Goal: Task Accomplishment & Management: Use online tool/utility

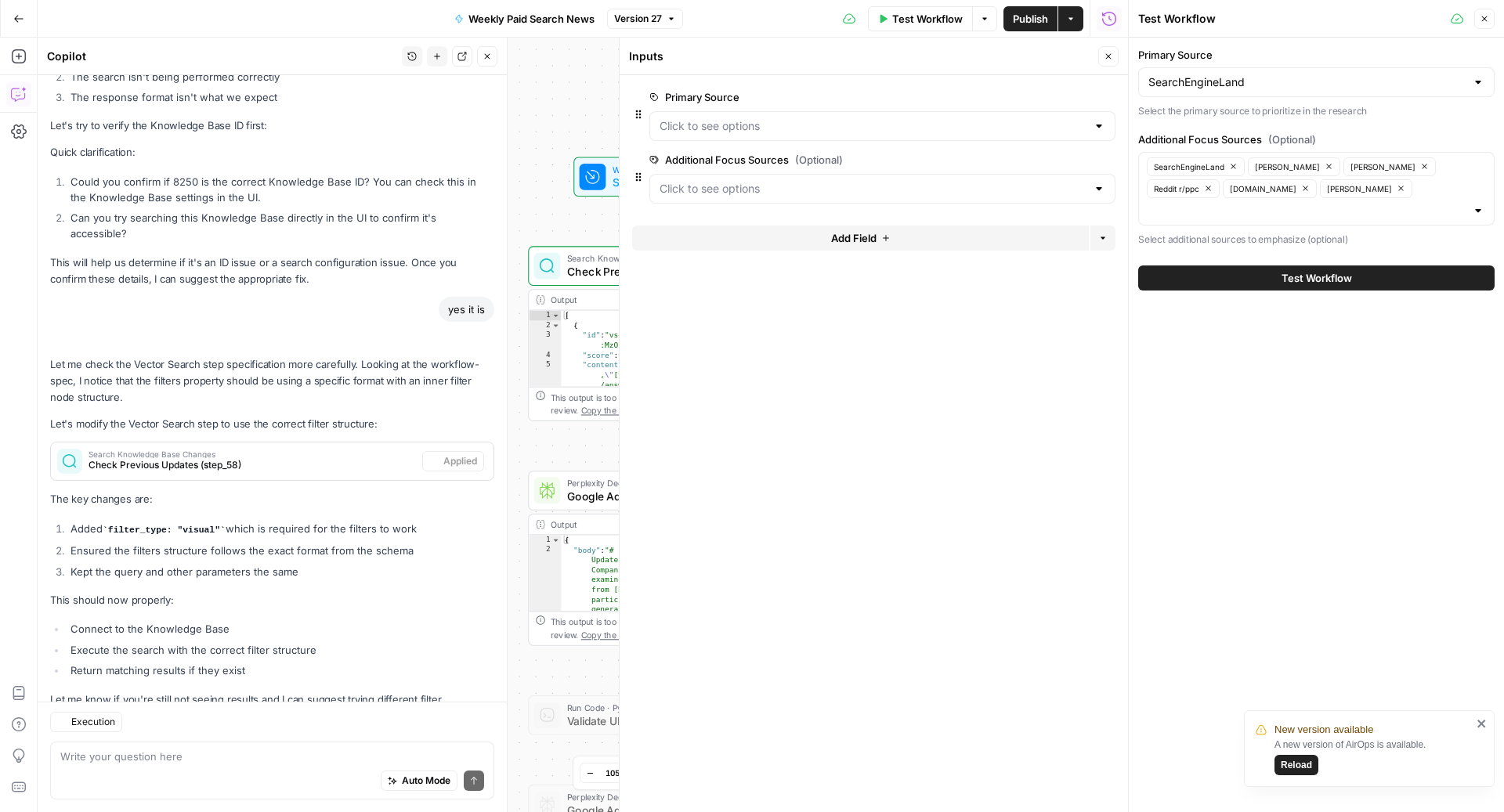
scroll to position [4744, 0]
click at [1112, 57] on icon "button" at bounding box center [1108, 56] width 9 height 9
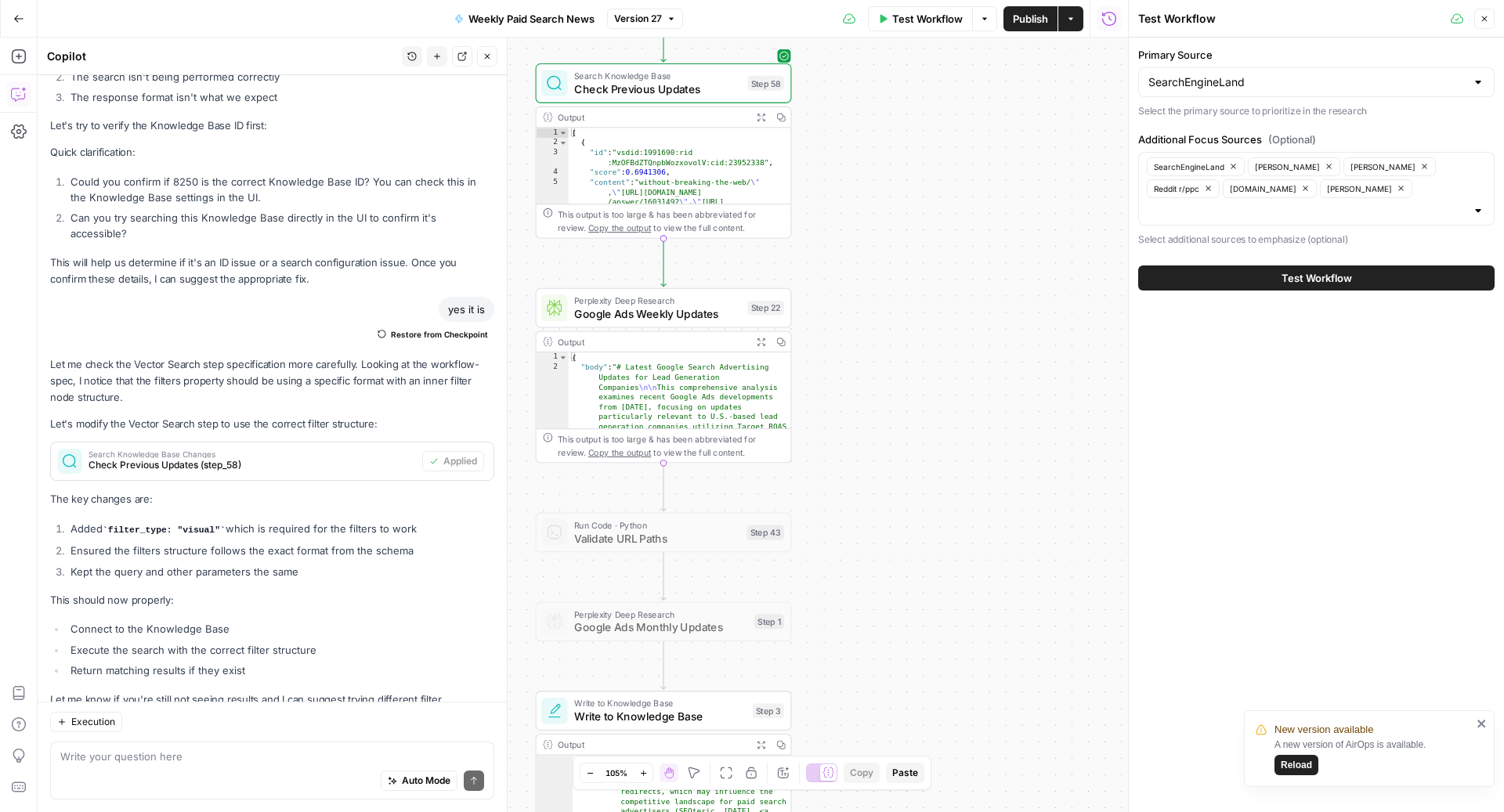
click at [643, 311] on span "Google Ads Weekly Updates" at bounding box center [658, 313] width 167 height 17
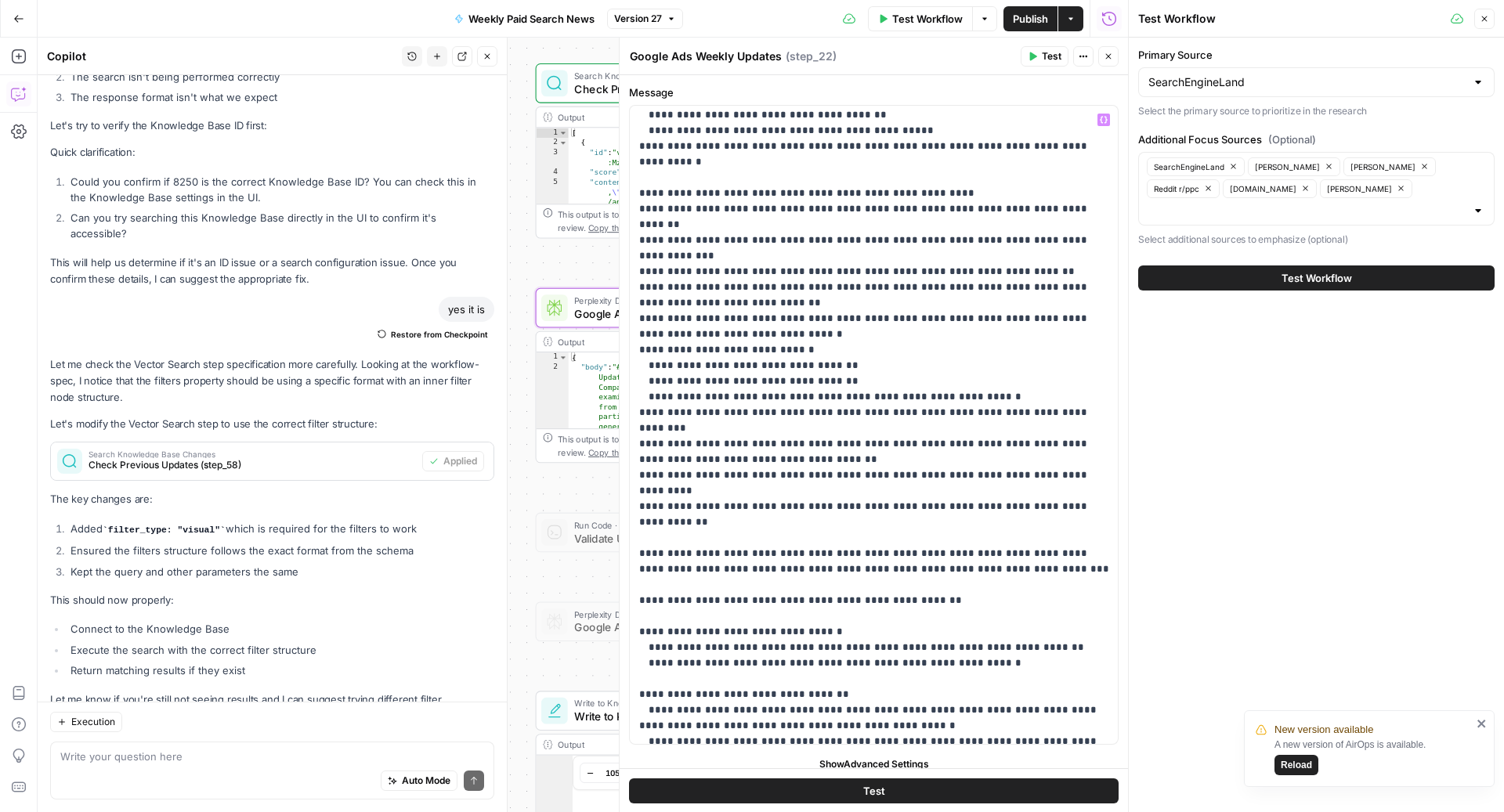
scroll to position [2304, 0]
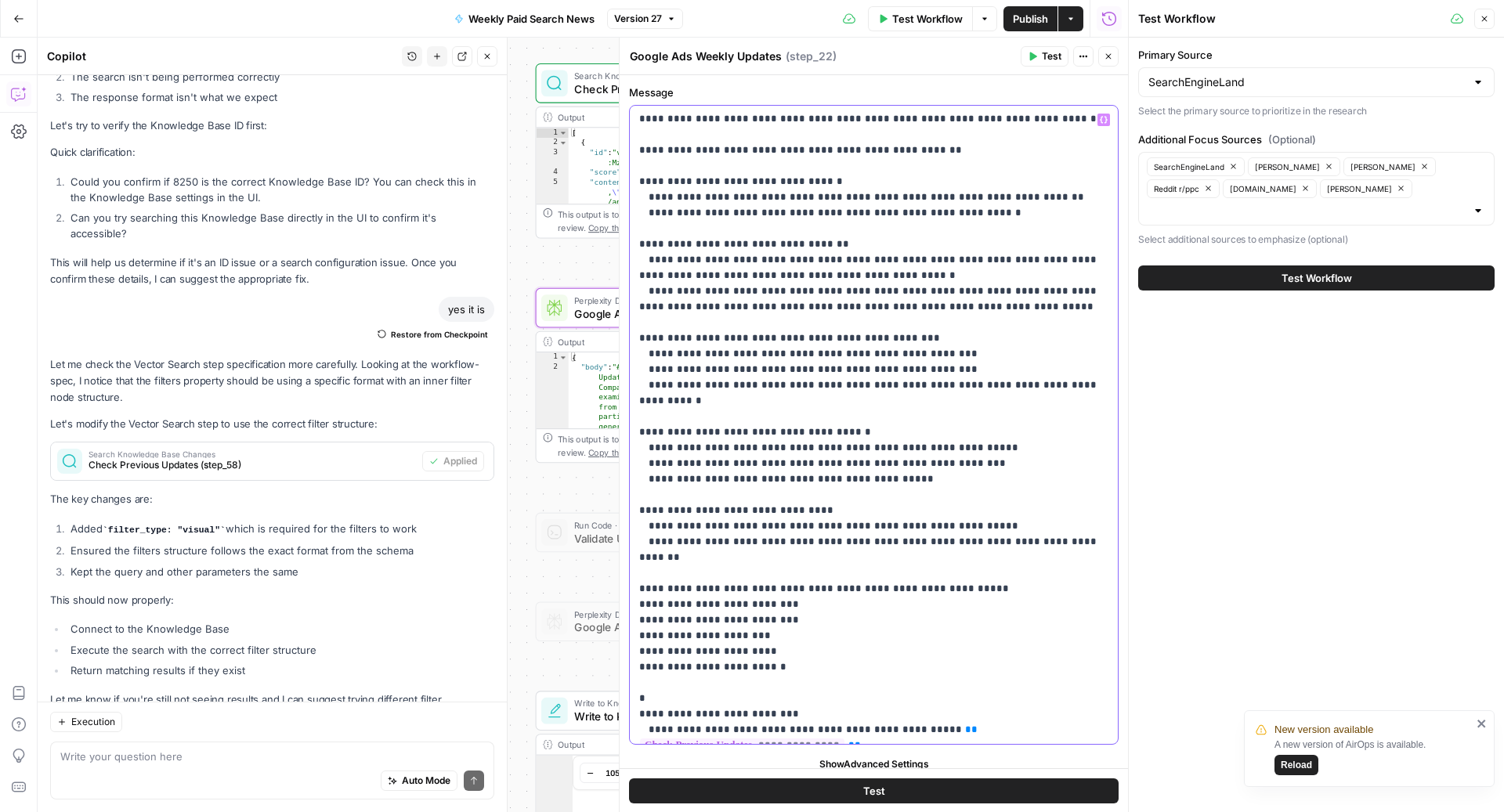
click at [1188, 573] on div "Primary Source SearchEngineLand Select the primary source to prioritize in the …" at bounding box center [1316, 425] width 375 height 775
click at [908, 26] on span "Test Workflow" at bounding box center [928, 19] width 71 height 16
click at [1222, 266] on button "Test Workflow" at bounding box center [1317, 278] width 356 height 25
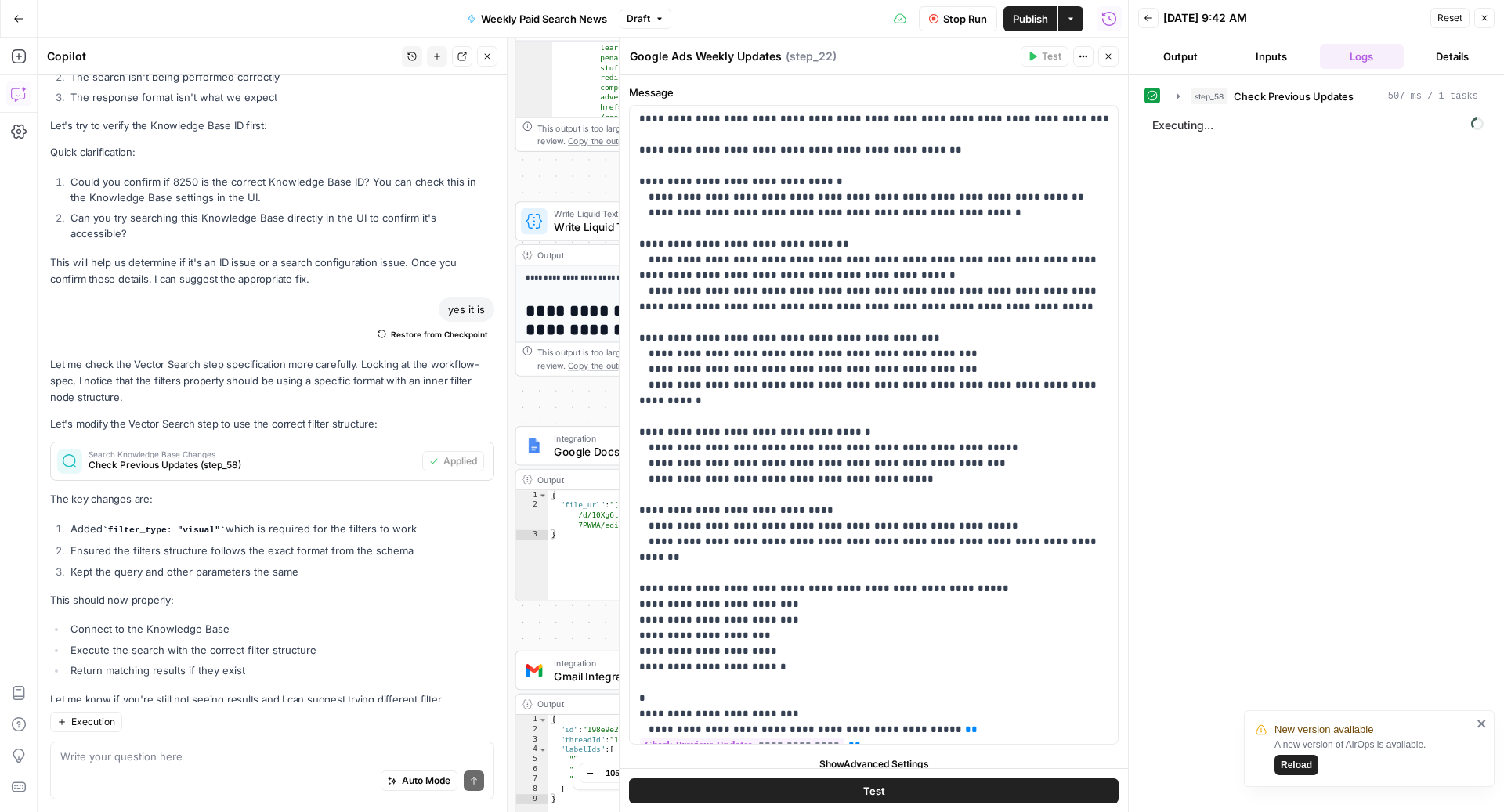
drag, startPoint x: 535, startPoint y: 662, endPoint x: 521, endPoint y: 190, distance: 472.2
click at [521, 190] on div "Workflow Set Inputs Inputs Search Knowledge Base Check Previous Updates Step 58…" at bounding box center [583, 425] width 1091 height 775
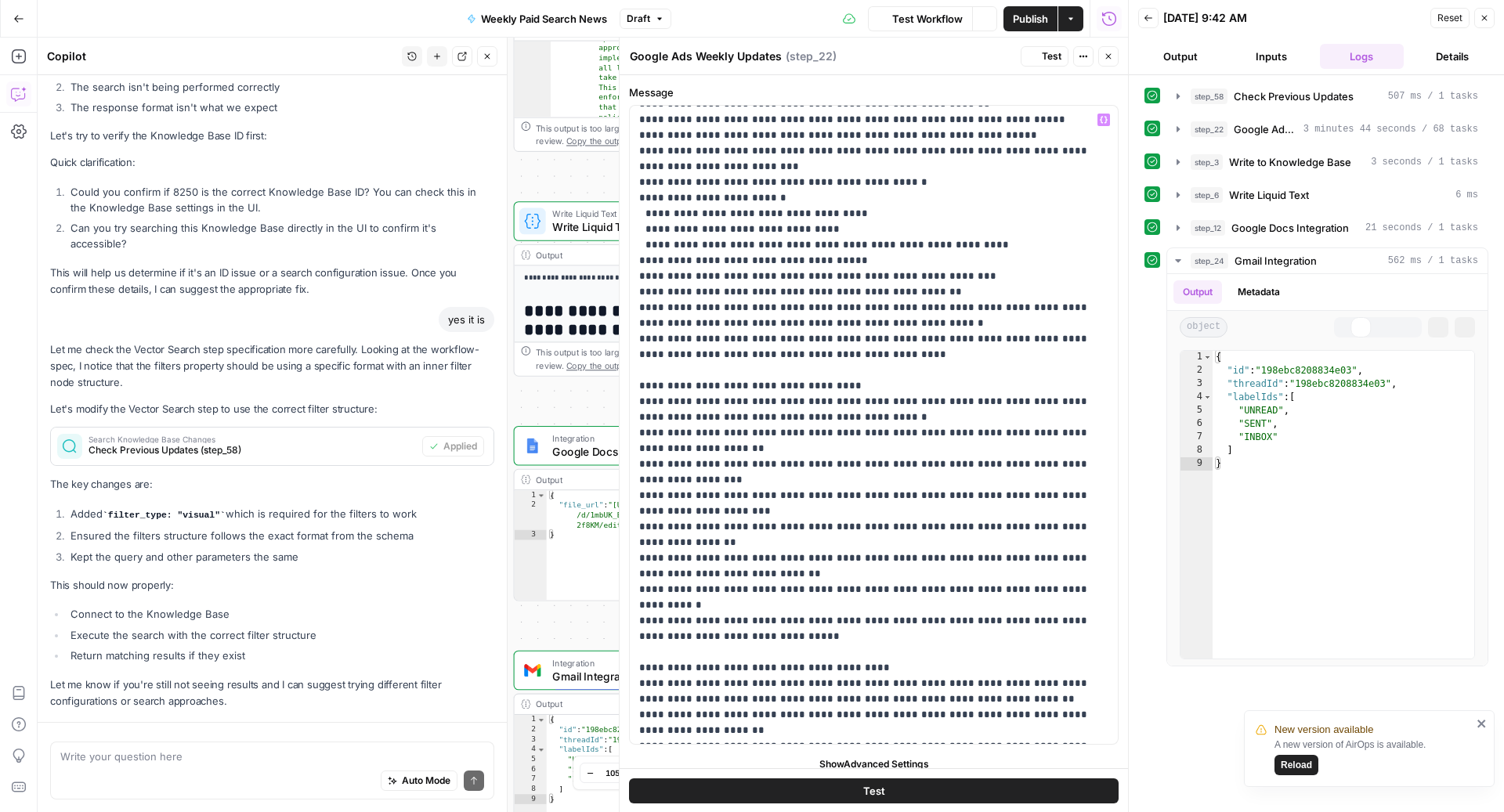
scroll to position [4744, 0]
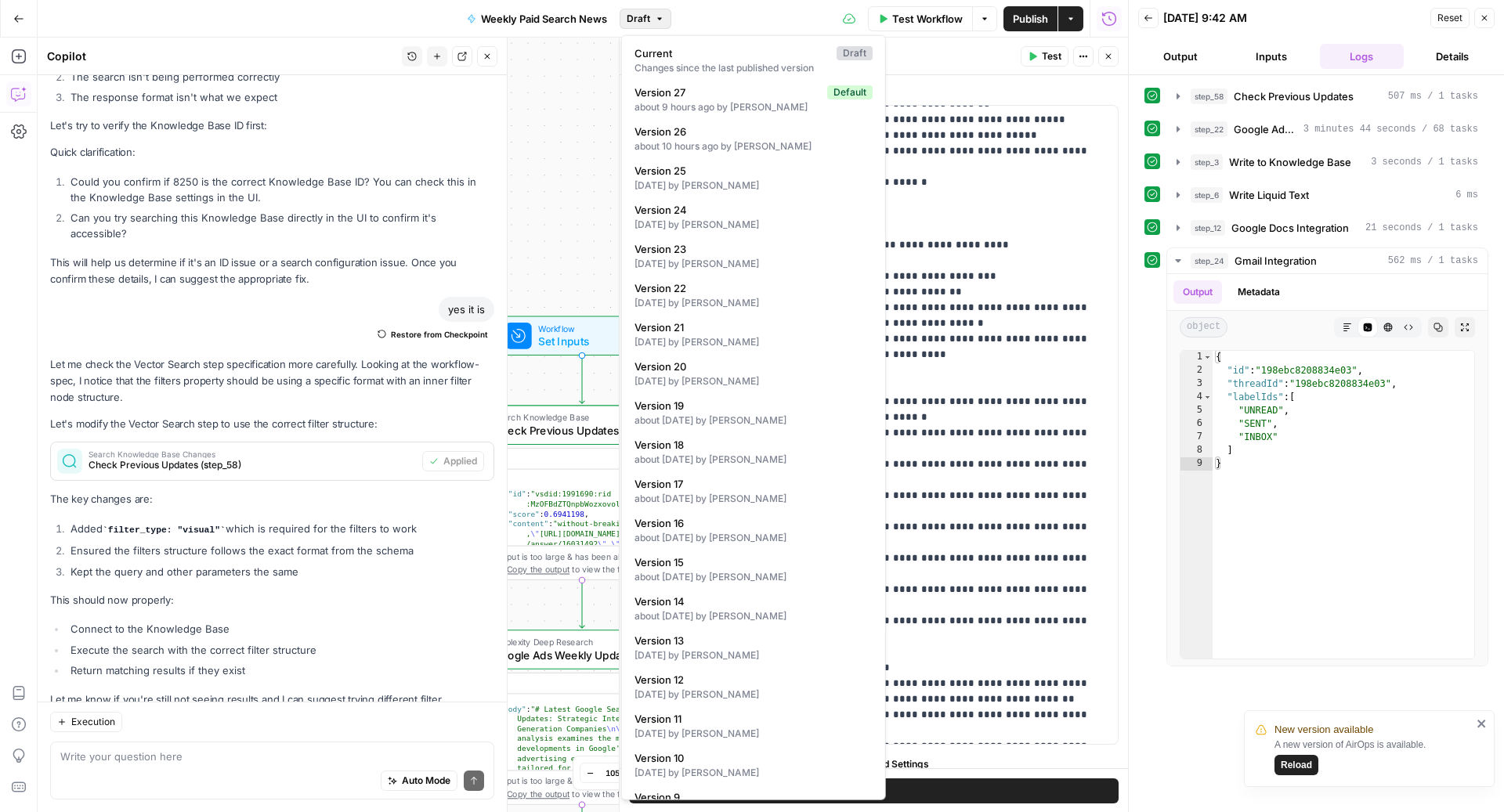
click at [646, 20] on span "Draft" at bounding box center [639, 19] width 24 height 14
click at [957, 53] on div "Google Ads Weekly Updates Google Ads Weekly Updates ( step_22 )" at bounding box center [822, 56] width 387 height 17
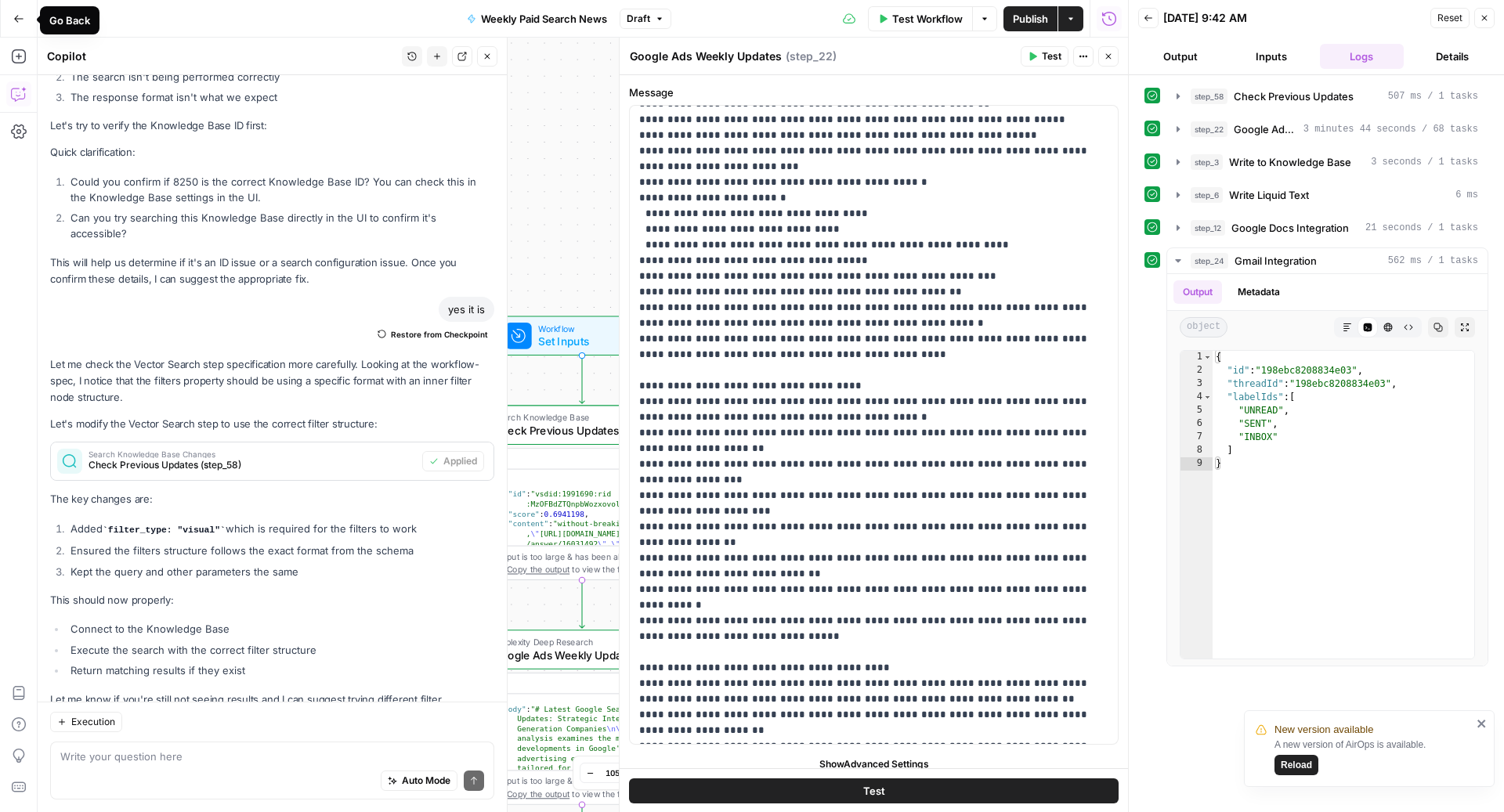
click at [21, 17] on icon "button" at bounding box center [18, 18] width 11 height 11
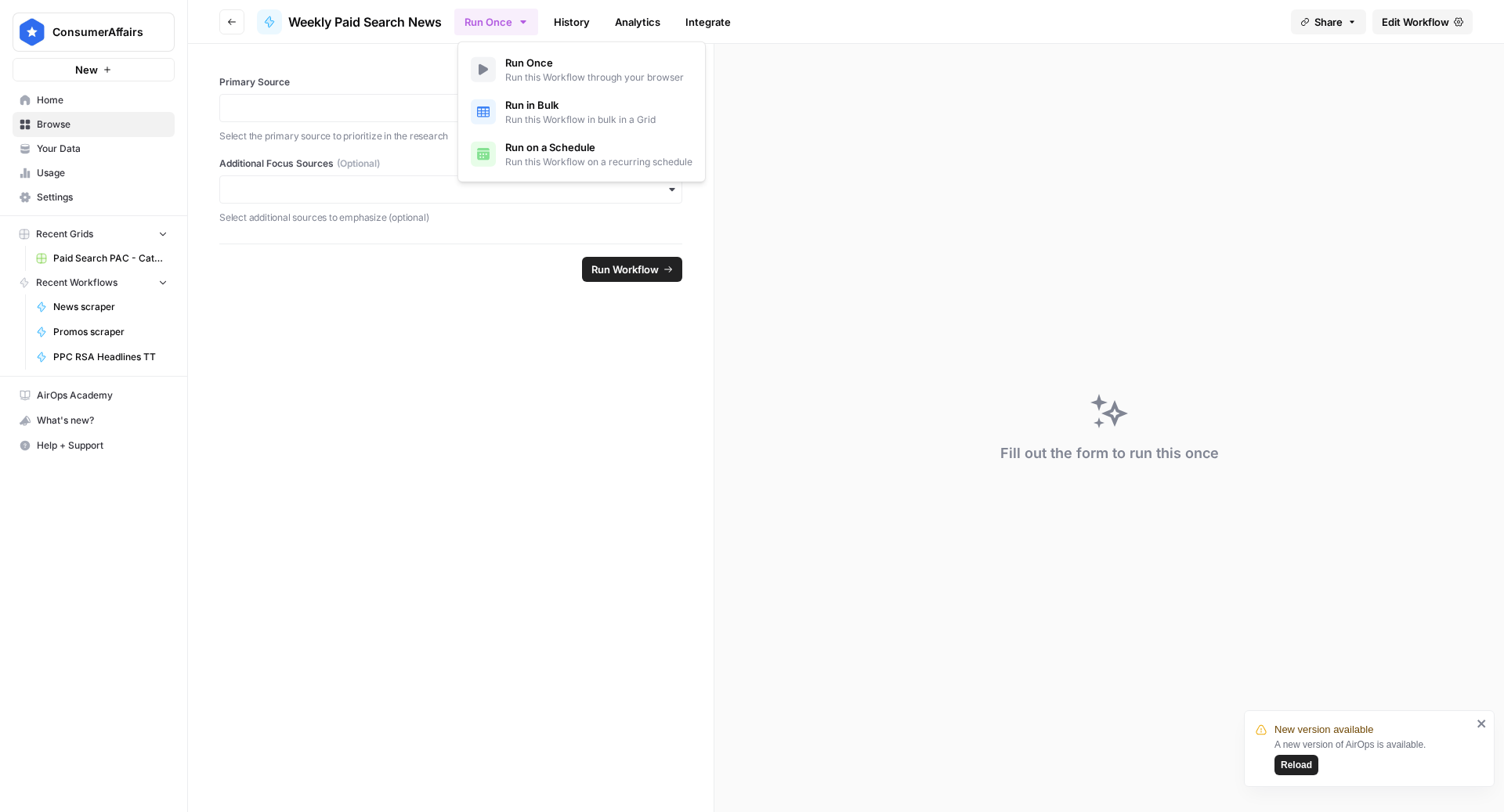
click at [525, 33] on button "Run Once" at bounding box center [497, 22] width 84 height 27
click at [565, 148] on span "Run on a Schedule" at bounding box center [599, 147] width 187 height 16
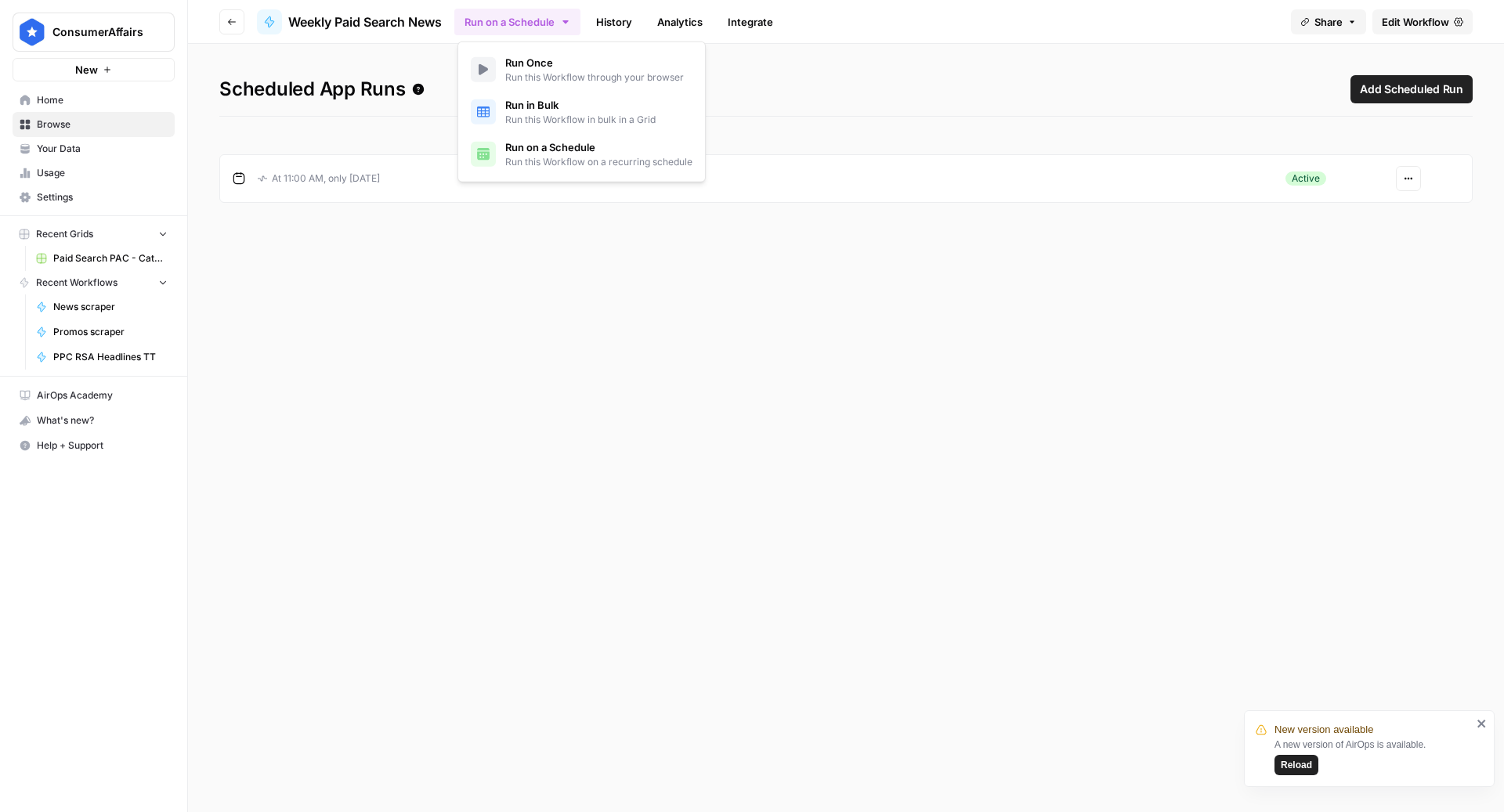
click at [1107, 306] on div "Scheduled App Runs Add Scheduled Run At 11:00 AM, only on Wednesday Active Acti…" at bounding box center [846, 428] width 1317 height 768
click at [1406, 185] on button "Actions" at bounding box center [1408, 178] width 25 height 25
click at [1347, 237] on span "Edit" at bounding box center [1369, 237] width 68 height 16
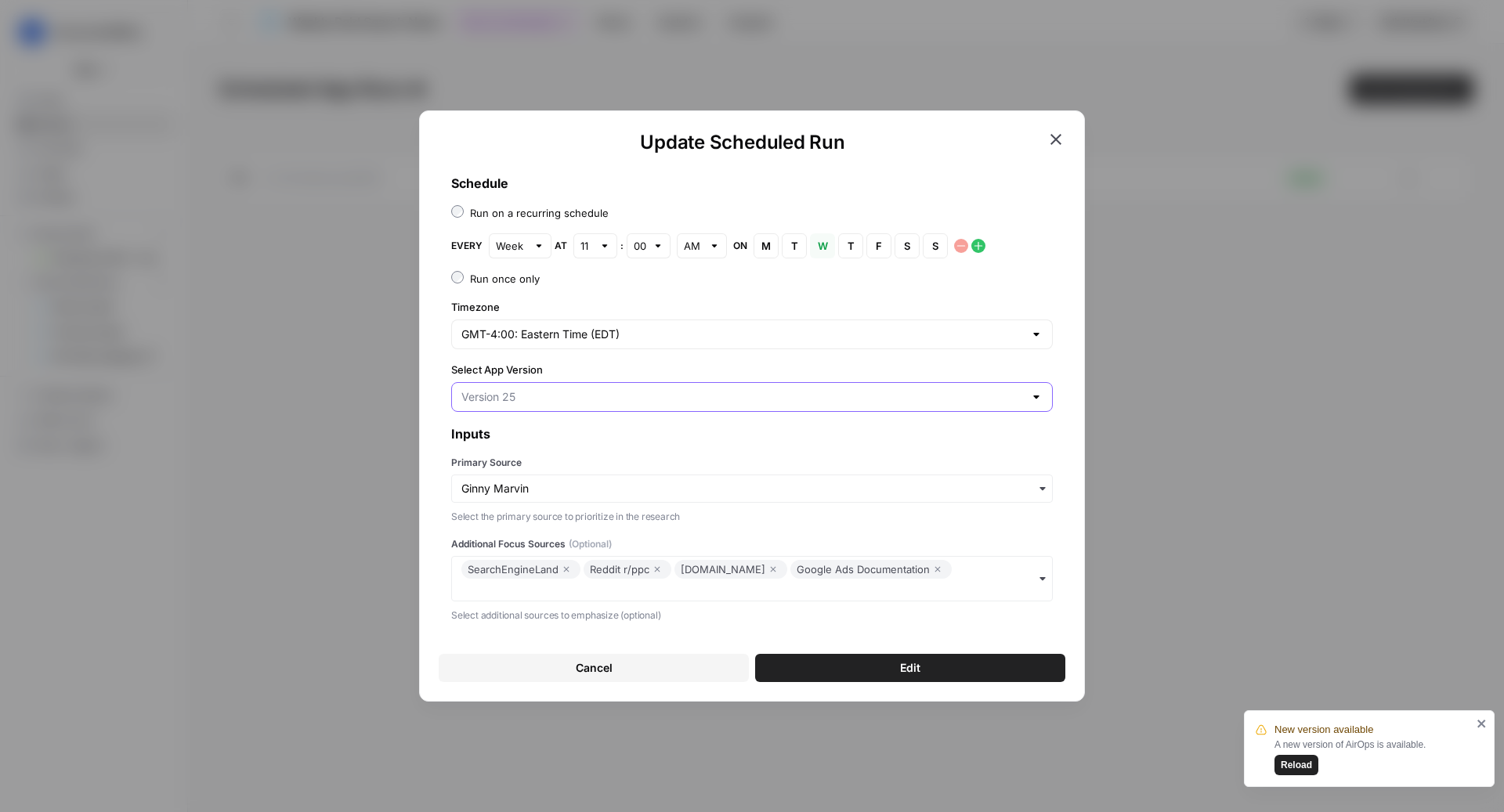
click at [595, 396] on input "Select App Version" at bounding box center [743, 397] width 562 height 16
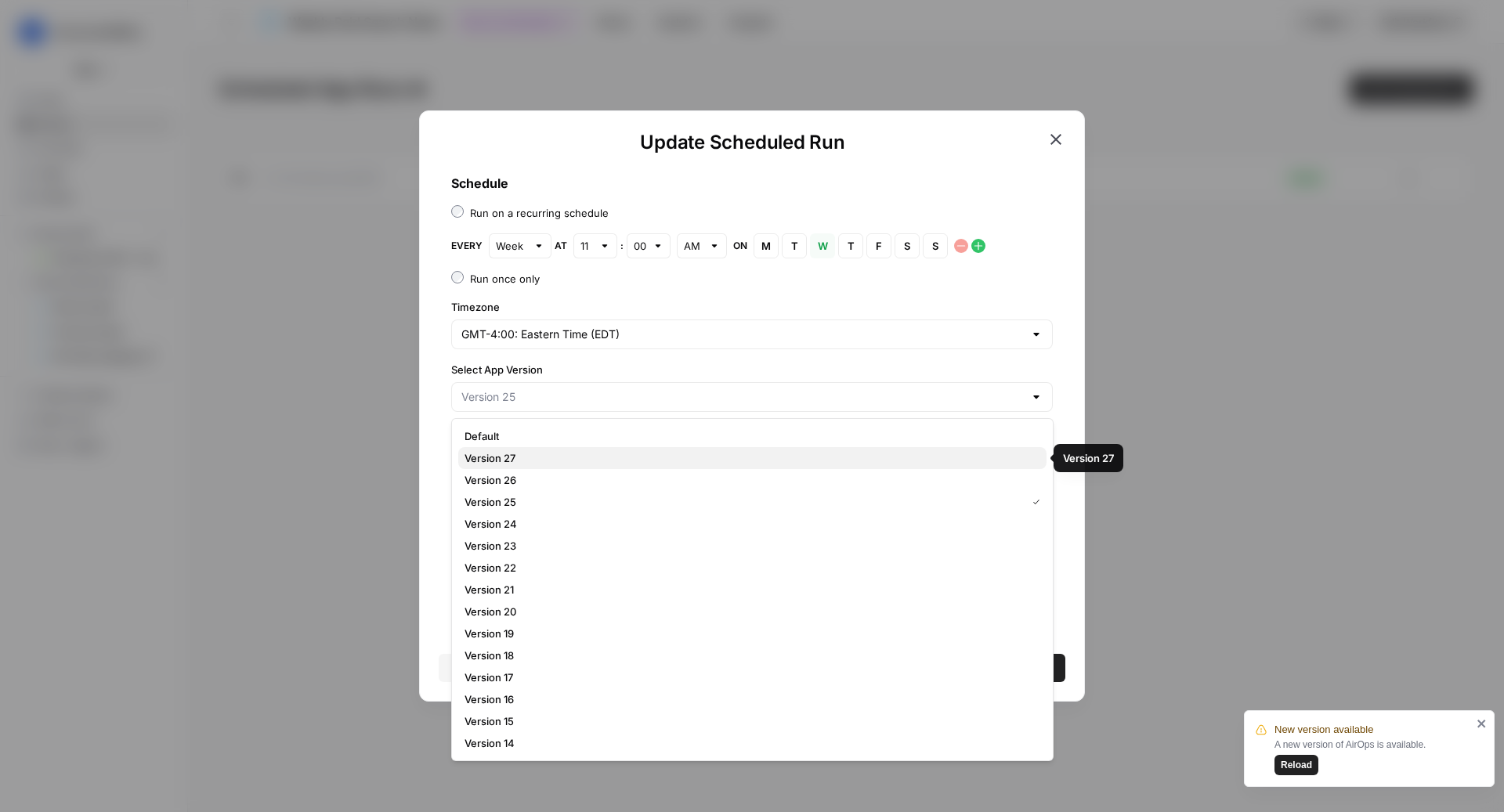
click at [526, 462] on span "Version 27" at bounding box center [750, 459] width 569 height 16
type input "Version 27"
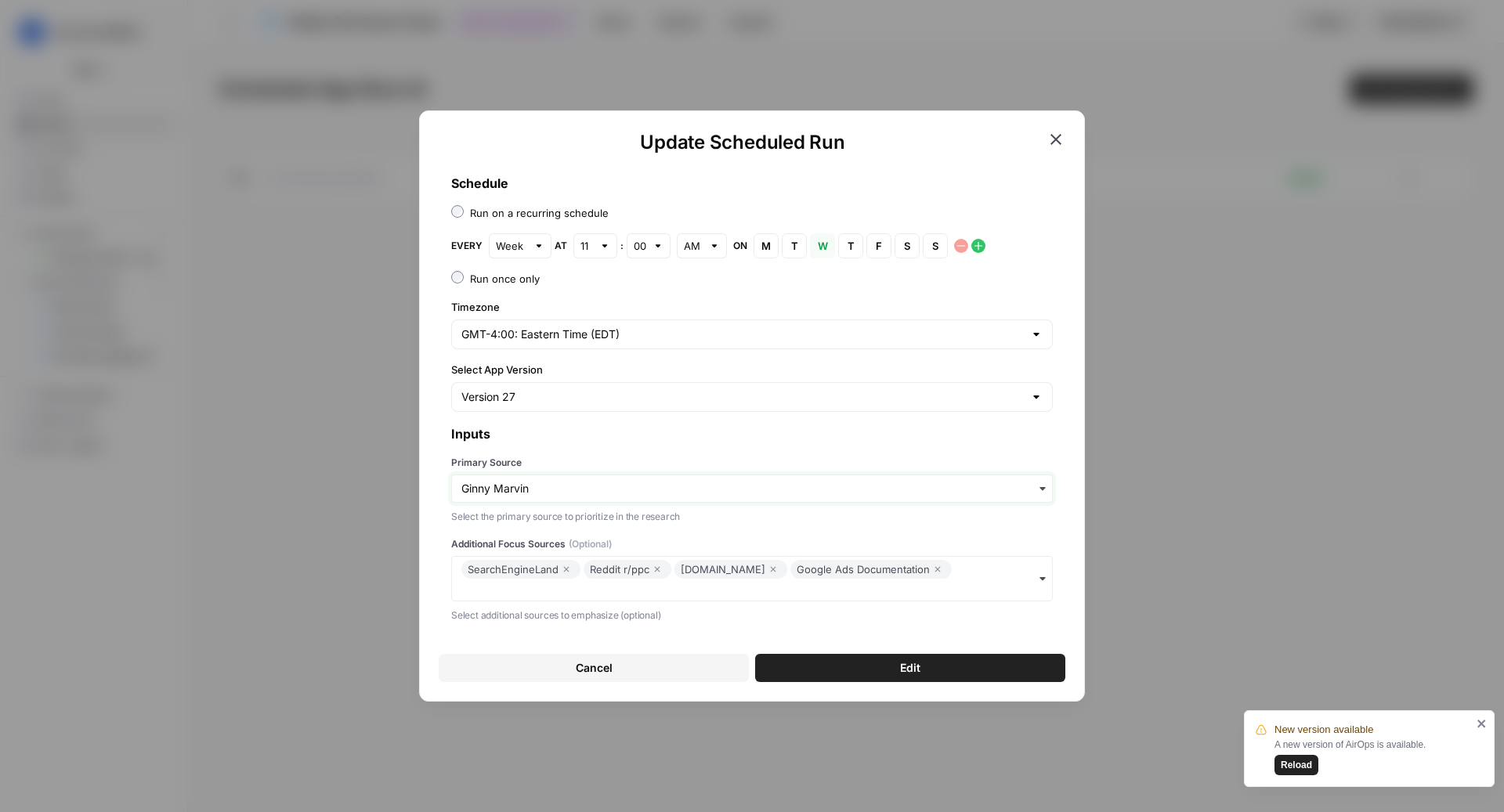
click at [574, 496] on input "Primary Source" at bounding box center [752, 489] width 581 height 16
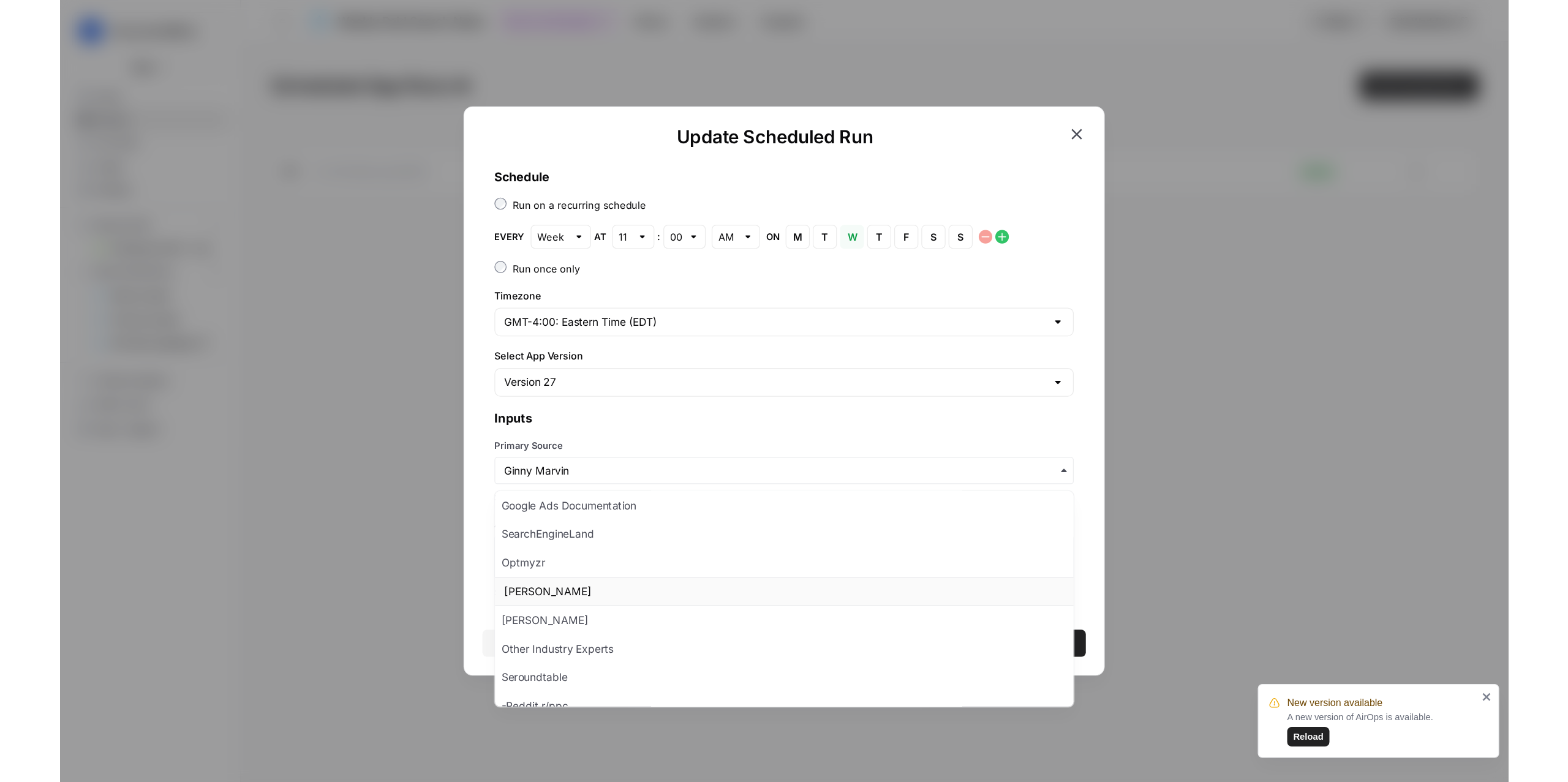
scroll to position [5, 0]
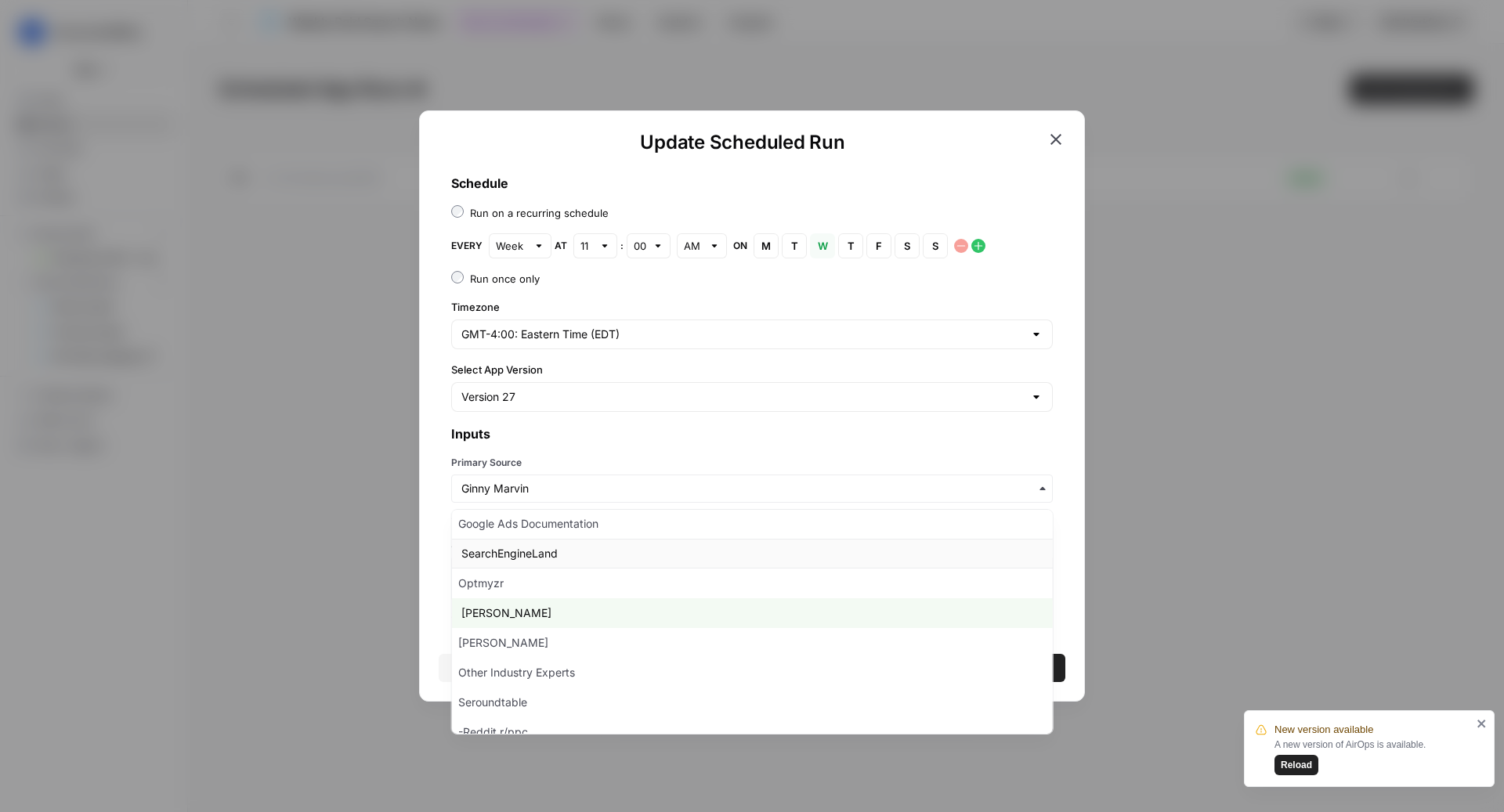
click at [516, 553] on div "SearchEngineLand" at bounding box center [752, 554] width 601 height 30
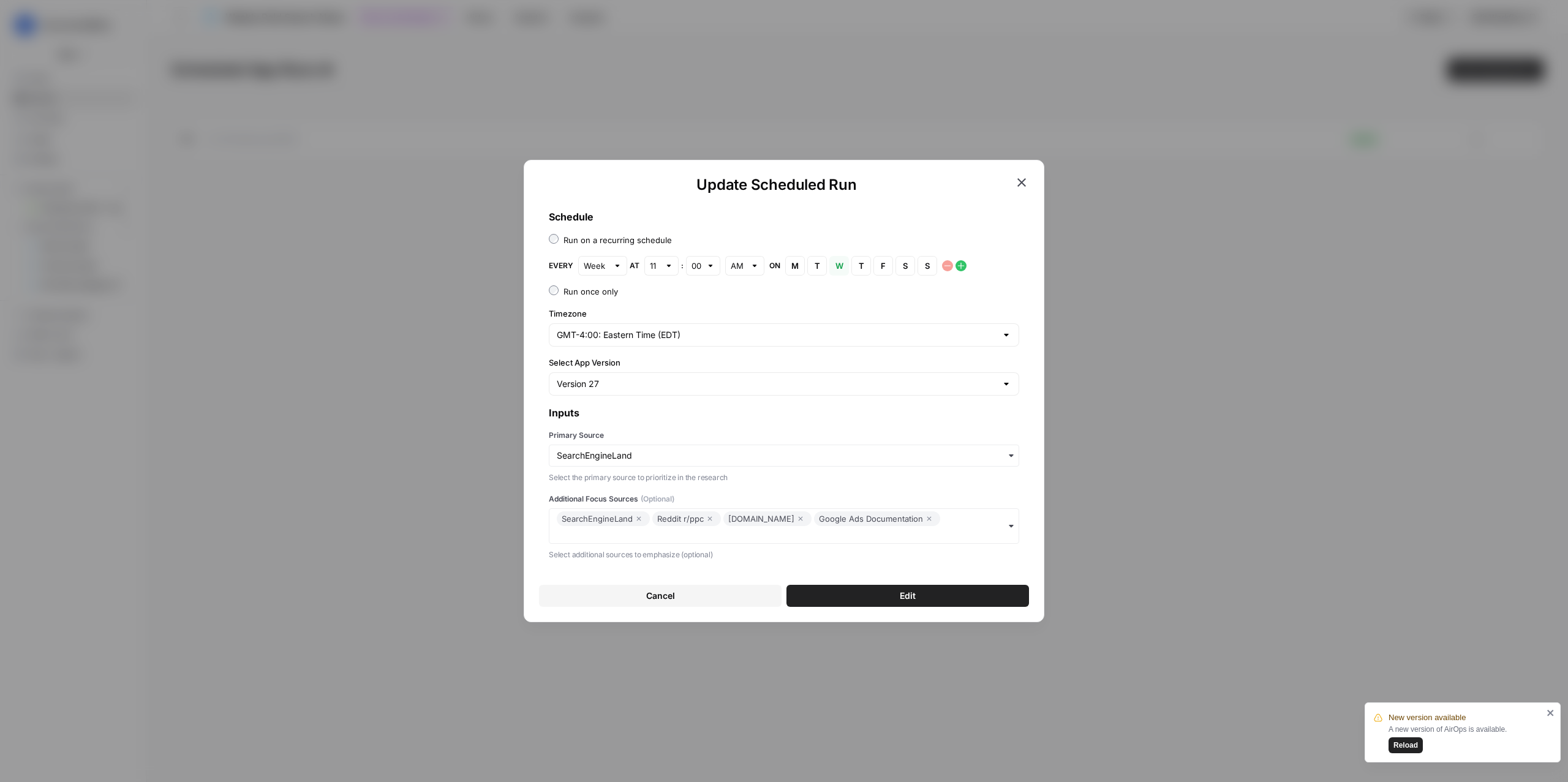
click at [952, 509] on div "SearchEngineLand Reddit r/ppc LinkedIn.com Google Ads Documentation" at bounding box center [784, 526] width 471 height 36
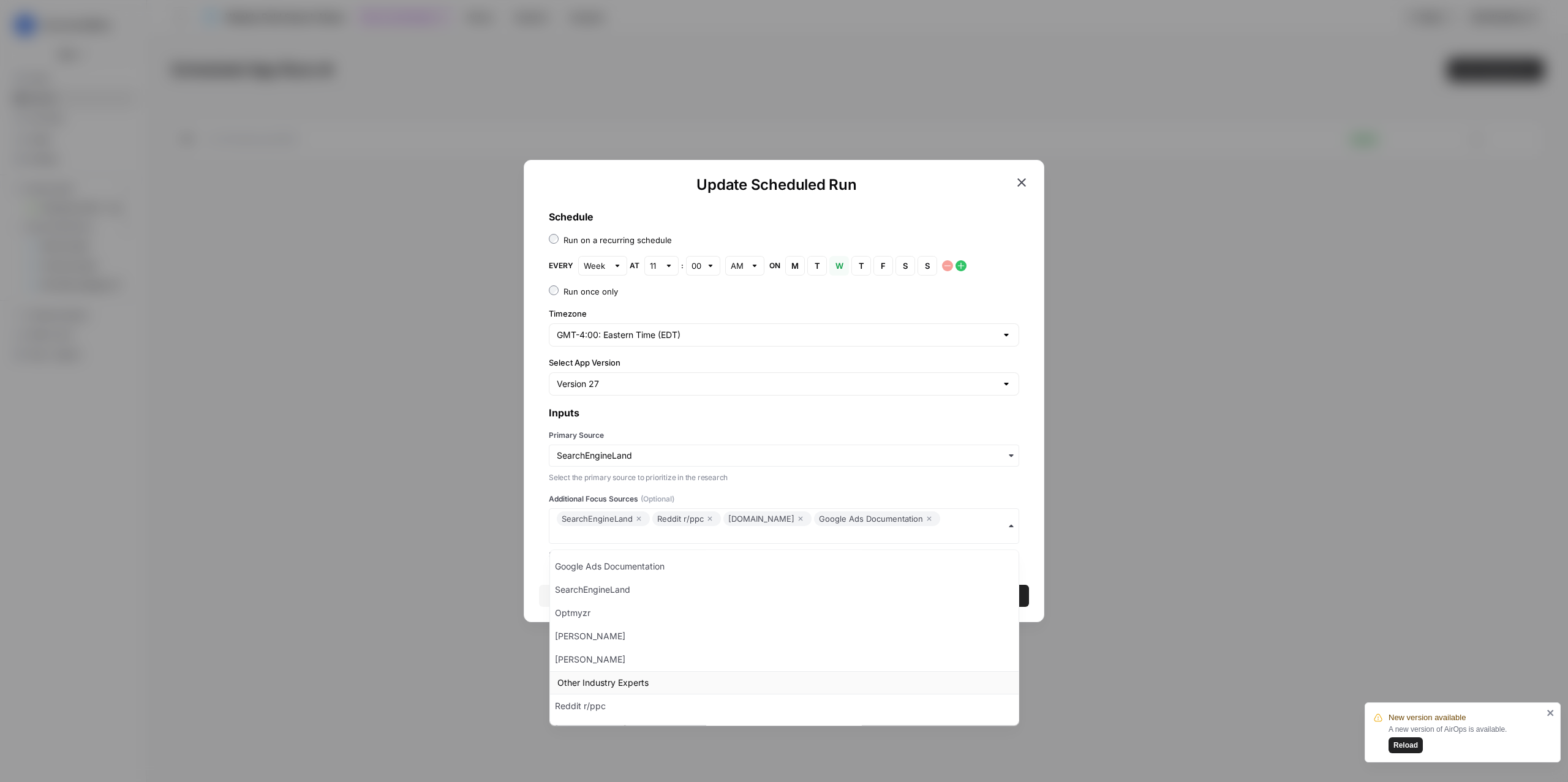
click at [807, 635] on div "Other Industry Experts" at bounding box center [784, 683] width 468 height 23
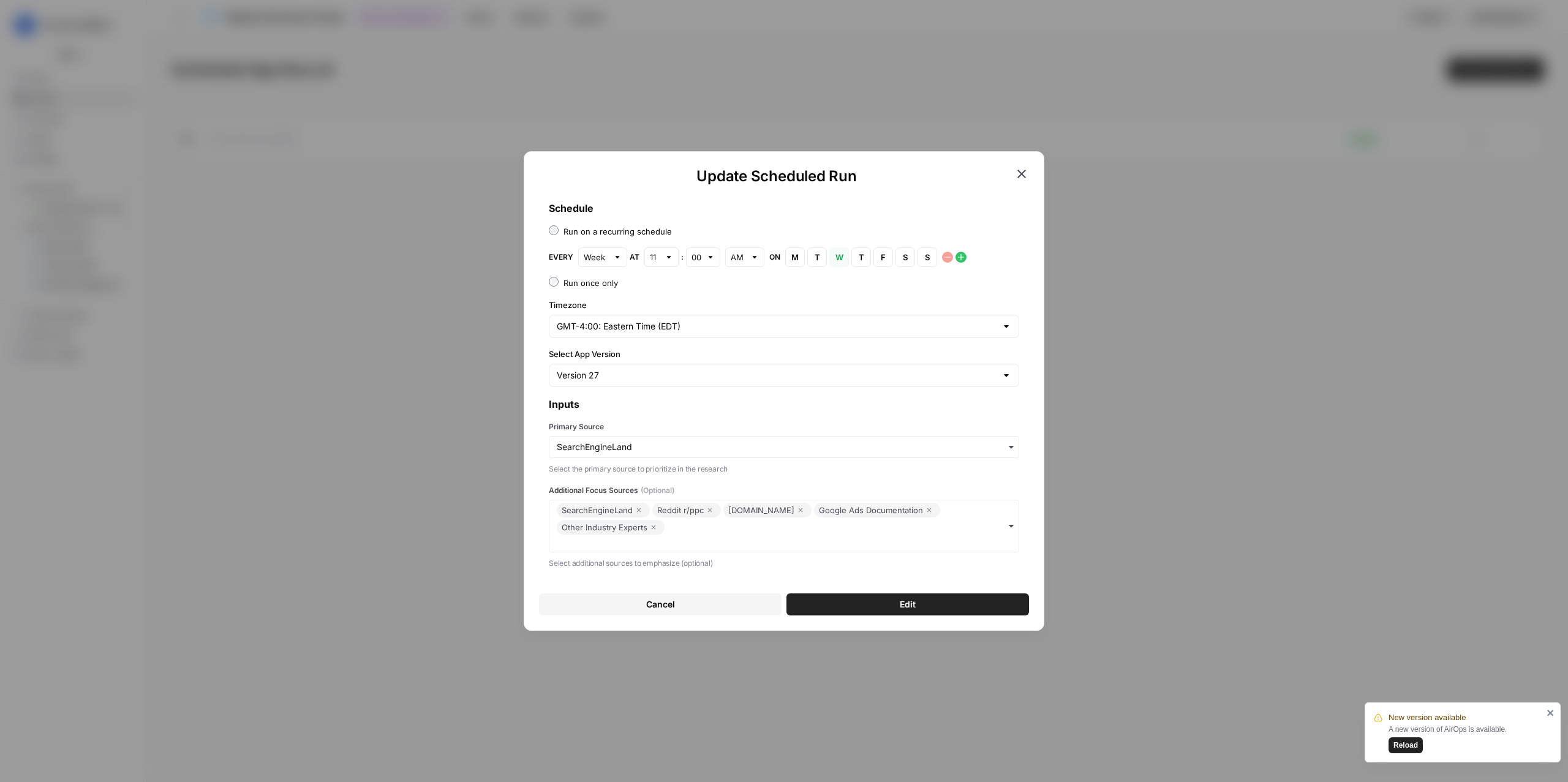
click at [652, 528] on icon "button" at bounding box center [653, 527] width 7 height 15
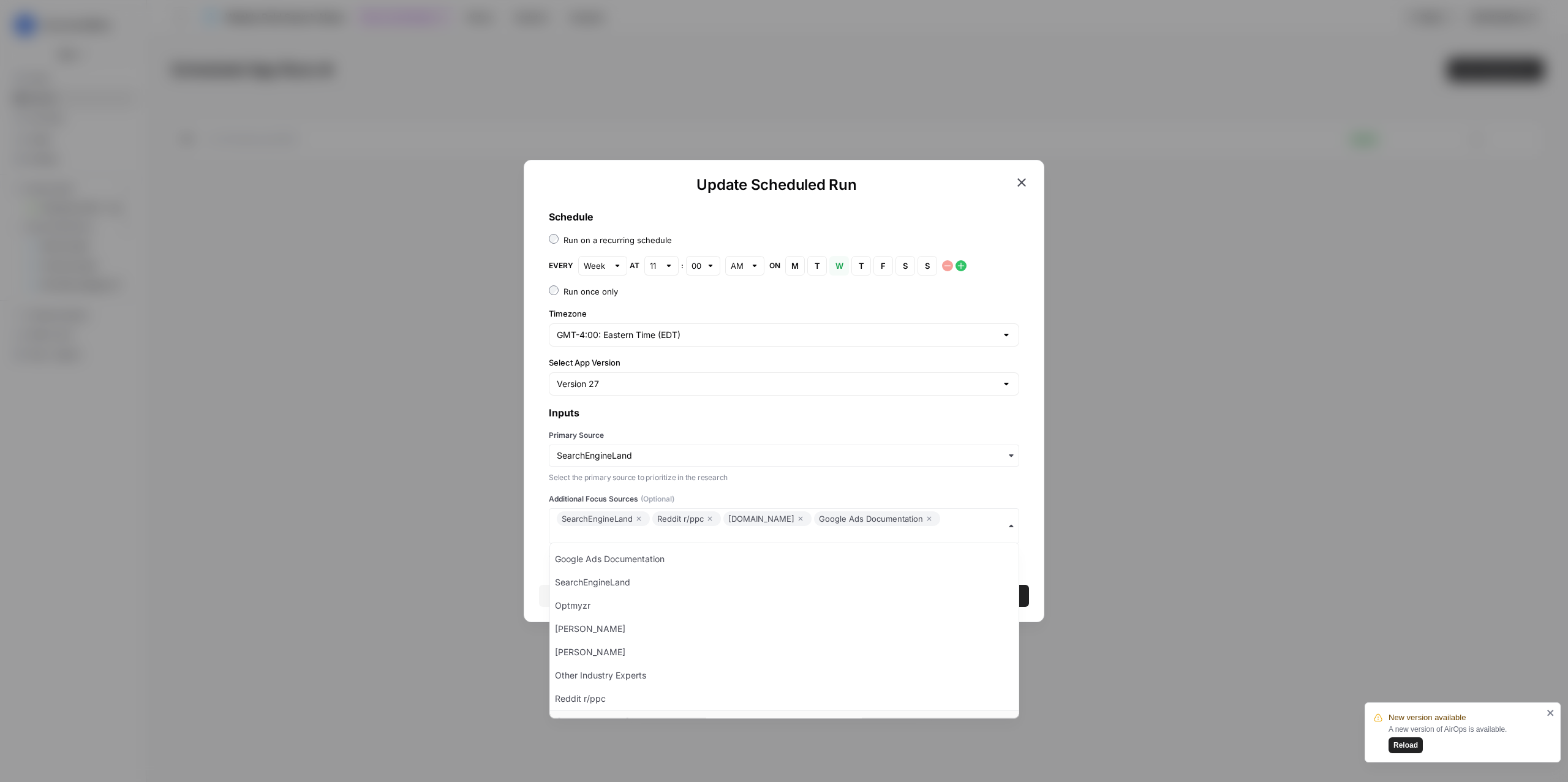
scroll to position [19, 0]
click at [1022, 186] on icon "button" at bounding box center [1022, 182] width 15 height 15
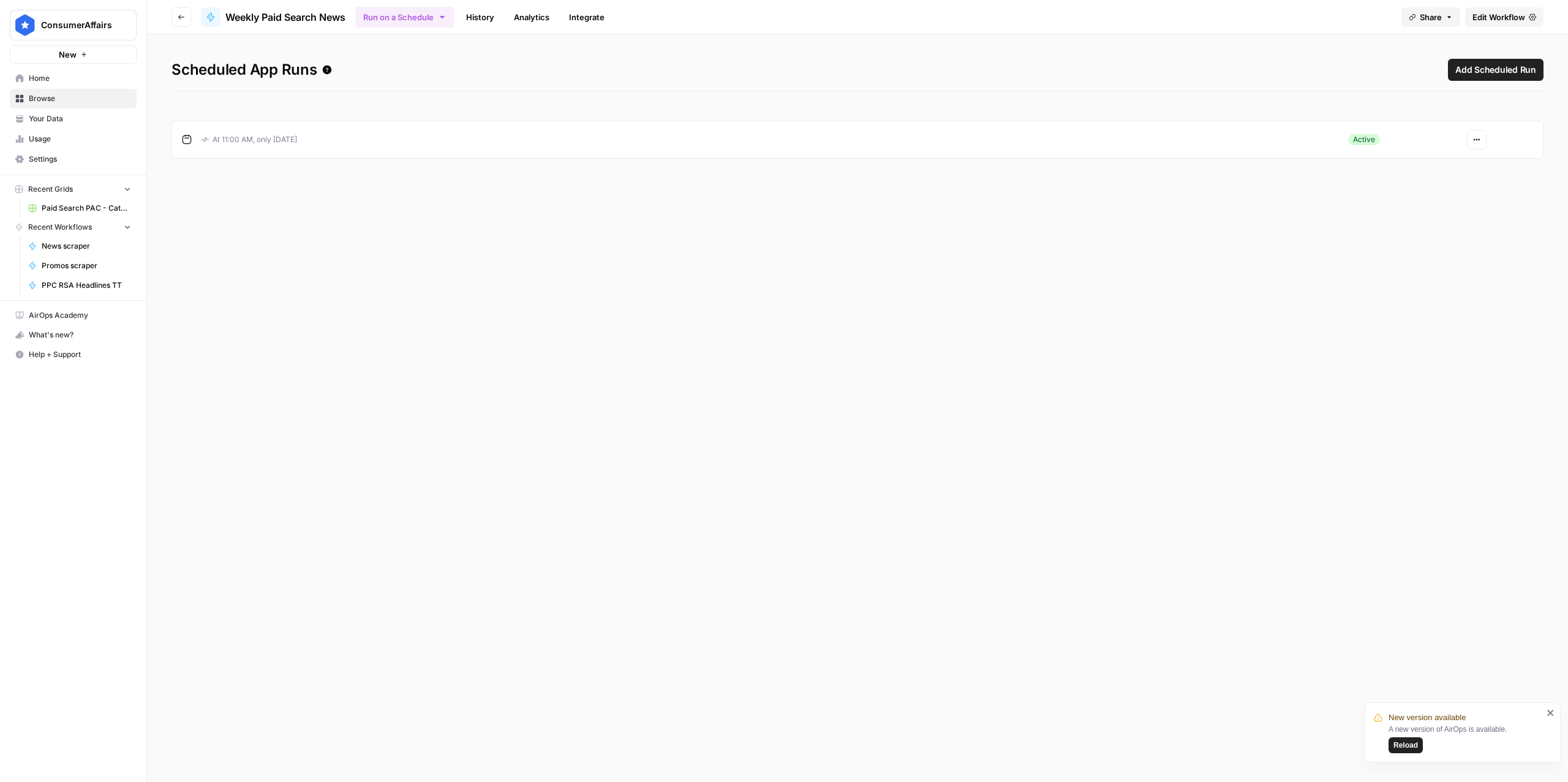
click at [1176, 144] on button "Actions" at bounding box center [1476, 139] width 19 height 19
click at [1176, 188] on icon "button" at bounding box center [1482, 186] width 9 height 9
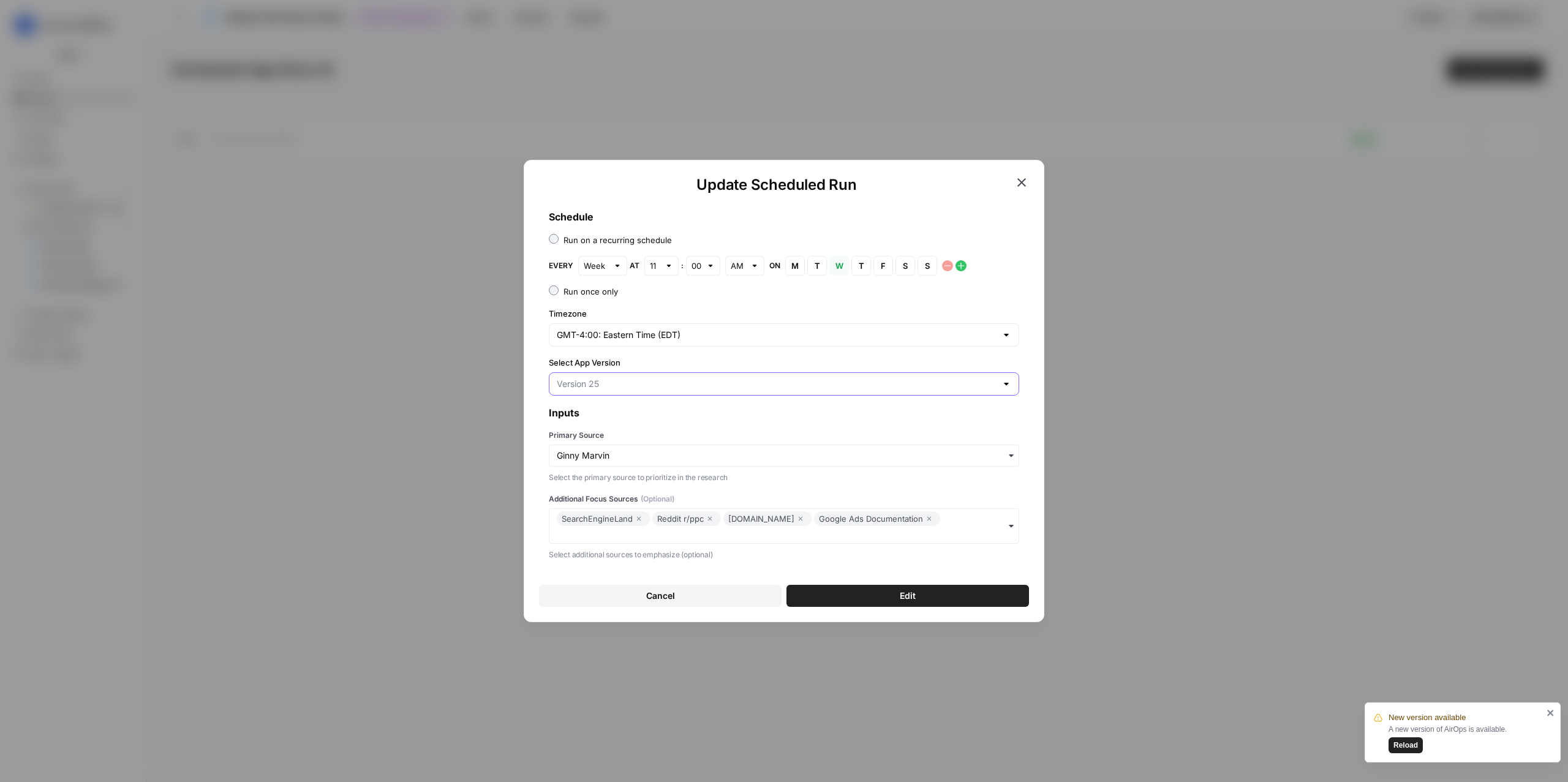
click at [957, 383] on input "Select App Version" at bounding box center [777, 384] width 440 height 12
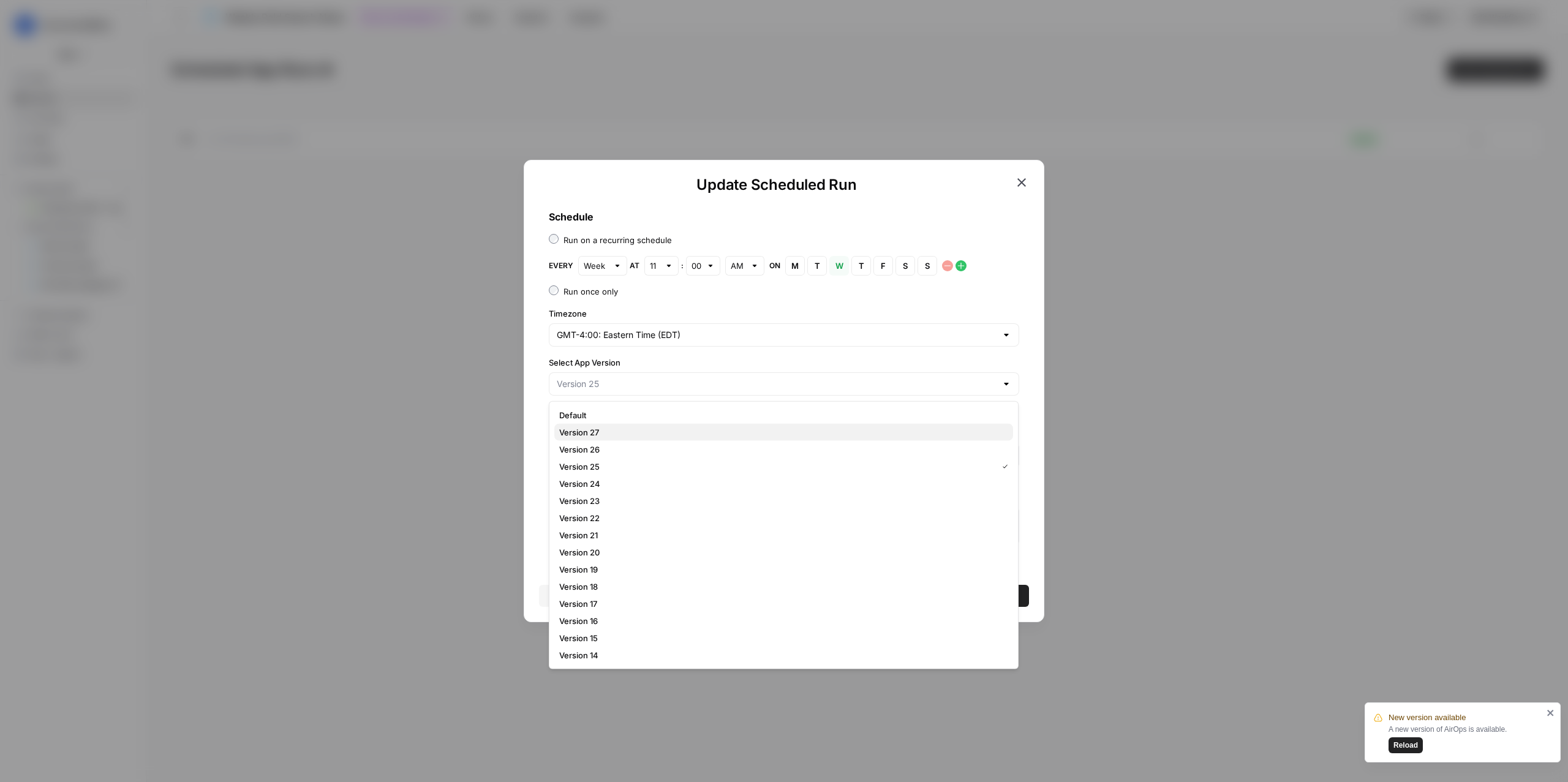
click at [609, 436] on span "Version 27" at bounding box center [781, 433] width 444 height 12
type input "Version 27"
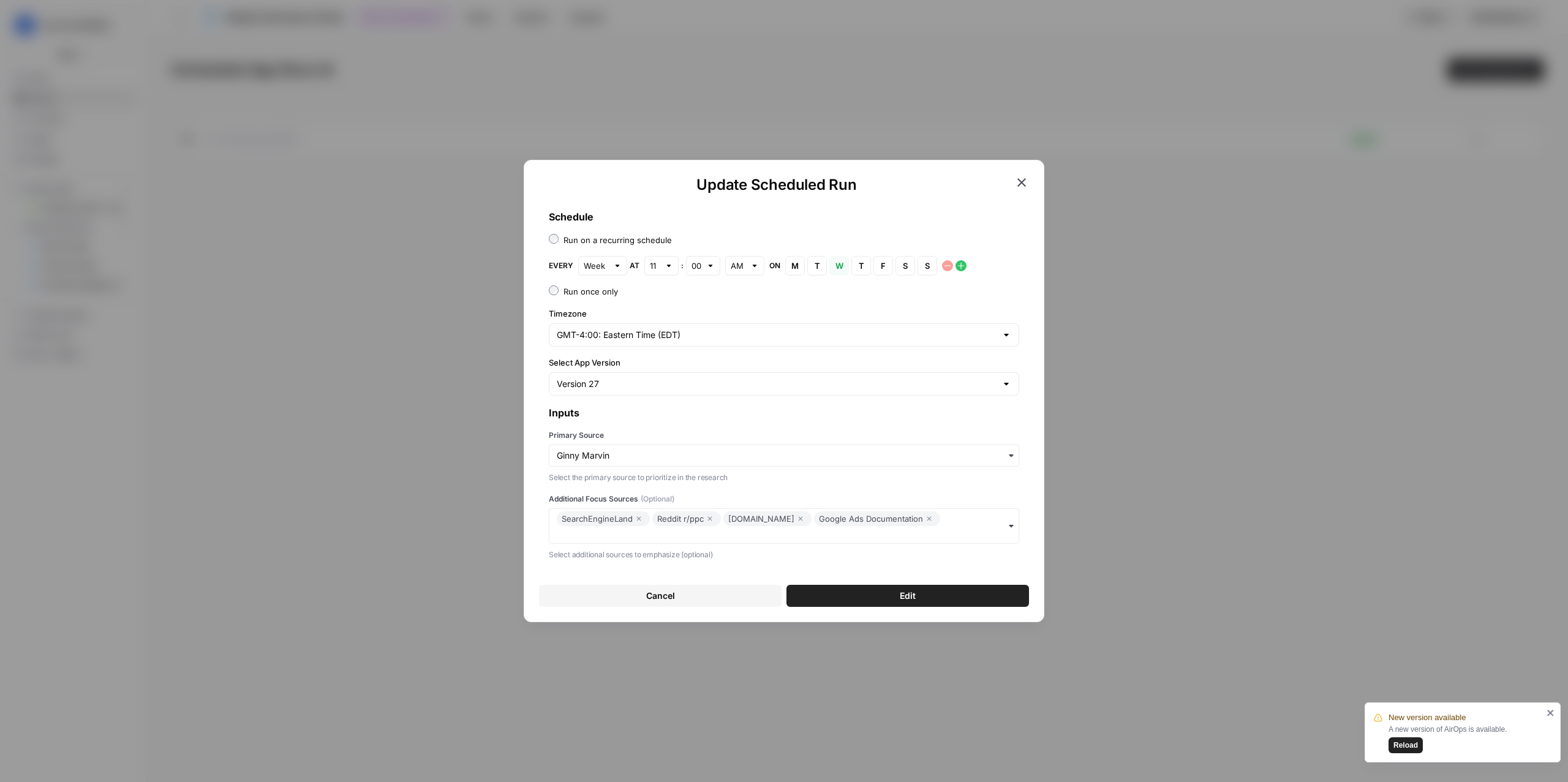
click at [957, 521] on div "SearchEngineLand Reddit r/ppc LinkedIn.com Google Ads Documentation" at bounding box center [784, 526] width 471 height 36
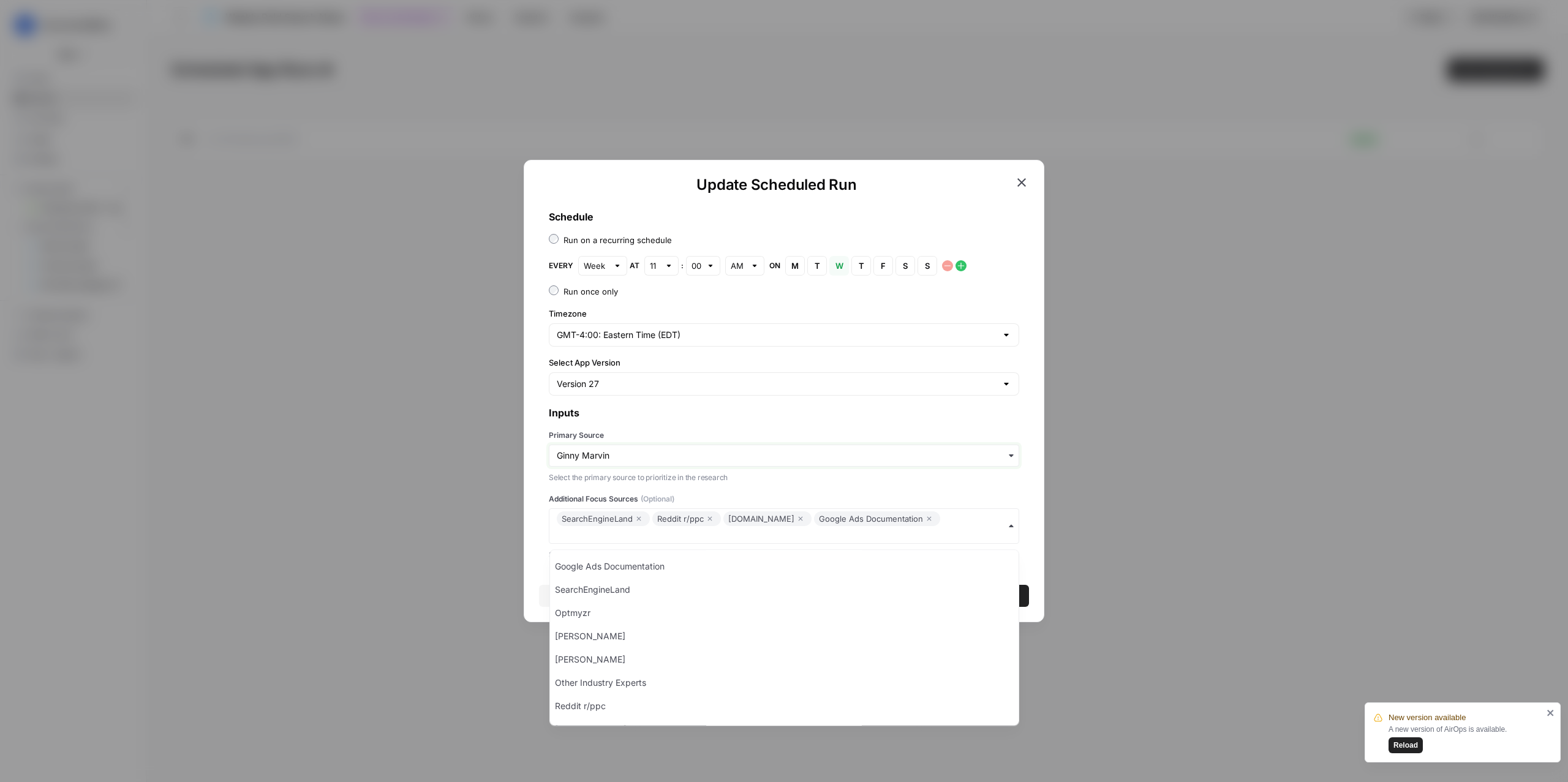
click at [685, 455] on input "Primary Source" at bounding box center [784, 456] width 454 height 12
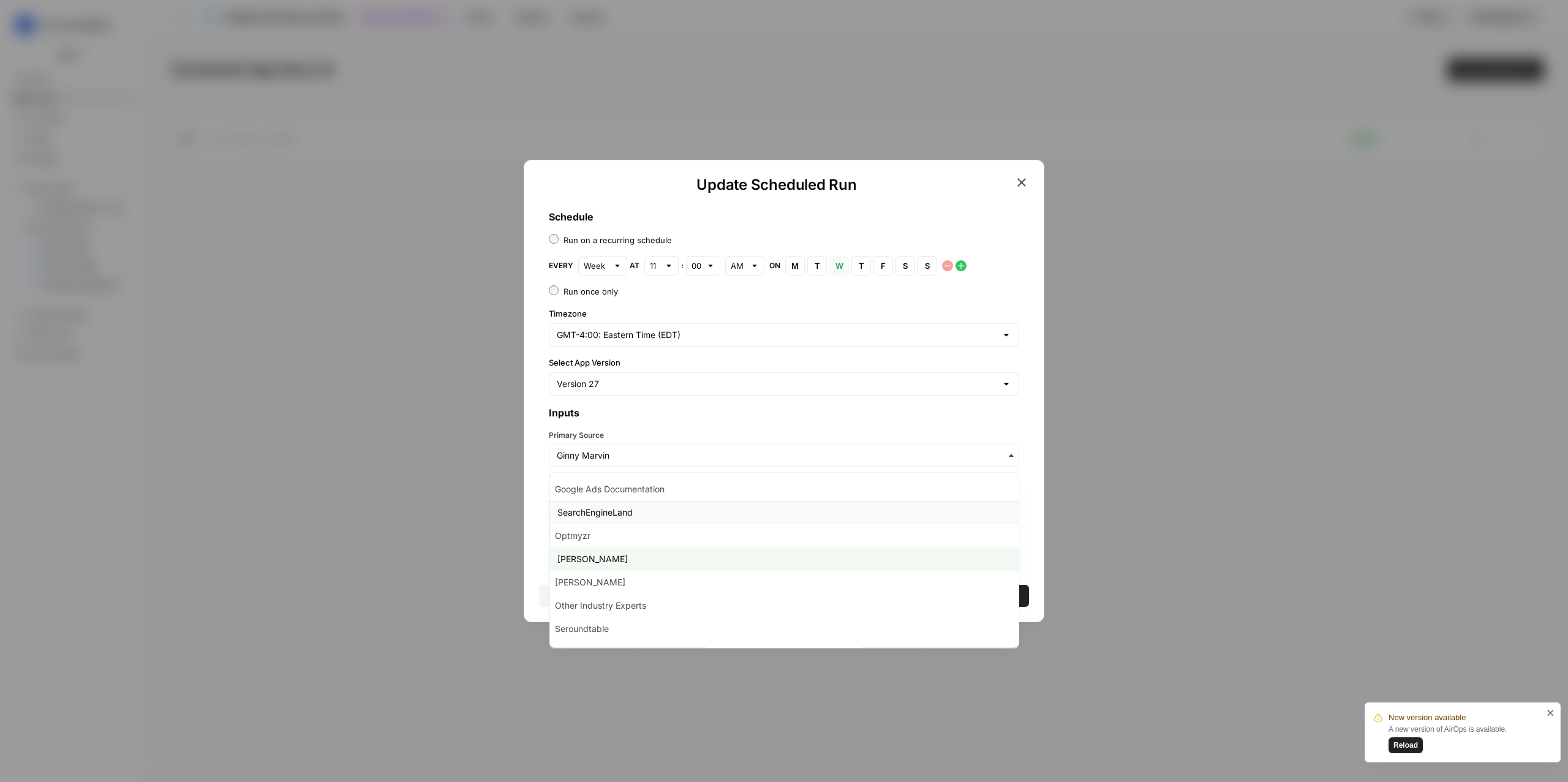
click at [616, 516] on div "SearchEngineLand" at bounding box center [784, 513] width 468 height 23
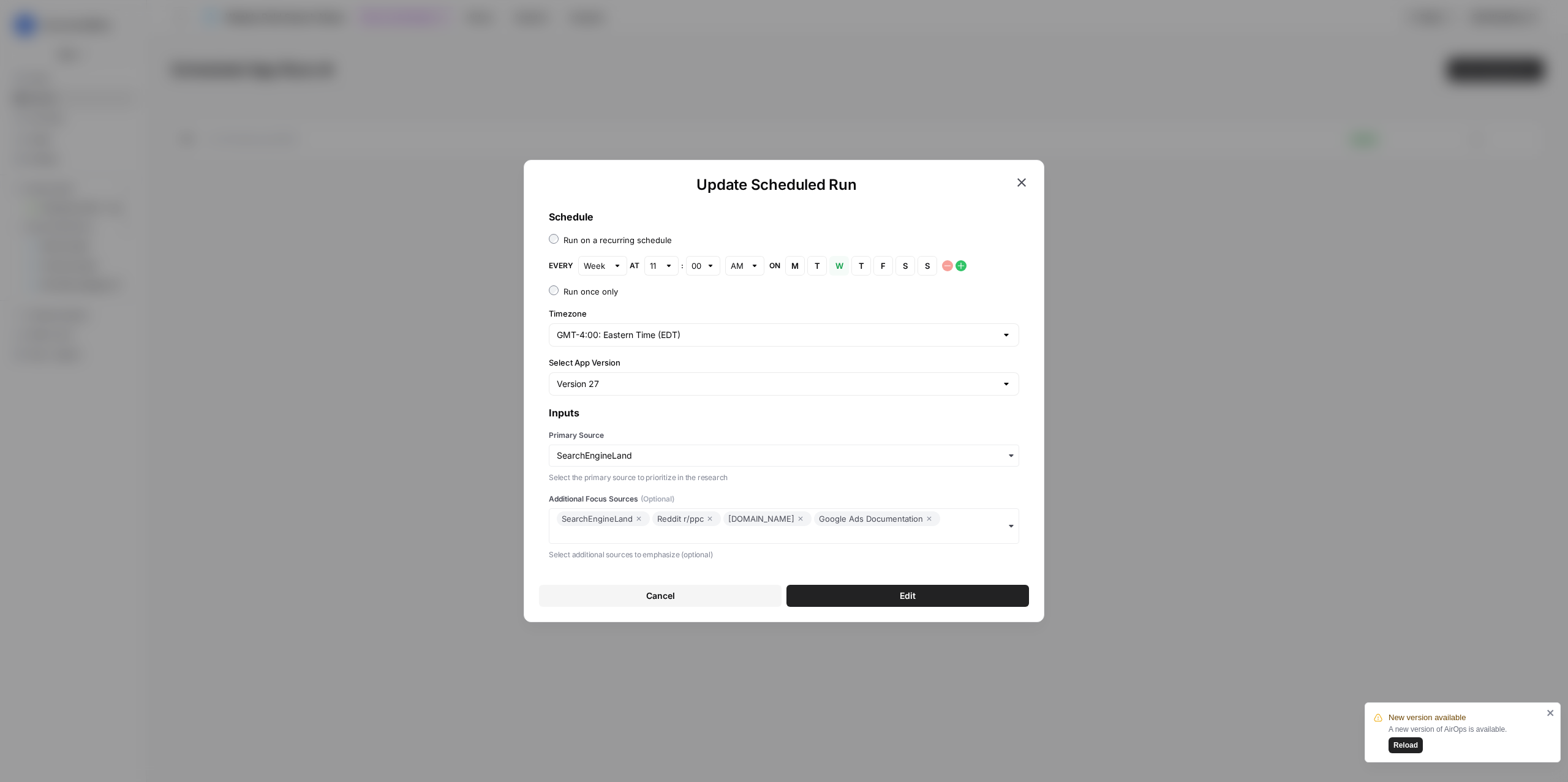
click at [963, 522] on div "SearchEngineLand Reddit r/ppc LinkedIn.com Google Ads Documentation" at bounding box center [784, 526] width 471 height 36
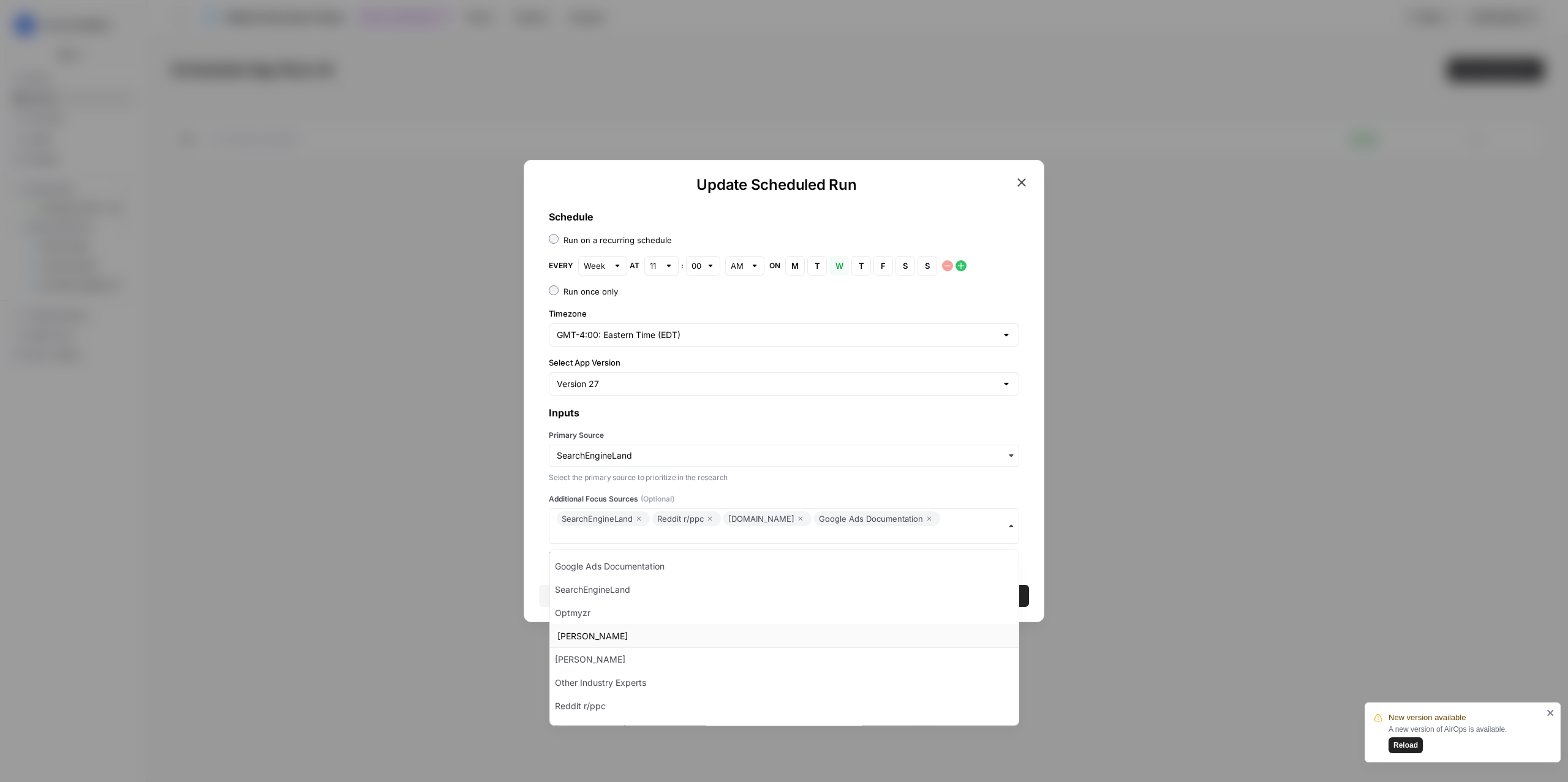
click at [698, 635] on div "Ginny Marvin" at bounding box center [784, 636] width 468 height 23
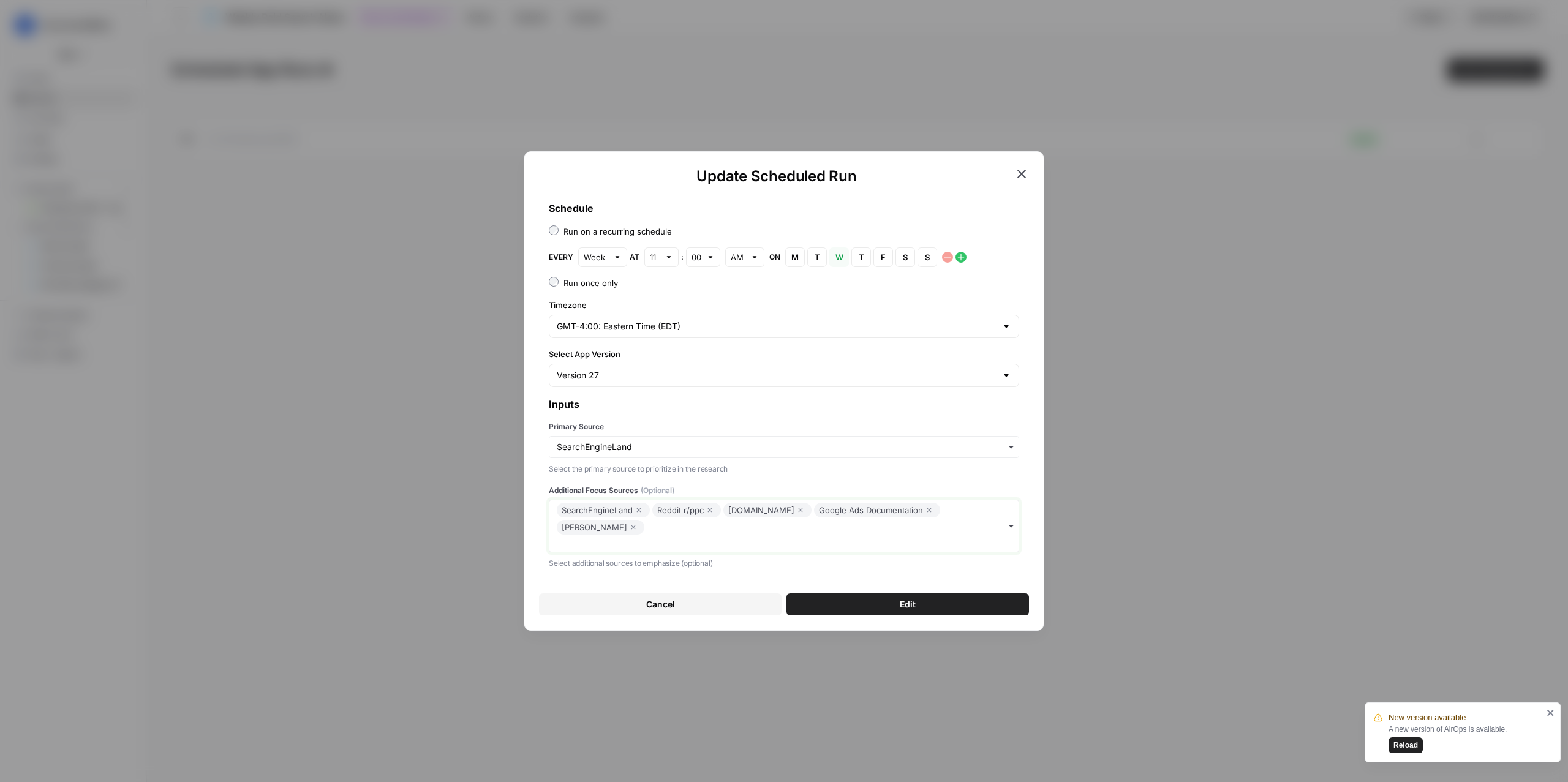
click at [1002, 537] on input "Additional Focus Sources (Optional)" at bounding box center [784, 543] width 454 height 12
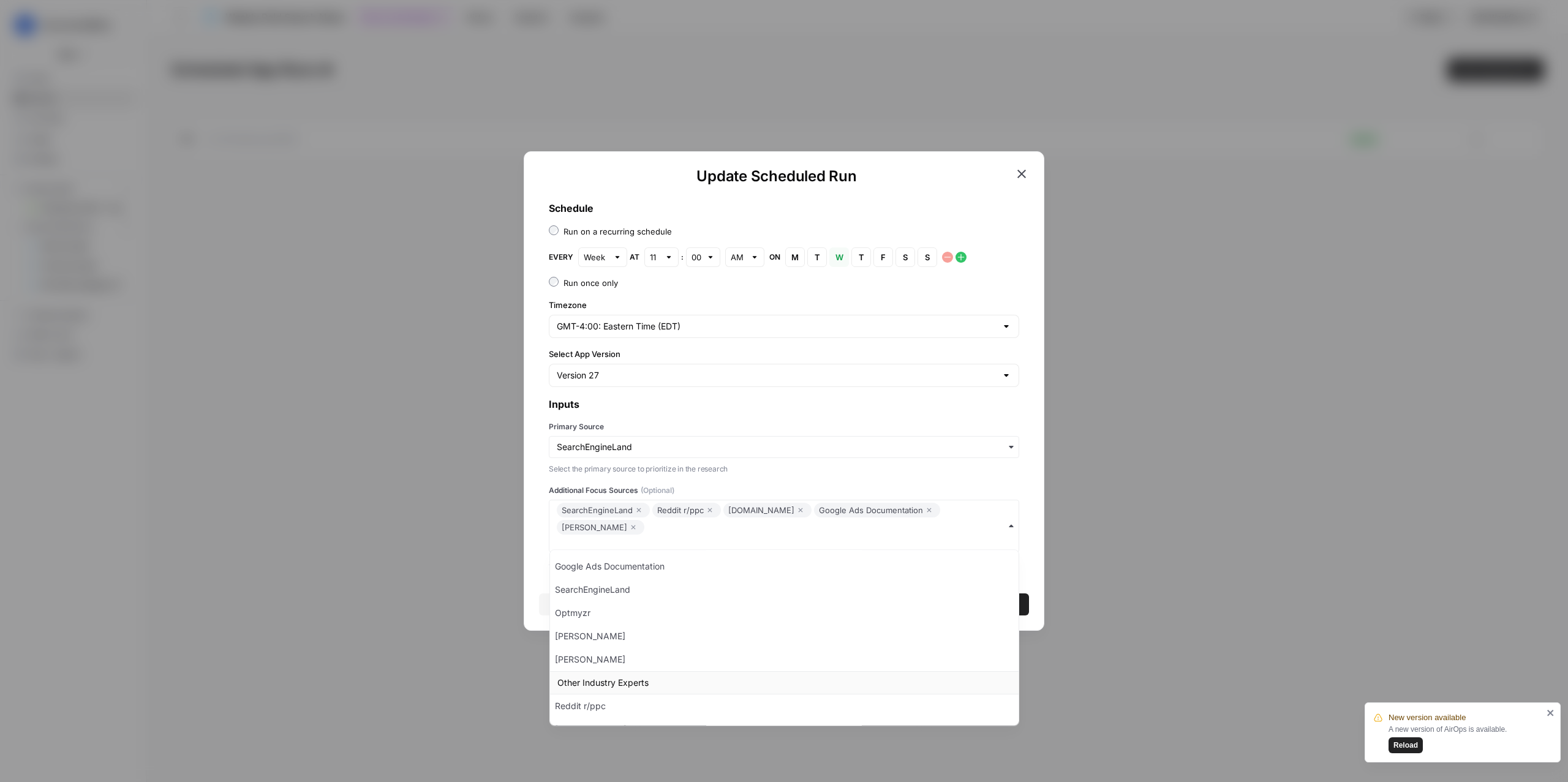
scroll to position [47, 0]
click at [582, 635] on div "Frederick Vallaeys" at bounding box center [784, 709] width 468 height 23
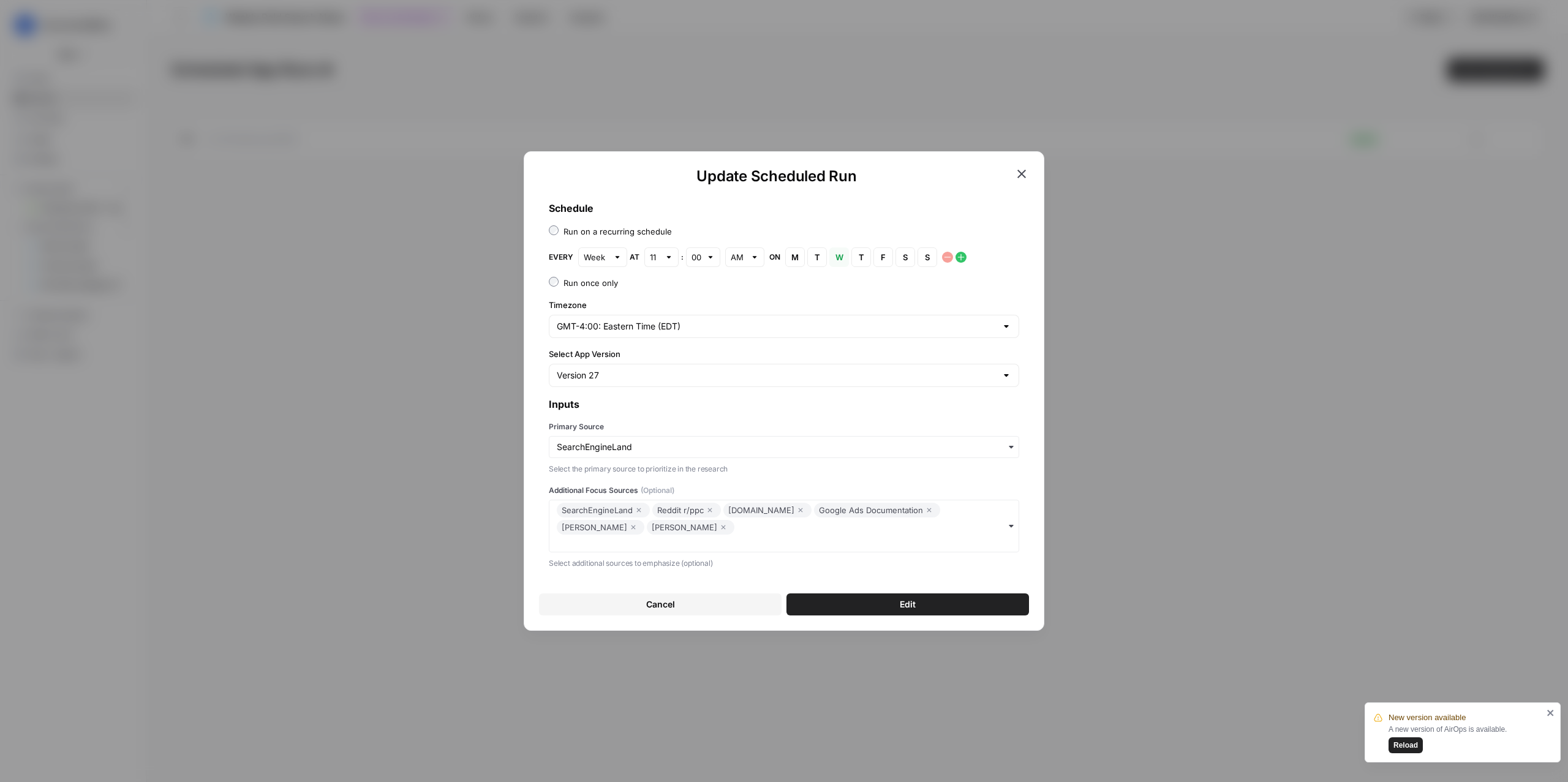
click at [882, 604] on button "Edit" at bounding box center [908, 605] width 243 height 22
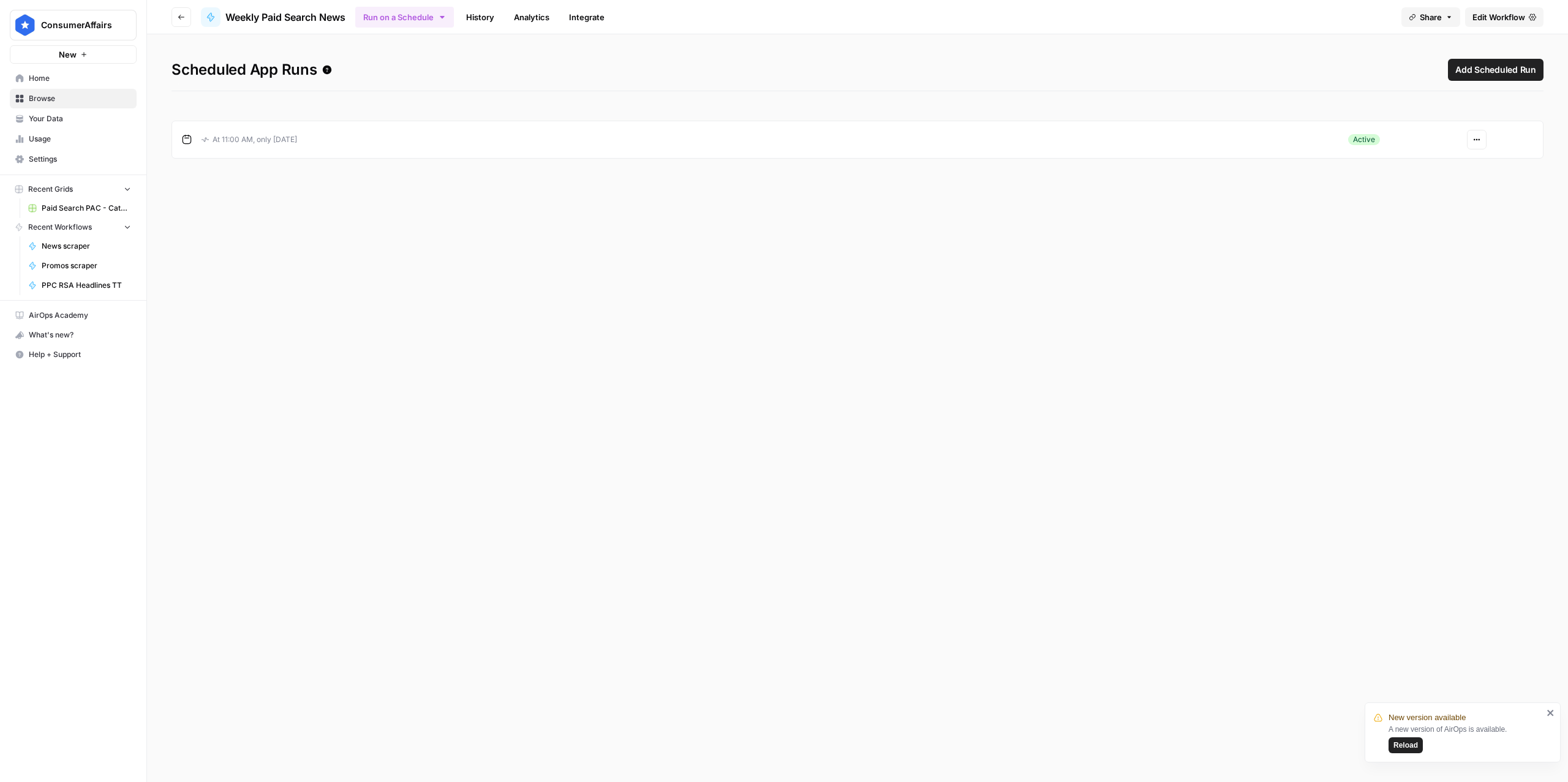
click at [1176, 14] on span "Edit Workflow" at bounding box center [1500, 17] width 53 height 12
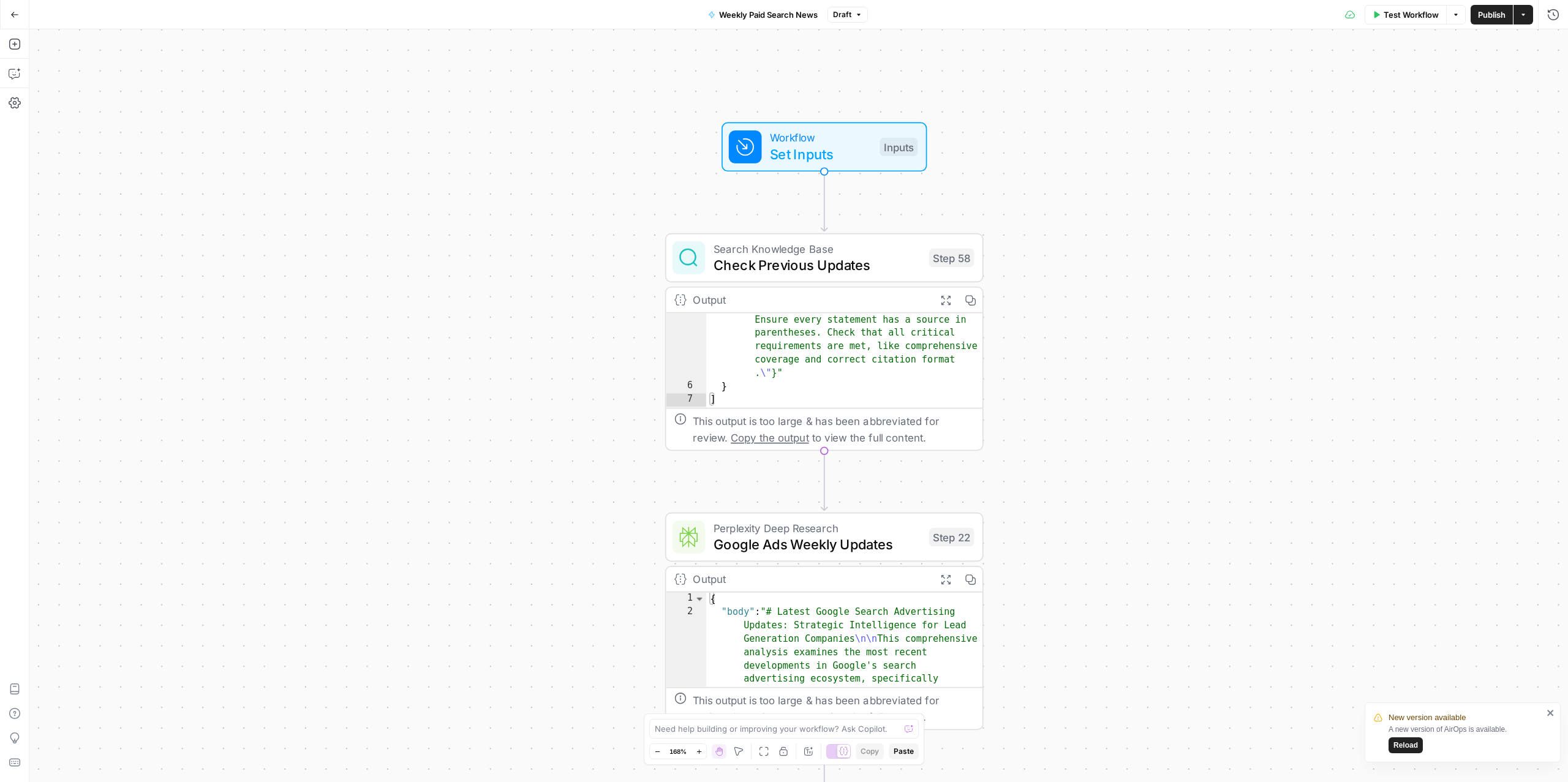
scroll to position [908, 0]
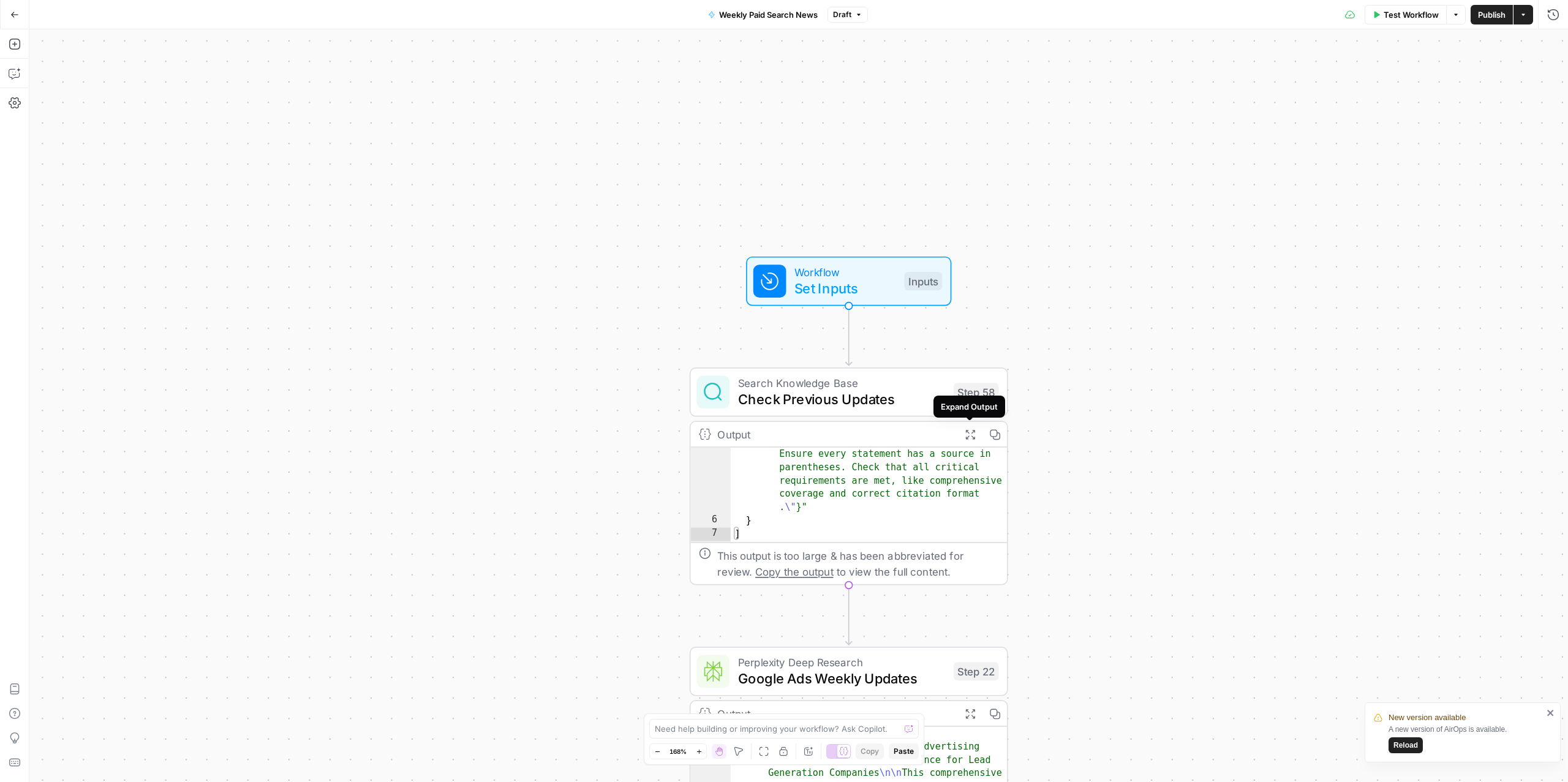
click at [969, 438] on icon "button" at bounding box center [970, 434] width 11 height 11
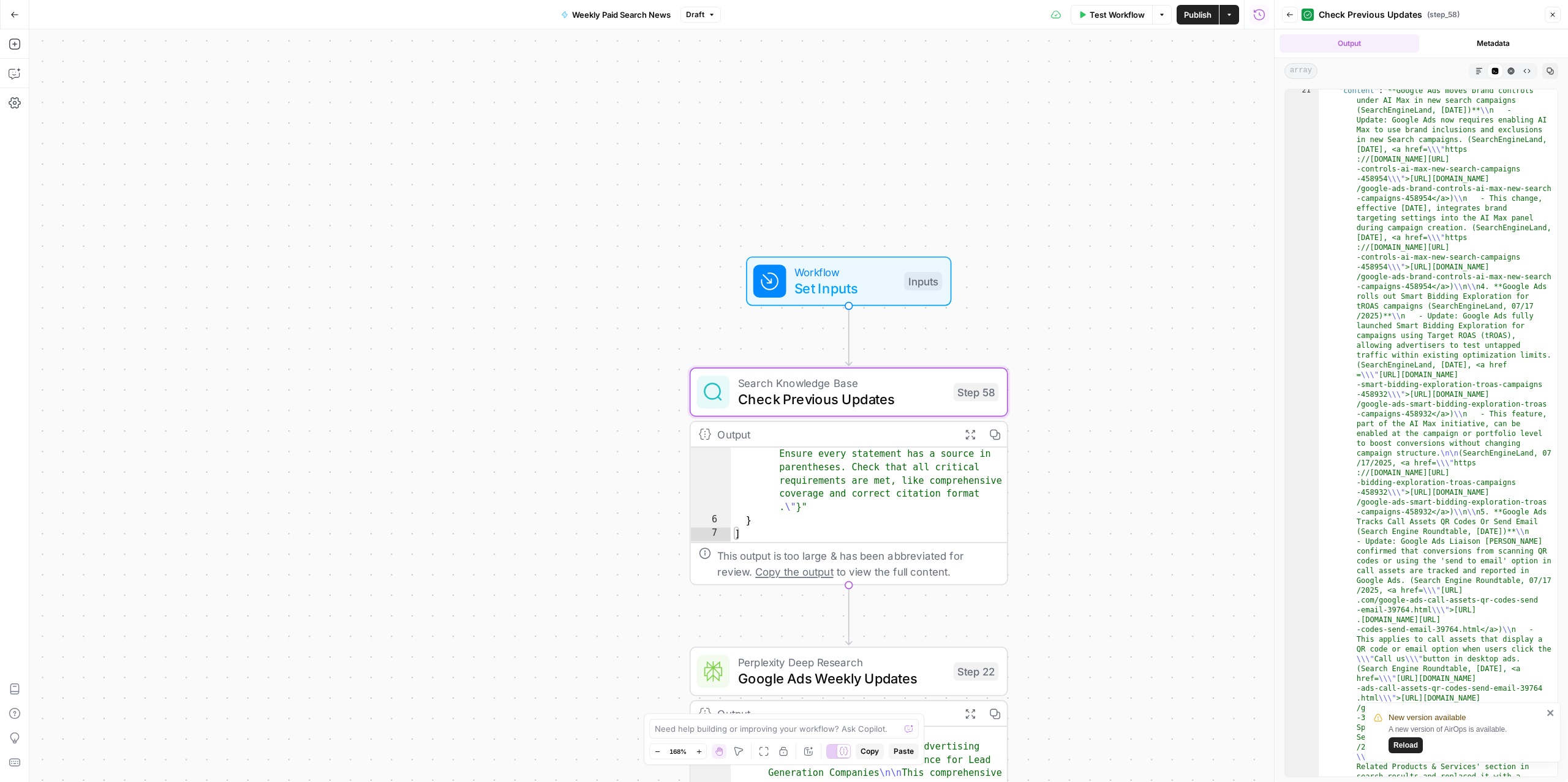
scroll to position [1321, 0]
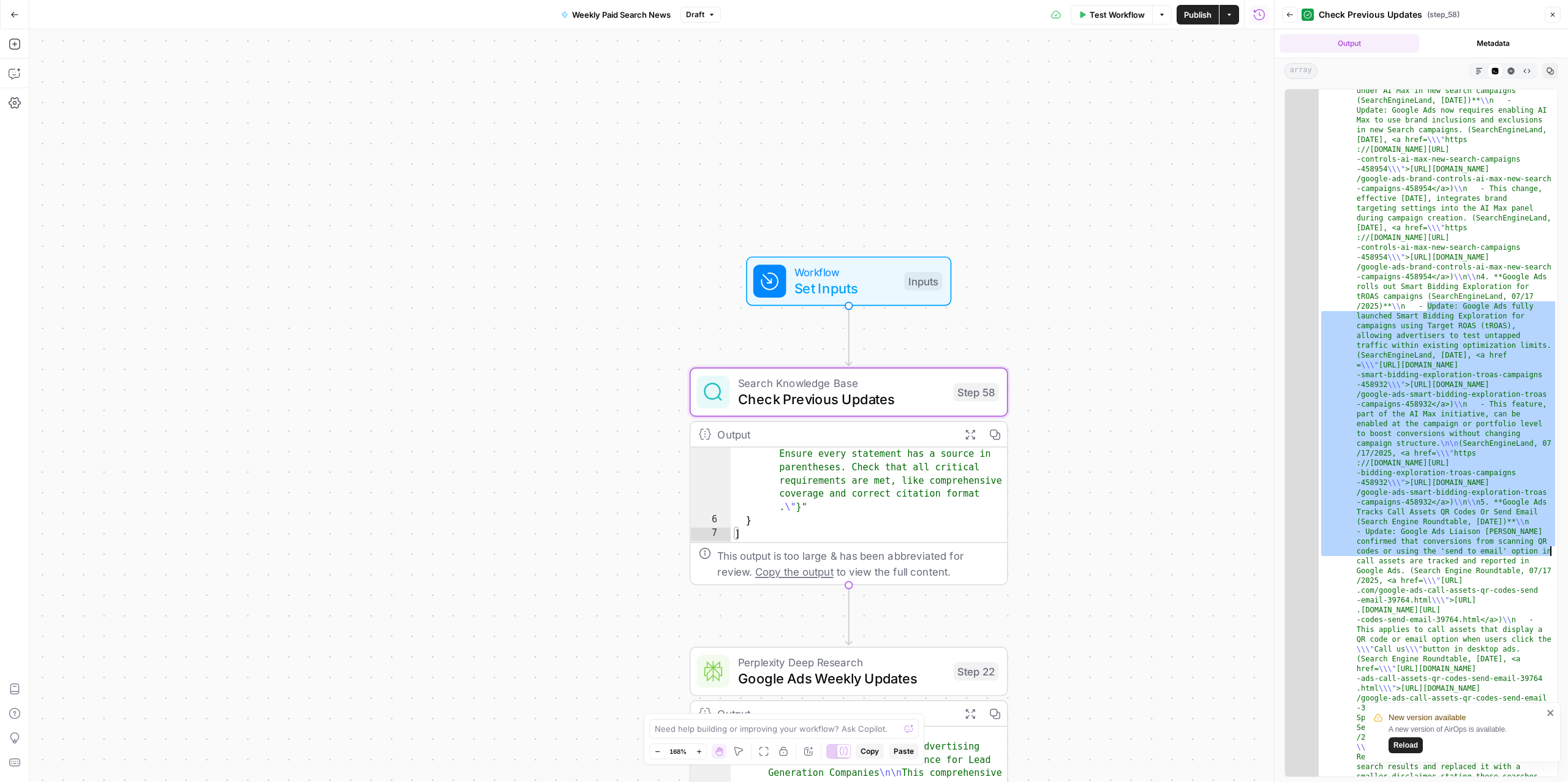
drag, startPoint x: 1427, startPoint y: 307, endPoint x: 1568, endPoint y: 559, distance: 288.8
click at [1176, 559] on html "New version available A new version of AirOps is available. Reload ConsumerAffa…" at bounding box center [784, 391] width 1568 height 782
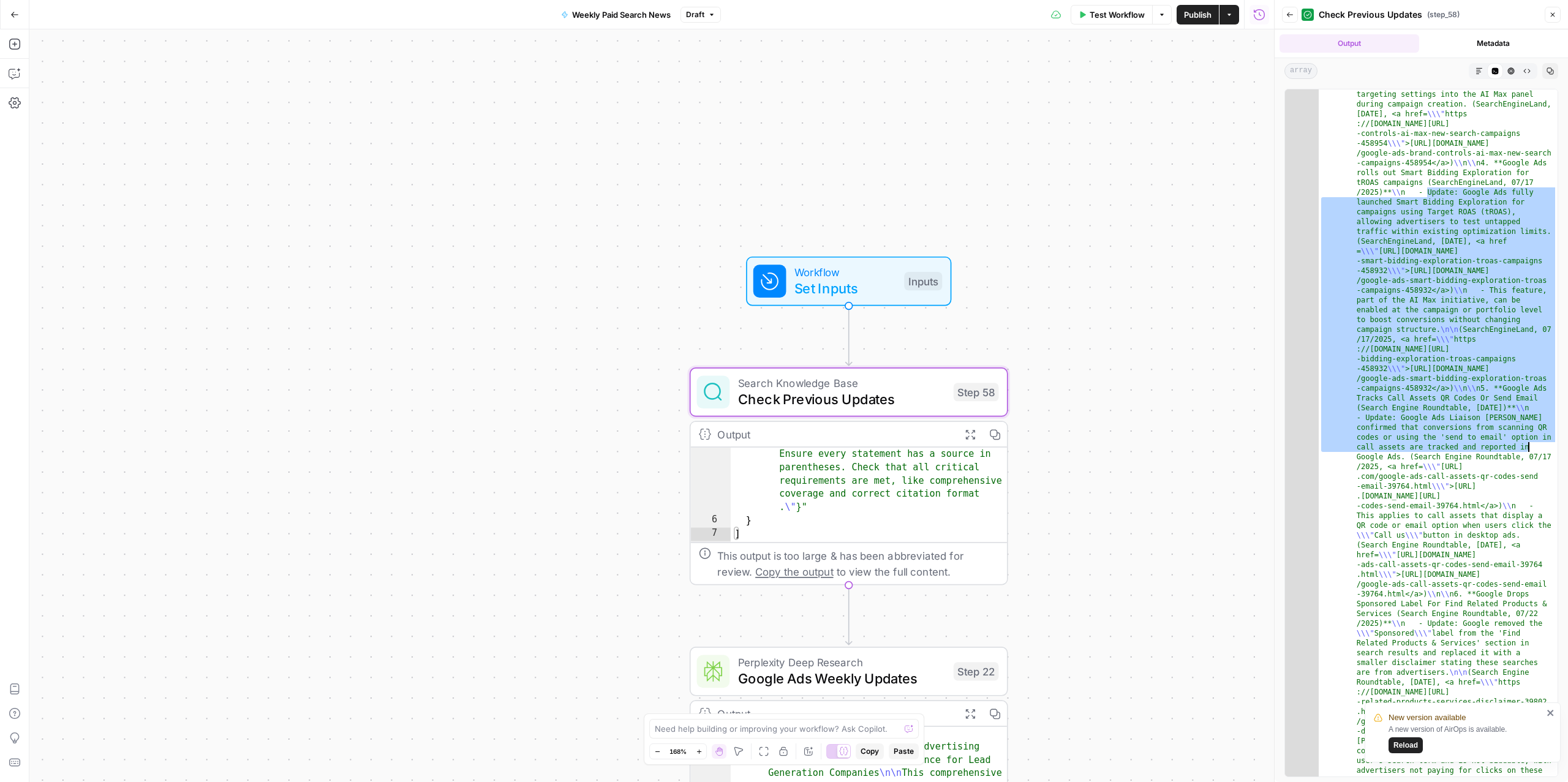
scroll to position [1350, 0]
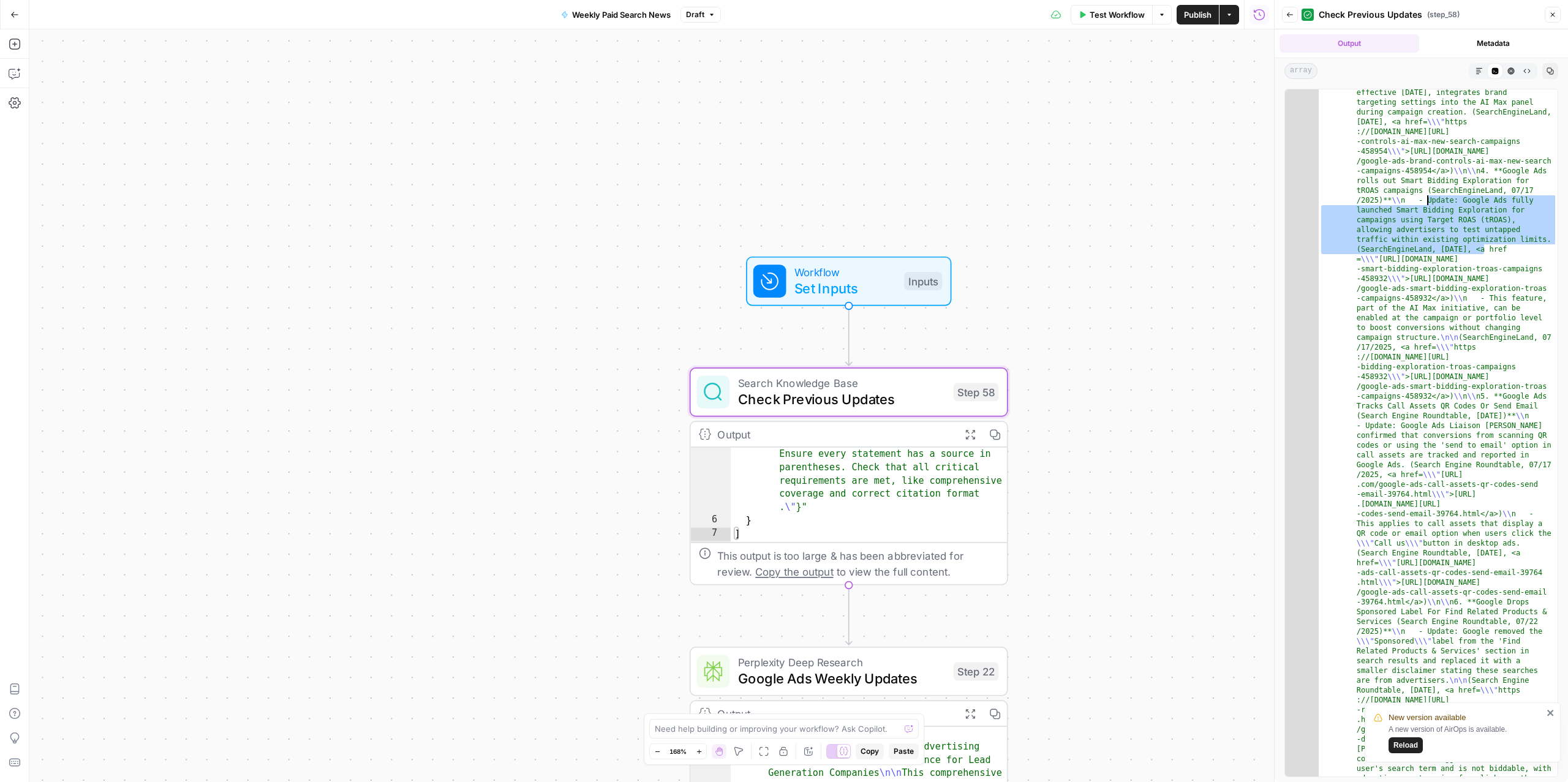
drag, startPoint x: 1487, startPoint y: 249, endPoint x: 1428, endPoint y: 203, distance: 74.8
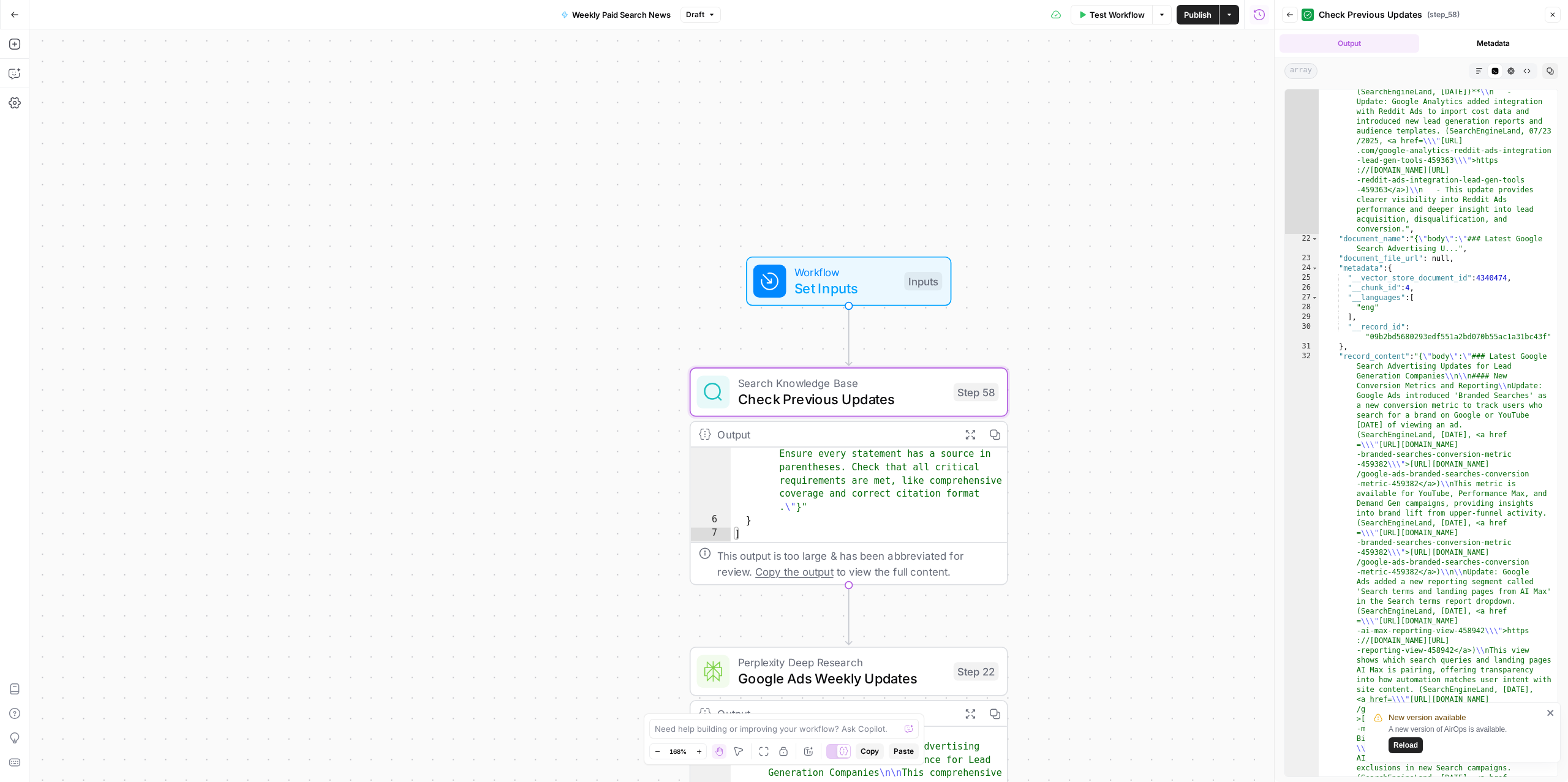
scroll to position [1580, 0]
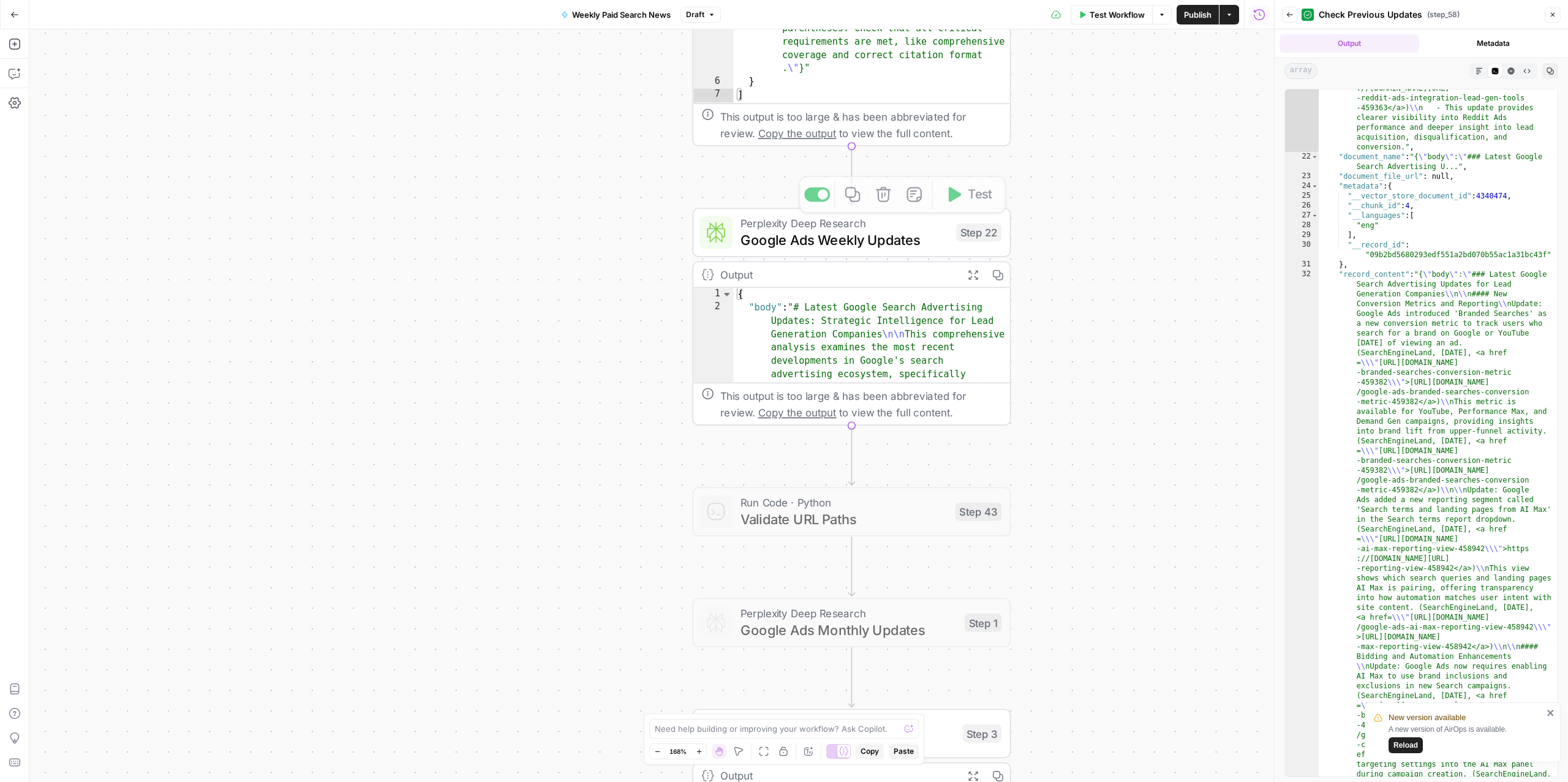
click at [816, 244] on span "Google Ads Weekly Updates" at bounding box center [844, 240] width 208 height 21
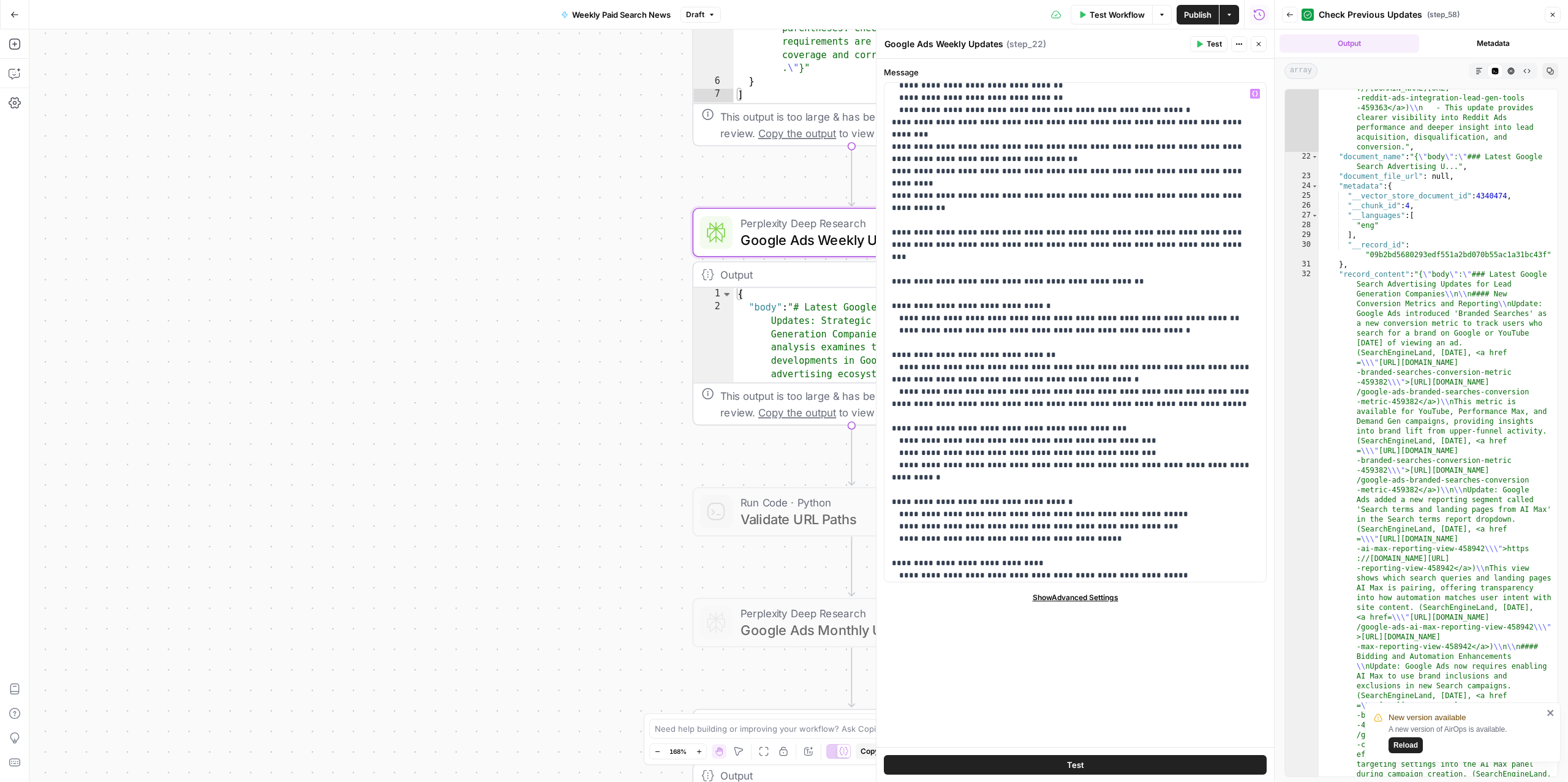
scroll to position [1801, 0]
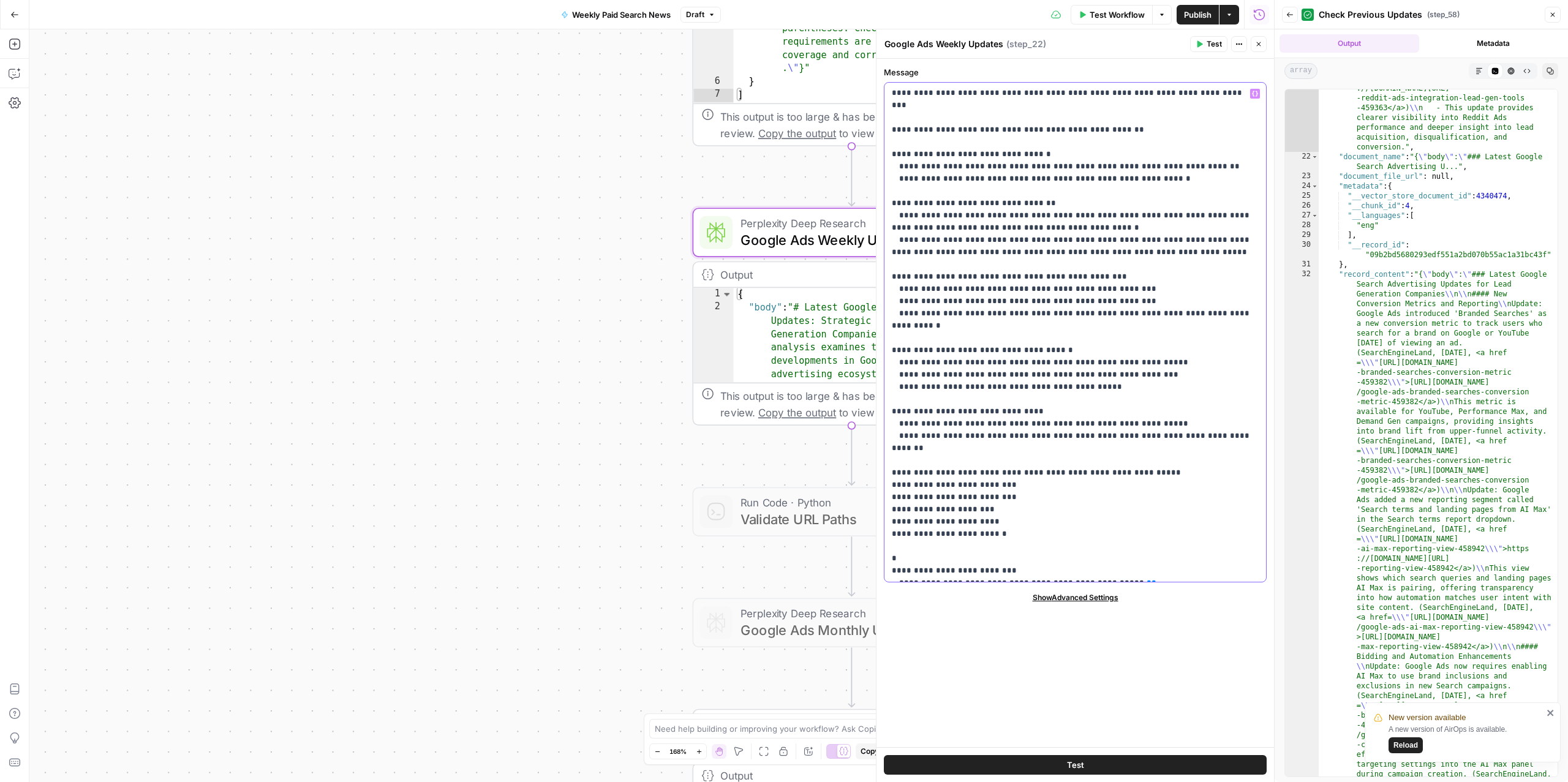
drag, startPoint x: 984, startPoint y: 353, endPoint x: 906, endPoint y: 352, distance: 78.0
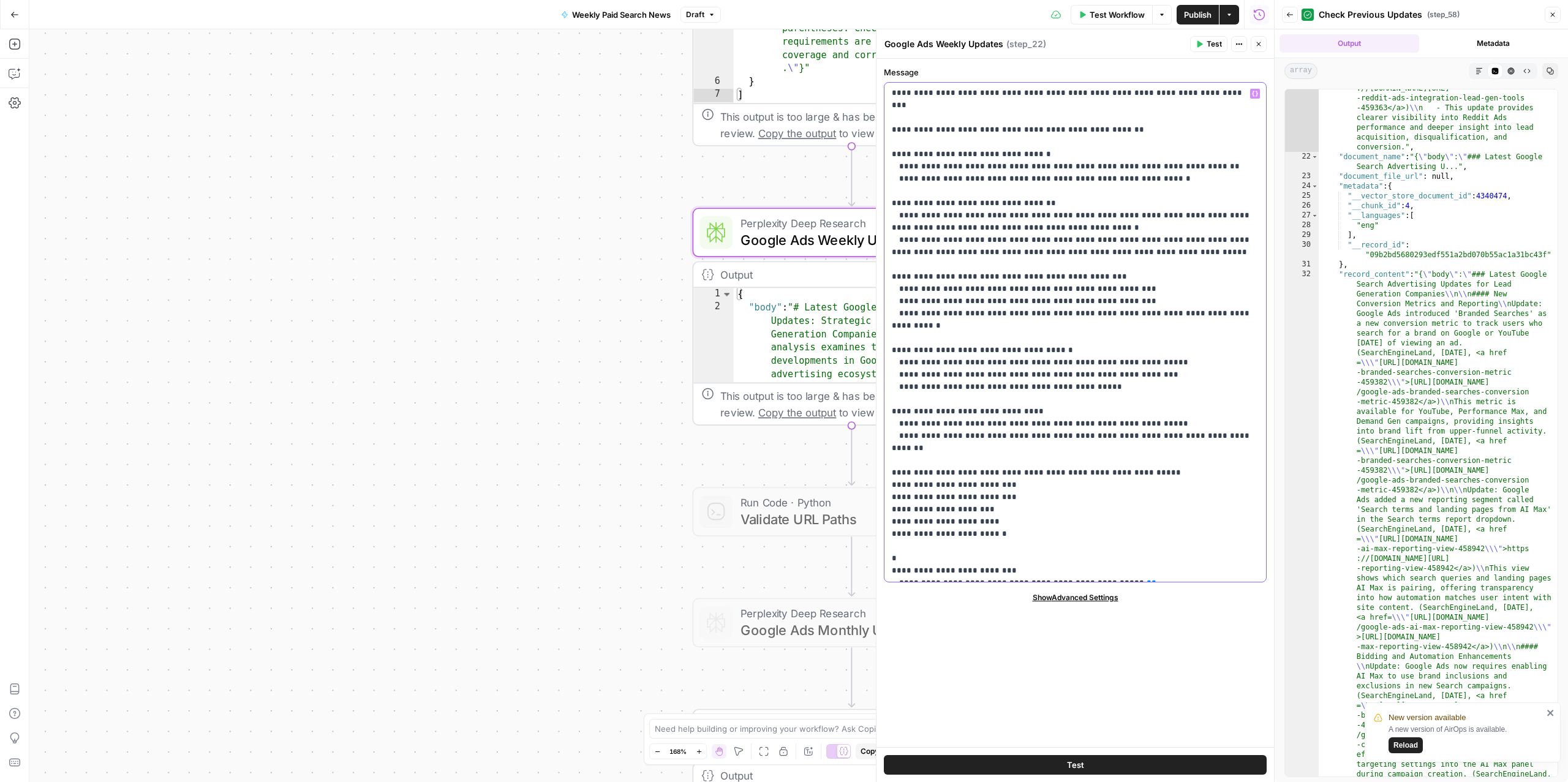
drag, startPoint x: 940, startPoint y: 354, endPoint x: 907, endPoint y: 355, distance: 33.0
drag, startPoint x: 994, startPoint y: 377, endPoint x: 906, endPoint y: 378, distance: 88.0
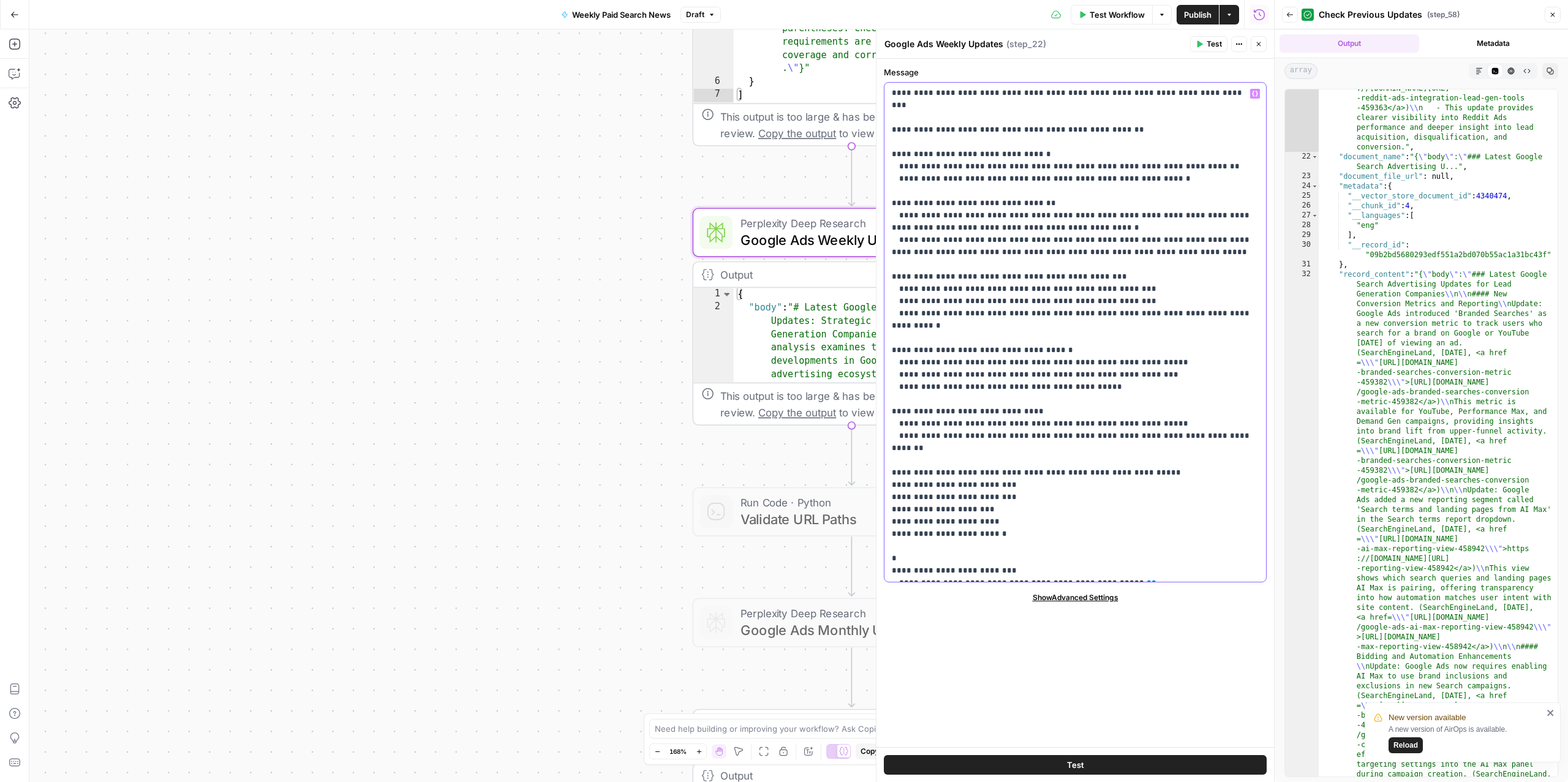
drag, startPoint x: 1208, startPoint y: 452, endPoint x: 1157, endPoint y: 451, distance: 51.0
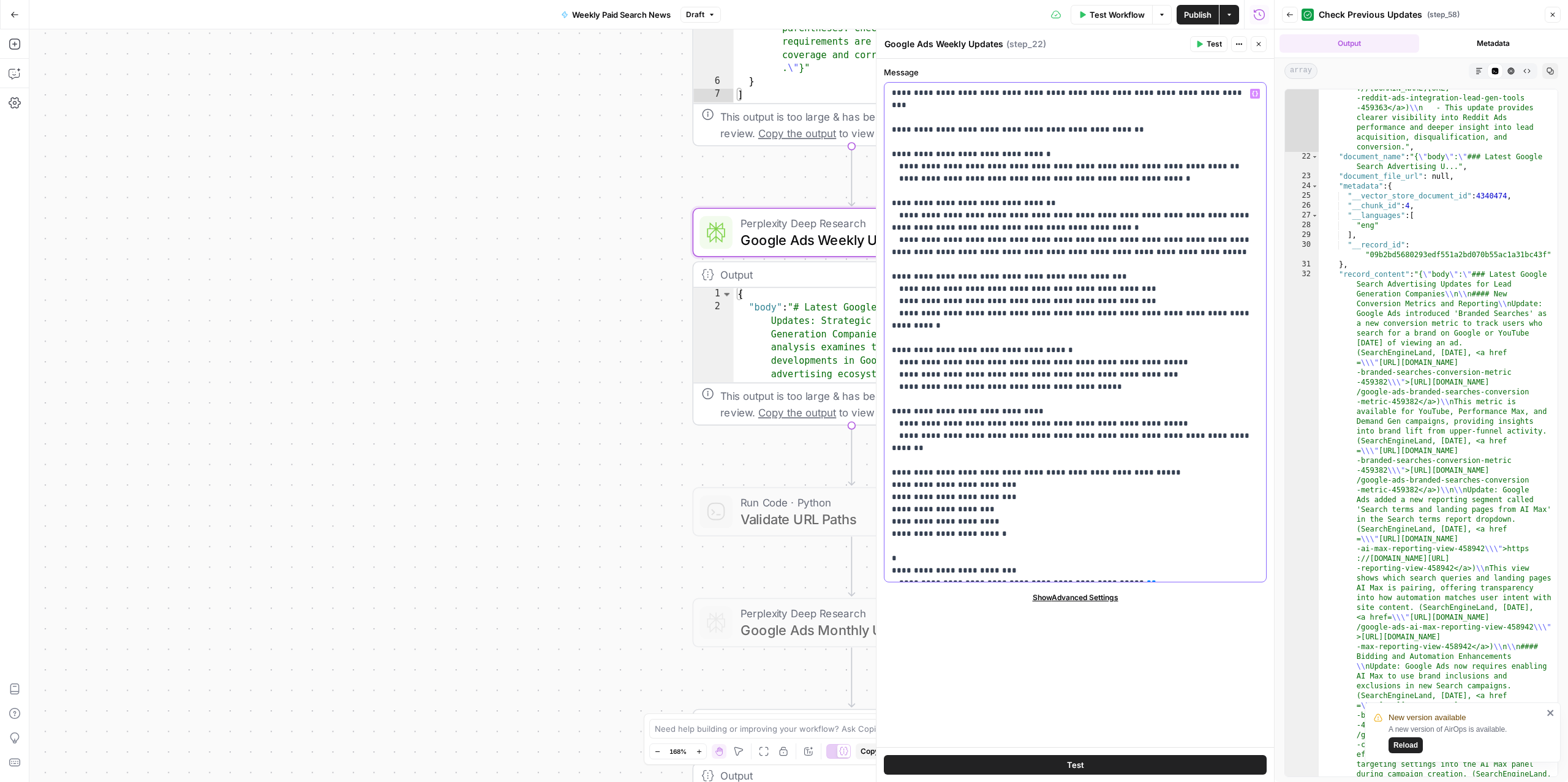
drag, startPoint x: 1116, startPoint y: 486, endPoint x: 886, endPoint y: 487, distance: 230.0
click at [886, 487] on div "**********" at bounding box center [1075, 332] width 381 height 500
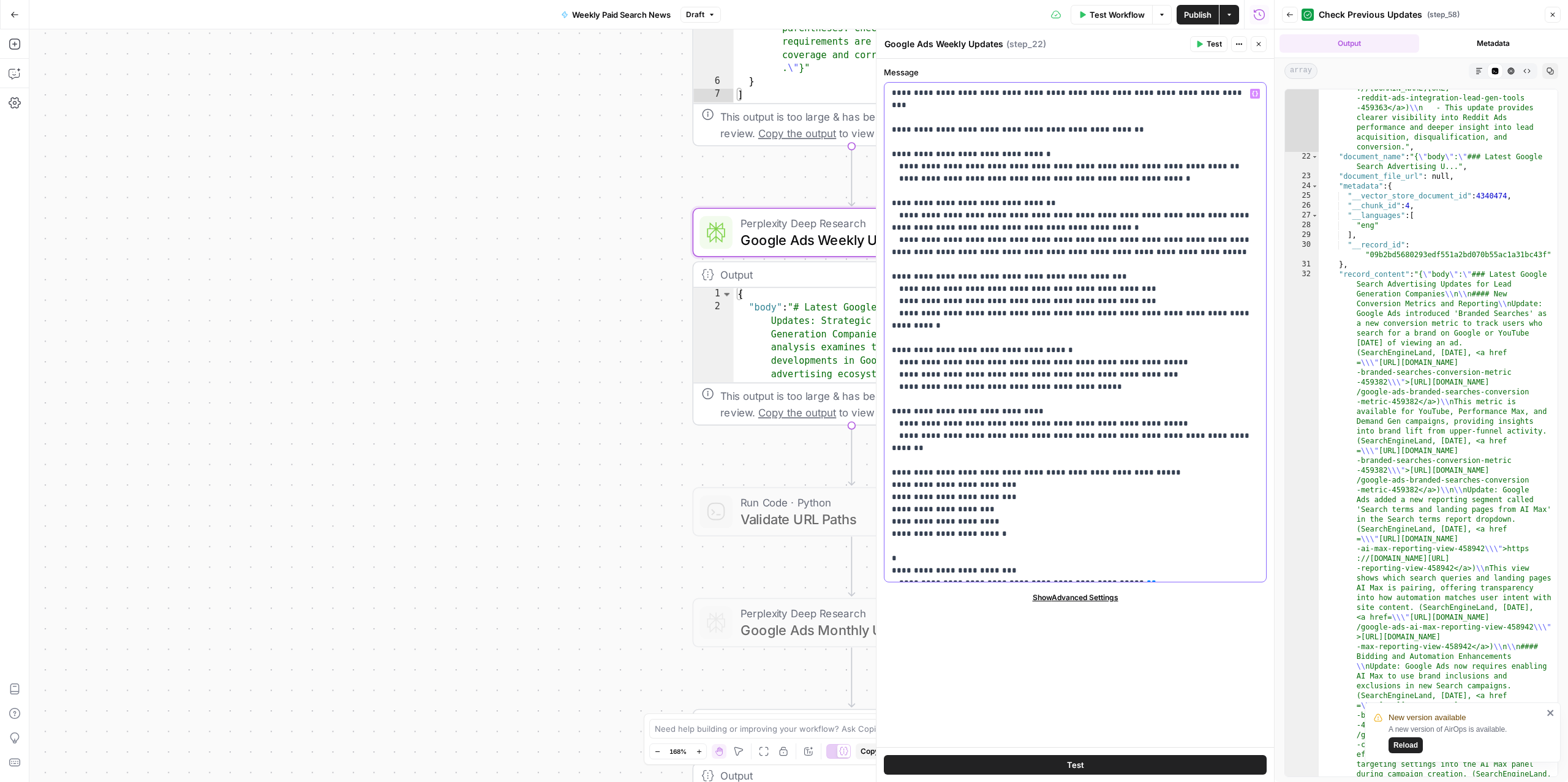
drag, startPoint x: 1093, startPoint y: 425, endPoint x: 940, endPoint y: 425, distance: 153.0
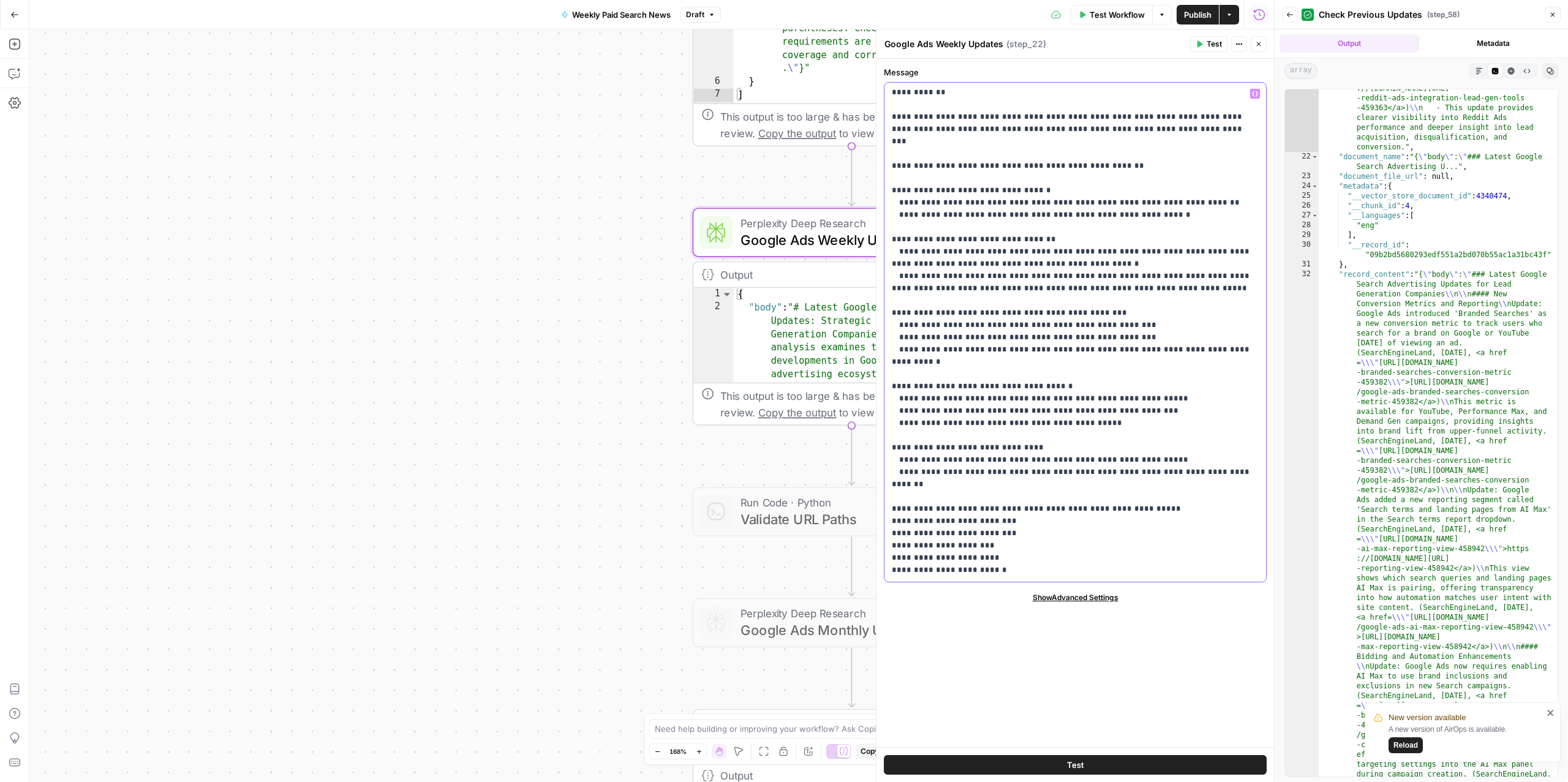
scroll to position [1790, 0]
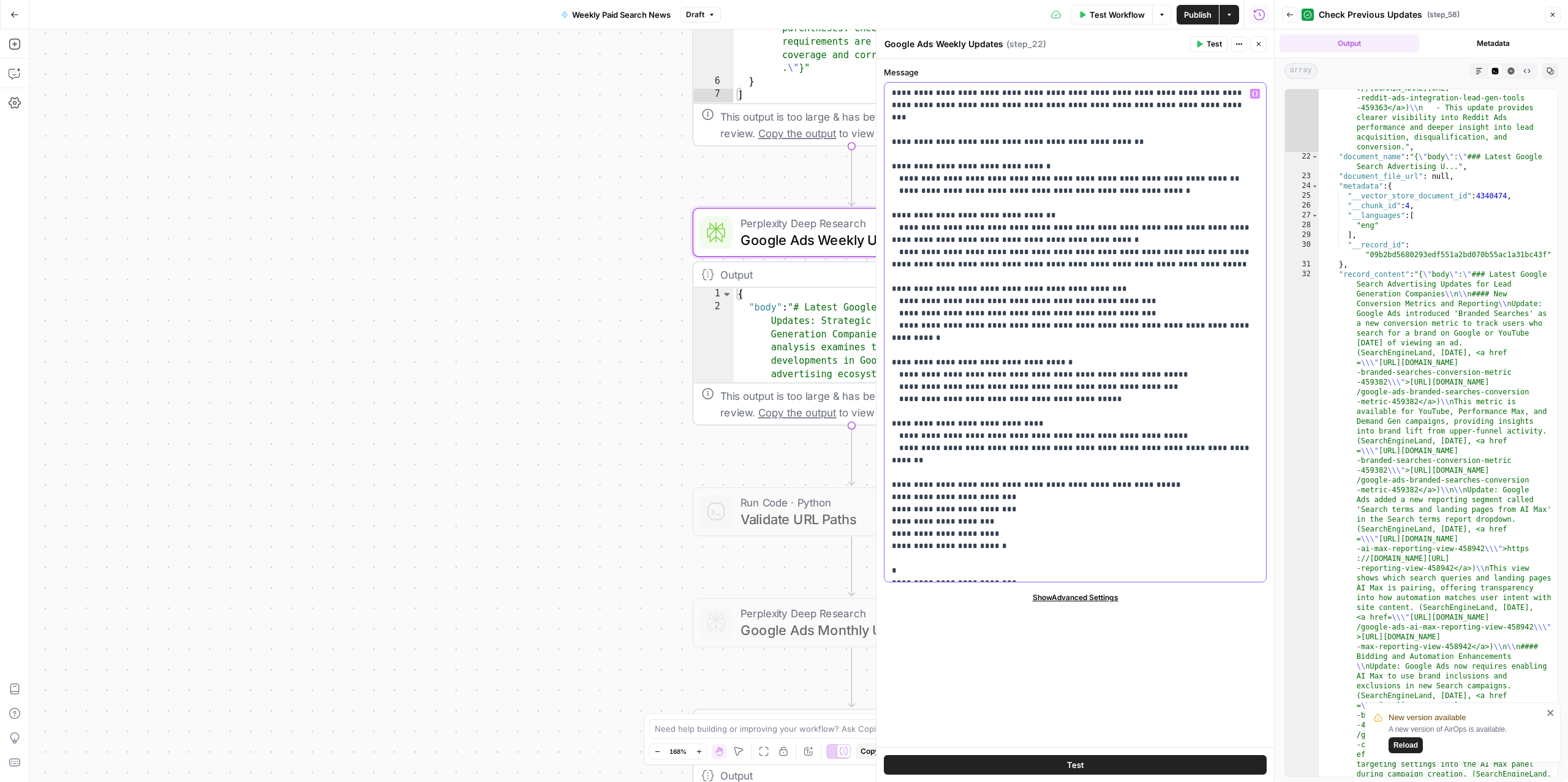
drag, startPoint x: 987, startPoint y: 435, endPoint x: 904, endPoint y: 435, distance: 83.0
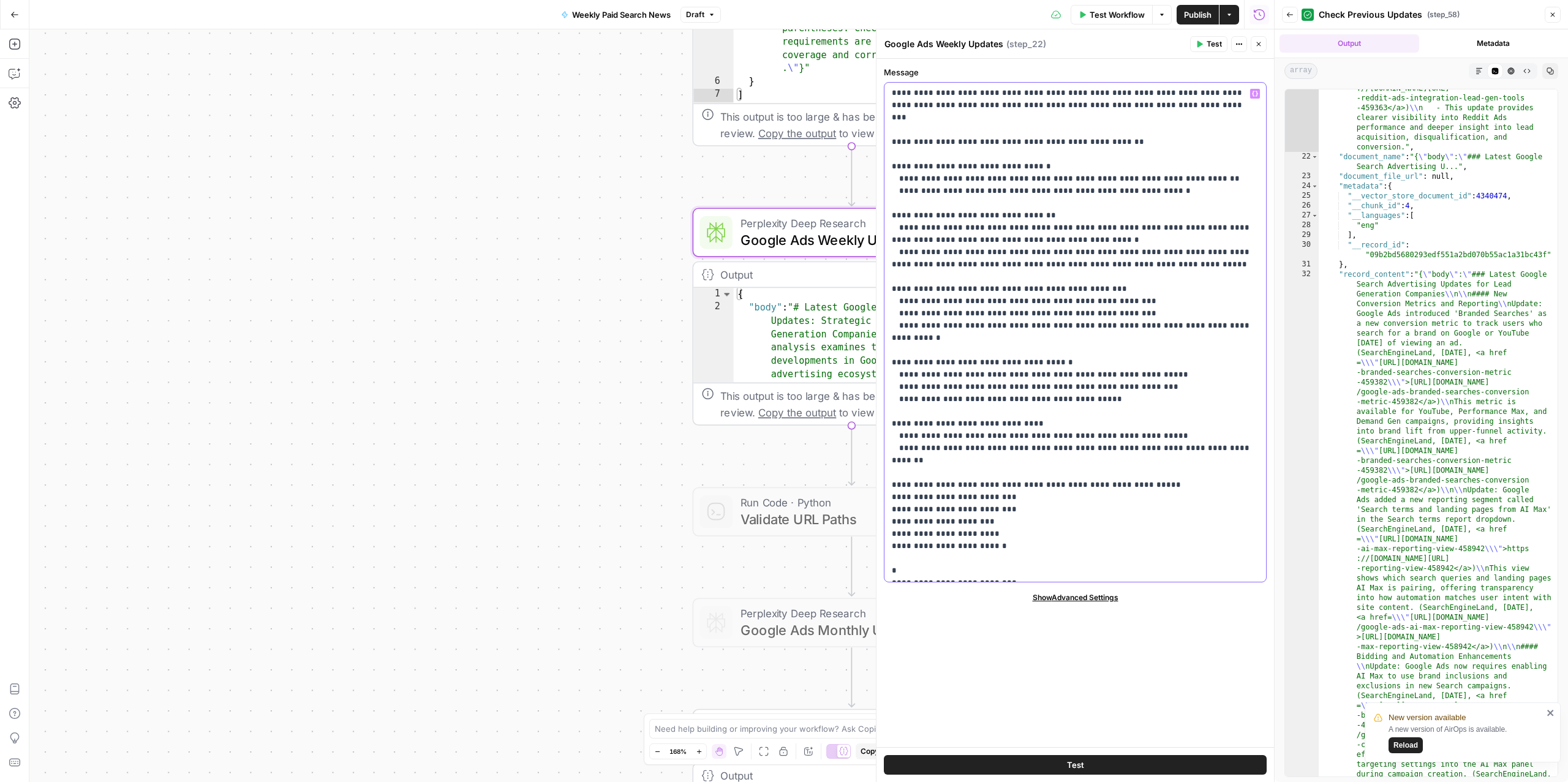
drag, startPoint x: 1208, startPoint y: 433, endPoint x: 894, endPoint y: 436, distance: 314.0
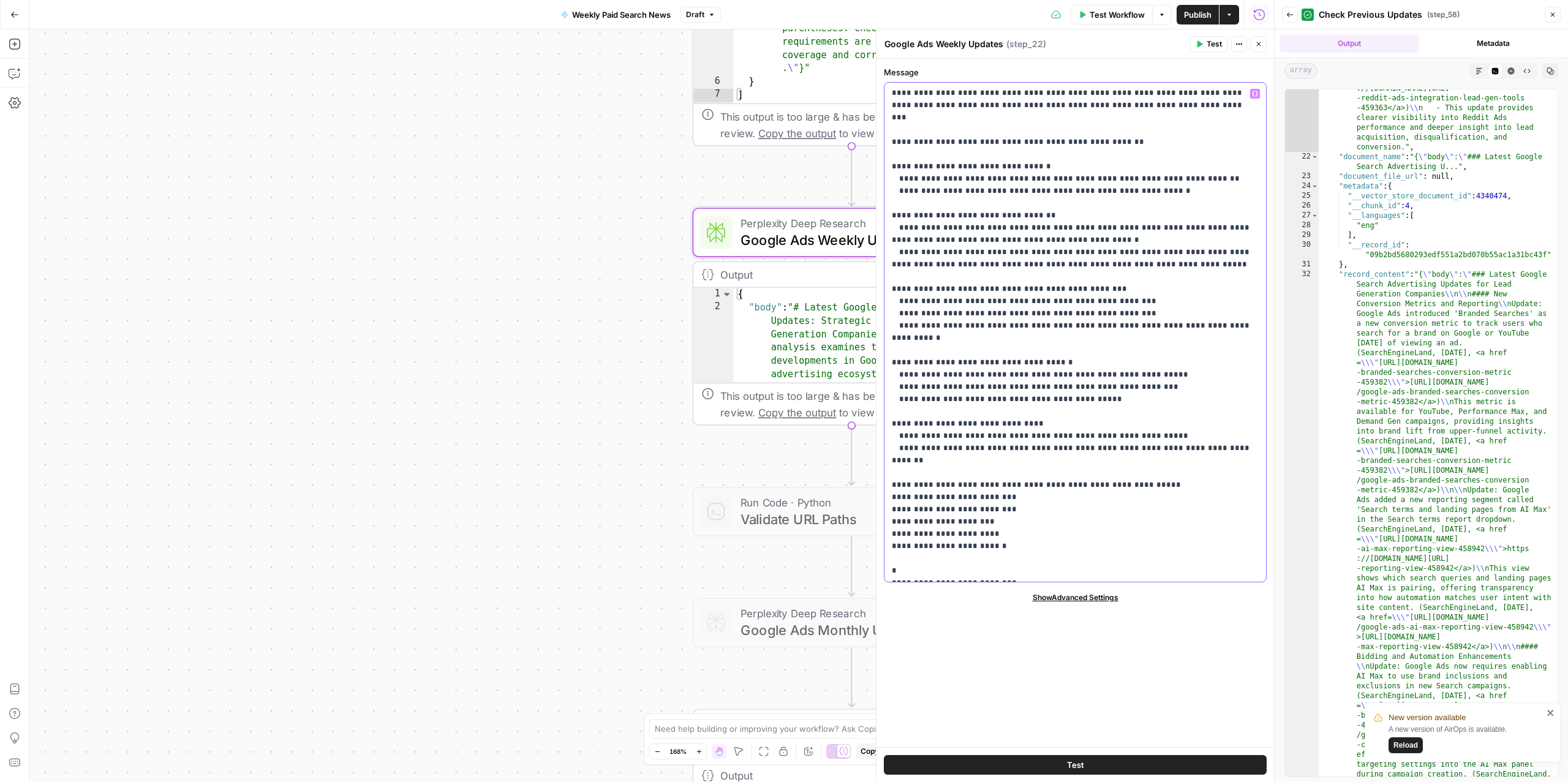
click at [1138, 14] on span "Test Workflow" at bounding box center [1117, 15] width 55 height 12
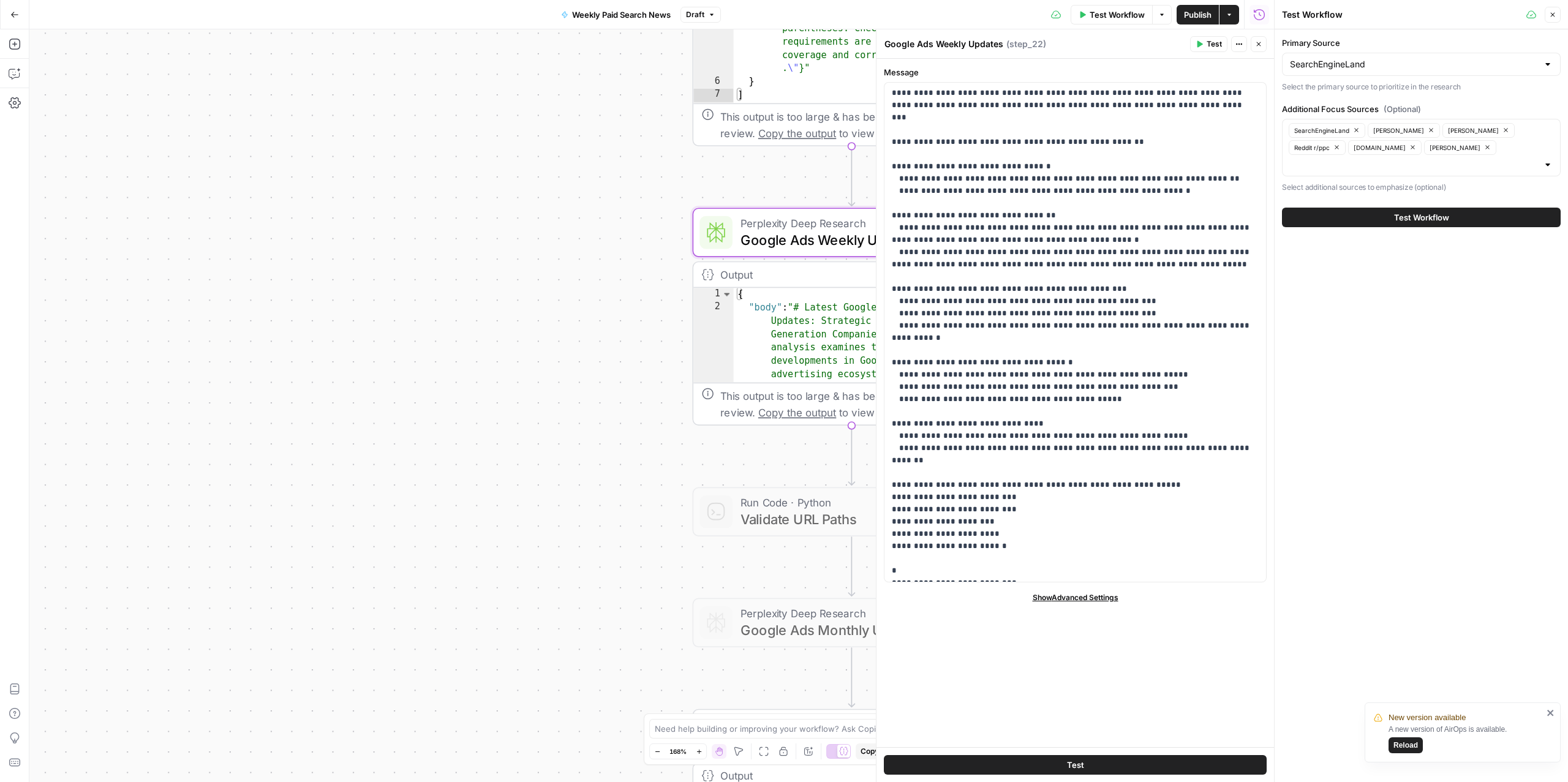
click at [1176, 220] on button "Test Workflow" at bounding box center [1422, 217] width 279 height 19
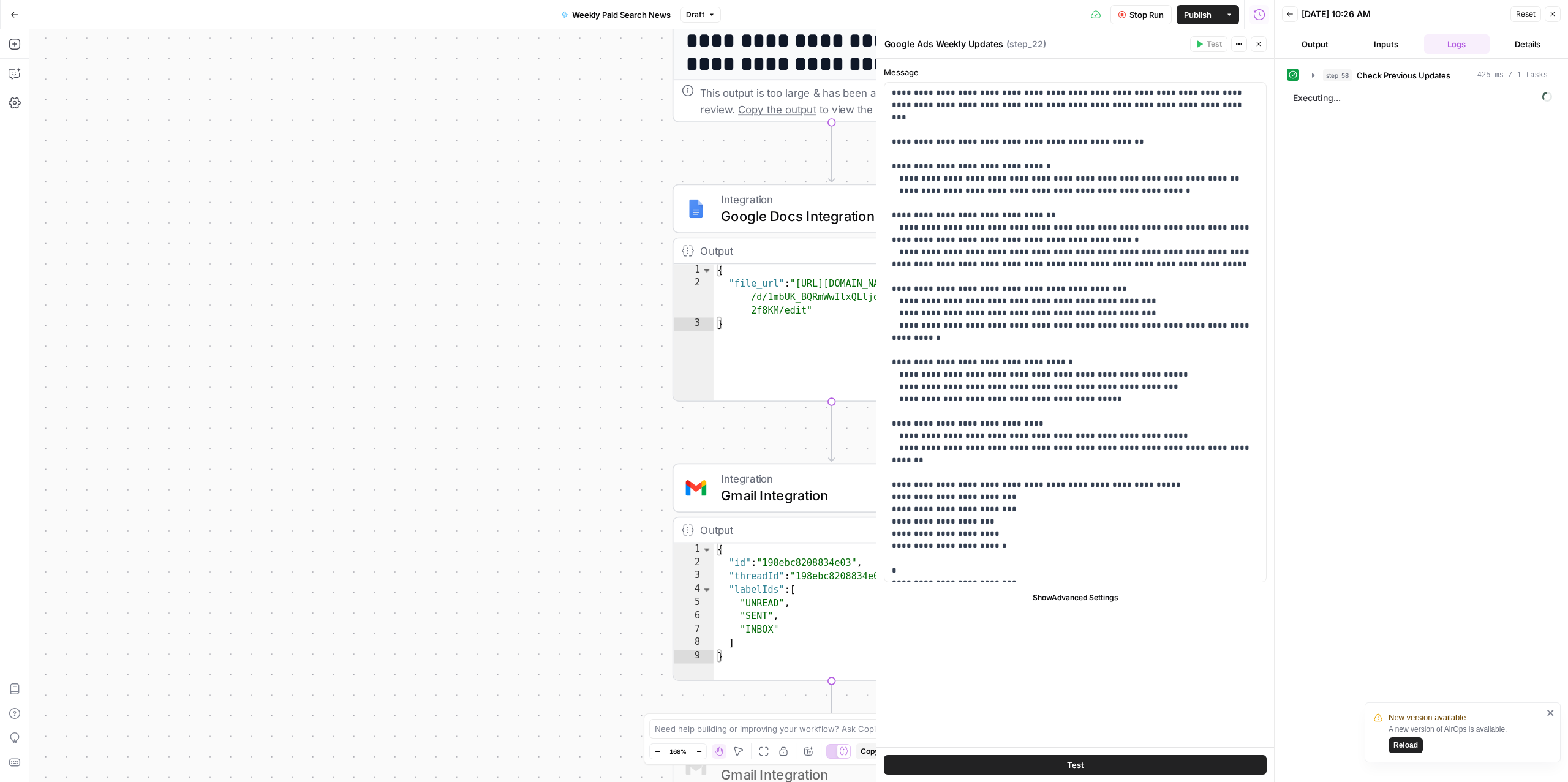
scroll to position [1790, 0]
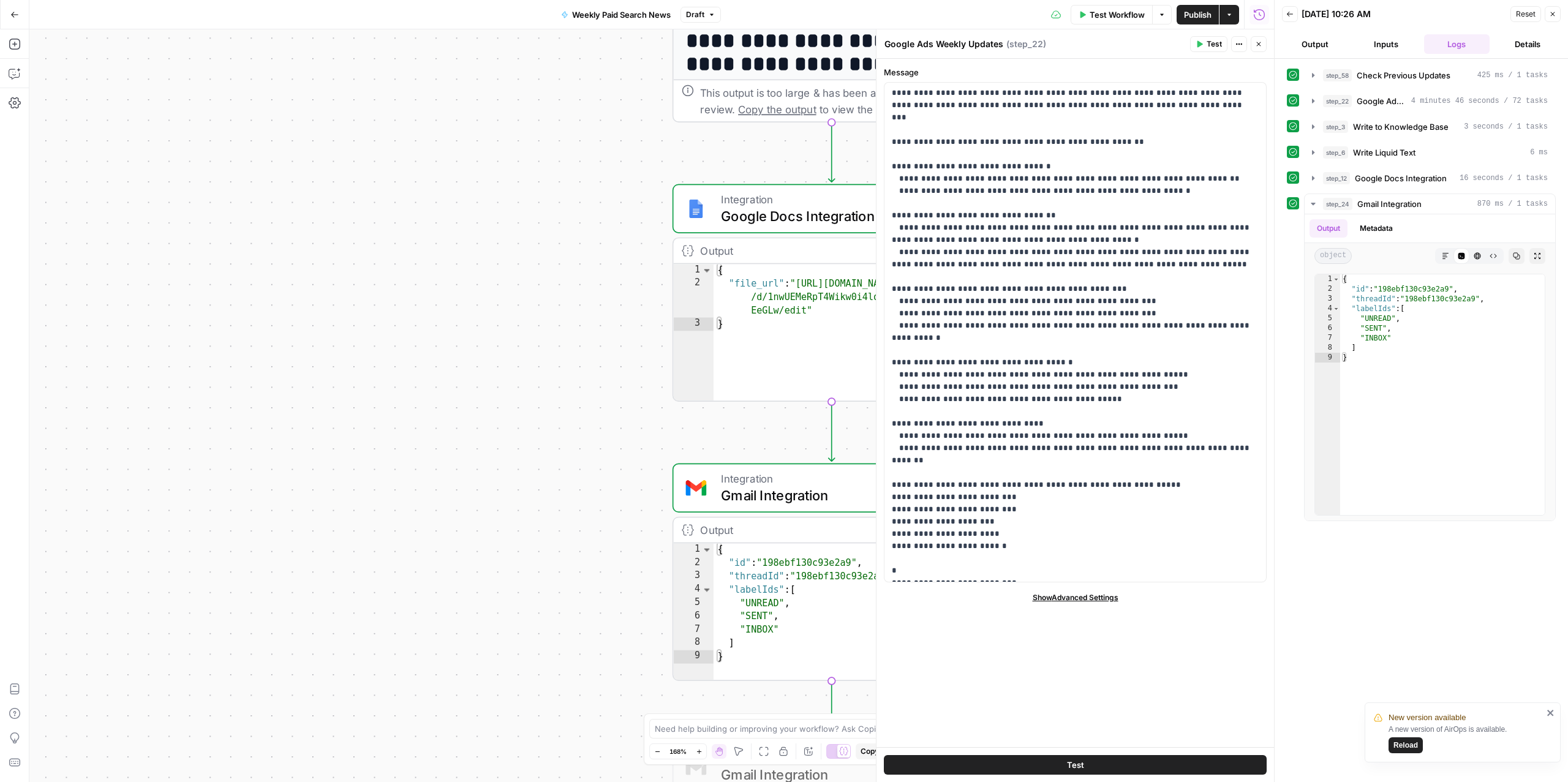
click at [1176, 47] on button "Close" at bounding box center [1259, 44] width 16 height 16
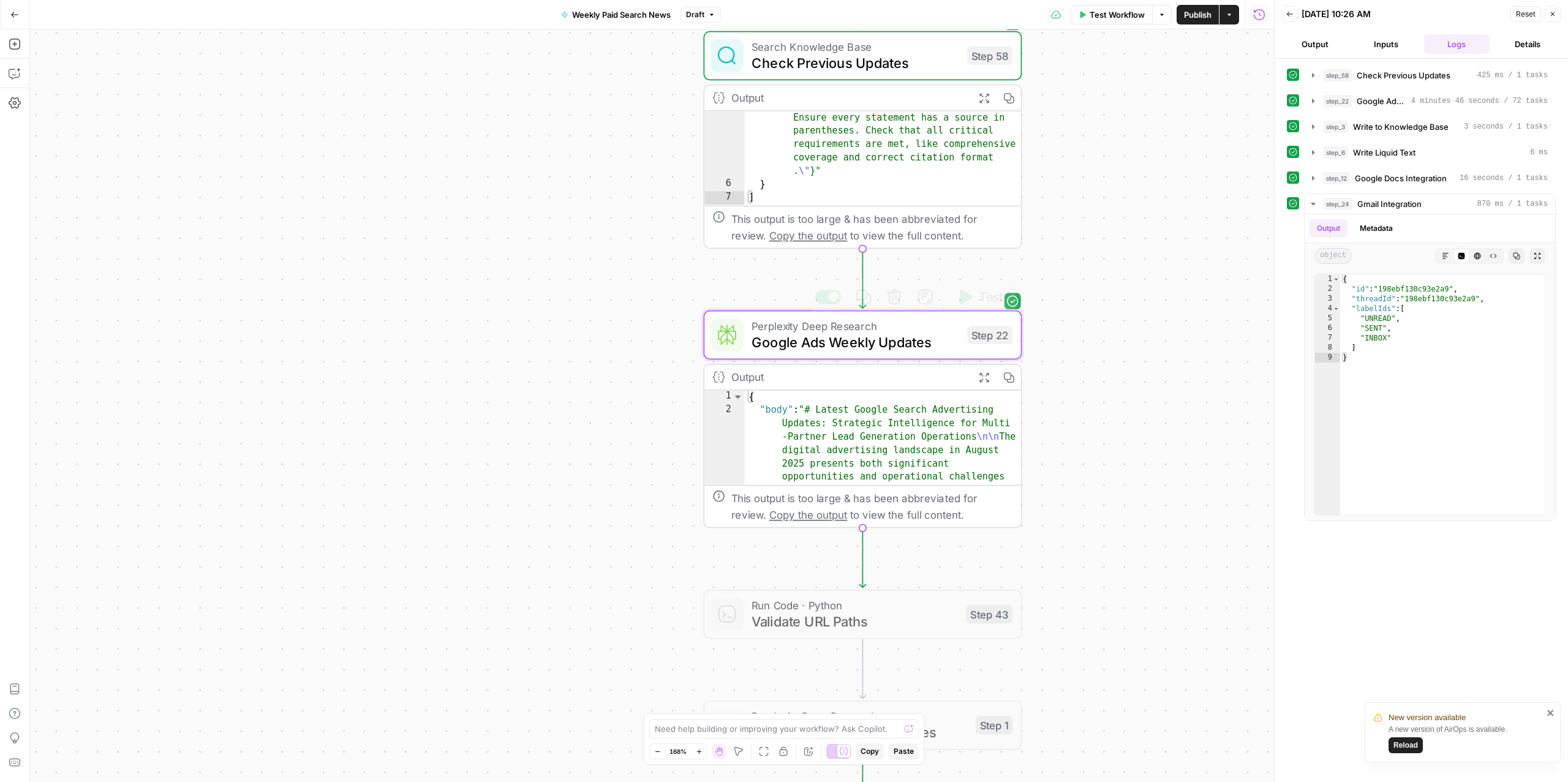
click at [838, 343] on span "Google Ads Weekly Updates" at bounding box center [855, 342] width 208 height 21
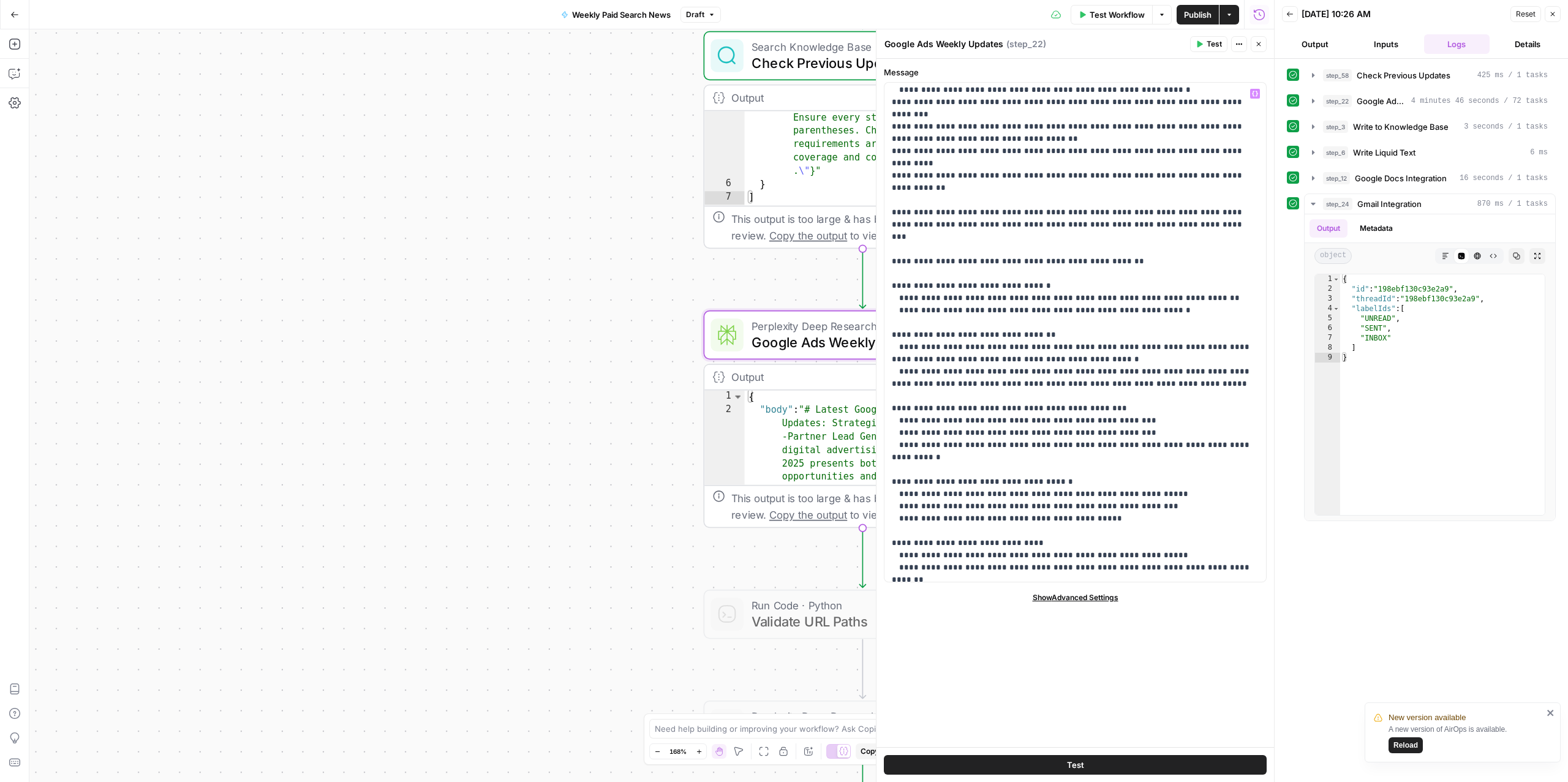
scroll to position [1677, 0]
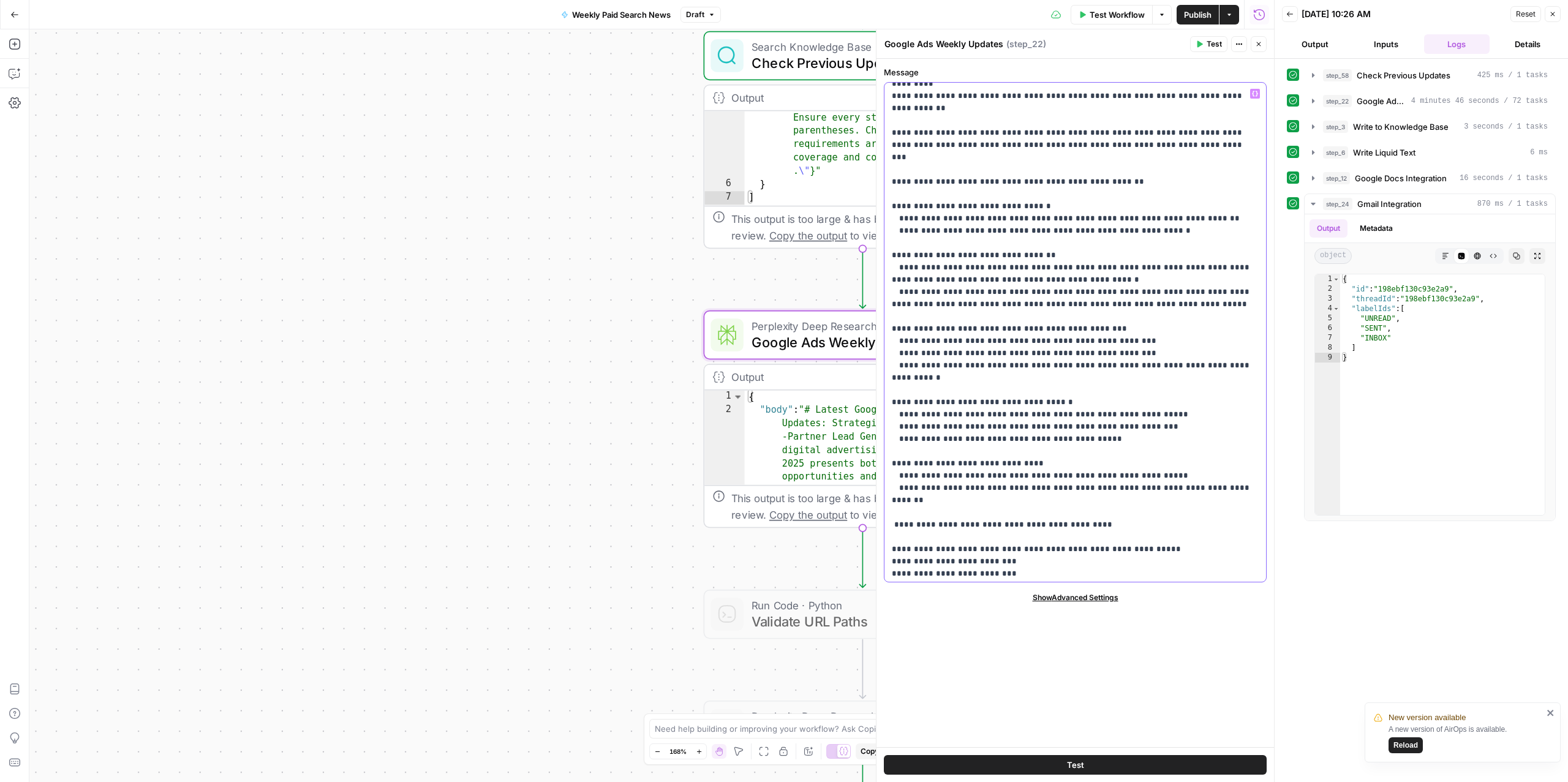
scroll to position [1750, 0]
click at [591, 290] on div "Workflow Set Inputs Inputs Search Knowledge Base Check Previous Updates Step 58…" at bounding box center [652, 406] width 1245 height 753
drag, startPoint x: 634, startPoint y: 406, endPoint x: 629, endPoint y: 782, distance: 376.0
click at [629, 635] on div "Workflow Set Inputs Inputs Search Knowledge Base Check Previous Updates Step 58…" at bounding box center [652, 406] width 1245 height 753
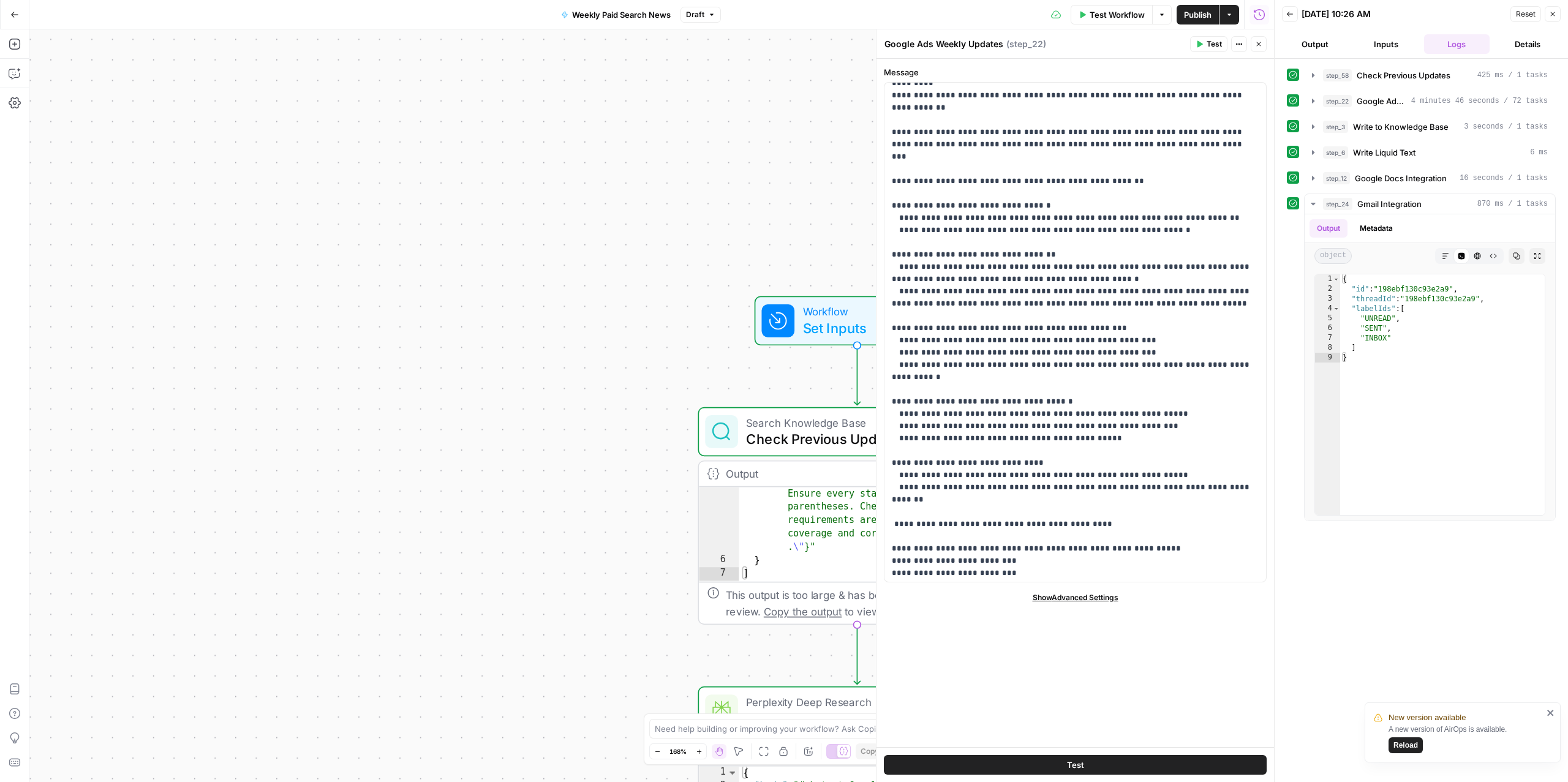
click at [802, 319] on div "Workflow Set Inputs Inputs Test Step" at bounding box center [856, 321] width 189 height 35
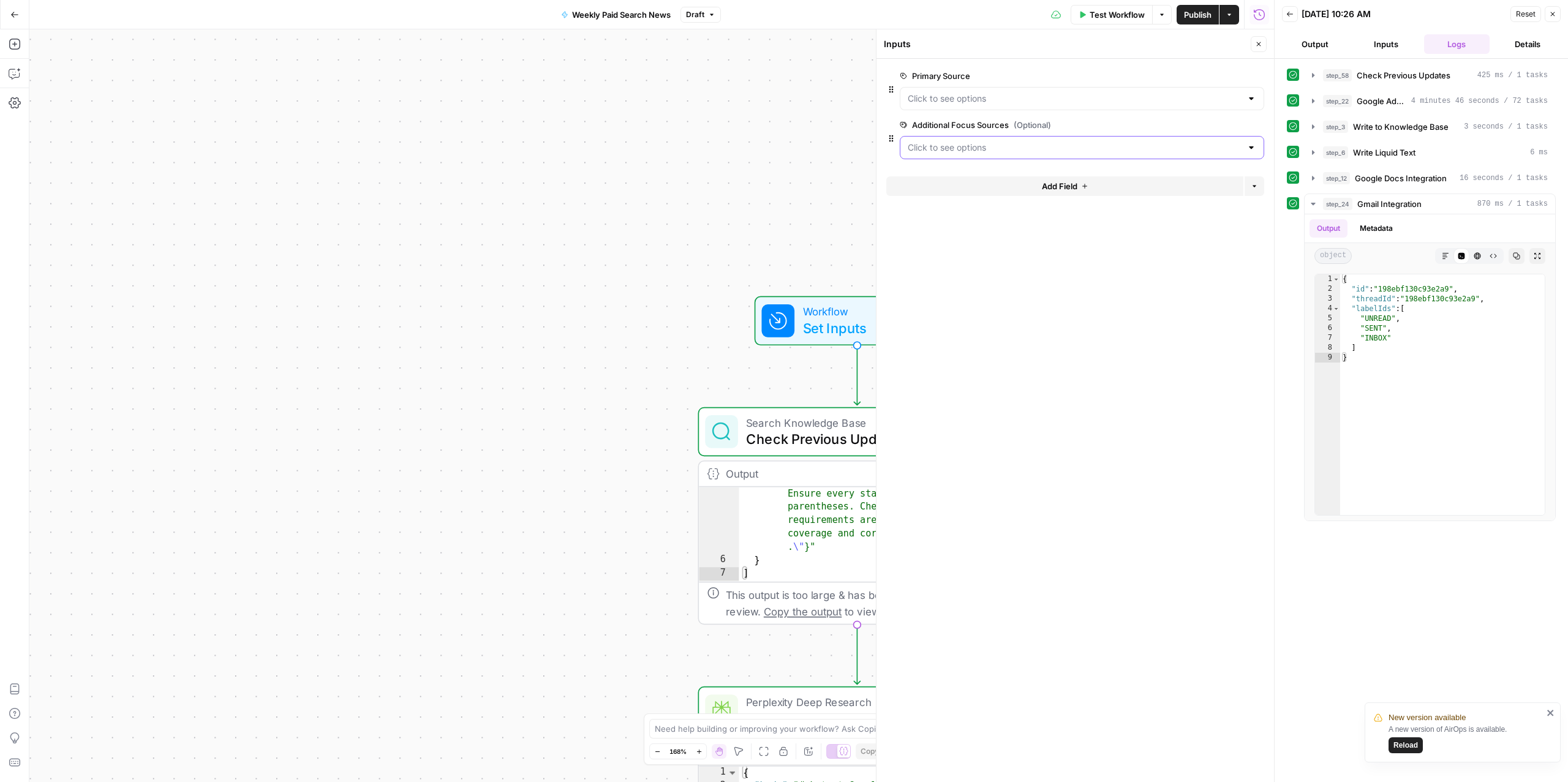
click at [1126, 147] on Sources "Additional Focus Sources (Optional)" at bounding box center [1075, 148] width 334 height 12
click at [1106, 584] on form "Primary Source edit field Delete group Additional Focus Sources (Optional) edit…" at bounding box center [1075, 421] width 398 height 724
click at [1111, 16] on span "Test Workflow" at bounding box center [1117, 15] width 55 height 12
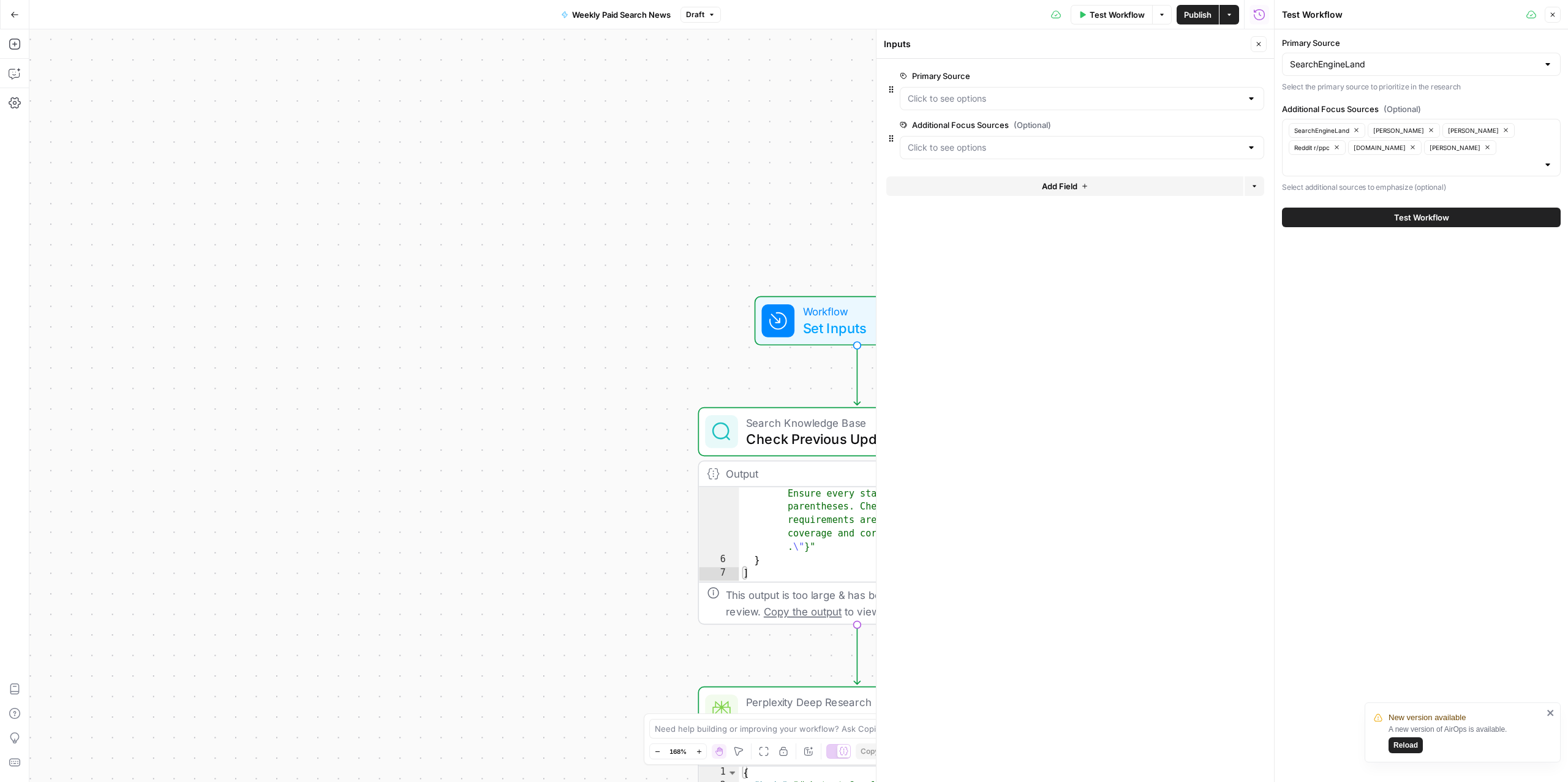
click at [1176, 153] on div "SearchEngineLand Ginny Marvin Navah Hopkins Reddit r/ppc LinkedIn.com Frederick…" at bounding box center [1422, 148] width 279 height 58
type input "other"
click at [1176, 198] on span "Other Industry Experts" at bounding box center [1419, 198] width 253 height 12
click at [1096, 13] on span "Test Workflow" at bounding box center [1117, 15] width 55 height 12
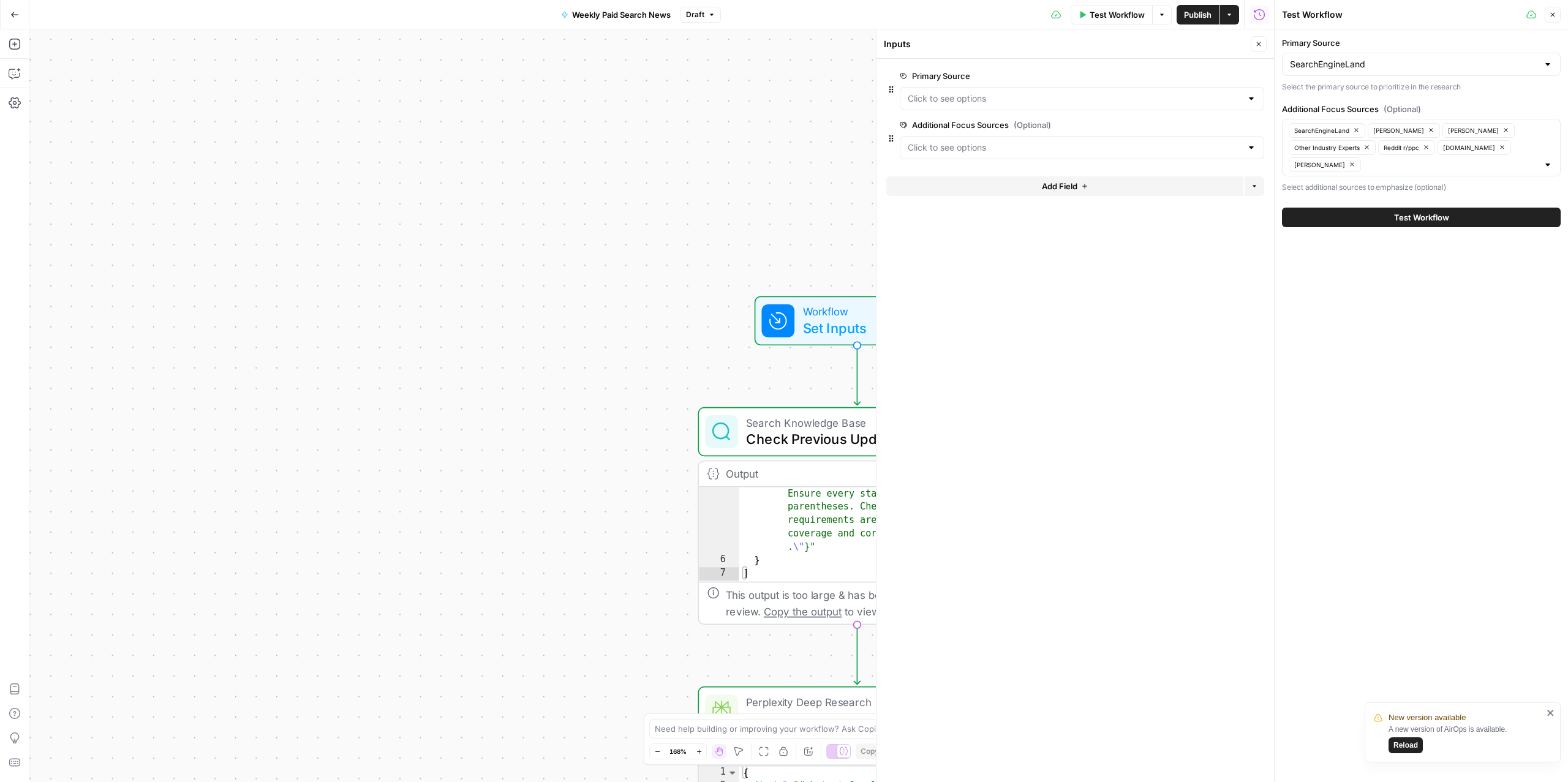
click at [1176, 226] on button "Test Workflow" at bounding box center [1422, 217] width 279 height 19
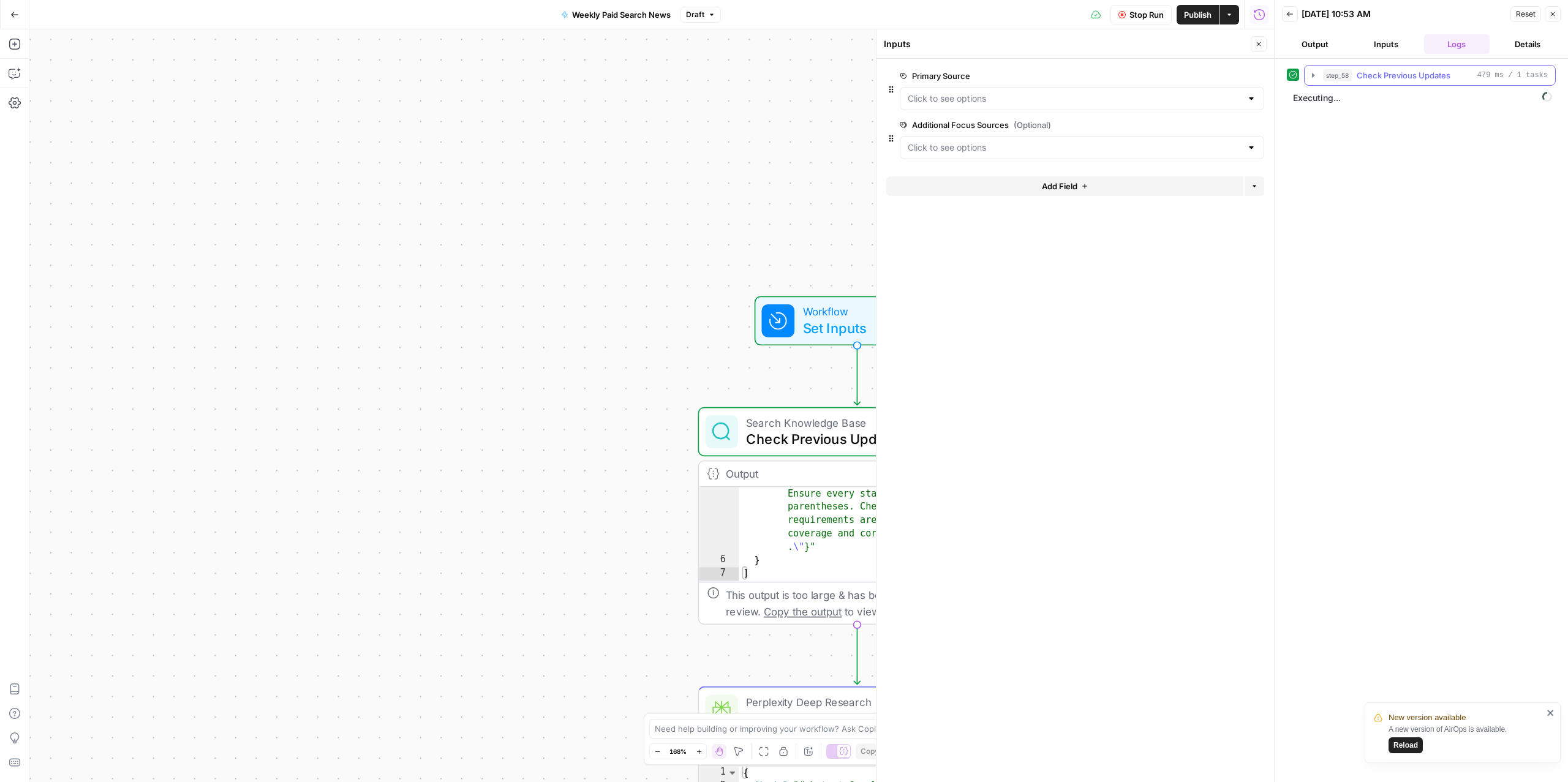
click at [1176, 72] on span "Check Previous Updates" at bounding box center [1404, 75] width 93 height 12
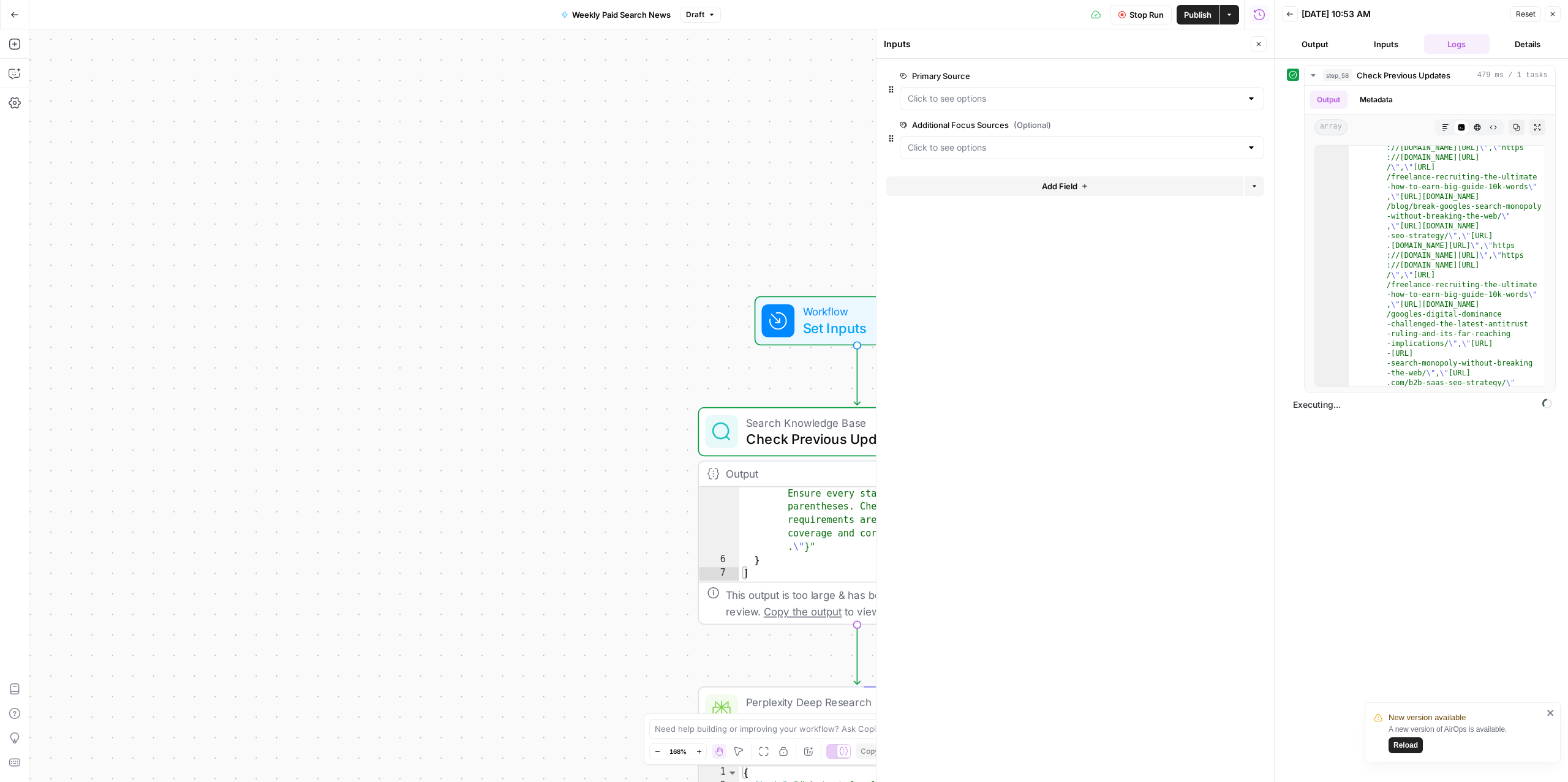
scroll to position [1377, 0]
click at [1176, 410] on span "Google Ads Weekly Updates" at bounding box center [1382, 408] width 50 height 12
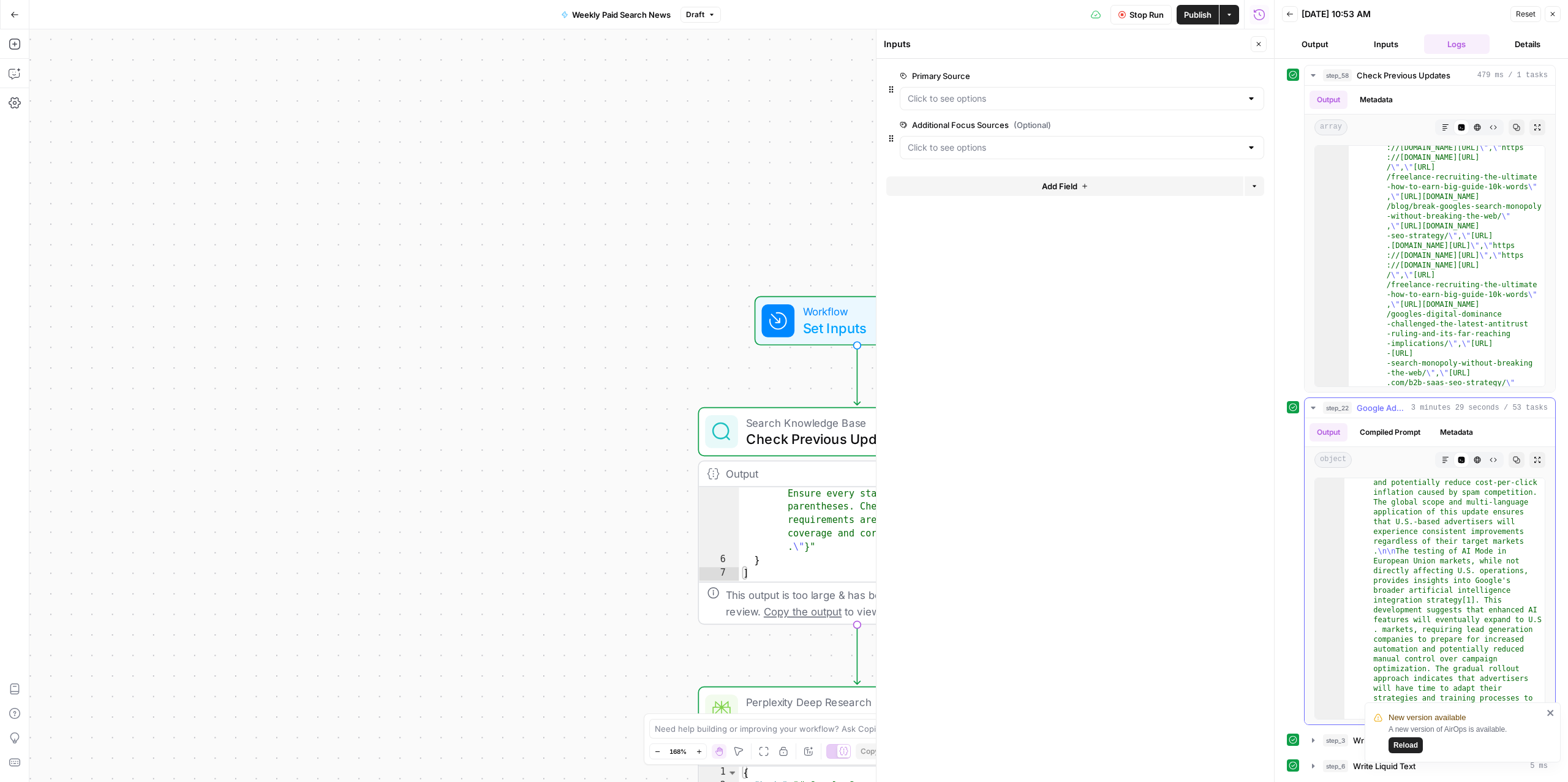
scroll to position [647, 0]
click at [708, 16] on icon "button" at bounding box center [711, 14] width 7 height 7
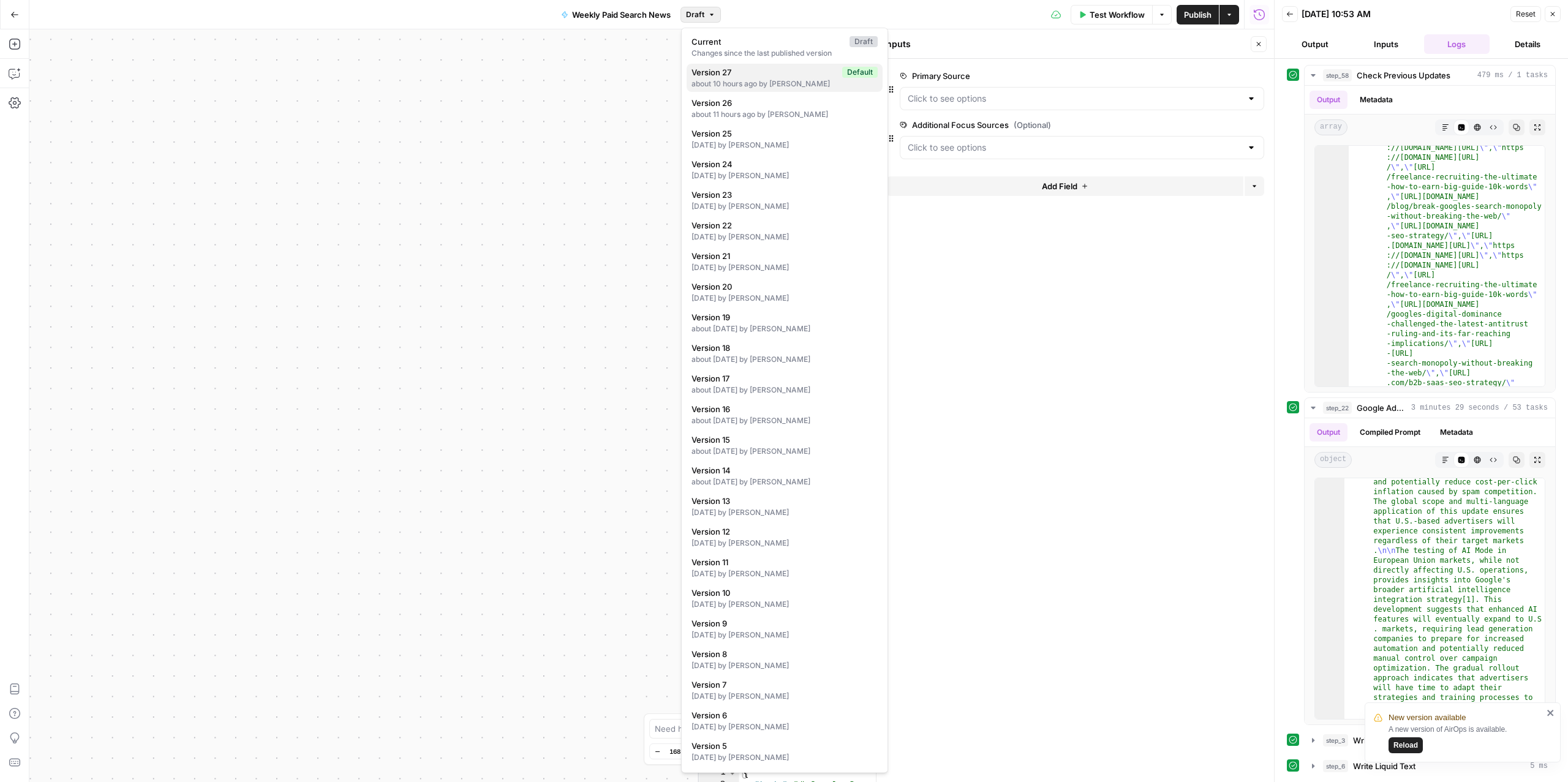
click at [797, 80] on div "about 10 hours ago by Andrew Tull" at bounding box center [784, 84] width 186 height 11
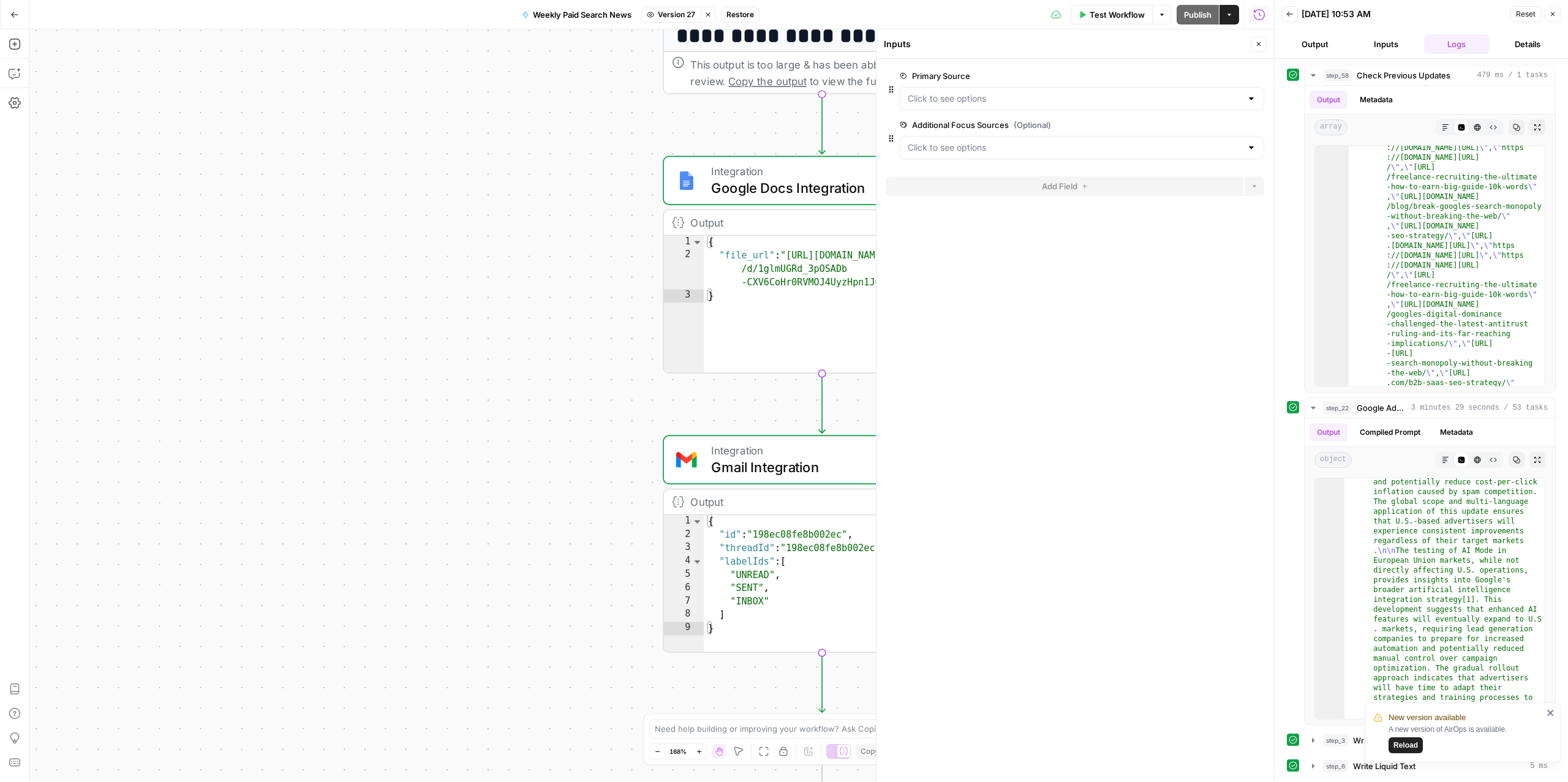
click at [755, 457] on span "Gmail Integration" at bounding box center [814, 467] width 206 height 21
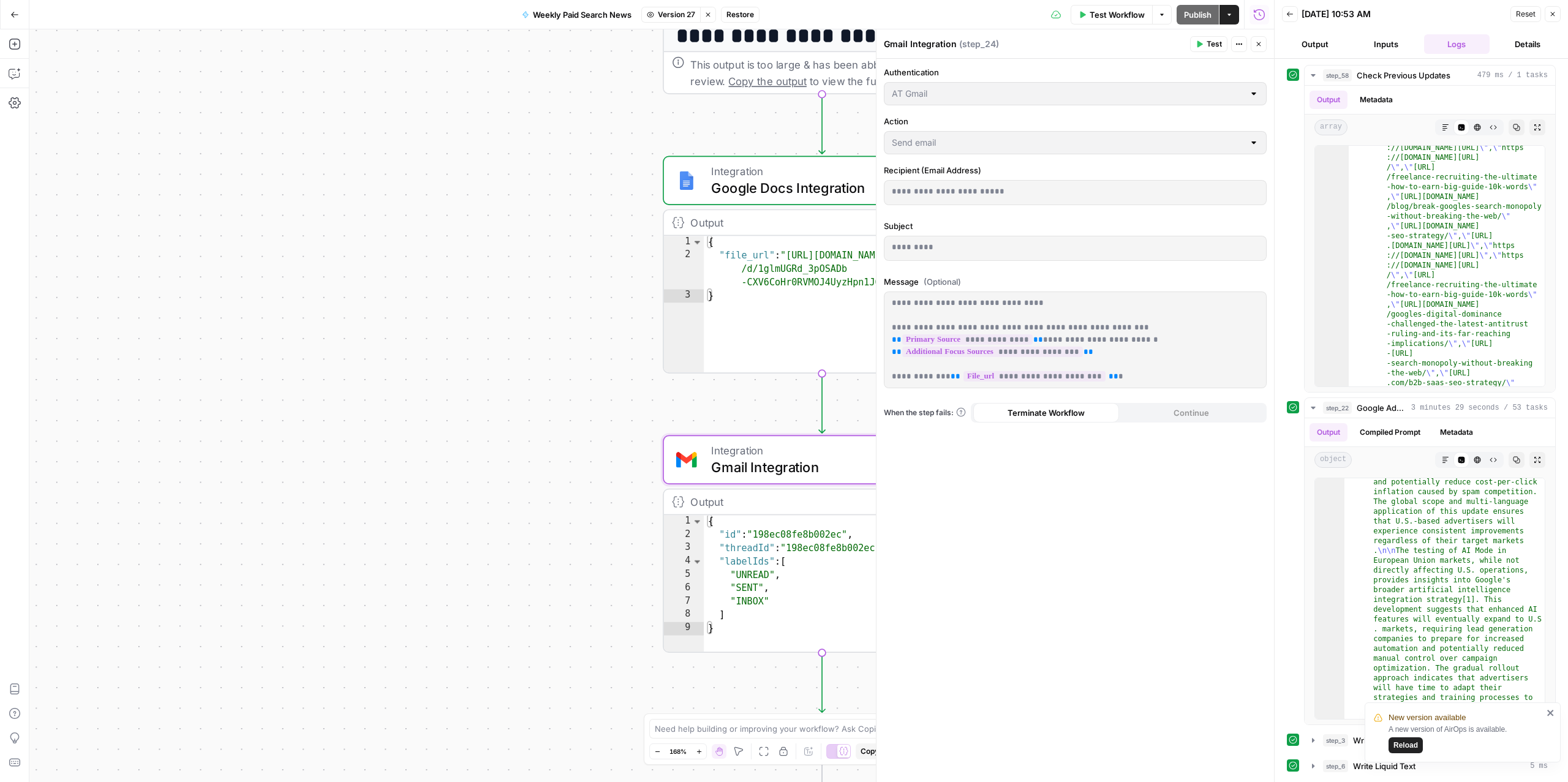
click at [728, 19] on span "Restore" at bounding box center [740, 15] width 27 height 11
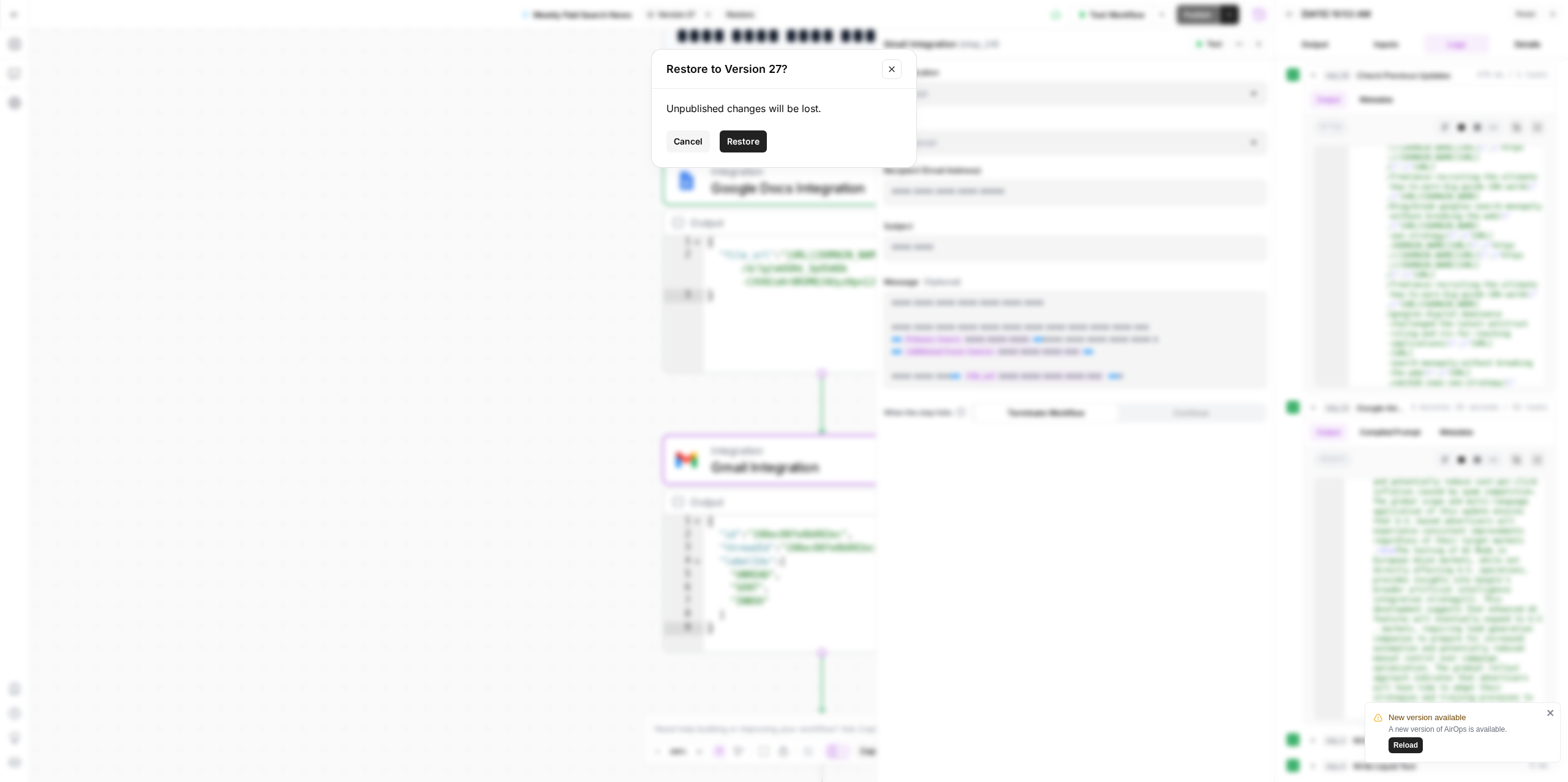
click at [748, 135] on span "Restore" at bounding box center [743, 142] width 33 height 12
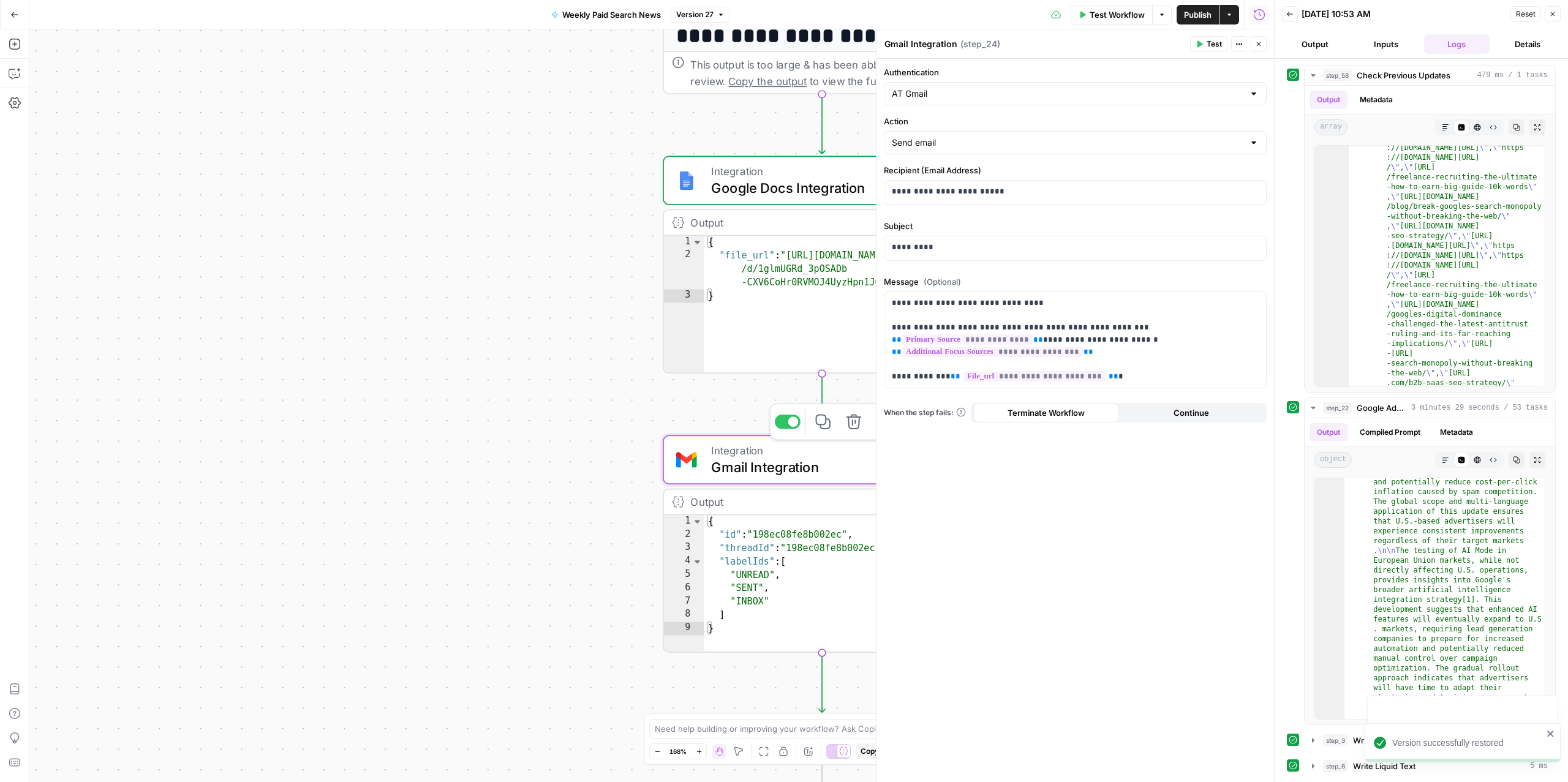
click at [764, 473] on span "Gmail Integration" at bounding box center [814, 467] width 206 height 21
click at [1038, 202] on div "**********" at bounding box center [1075, 192] width 381 height 24
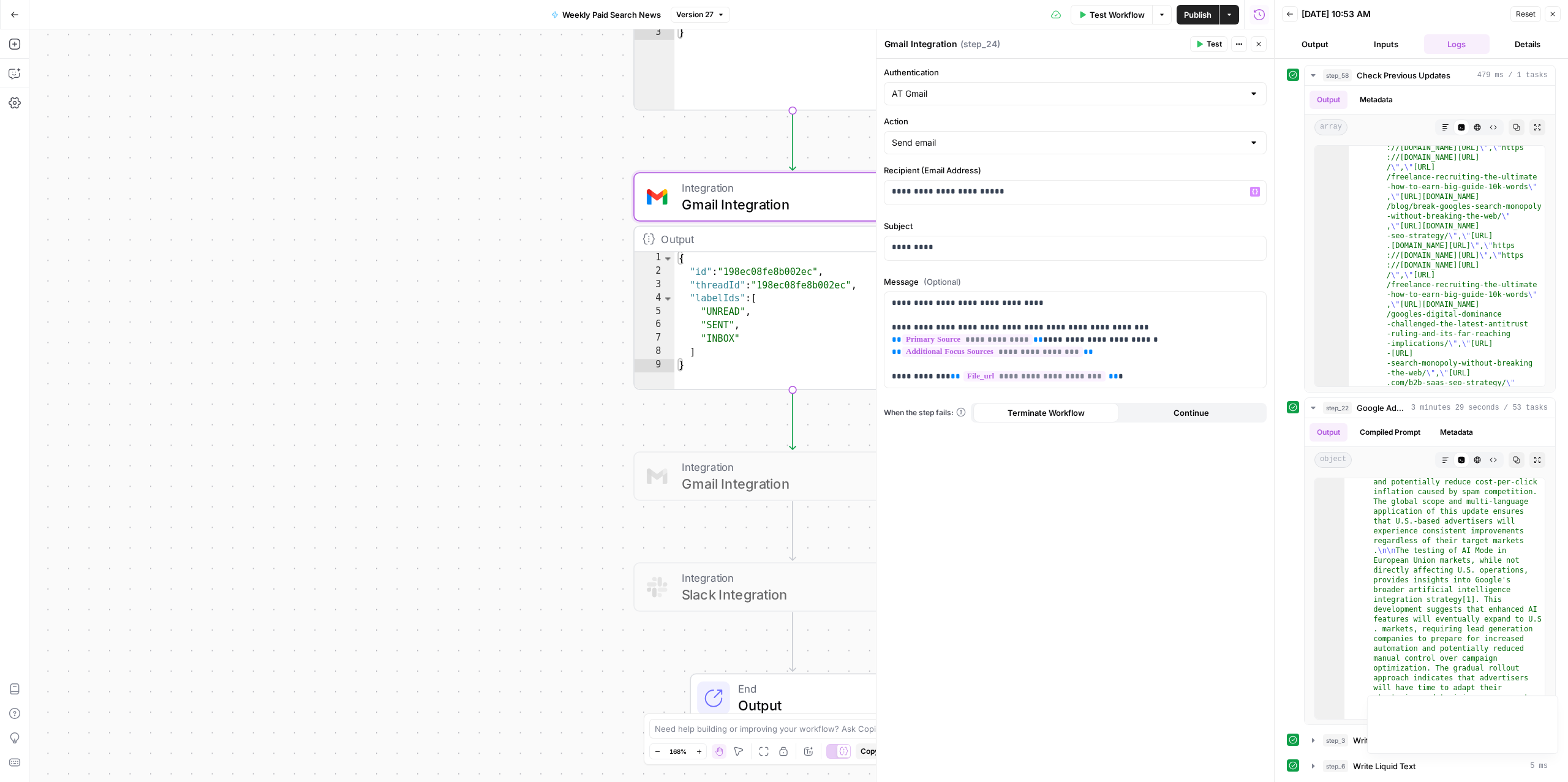
click at [700, 483] on span "Gmail Integration" at bounding box center [786, 483] width 209 height 21
click at [752, 440] on div at bounding box center [752, 438] width 10 height 10
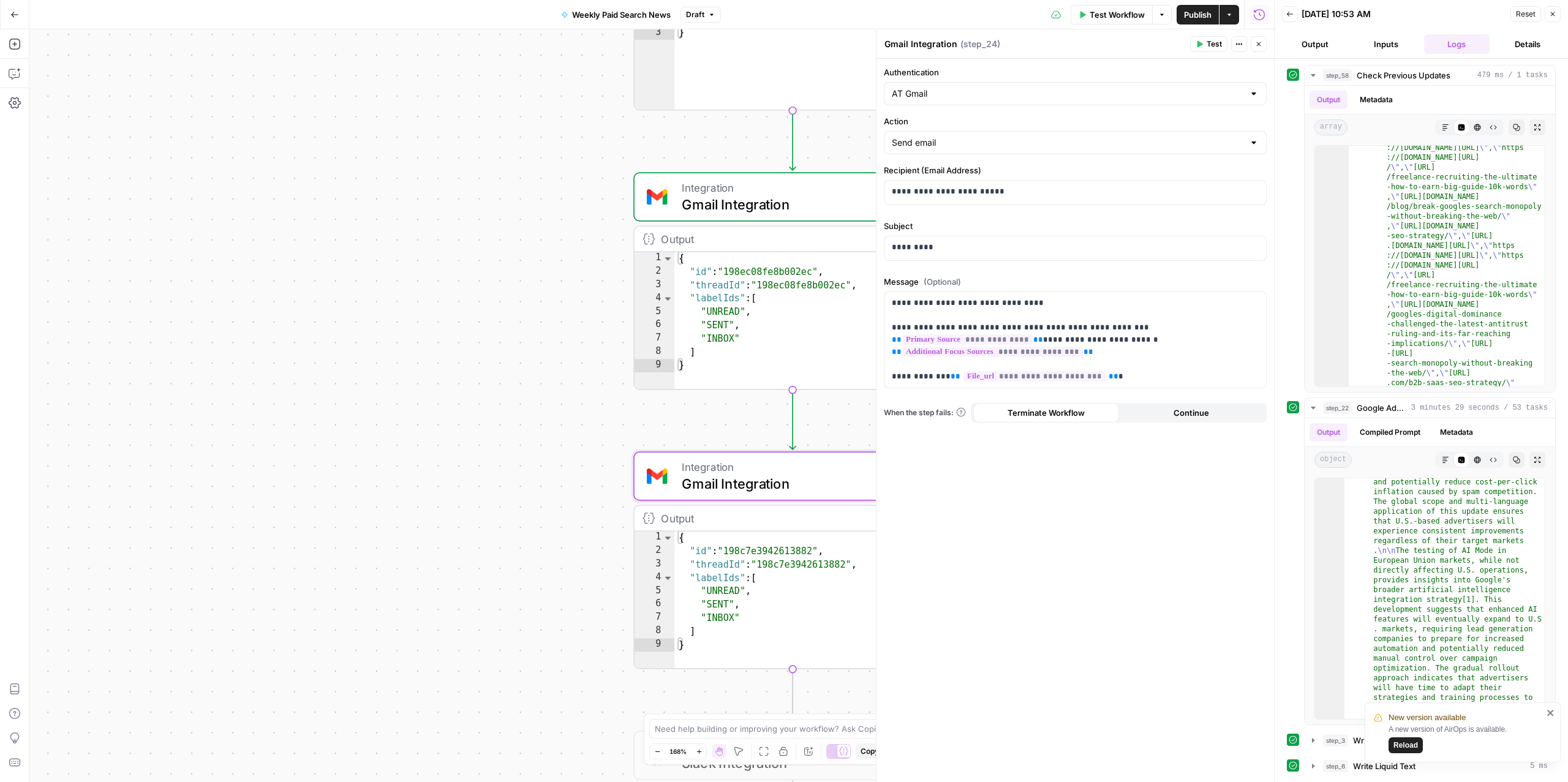
click at [710, 13] on icon "button" at bounding box center [711, 14] width 7 height 7
drag, startPoint x: 1198, startPoint y: 14, endPoint x: 795, endPoint y: 79, distance: 408.2
click at [795, 79] on div "Go Back Weekly Paid Search News Draft Test Workflow Options Publish Actions Run…" at bounding box center [637, 391] width 1274 height 782
click at [1176, 14] on span "Publish" at bounding box center [1198, 15] width 27 height 12
click at [19, 14] on button "Go Back" at bounding box center [15, 15] width 22 height 22
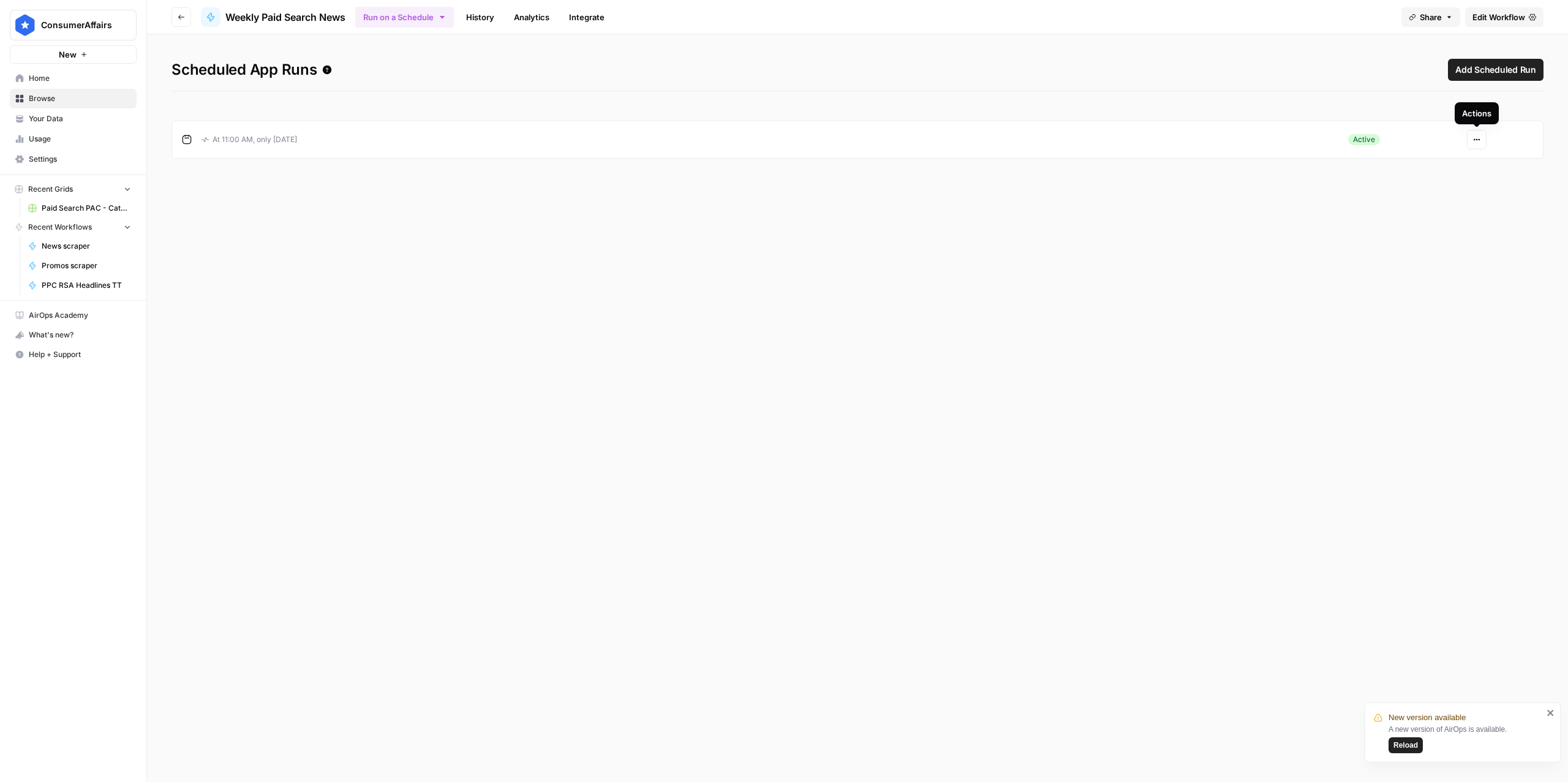
click at [1176, 139] on icon "button" at bounding box center [1477, 140] width 2 height 2
click at [1176, 198] on div "Scheduled App Runs Add Scheduled Run At 11:00 AM, only on Wednesday Active Acti…" at bounding box center [858, 408] width 1421 height 748
click at [1176, 134] on button "Actions" at bounding box center [1476, 139] width 19 height 19
drag, startPoint x: 1503, startPoint y: 188, endPoint x: 1153, endPoint y: 302, distance: 368.1
click at [1153, 302] on body "New version available A new version of AirOps is available. Reload ConsumerAffa…" at bounding box center [784, 391] width 1568 height 782
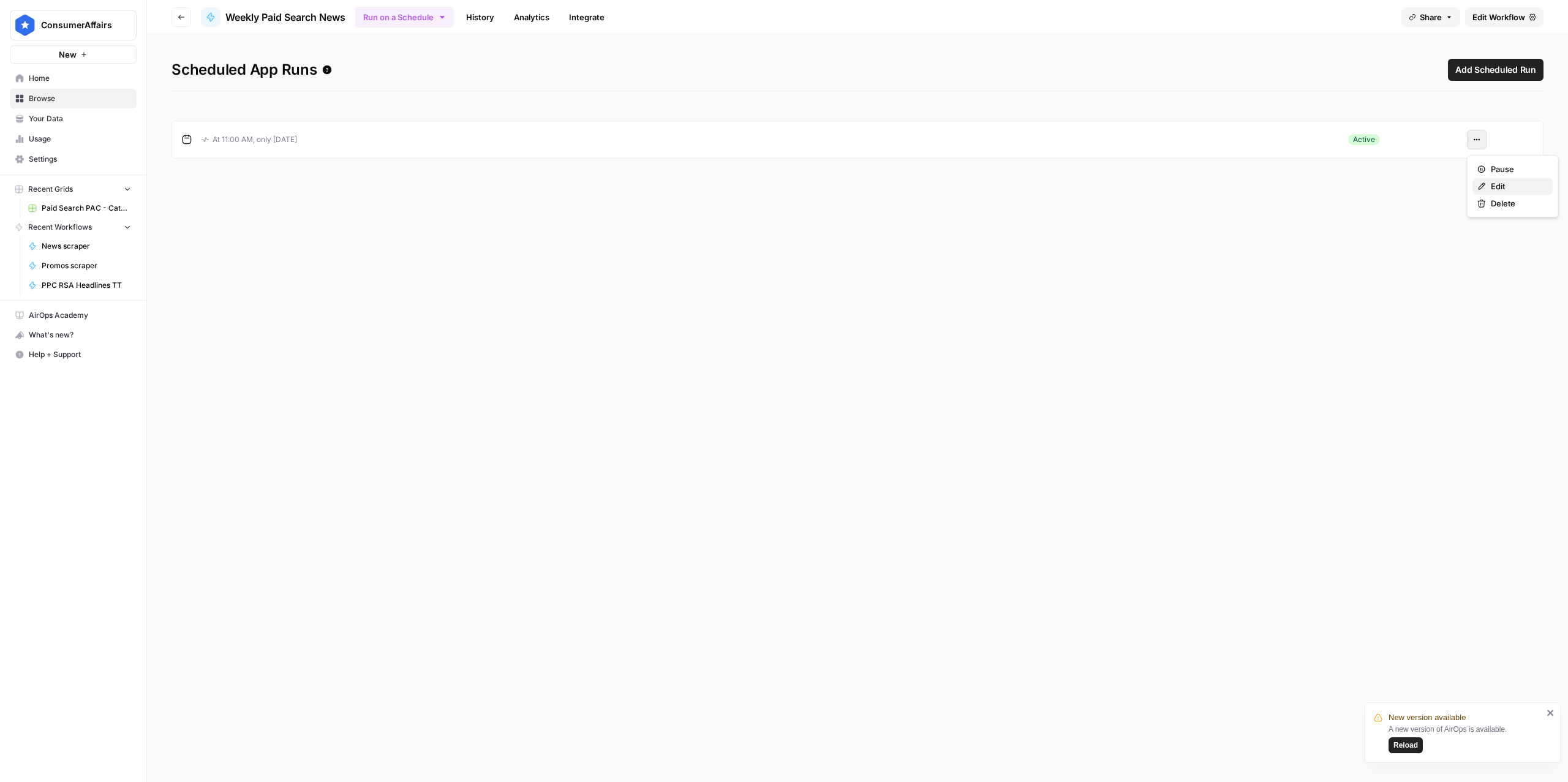
click at [1176, 184] on span "Edit" at bounding box center [1517, 186] width 53 height 12
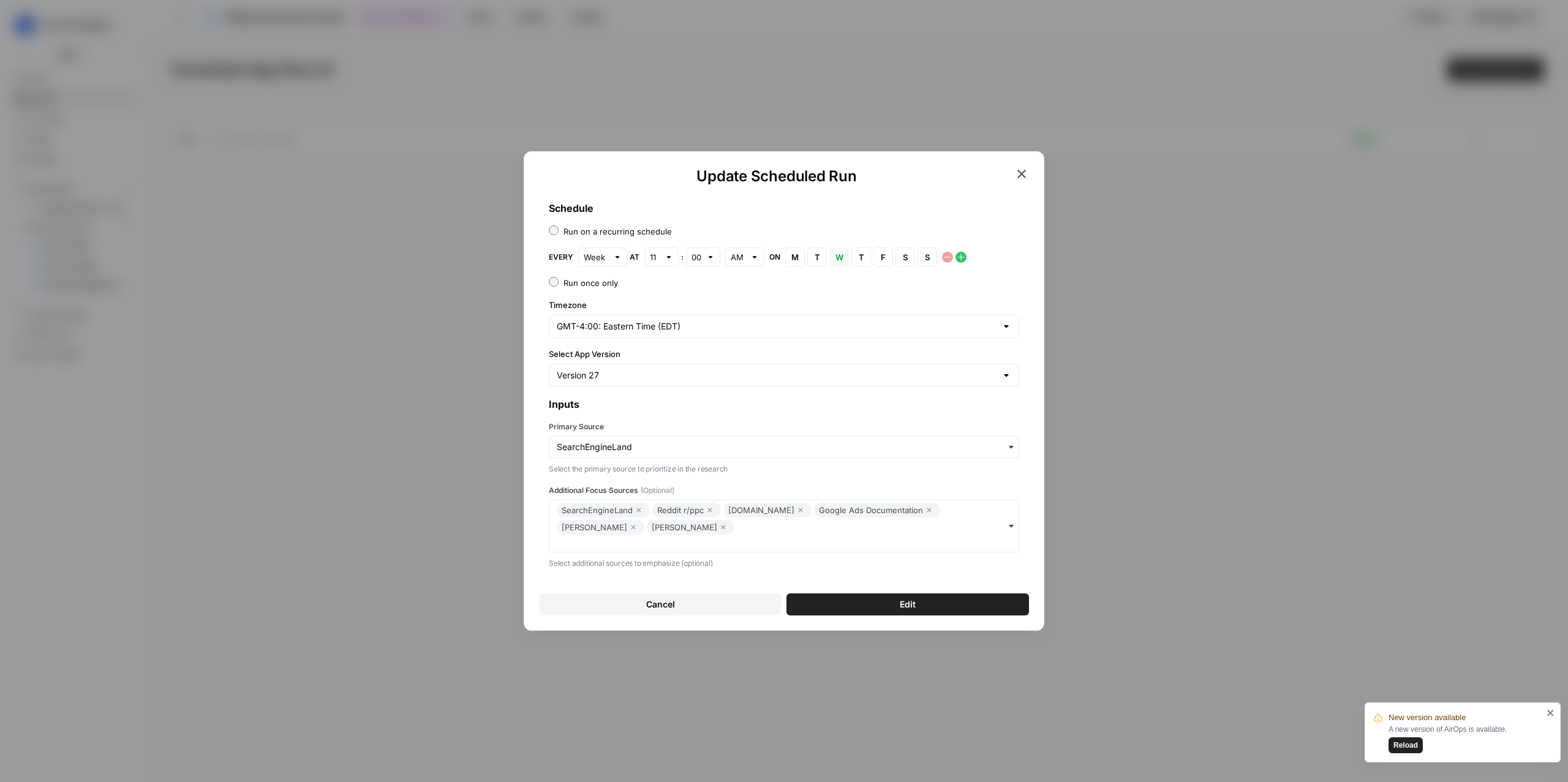
click at [710, 254] on div at bounding box center [710, 258] width 9 height 12
type input "00"
click at [933, 183] on h1 "Update Scheduled Run" at bounding box center [777, 176] width 475 height 19
click at [1023, 173] on icon "button" at bounding box center [1022, 174] width 15 height 15
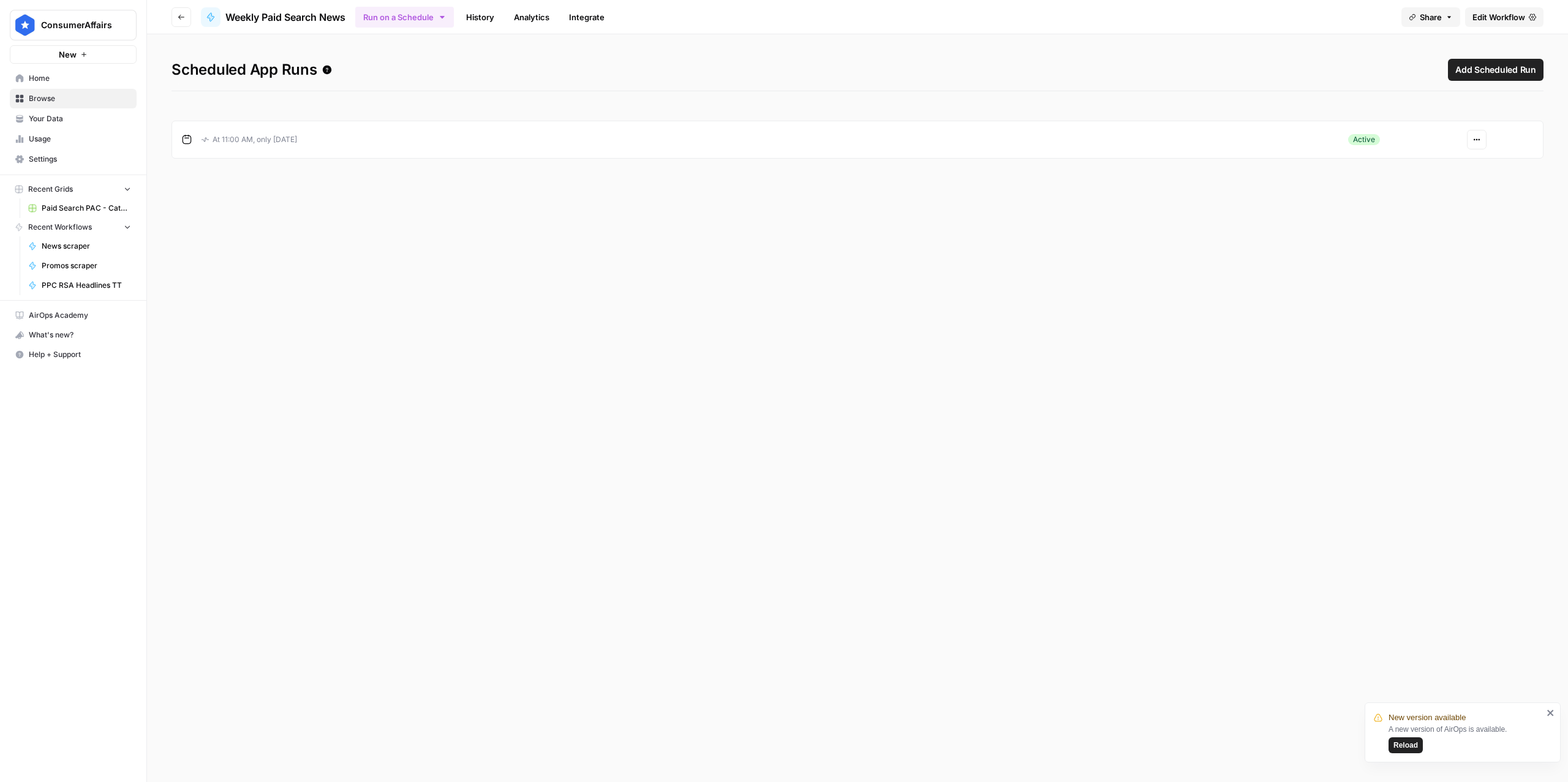
click at [1176, 22] on span "Edit Workflow" at bounding box center [1500, 17] width 53 height 12
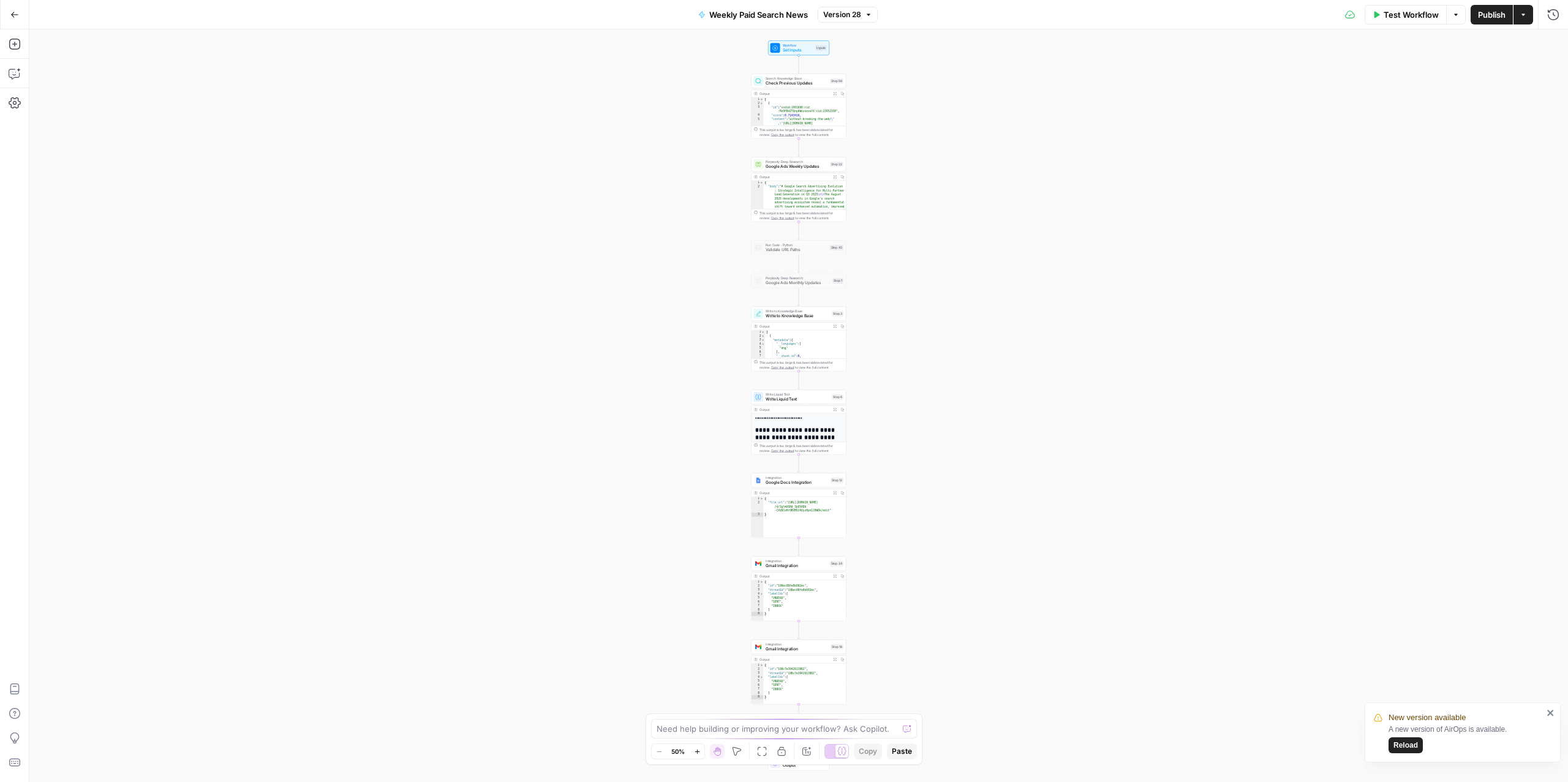
click at [1176, 20] on button "Run History" at bounding box center [1553, 14] width 19 height 19
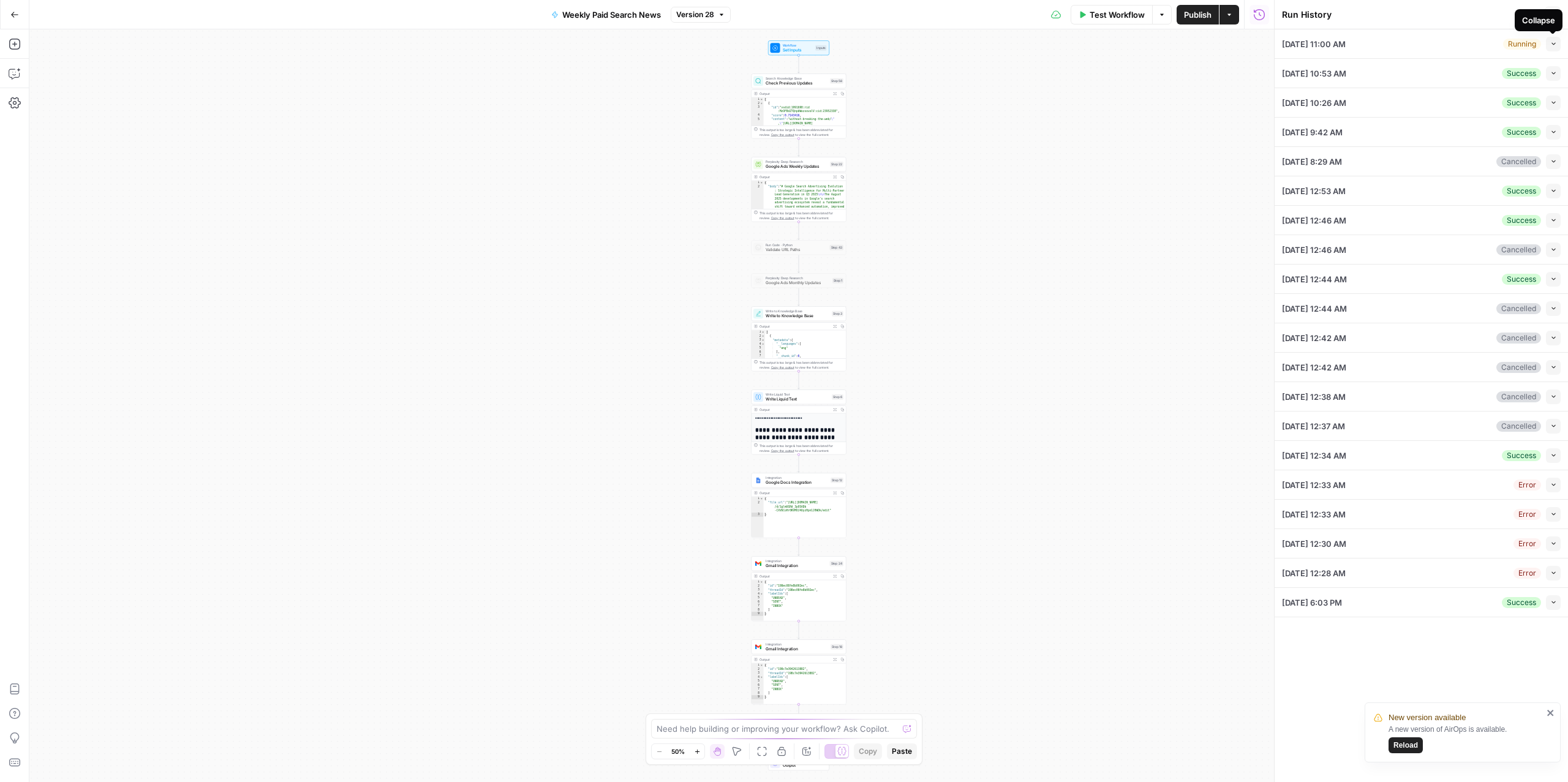
click at [1176, 44] on icon "button" at bounding box center [1553, 44] width 7 height 7
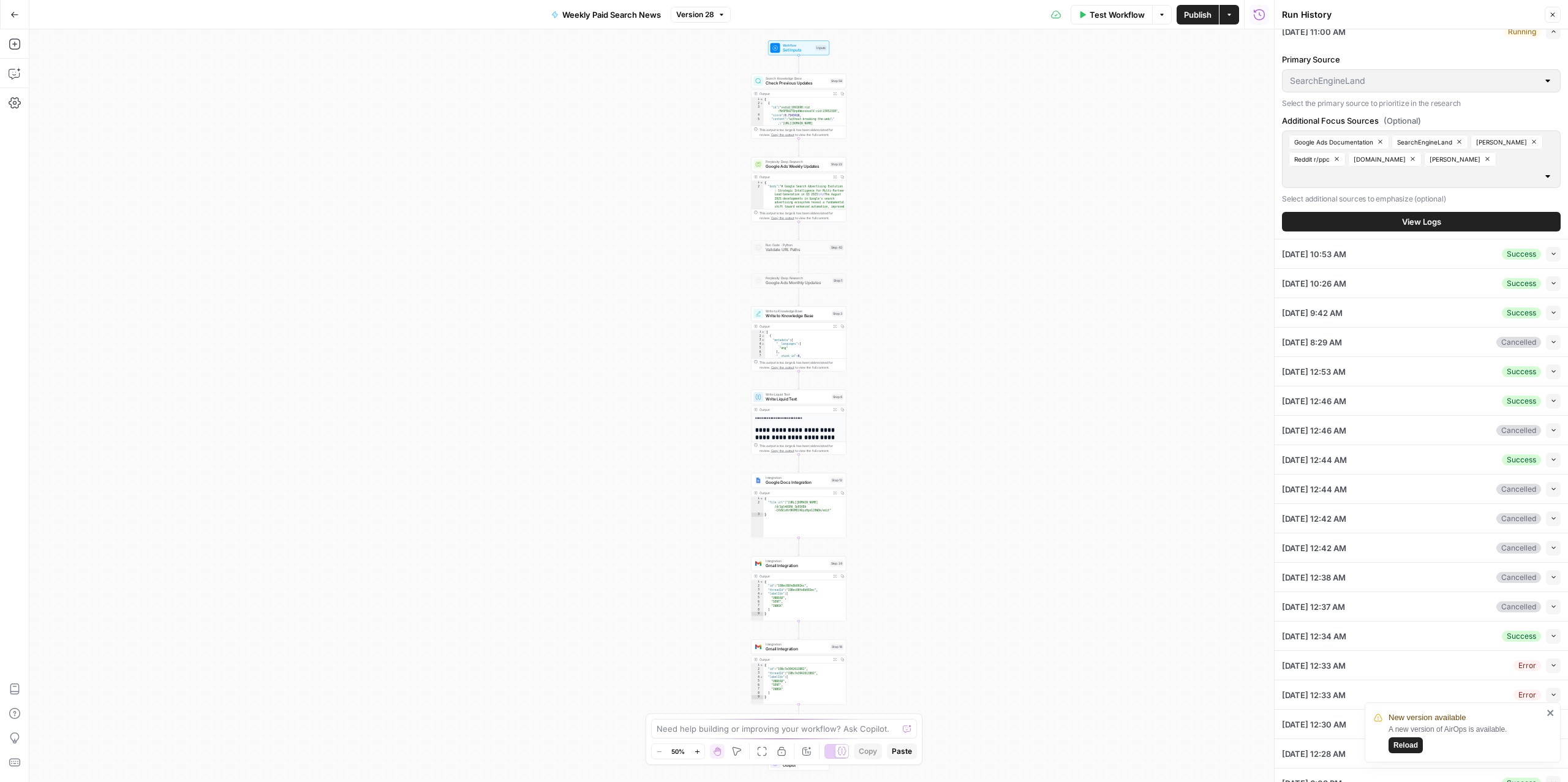
scroll to position [13, 0]
click at [1176, 223] on span "View Logs" at bounding box center [1422, 221] width 39 height 12
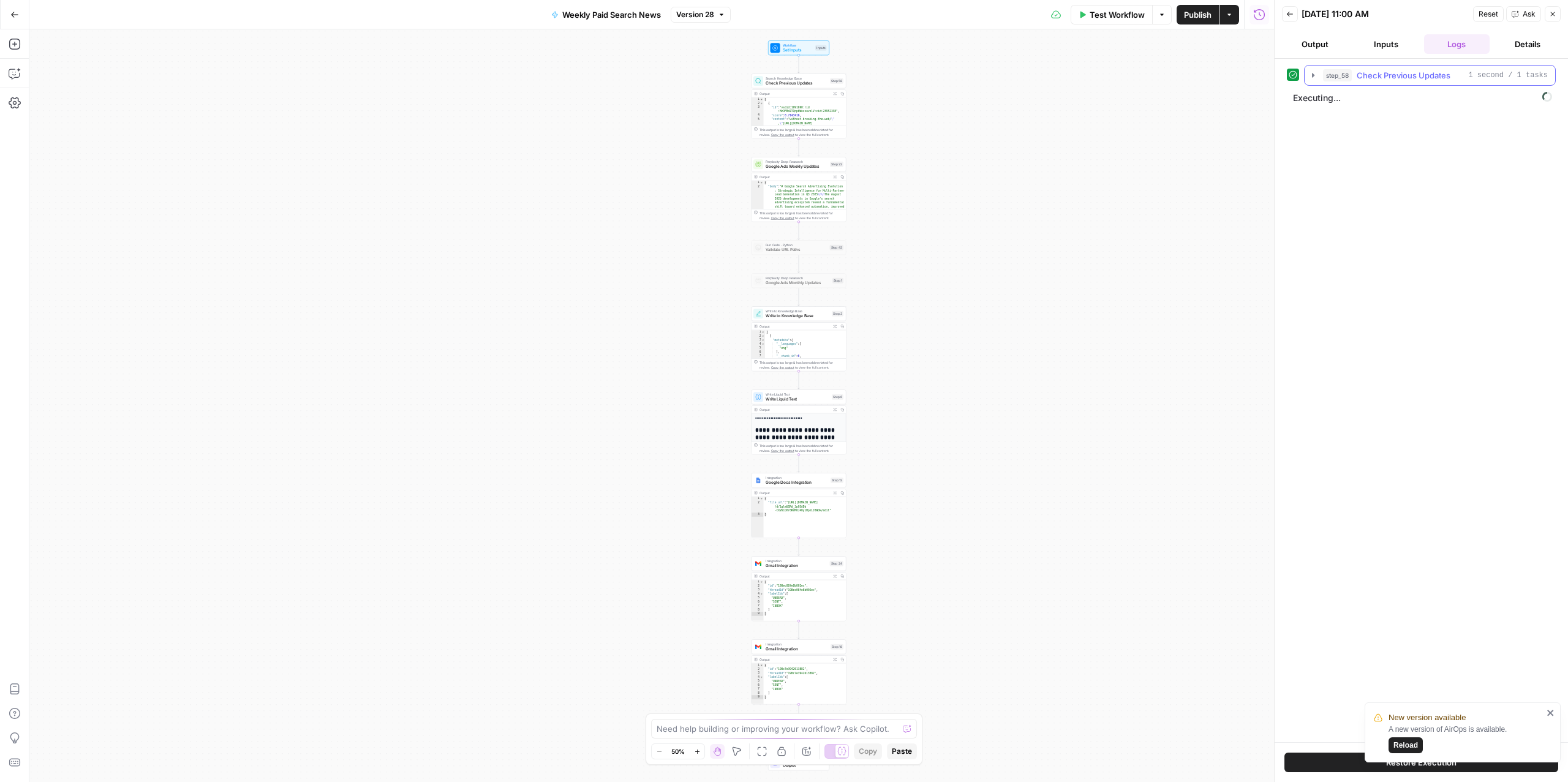
click at [1176, 73] on span "Check Previous Updates" at bounding box center [1404, 75] width 93 height 12
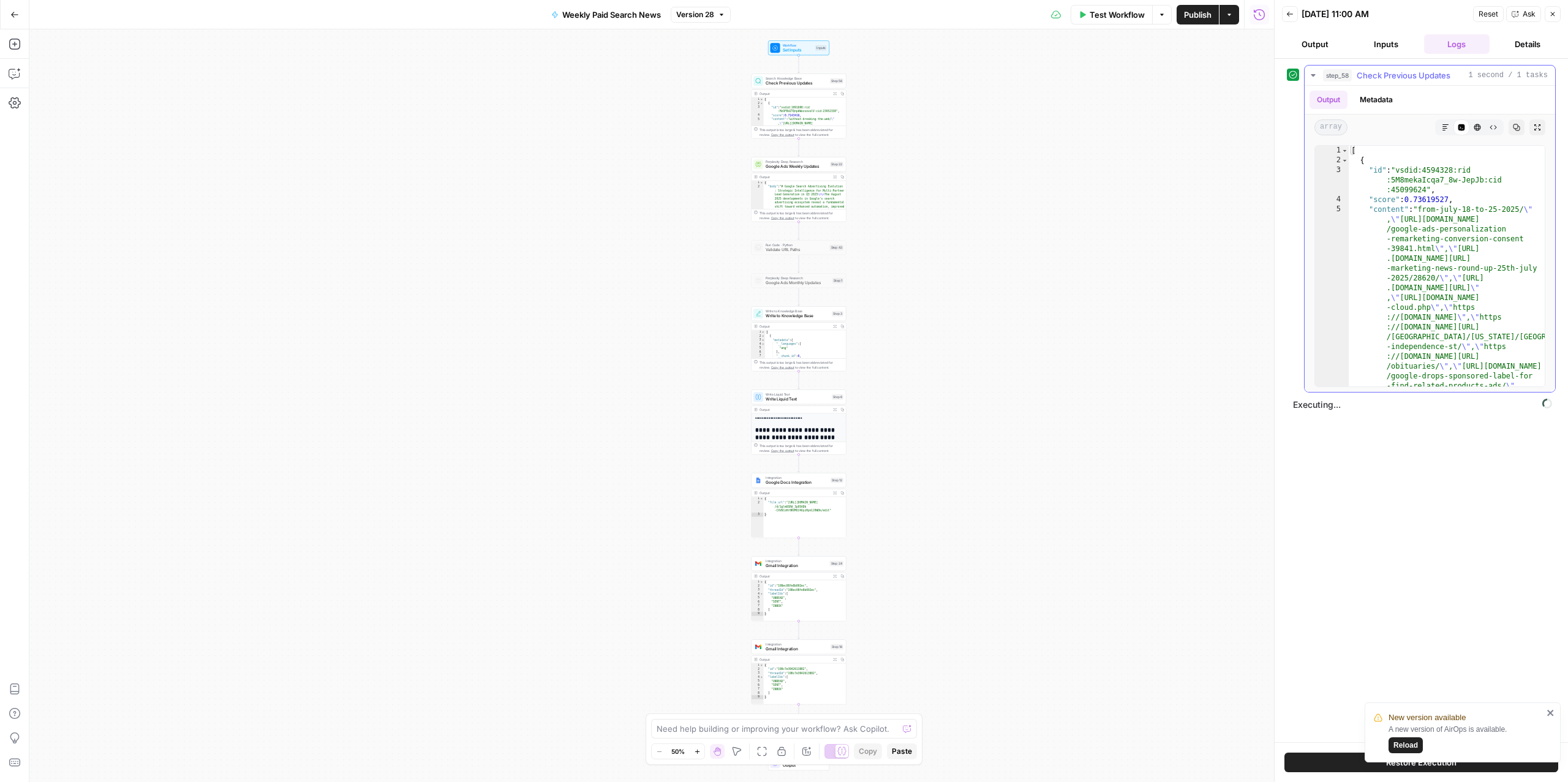
click at [1176, 79] on span "Check Previous Updates" at bounding box center [1404, 75] width 93 height 12
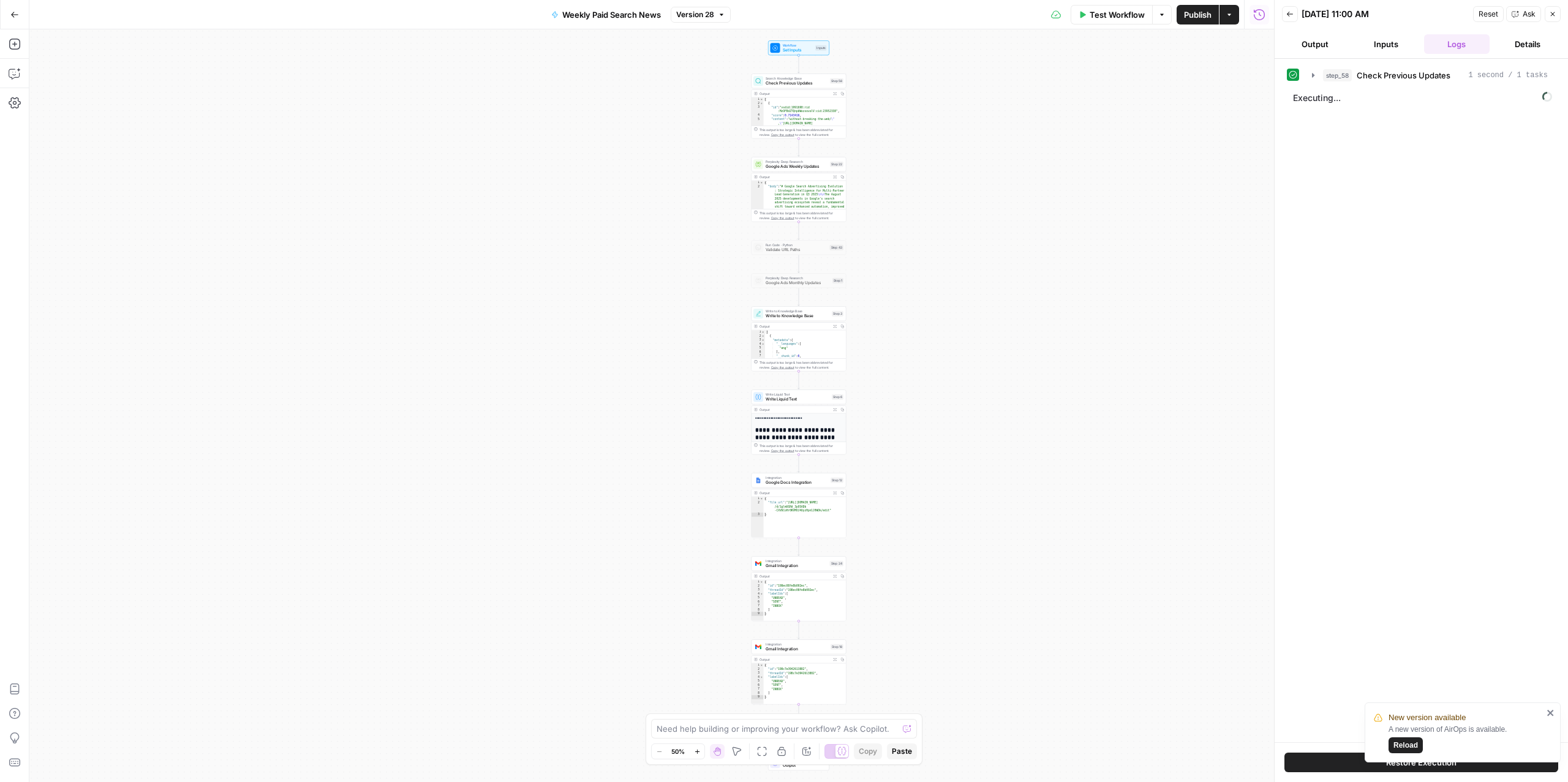
click at [1176, 635] on icon "close" at bounding box center [1551, 713] width 6 height 6
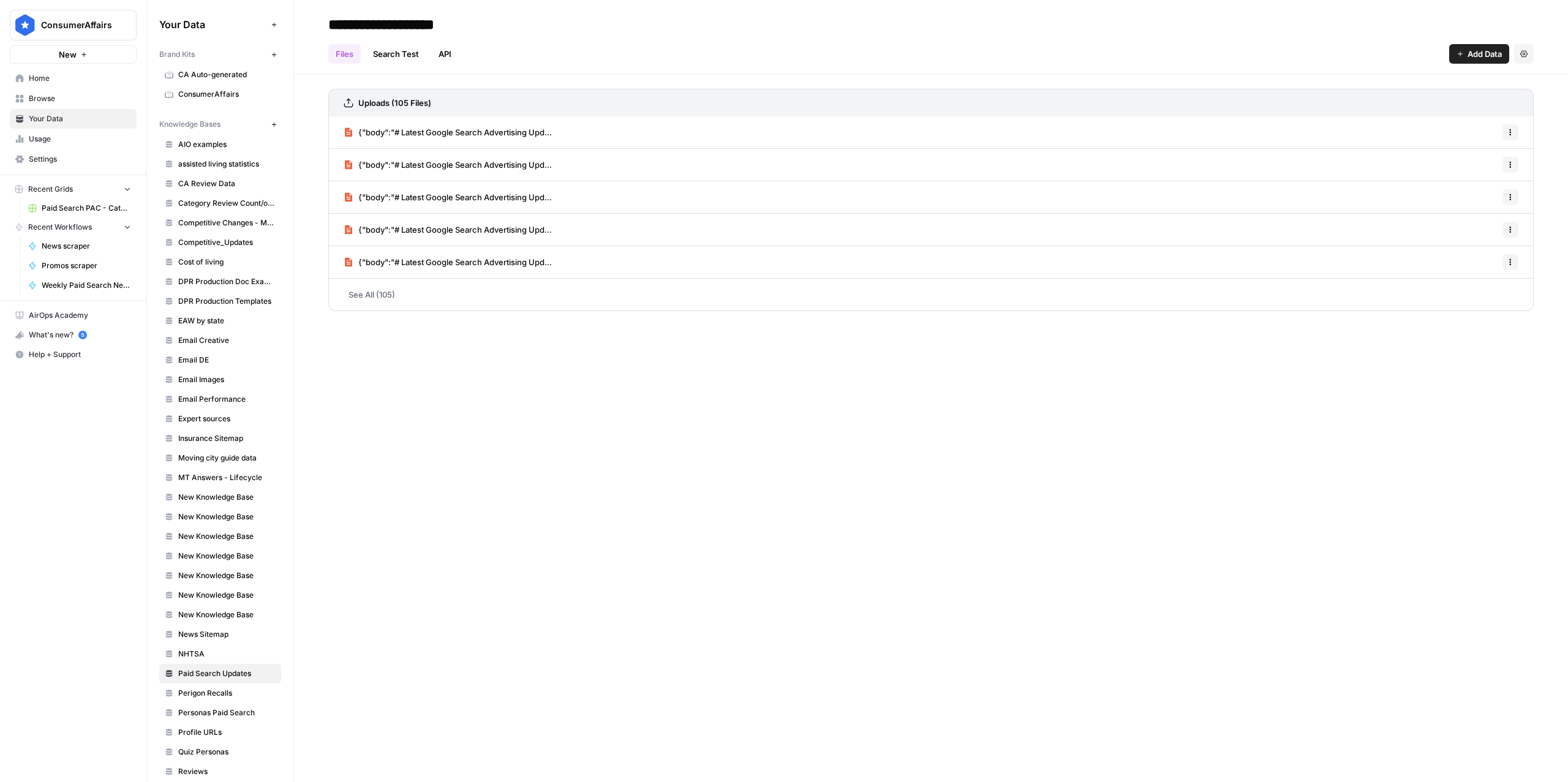
scroll to position [209, 0]
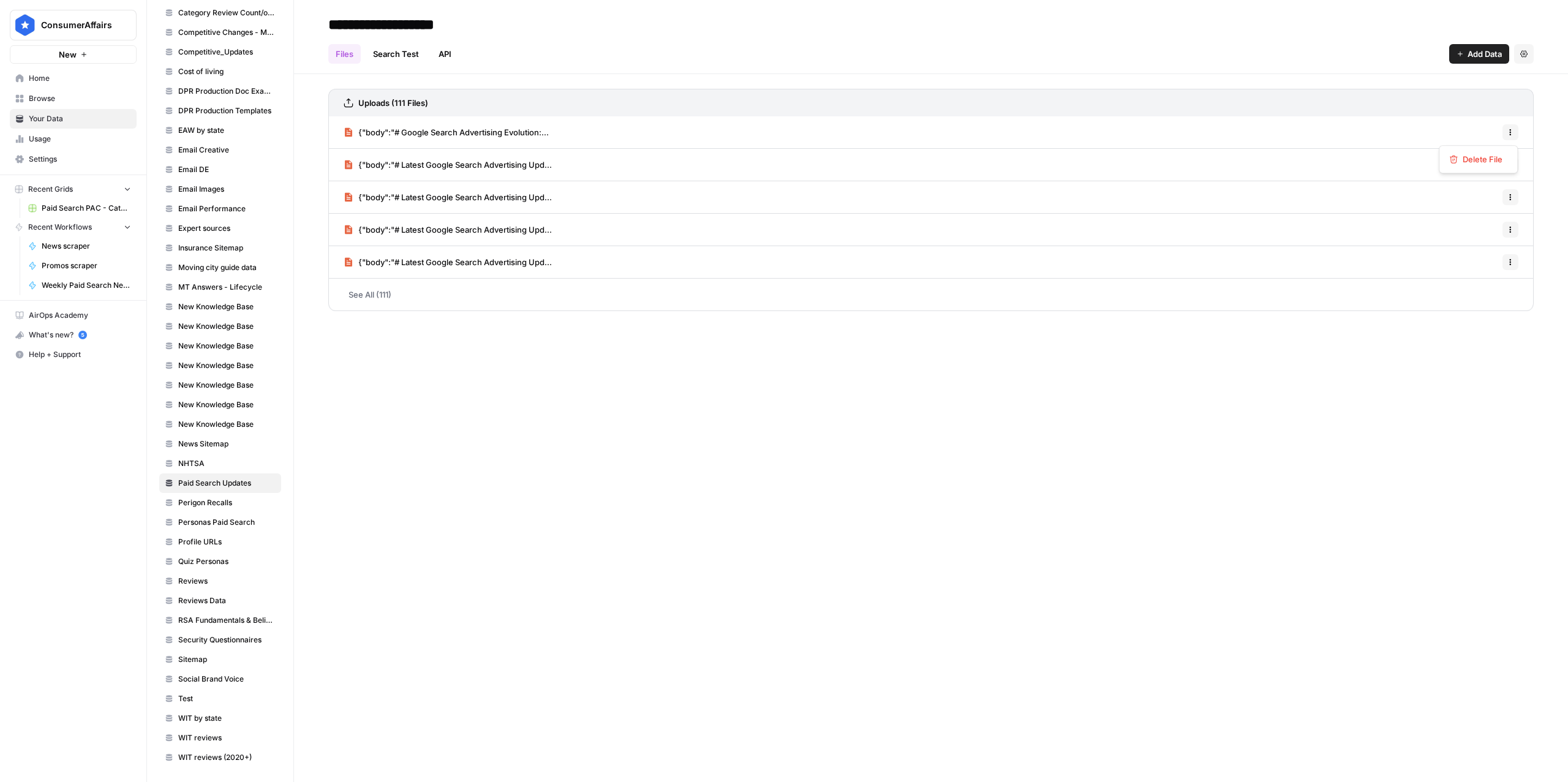
click at [1515, 132] on button "Options" at bounding box center [1510, 132] width 16 height 16
click at [1472, 161] on span "Delete File" at bounding box center [1482, 160] width 40 height 12
click at [742, 173] on span "Delete" at bounding box center [740, 171] width 26 height 12
click at [1508, 132] on icon "button" at bounding box center [1510, 132] width 7 height 7
click at [1482, 156] on span "Delete File" at bounding box center [1482, 160] width 40 height 12
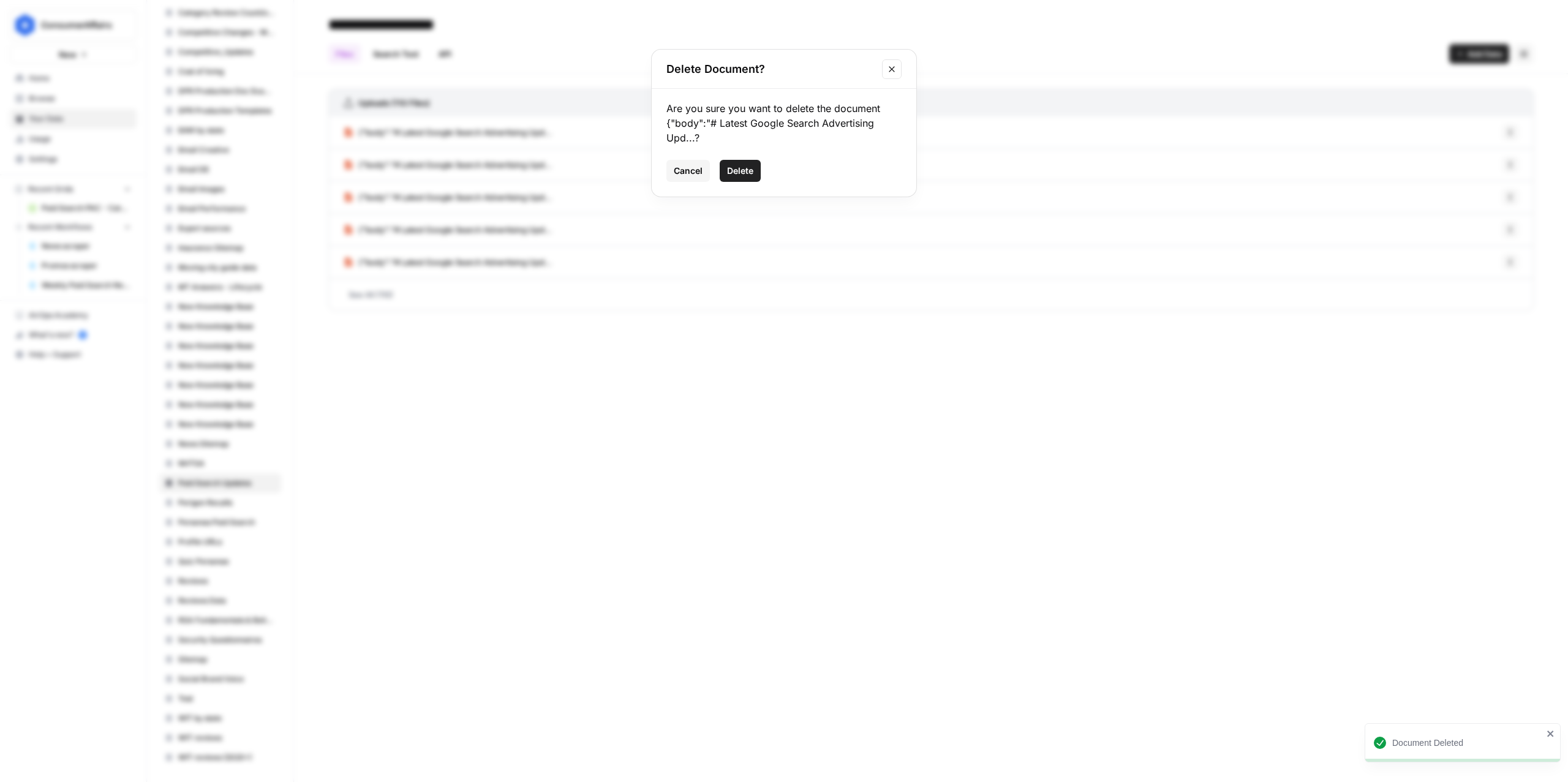
click at [745, 176] on span "Delete" at bounding box center [740, 171] width 26 height 12
click at [1507, 131] on icon "button" at bounding box center [1510, 132] width 7 height 7
click at [1470, 163] on span "Delete File" at bounding box center [1482, 160] width 40 height 12
click at [744, 172] on span "Delete" at bounding box center [740, 171] width 26 height 12
click at [1508, 130] on icon "button" at bounding box center [1510, 132] width 7 height 7
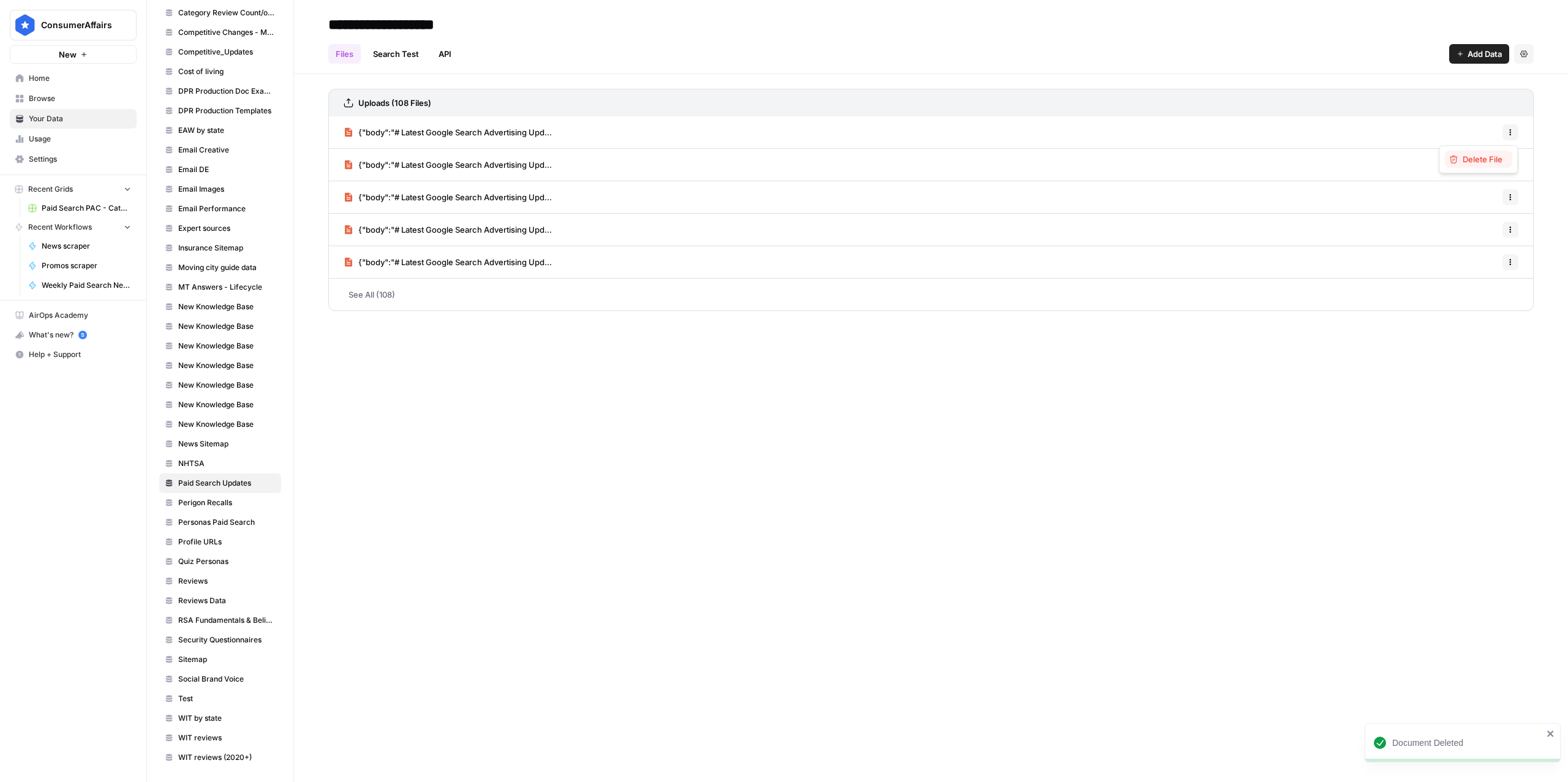
click at [1461, 157] on div "Delete File" at bounding box center [1479, 160] width 58 height 12
click at [741, 174] on span "Delete" at bounding box center [740, 171] width 26 height 12
click at [1502, 131] on div "{"body":"# Latest Google Search Advertising Upd... Options" at bounding box center [931, 133] width 1205 height 33
click at [1508, 132] on icon "button" at bounding box center [1510, 132] width 7 height 7
click at [1474, 154] on span "Delete File" at bounding box center [1482, 160] width 40 height 12
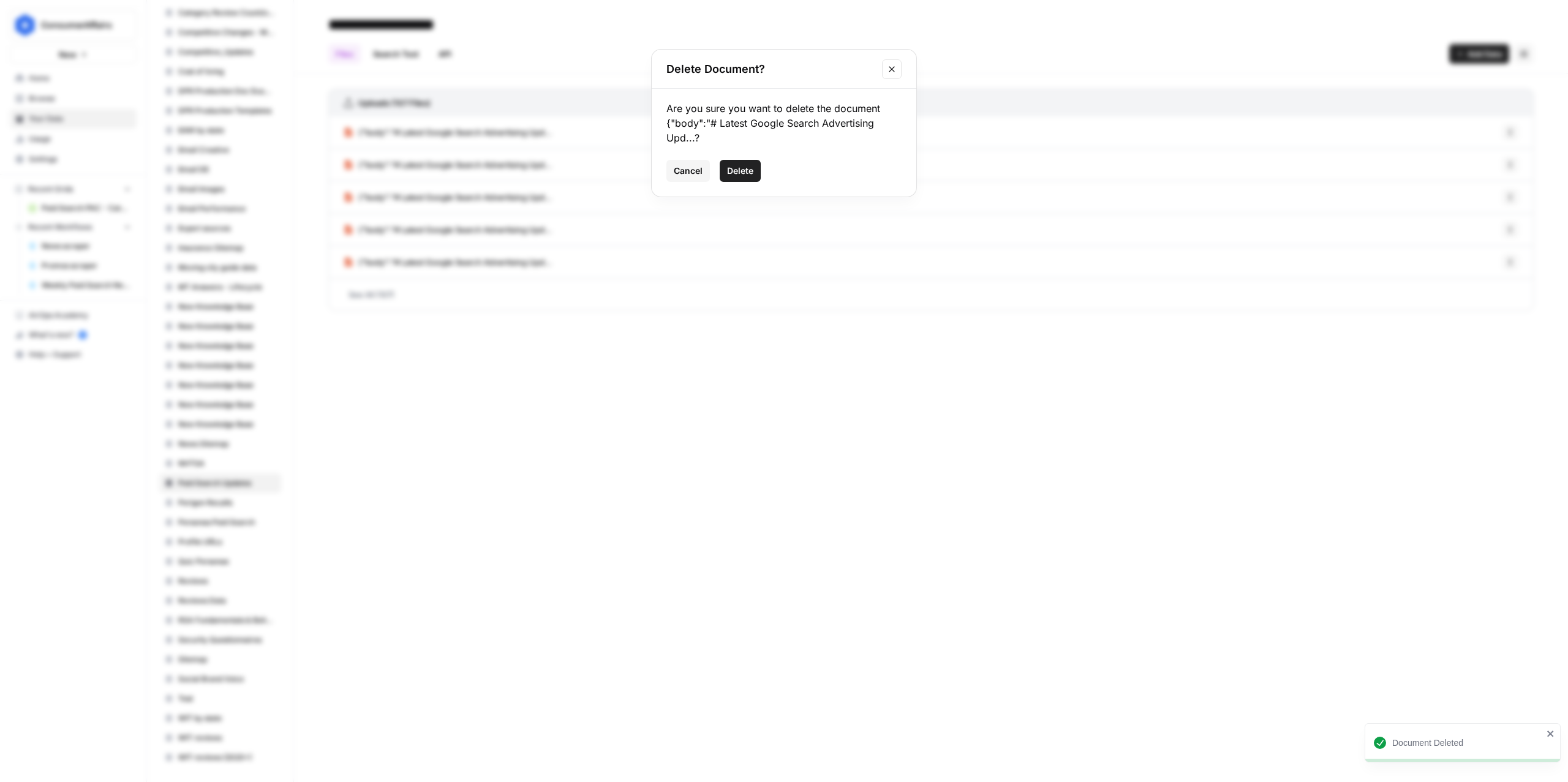
click at [747, 177] on span "Delete" at bounding box center [740, 171] width 26 height 12
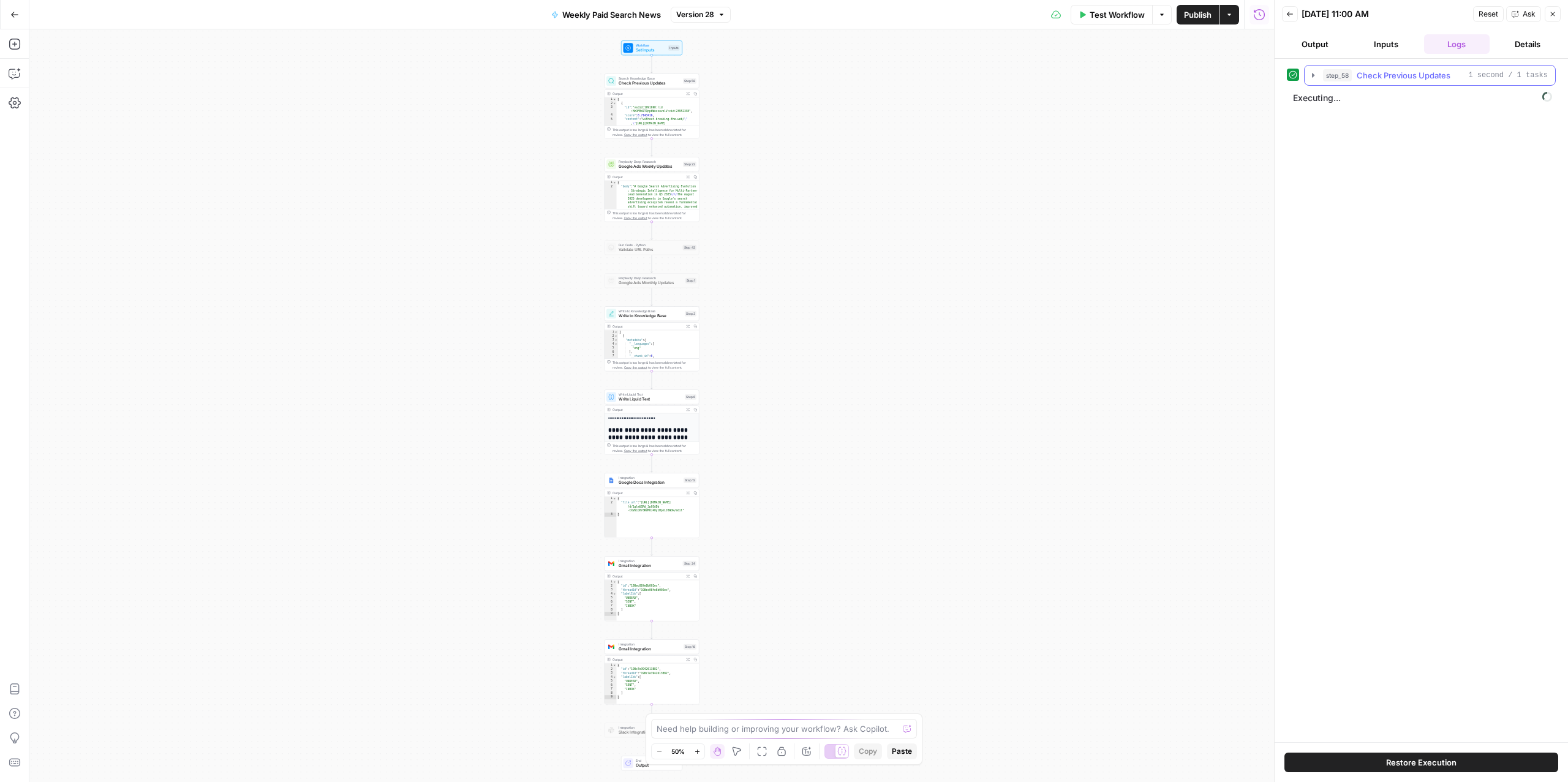
click at [1421, 71] on span "Check Previous Updates" at bounding box center [1404, 75] width 93 height 12
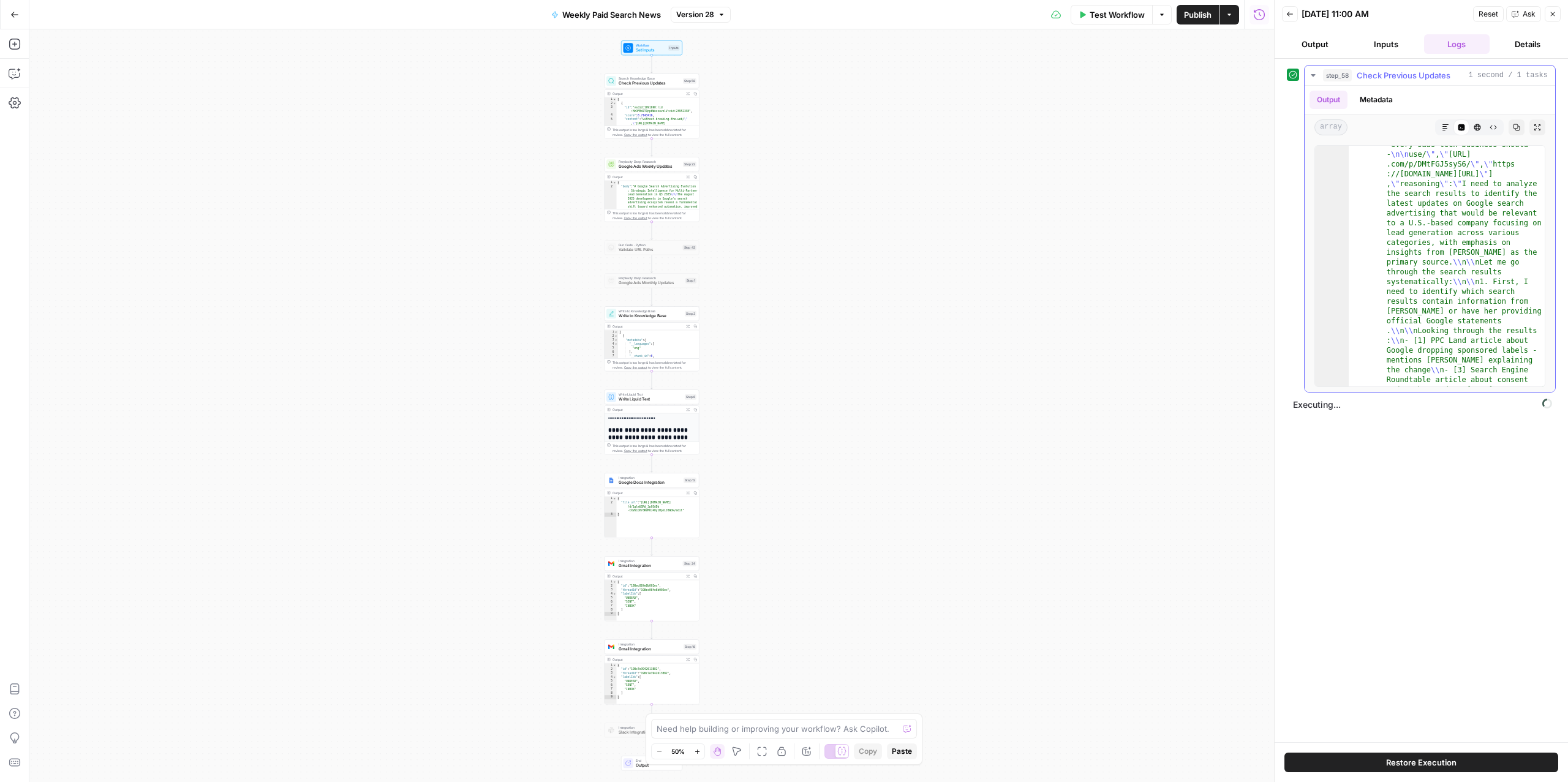
scroll to position [119, 0]
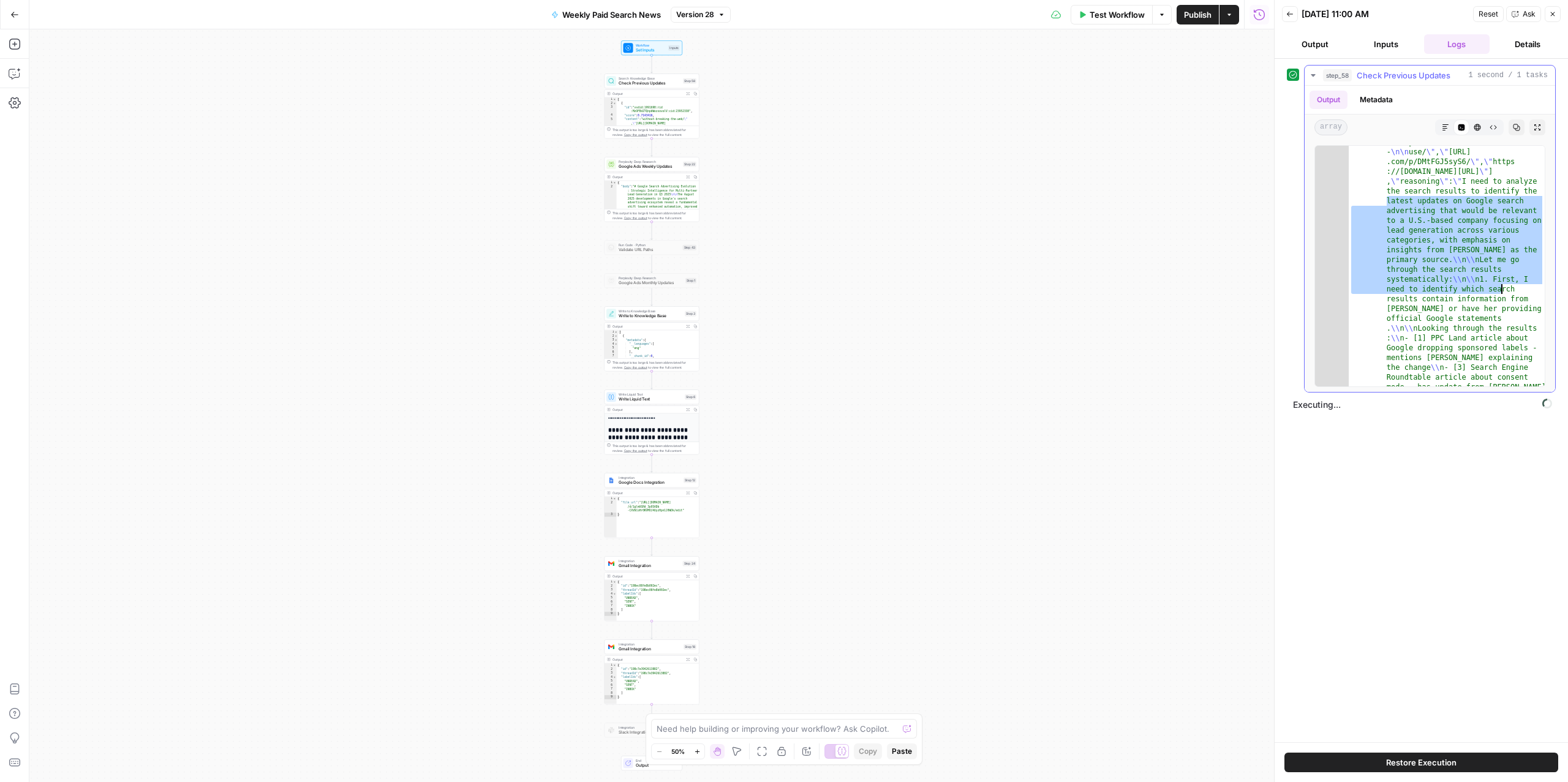
drag, startPoint x: 1378, startPoint y: 201, endPoint x: 1501, endPoint y: 291, distance: 152.4
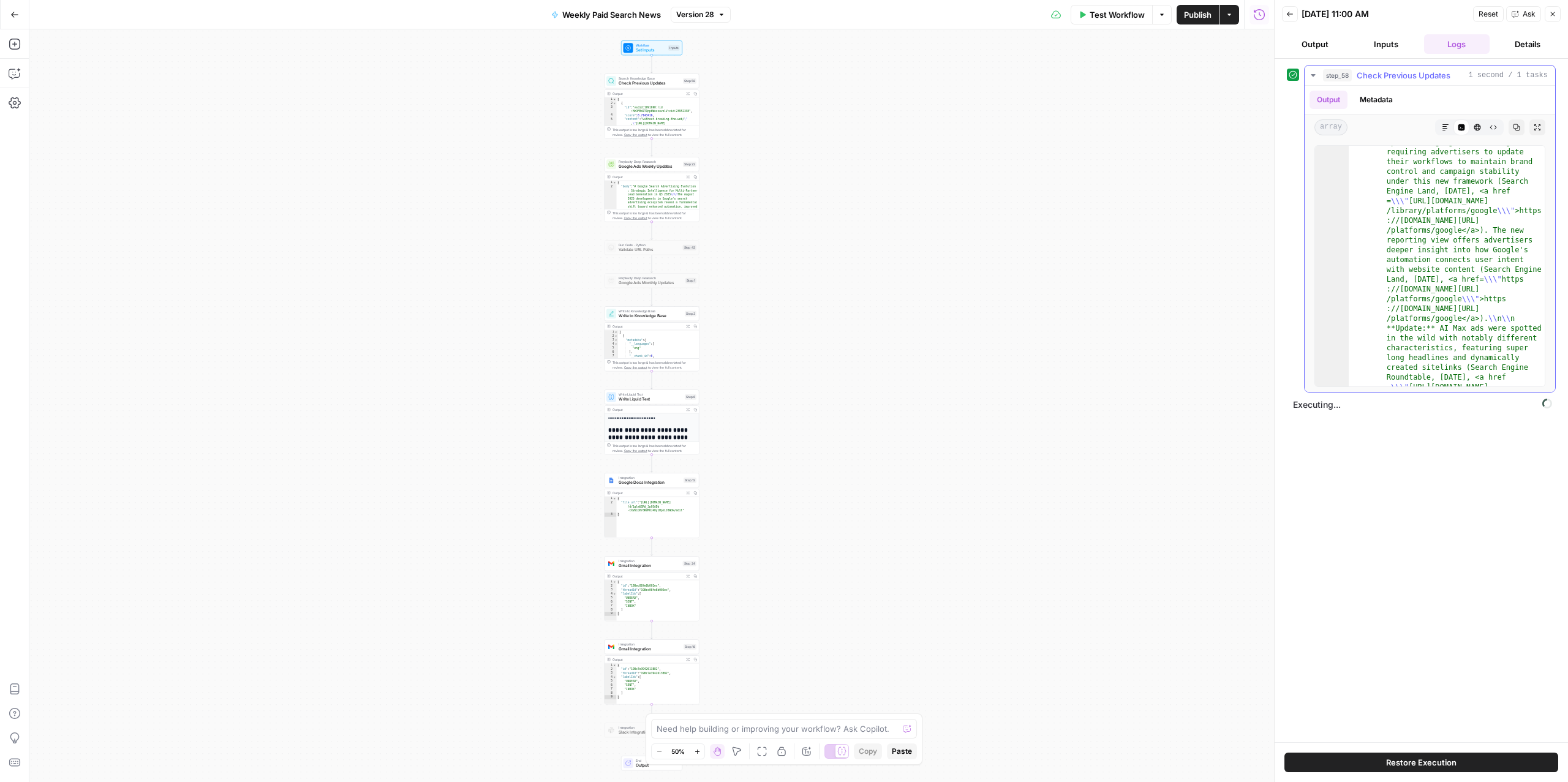
scroll to position [1066, 0]
click at [1526, 40] on button "Details" at bounding box center [1528, 44] width 66 height 19
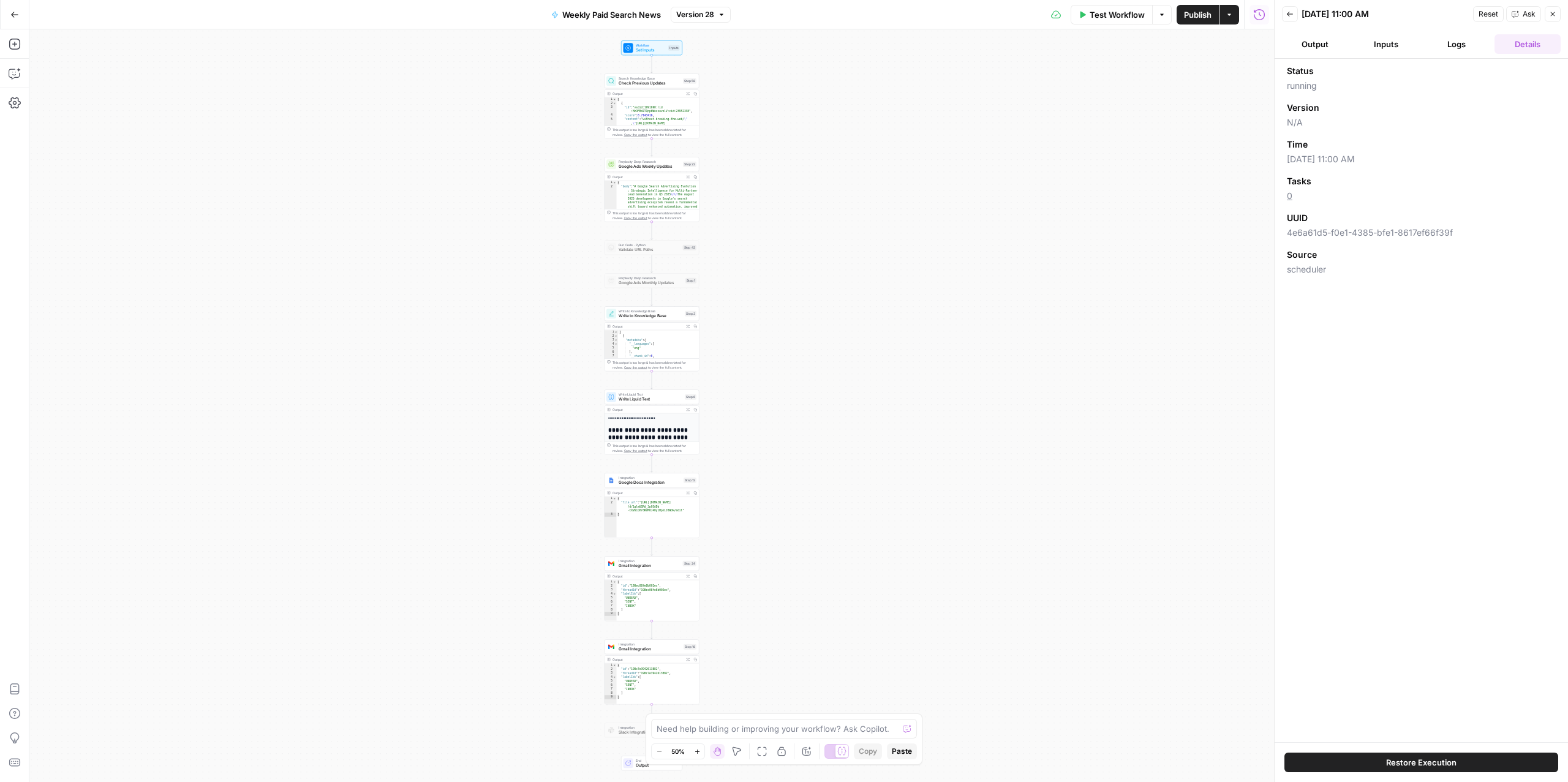
click at [1439, 54] on header "Back 08/27/25 at 11:00 AM Reset Ask Close Output Inputs Logs Details" at bounding box center [1421, 30] width 293 height 59
click at [1447, 53] on button "Logs" at bounding box center [1457, 44] width 66 height 19
click at [1360, 71] on span "Check Previous Updates" at bounding box center [1404, 75] width 93 height 12
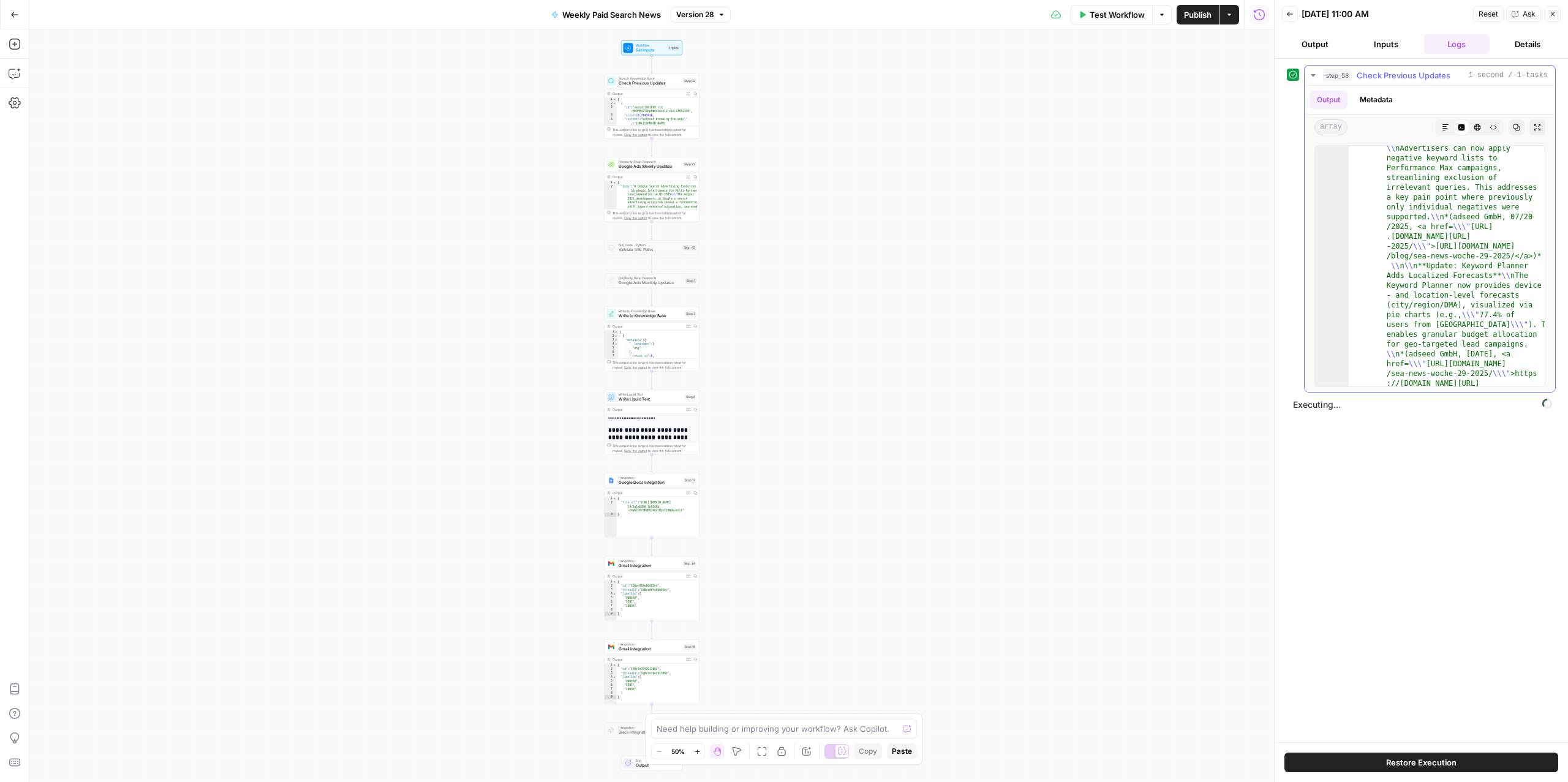
scroll to position [19832, 0]
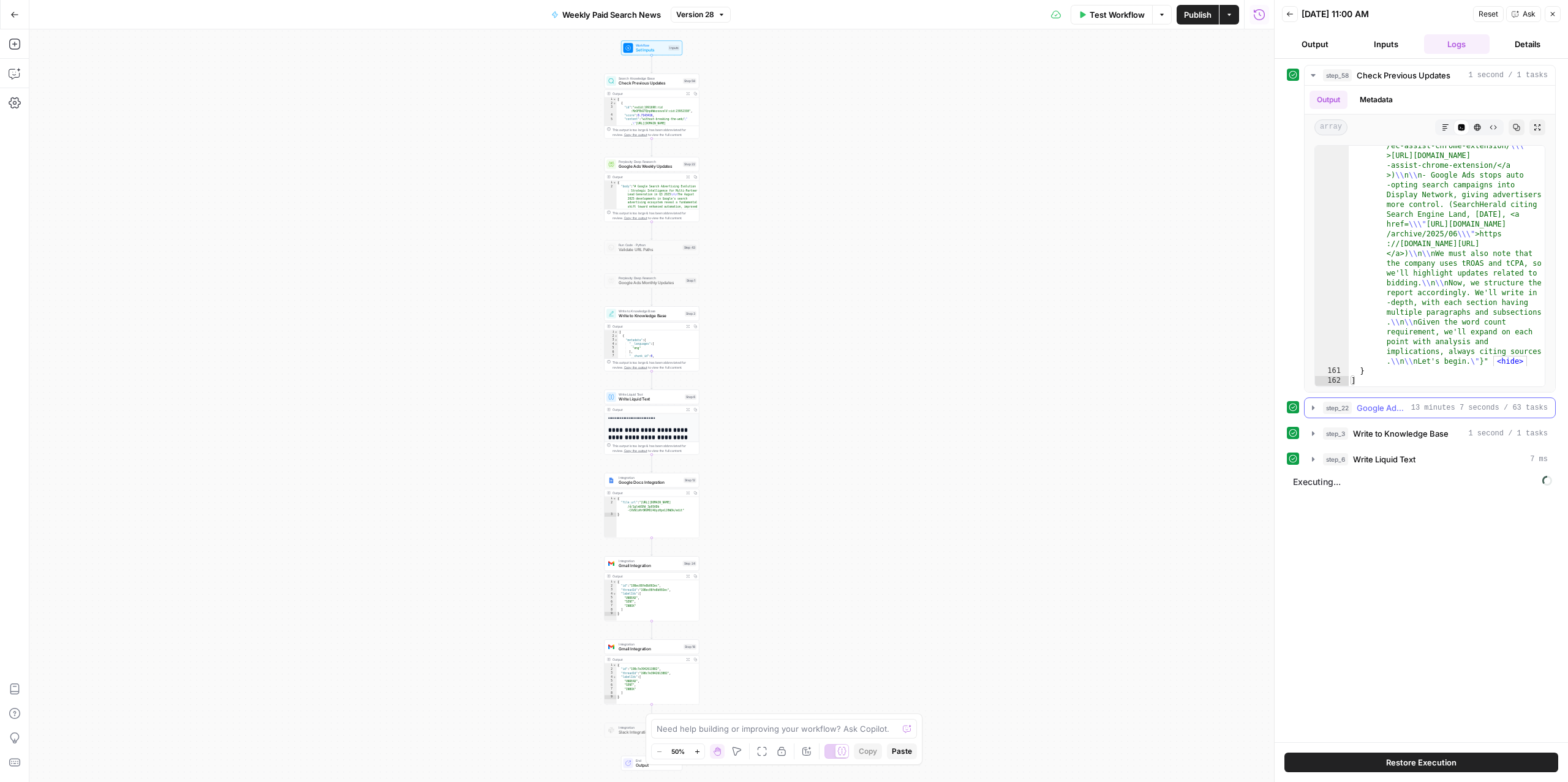
click at [1395, 414] on span "Google Ads Weekly Updates" at bounding box center [1382, 408] width 50 height 12
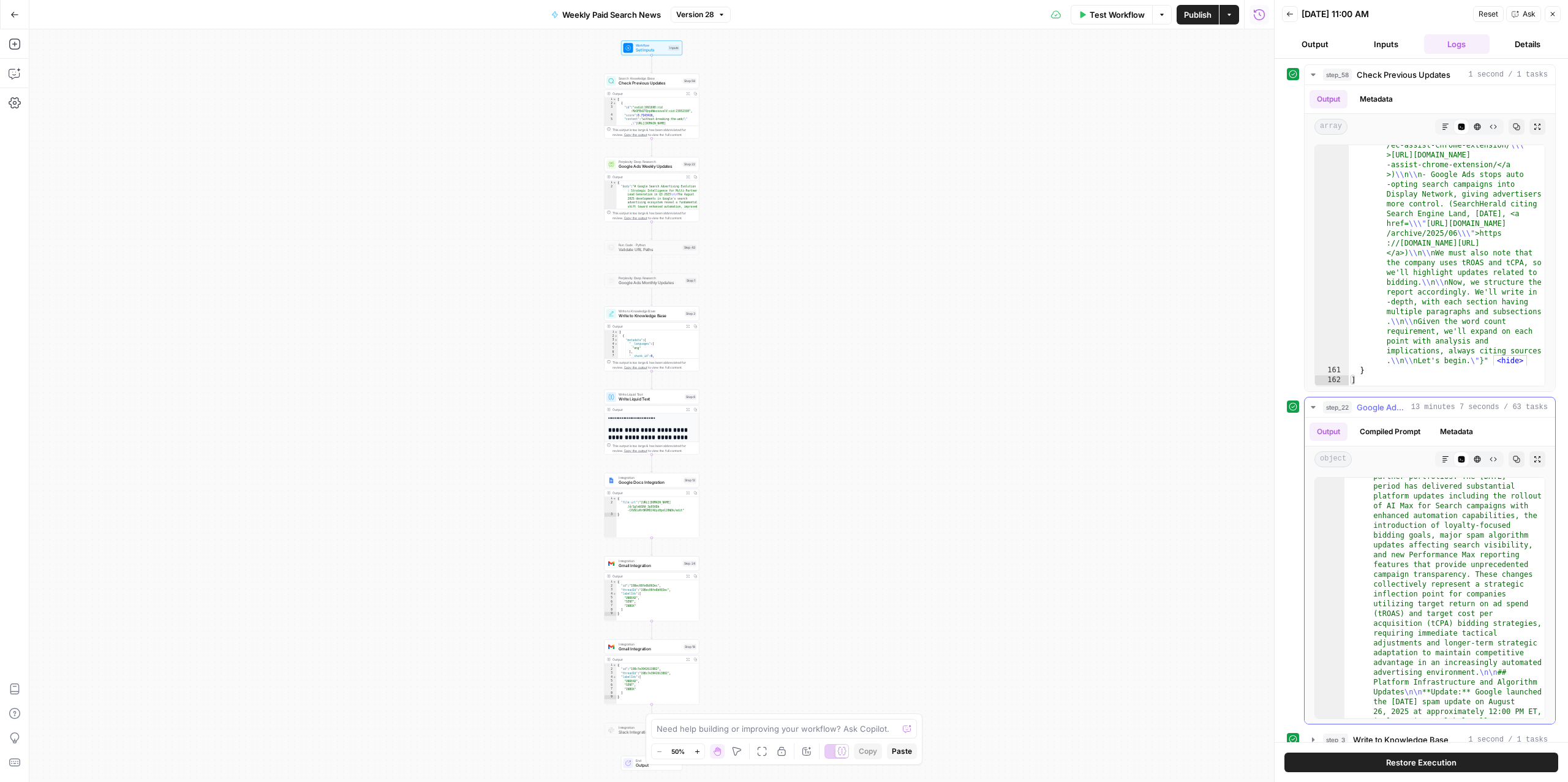
scroll to position [94, 0]
click at [638, 650] on span "Gmail Integration" at bounding box center [650, 650] width 62 height 6
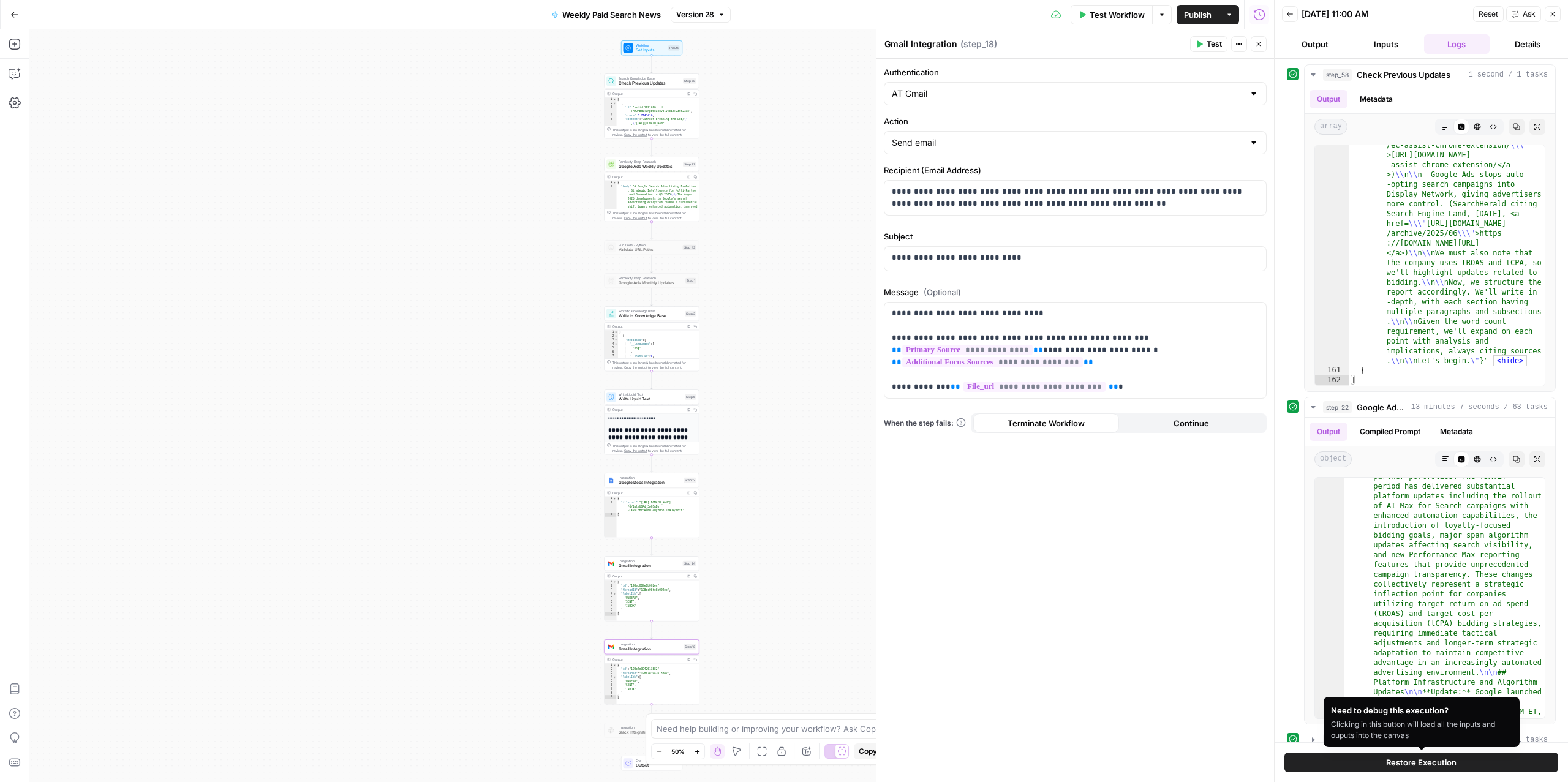
click at [1412, 766] on span "Restore Execution" at bounding box center [1422, 763] width 71 height 12
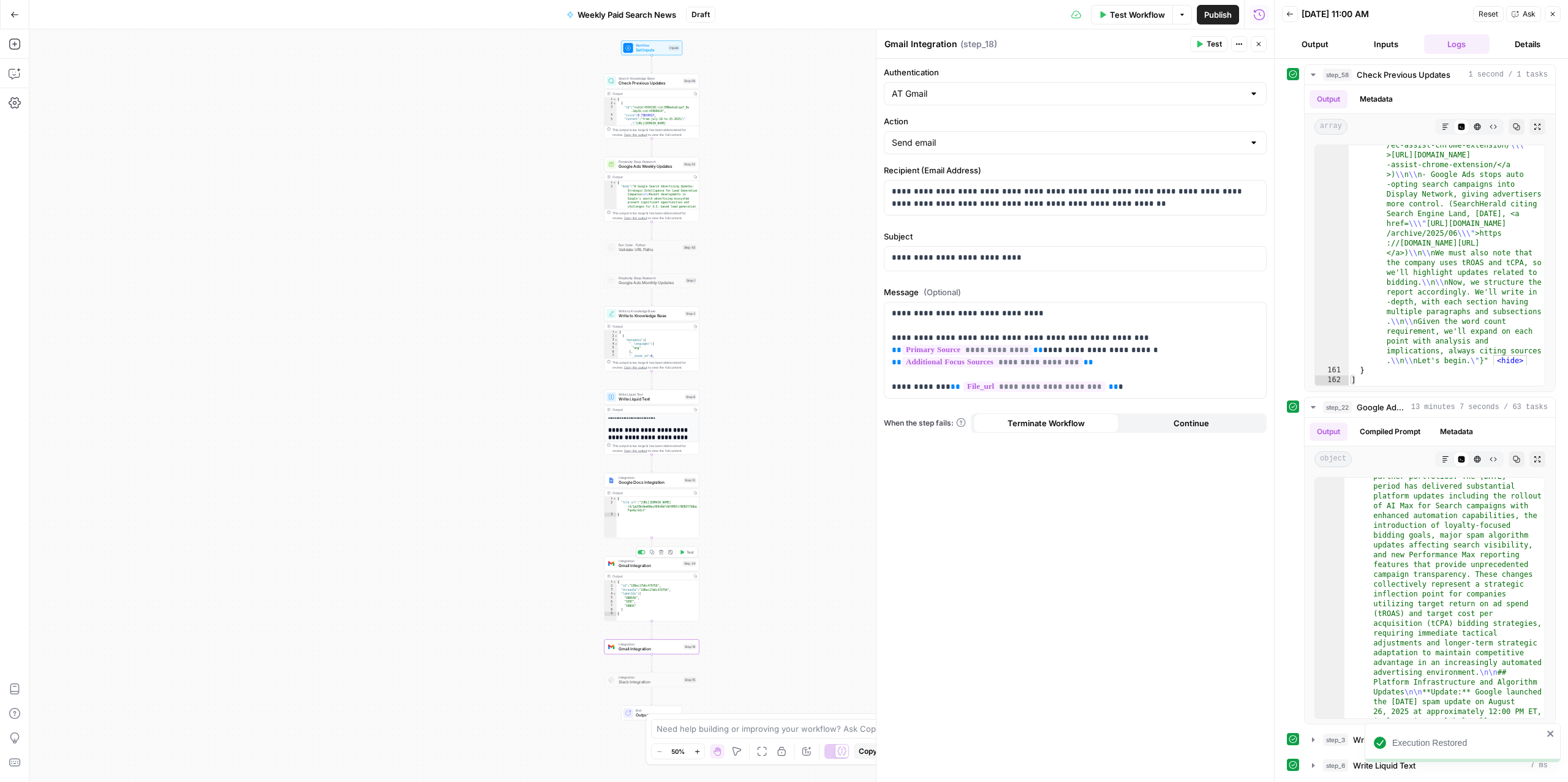
click at [649, 566] on span "Gmail Integration" at bounding box center [650, 566] width 62 height 6
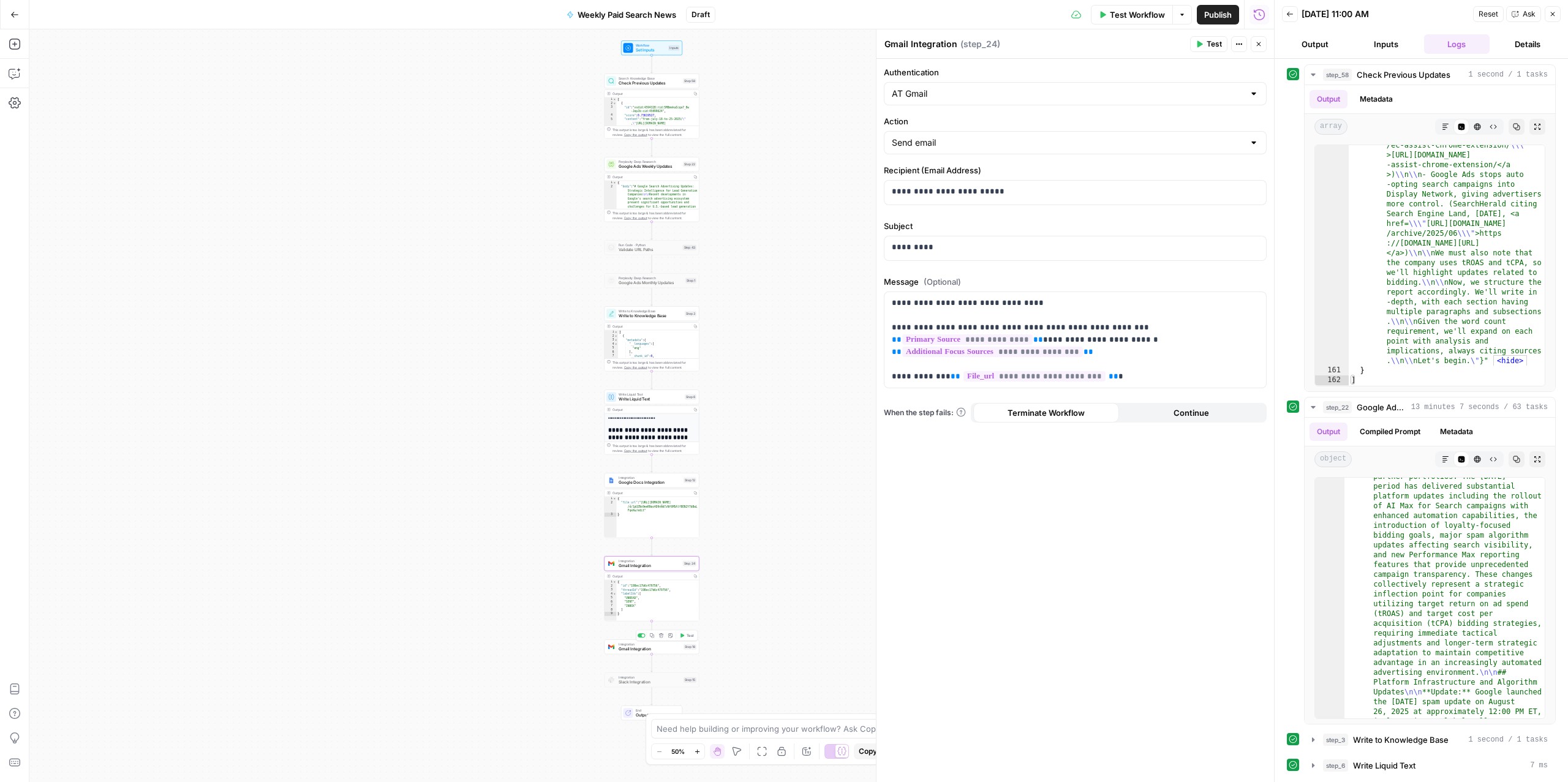
click at [626, 652] on span "Gmail Integration" at bounding box center [650, 650] width 62 height 6
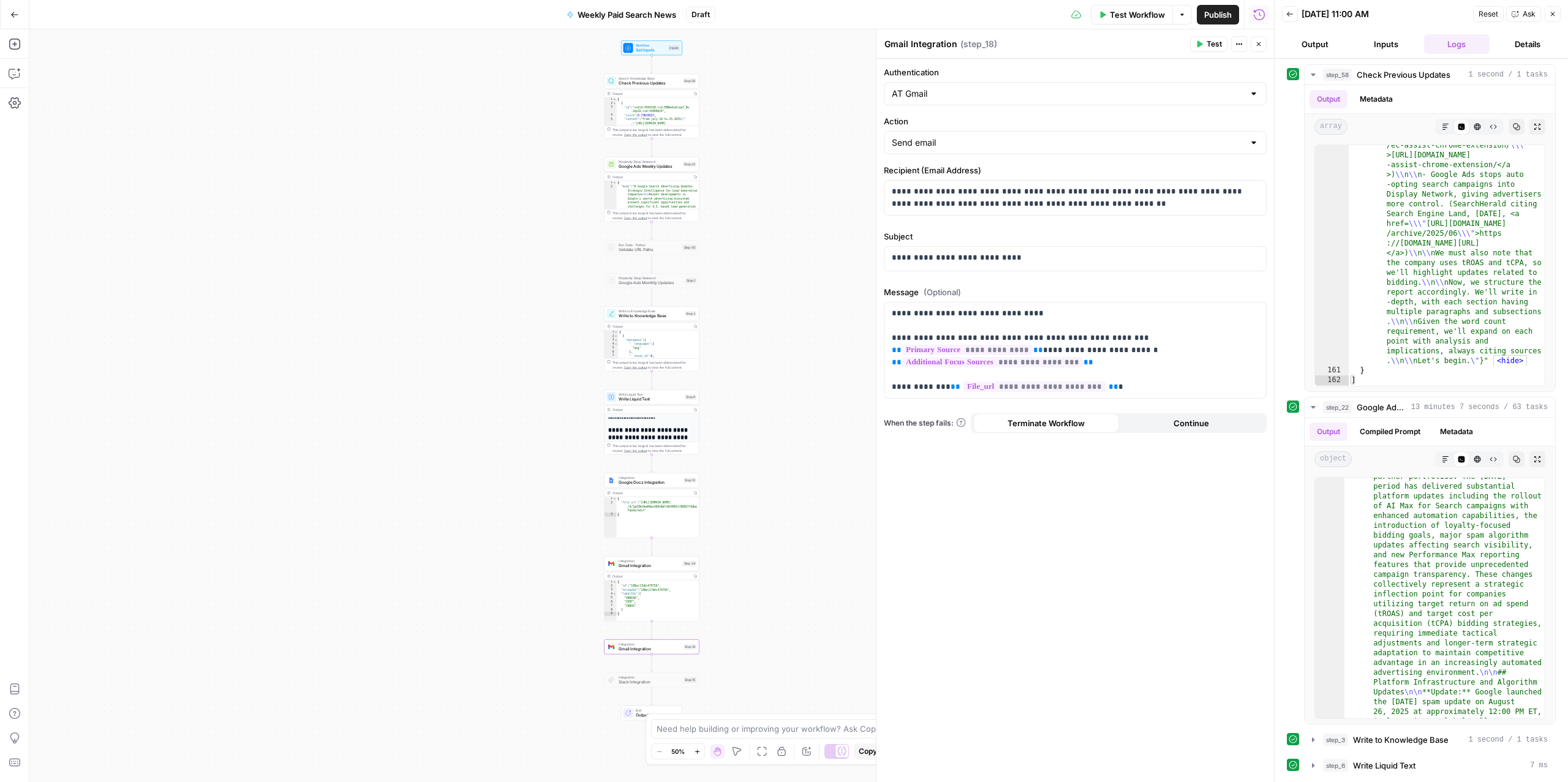
click at [1203, 47] on button "Test" at bounding box center [1209, 44] width 37 height 16
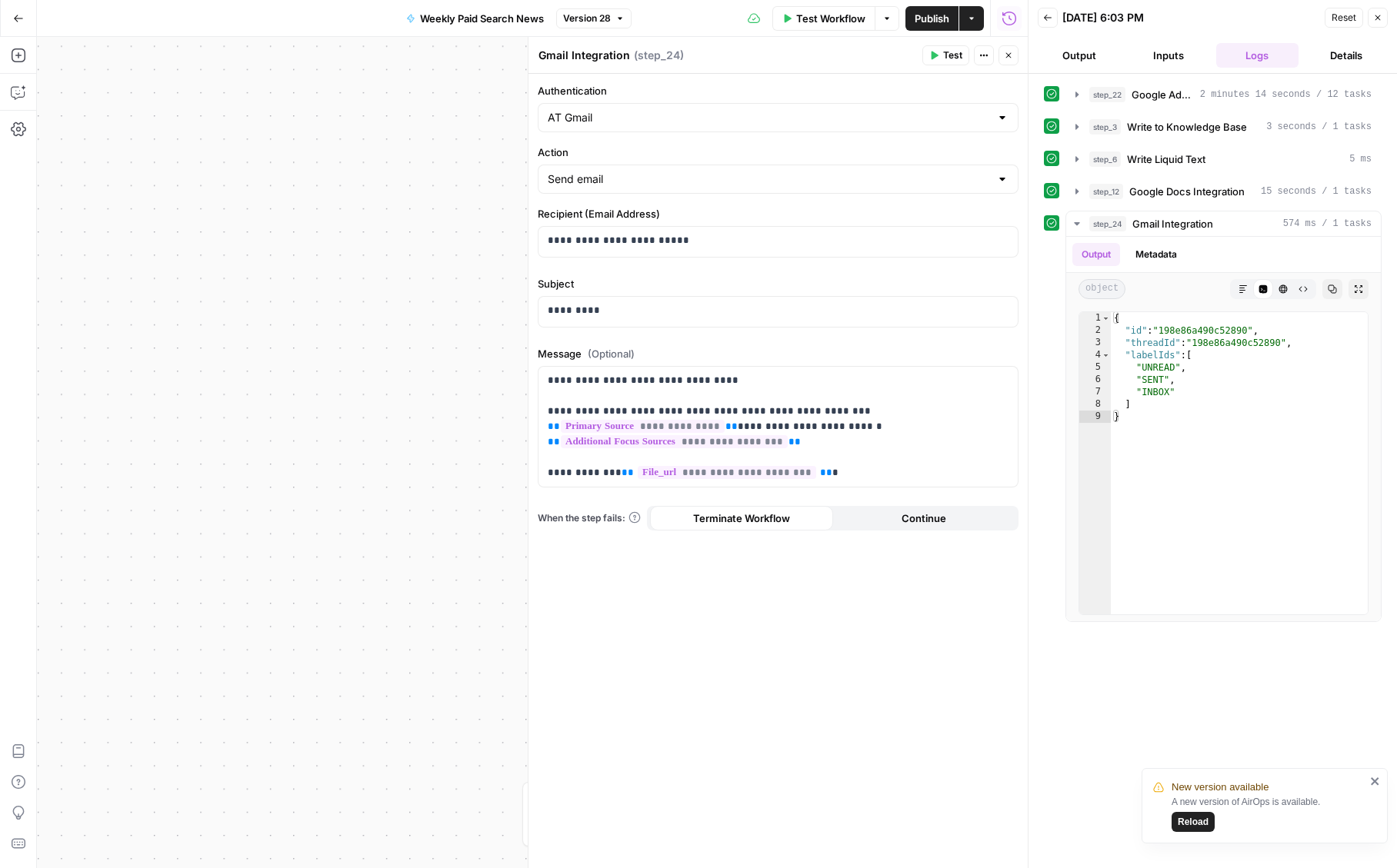
click at [24, 15] on button "Go Back" at bounding box center [19, 19] width 27 height 27
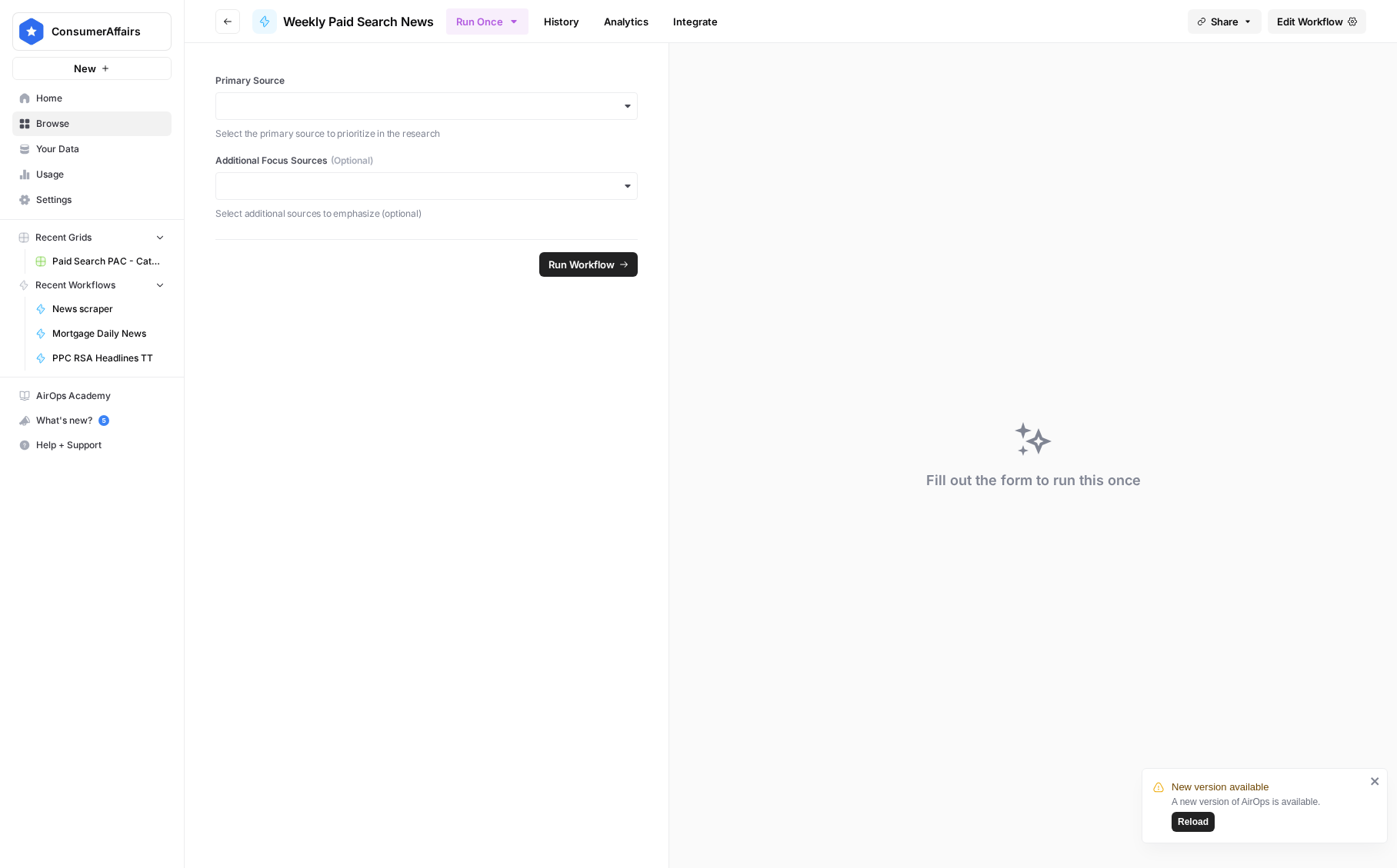
click at [1321, 9] on link "Edit Workflow" at bounding box center [1316, 21] width 99 height 24
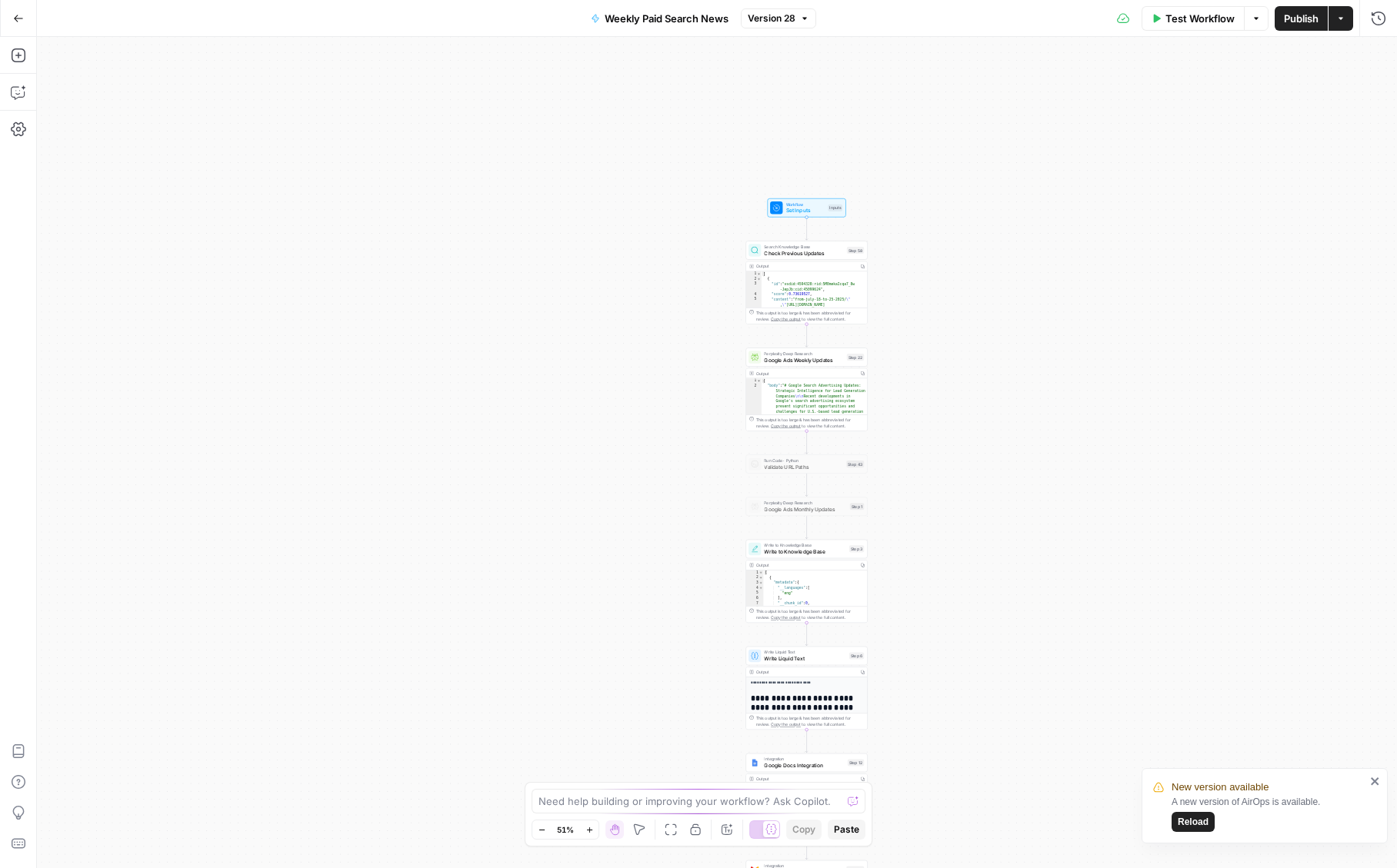
drag, startPoint x: 1003, startPoint y: 639, endPoint x: 1006, endPoint y: 452, distance: 187.0
click at [1008, 453] on div "Workflow Set Inputs Inputs Search Knowledge Base Check Previous Updates Step 58…" at bounding box center [717, 452] width 1360 height 831
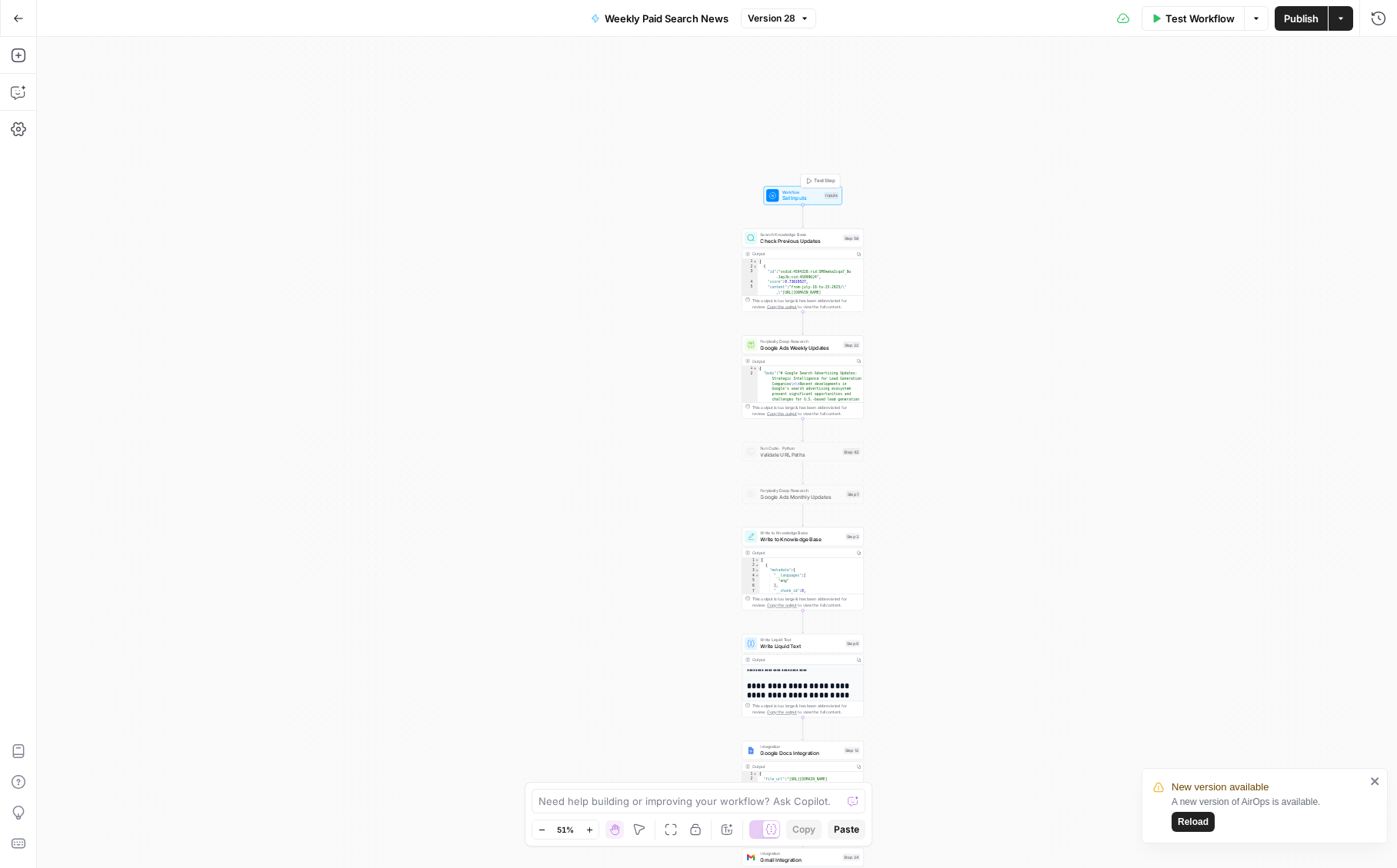
click at [793, 193] on span "Workflow" at bounding box center [802, 192] width 39 height 6
click at [1323, 96] on span "edit field" at bounding box center [1327, 95] width 34 height 13
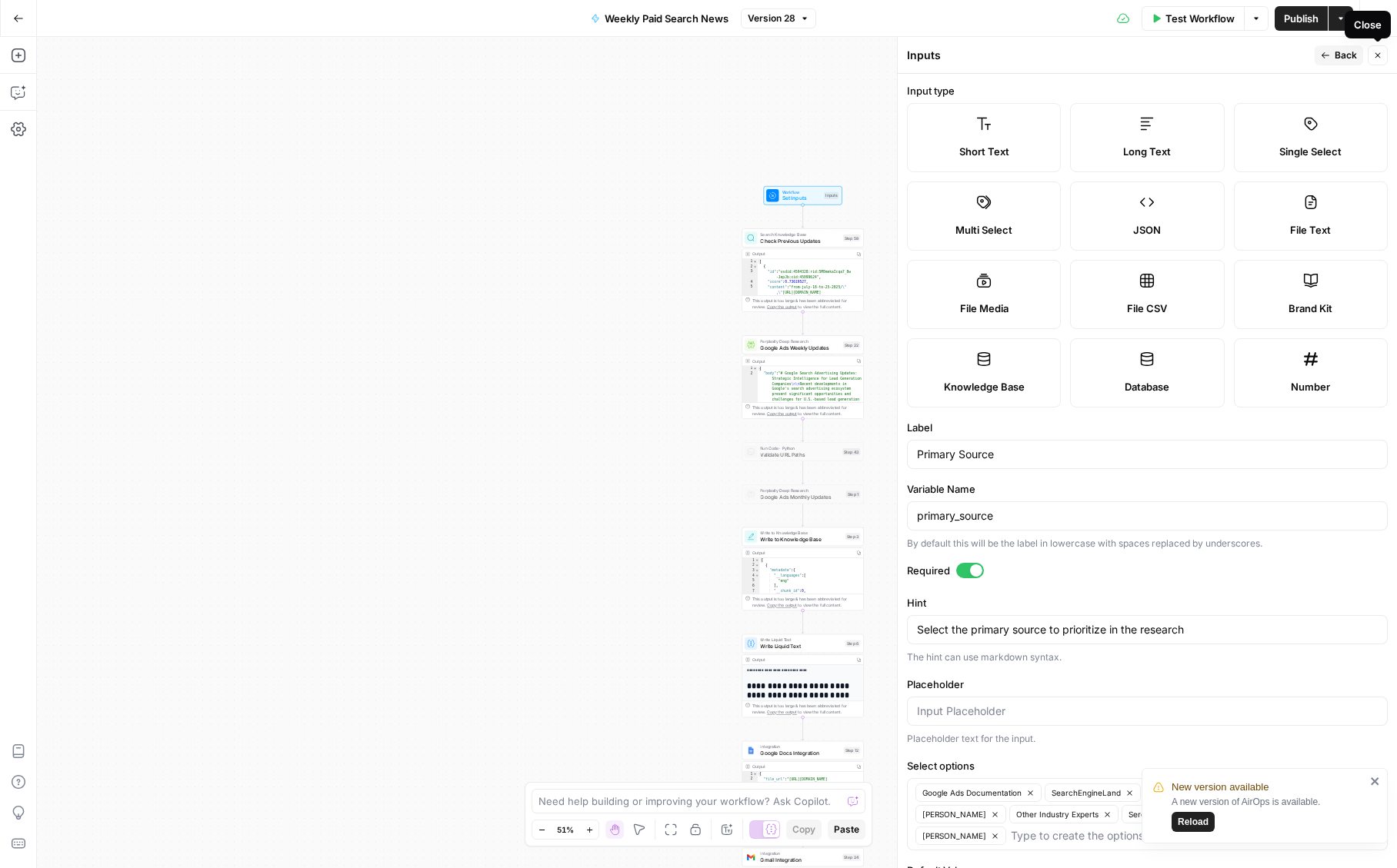
click at [1376, 56] on icon "button" at bounding box center [1376, 55] width 9 height 9
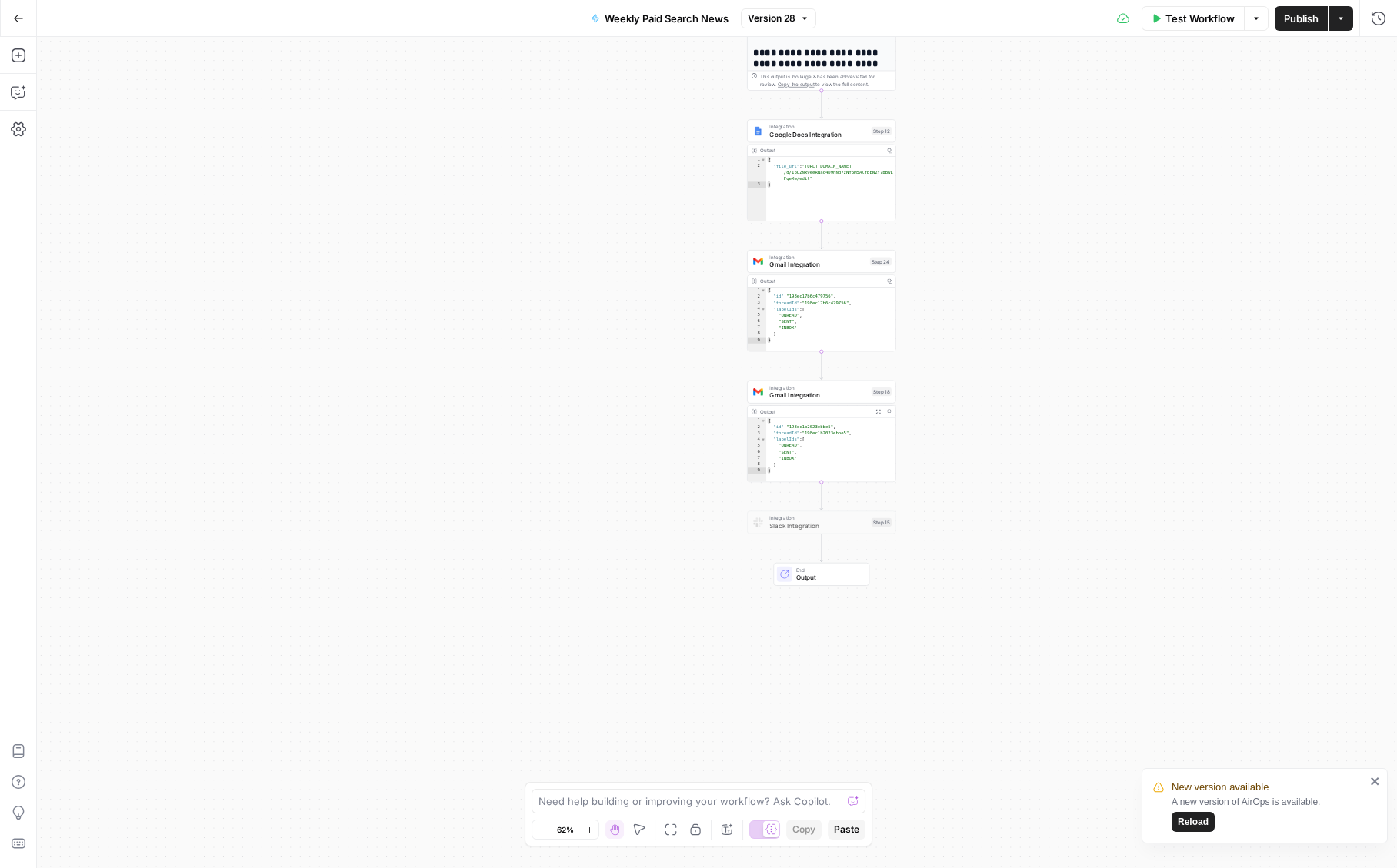
click at [814, 395] on span "Gmail Integration" at bounding box center [818, 394] width 98 height 9
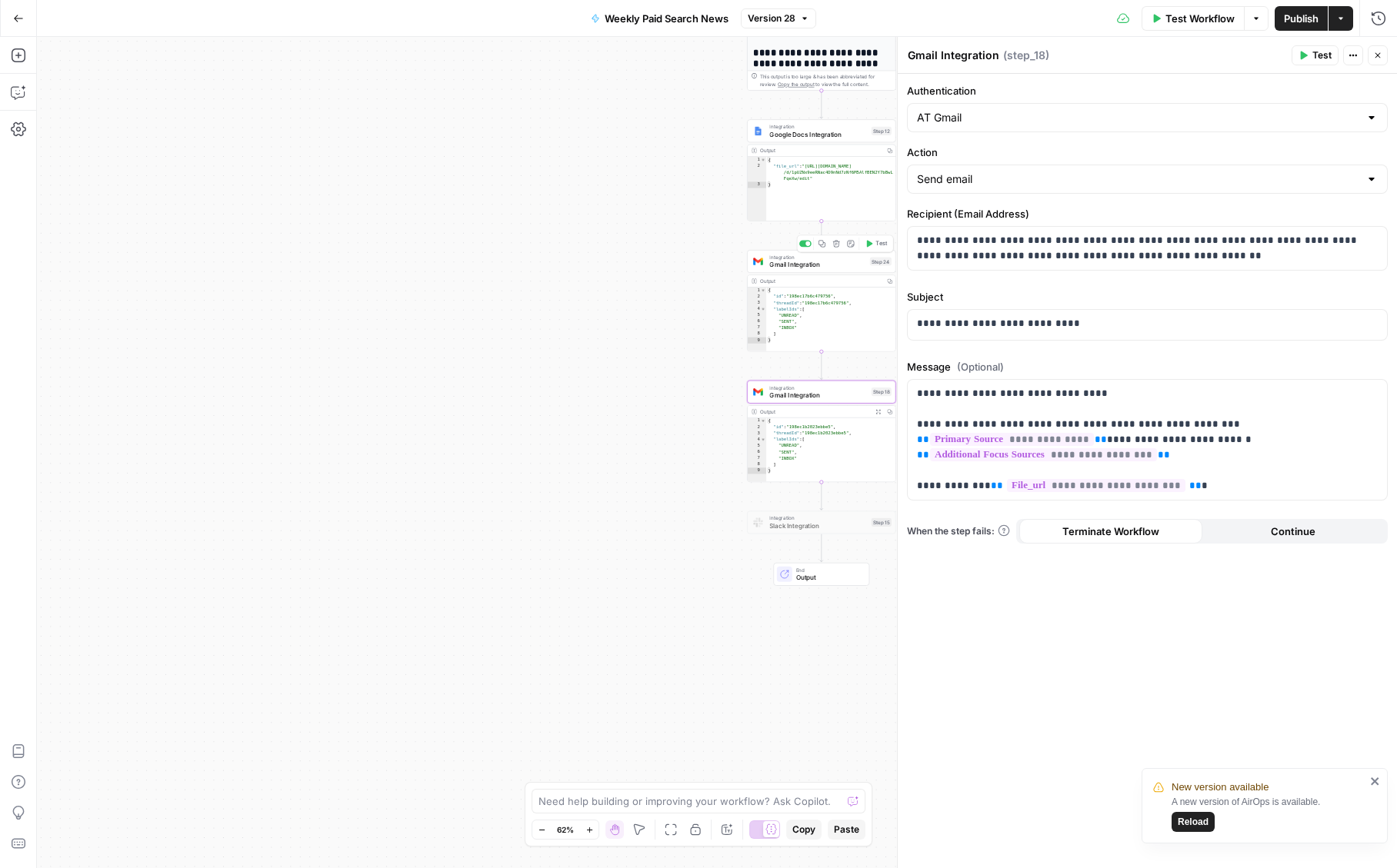
click at [805, 268] on span "Gmail Integration" at bounding box center [817, 264] width 96 height 9
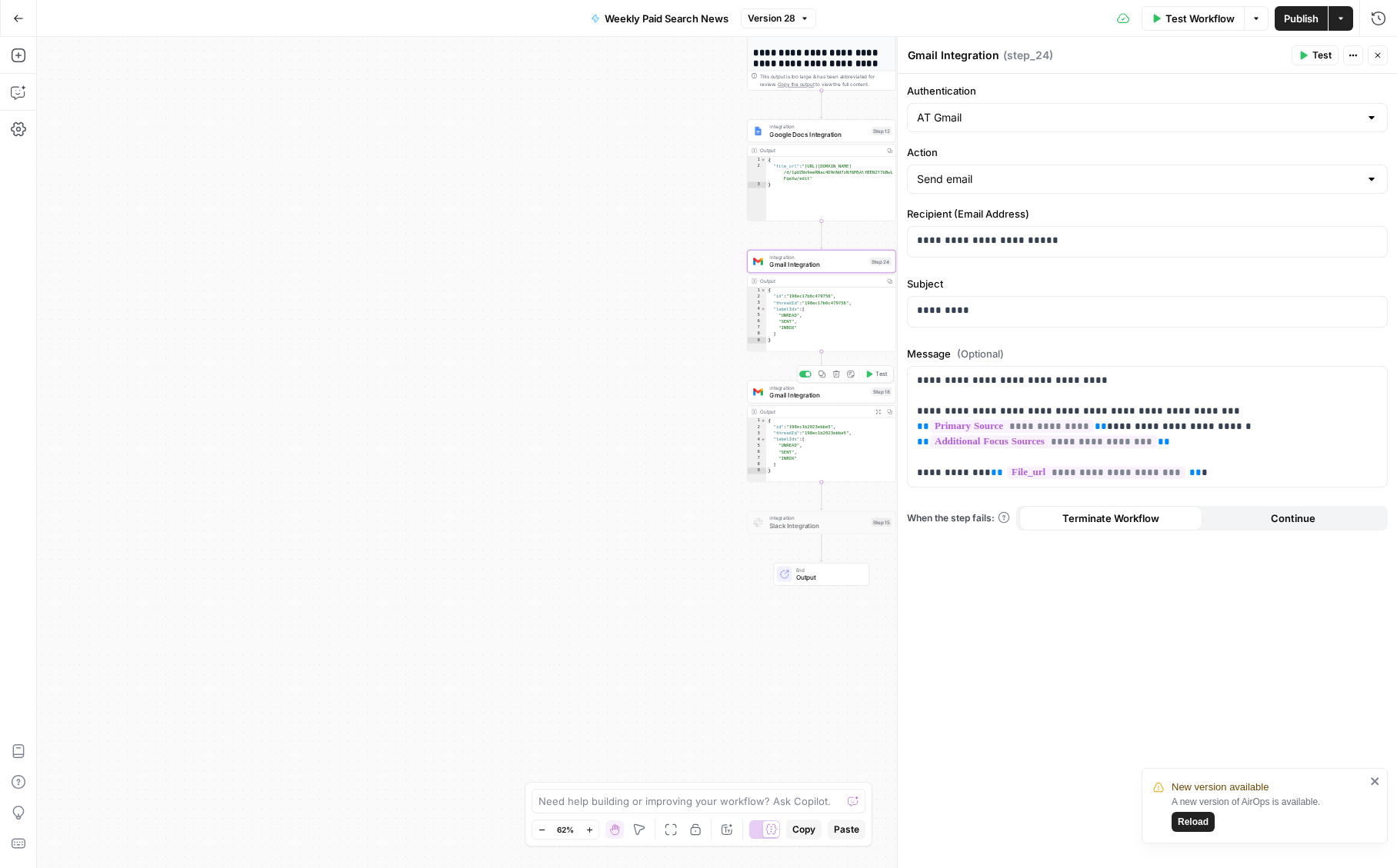
click at [807, 397] on span "Gmail Integration" at bounding box center [818, 394] width 98 height 9
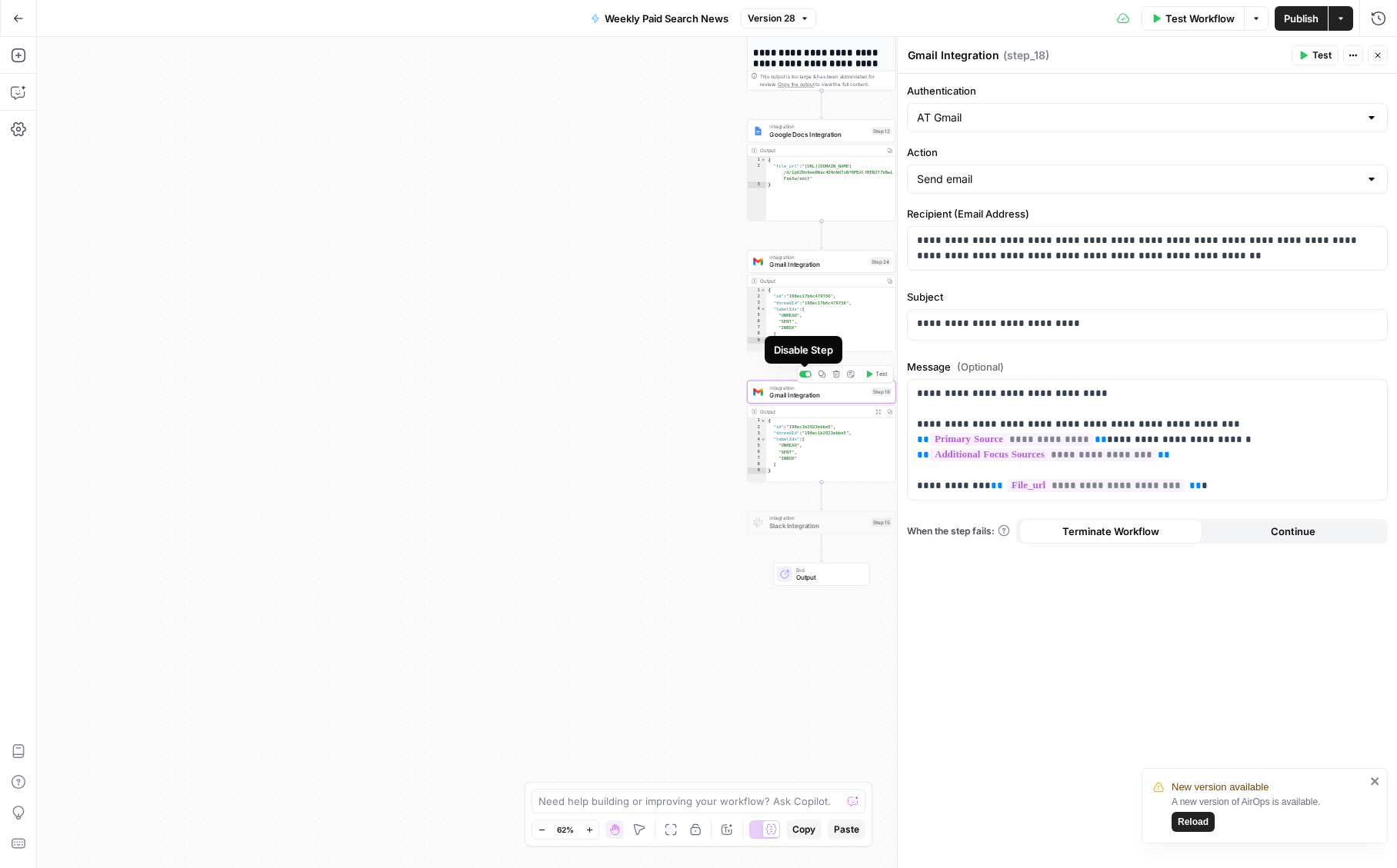
click at [807, 374] on div at bounding box center [807, 374] width 5 height 5
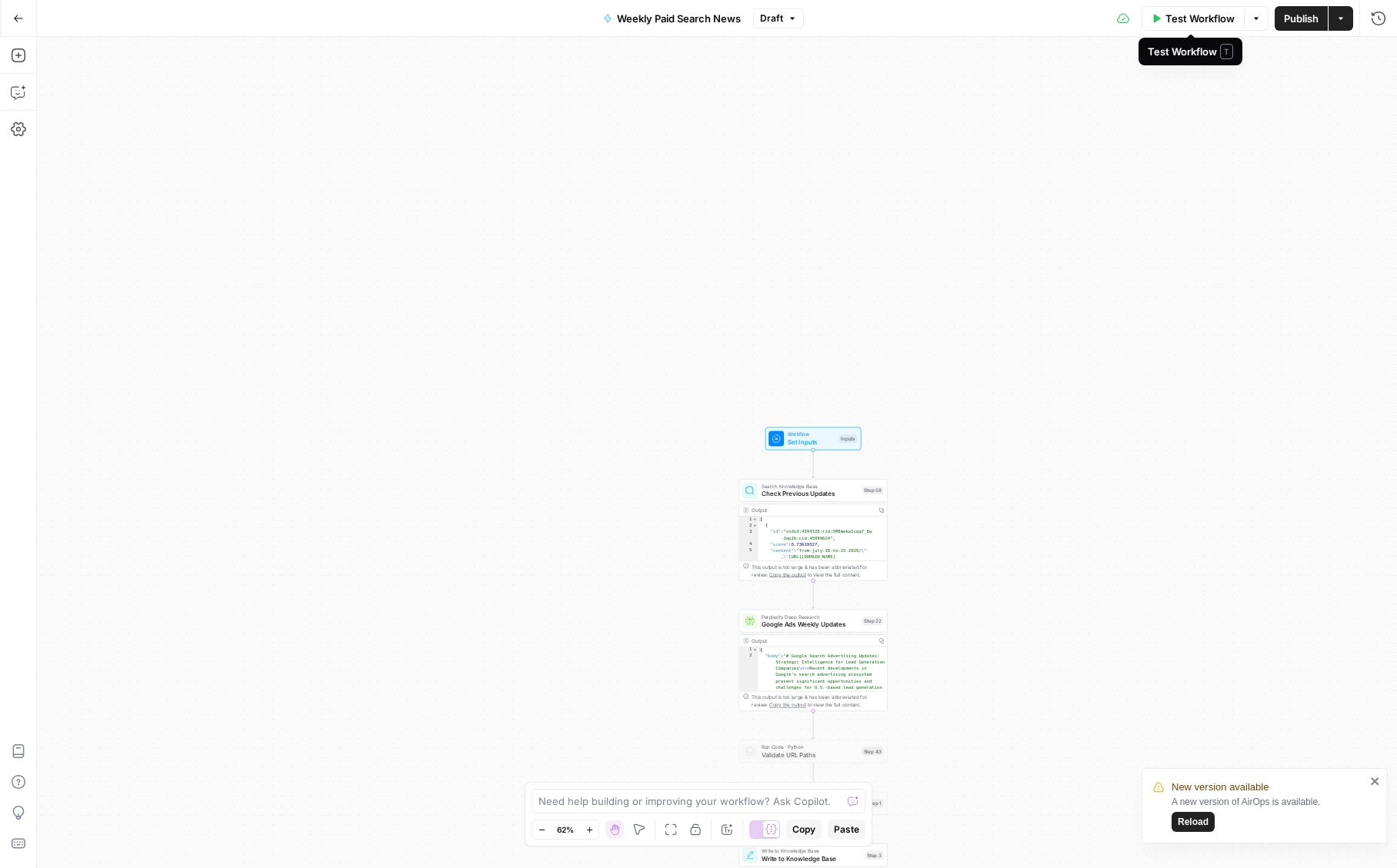
click at [1195, 14] on span "Test Workflow" at bounding box center [1200, 19] width 69 height 16
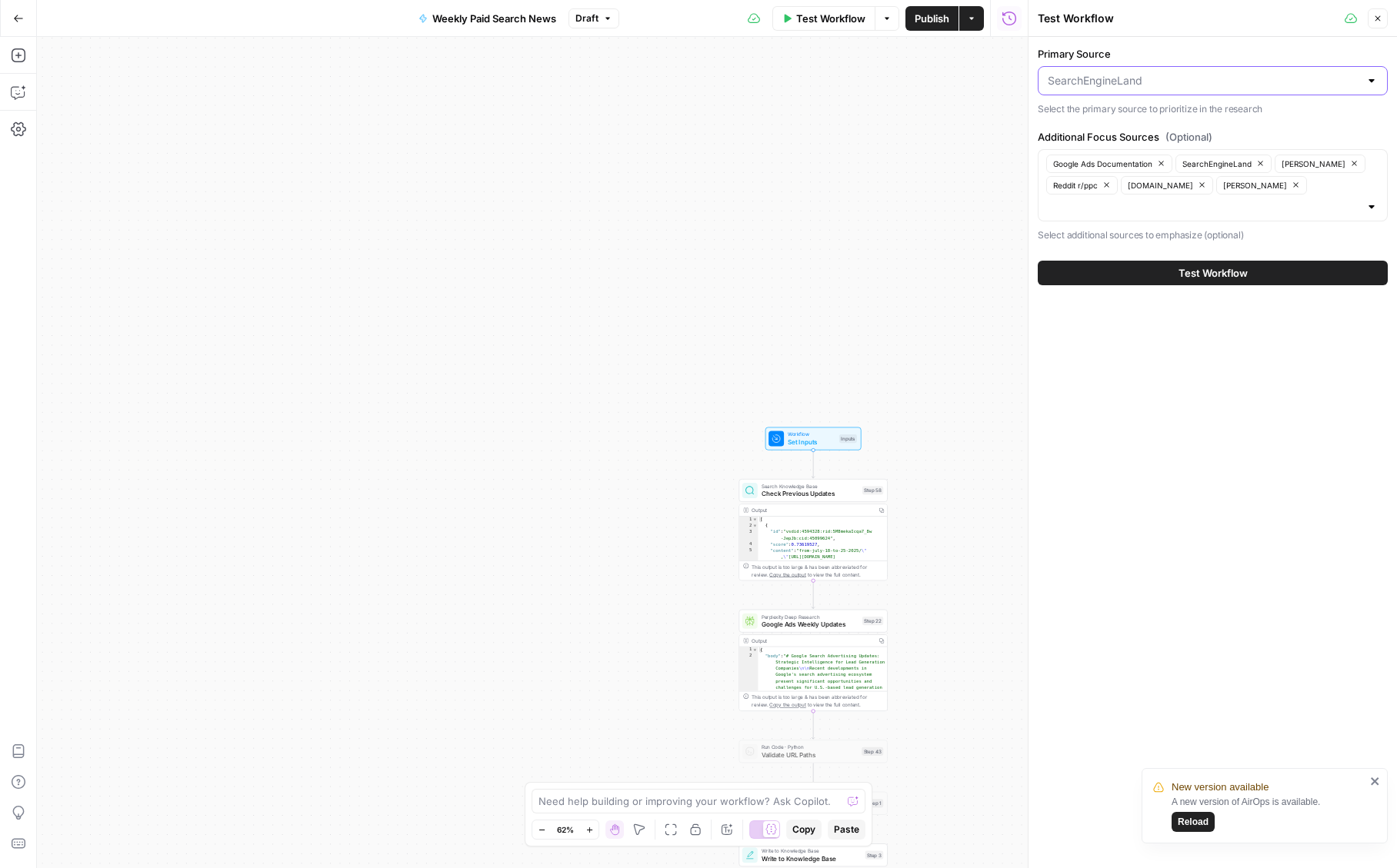
click at [1177, 85] on input "Primary Source" at bounding box center [1203, 81] width 312 height 16
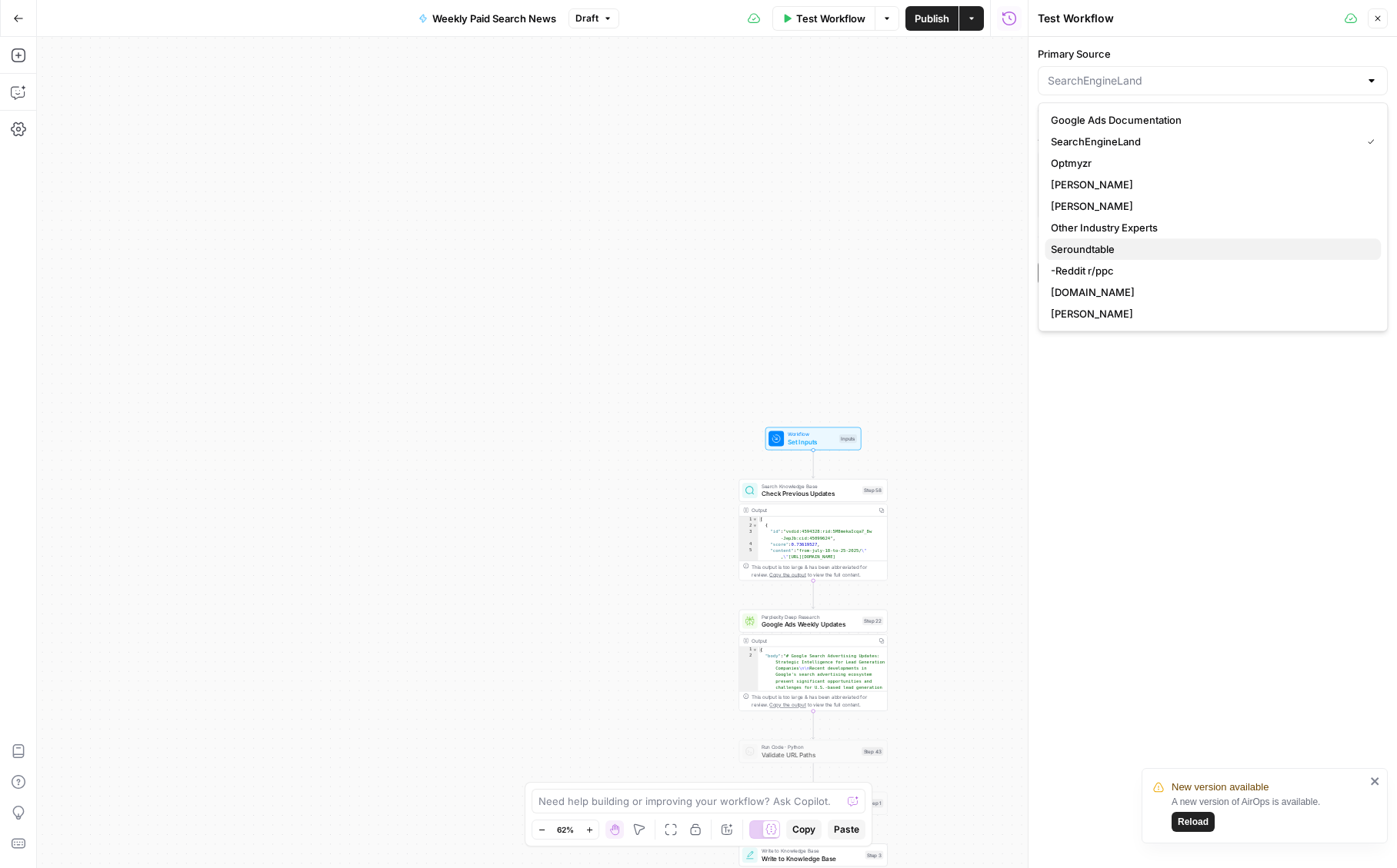
click at [1097, 250] on span "Seroundtable" at bounding box center [1208, 249] width 318 height 16
type input "Seroundtable"
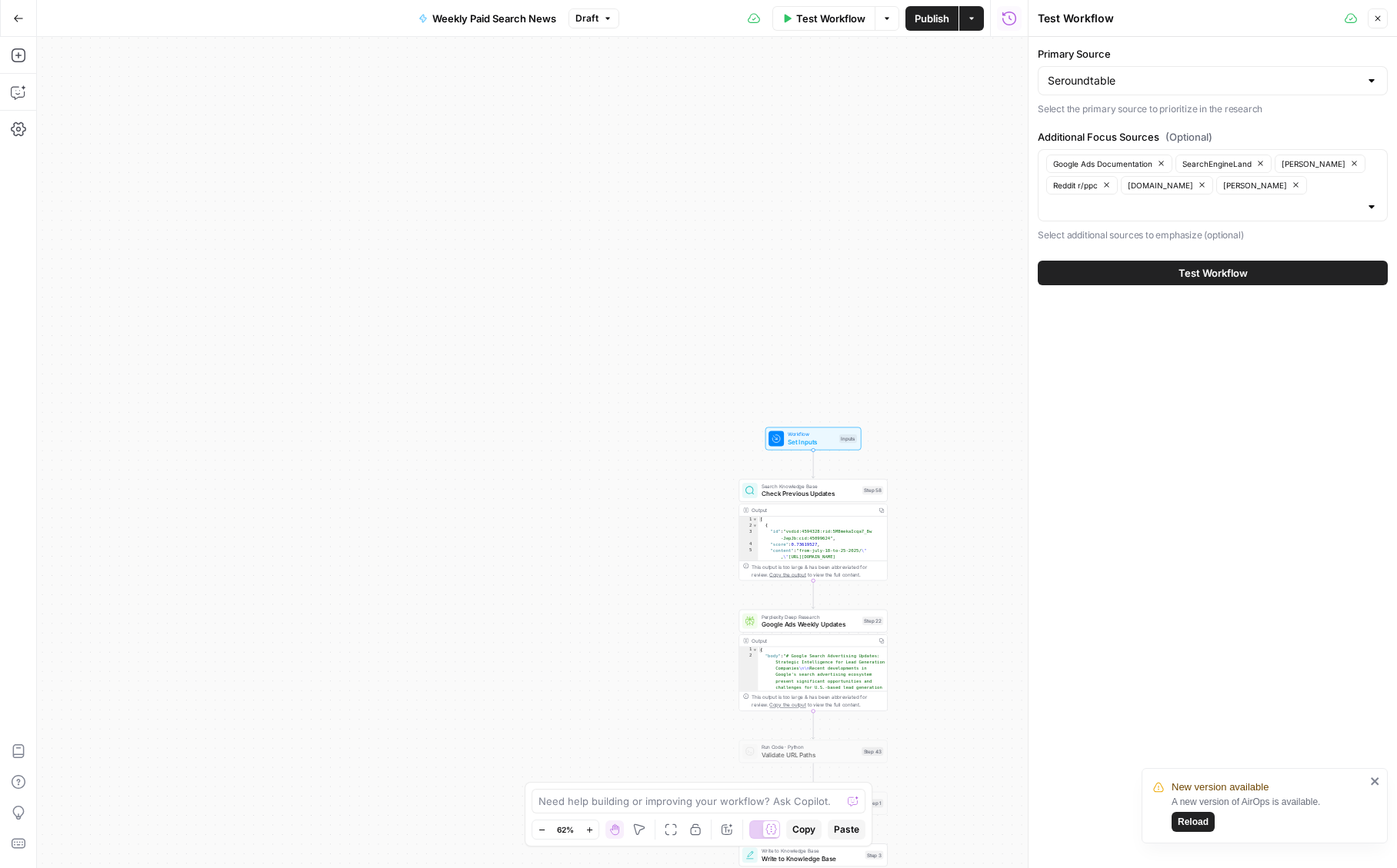
click at [1159, 278] on button "Test Workflow" at bounding box center [1212, 272] width 350 height 24
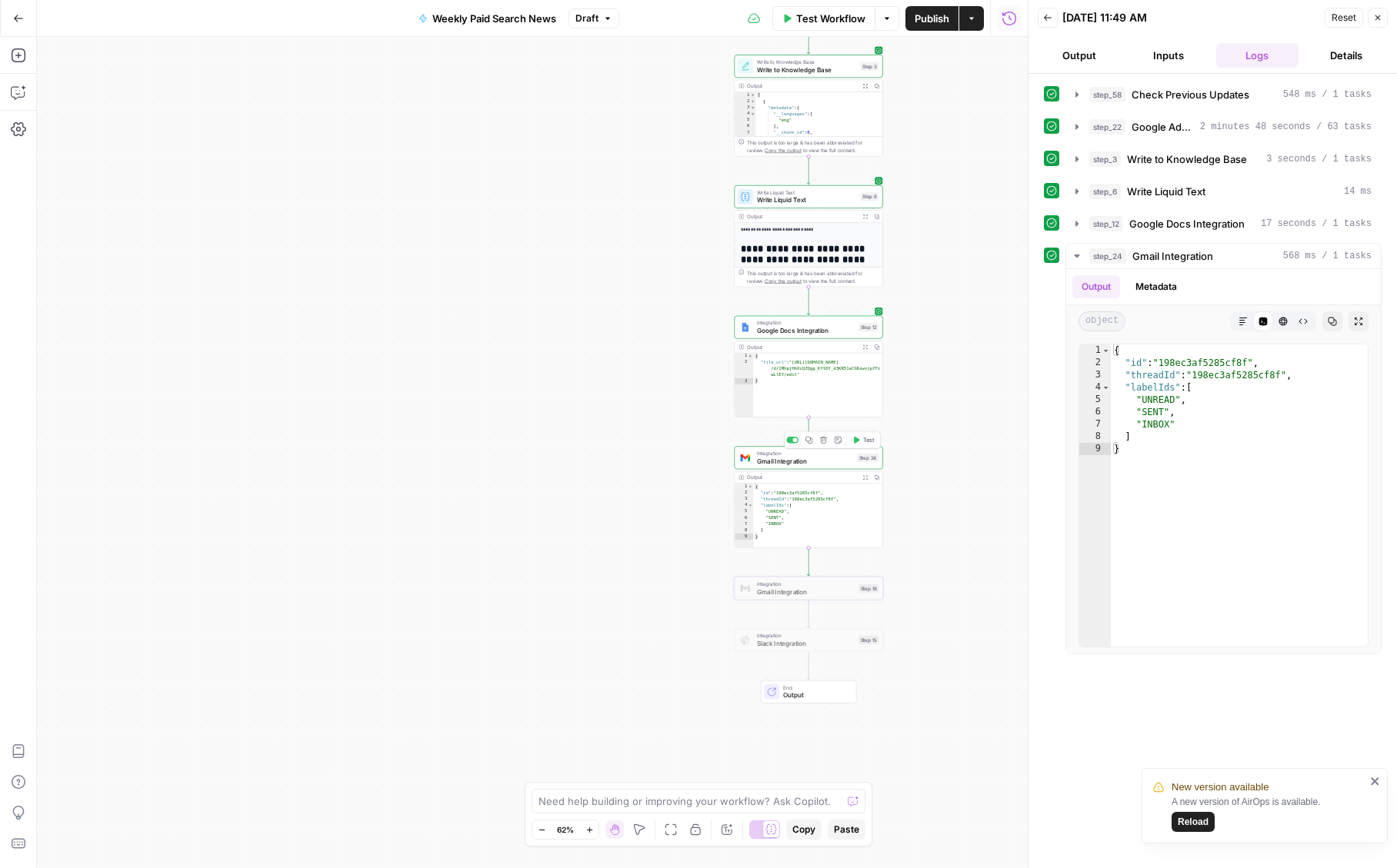
click at [788, 462] on span "Gmail Integration" at bounding box center [805, 460] width 96 height 9
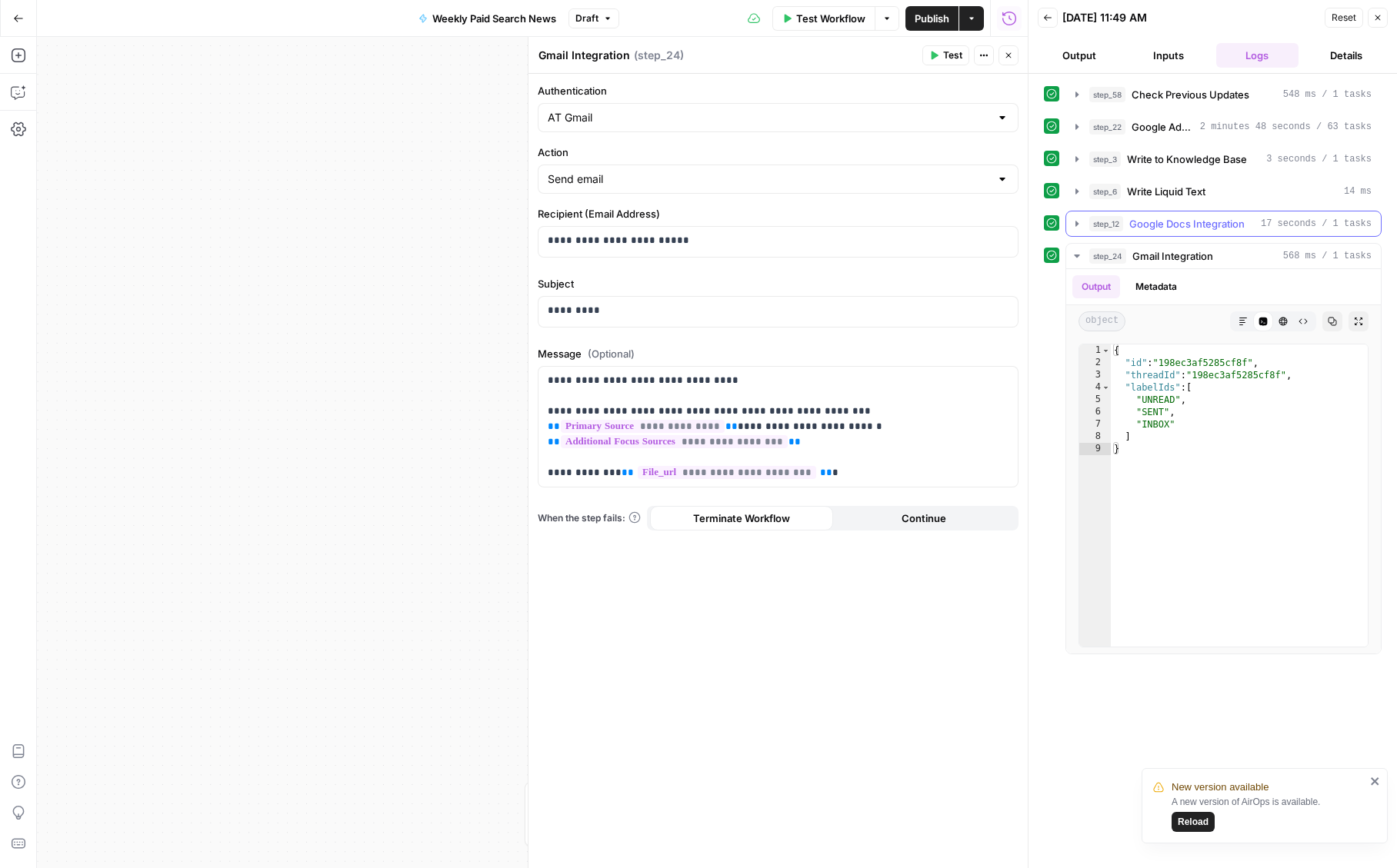
click at [1162, 225] on span "Google Docs Integration" at bounding box center [1187, 224] width 115 height 16
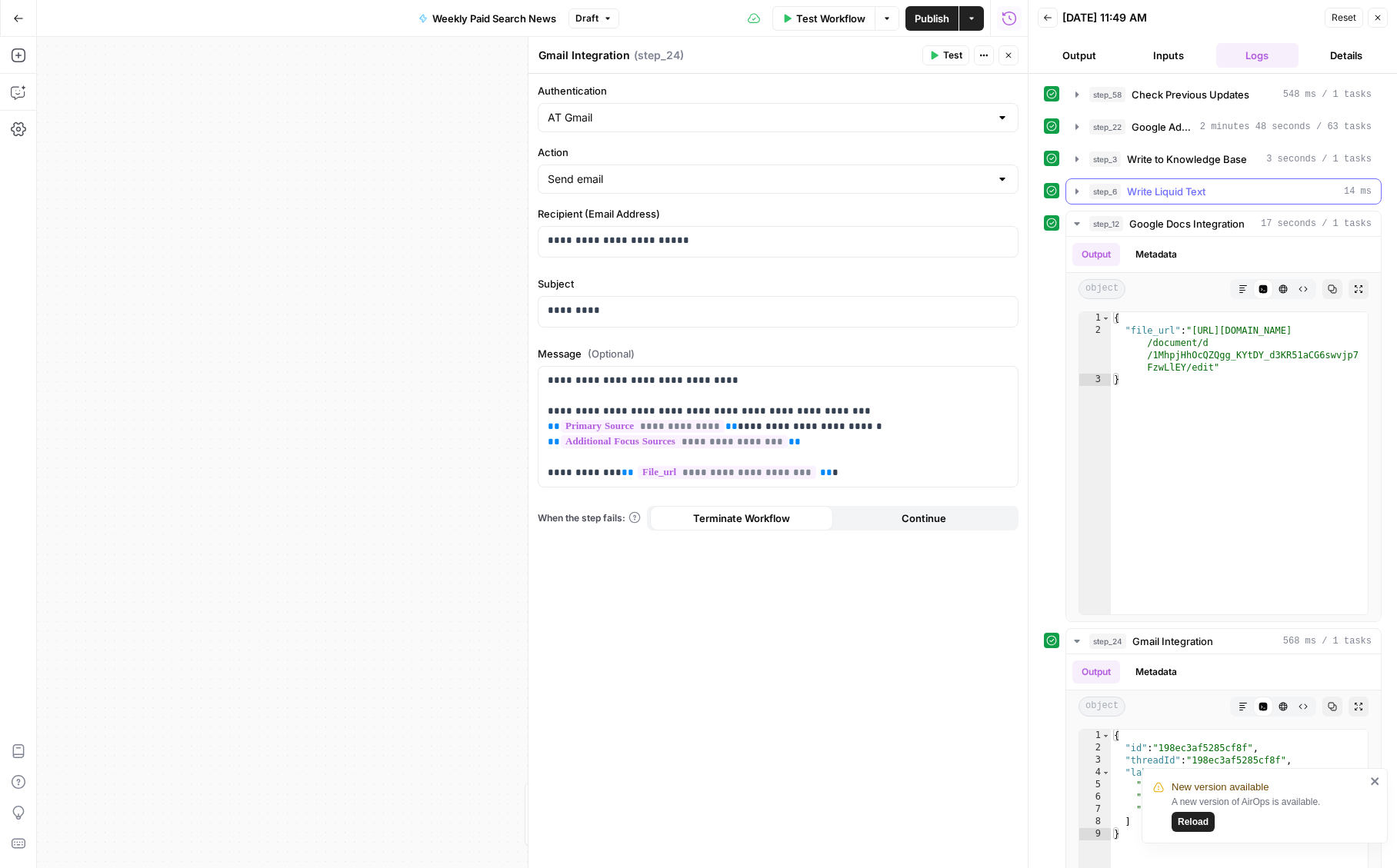
click at [1157, 180] on div "step_6 Write Liquid Text 14 ms" at bounding box center [1223, 191] width 317 height 26
click at [1160, 154] on span "Write to Knowledge Base" at bounding box center [1186, 159] width 120 height 16
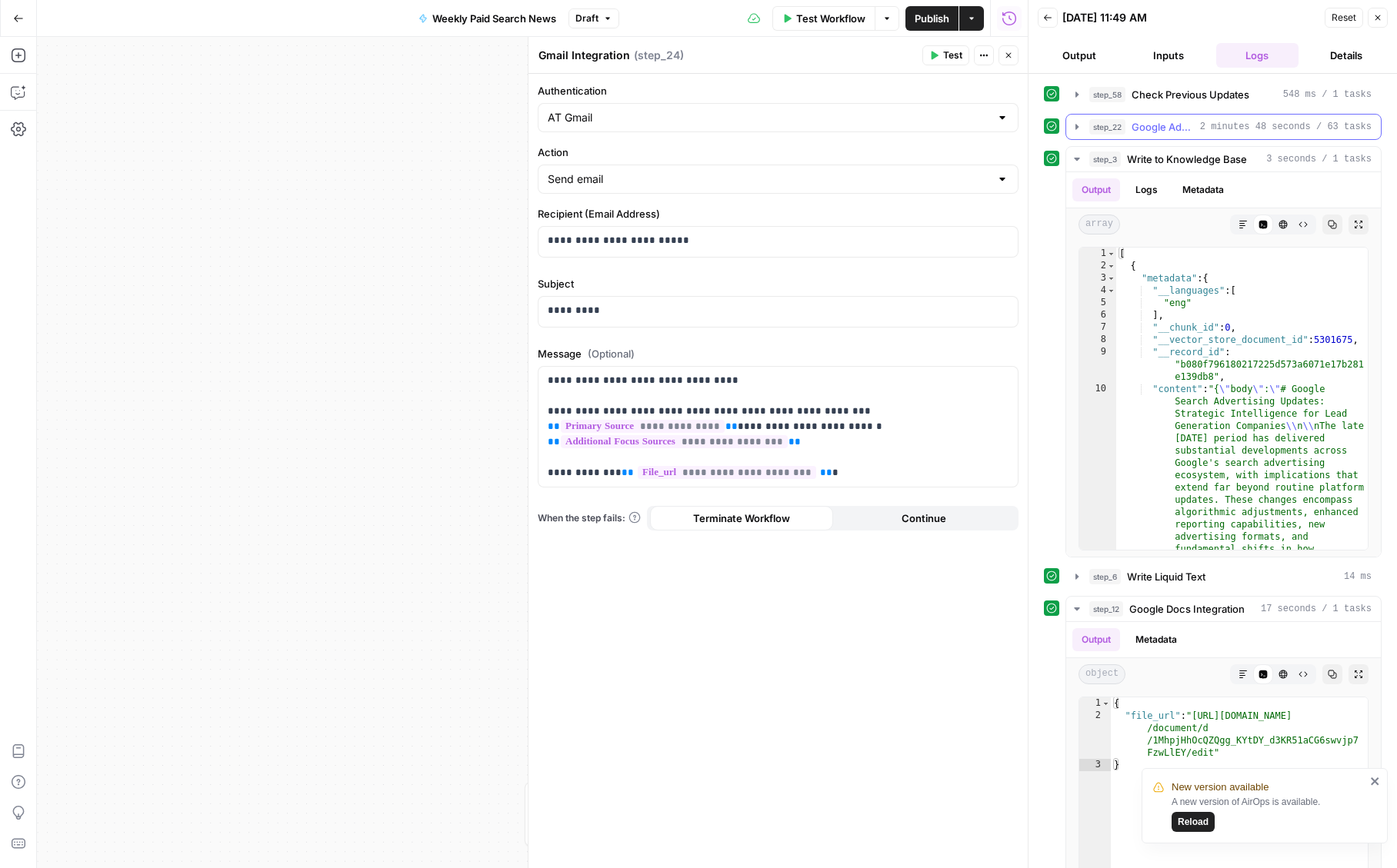
click at [1143, 129] on span "Google Ads Weekly Updates" at bounding box center [1163, 127] width 63 height 16
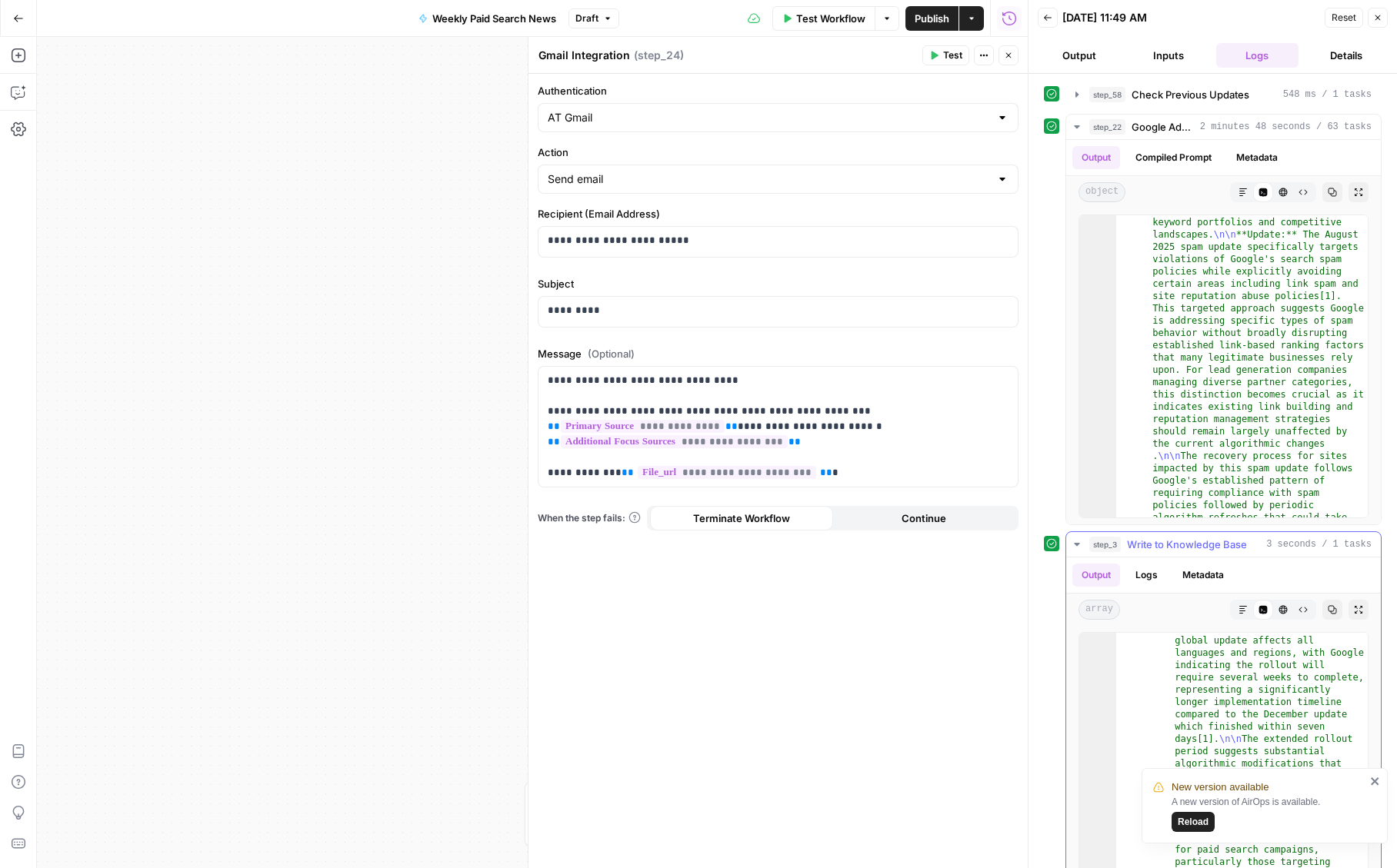
scroll to position [1143, 0]
click at [1377, 780] on icon "close" at bounding box center [1375, 781] width 11 height 13
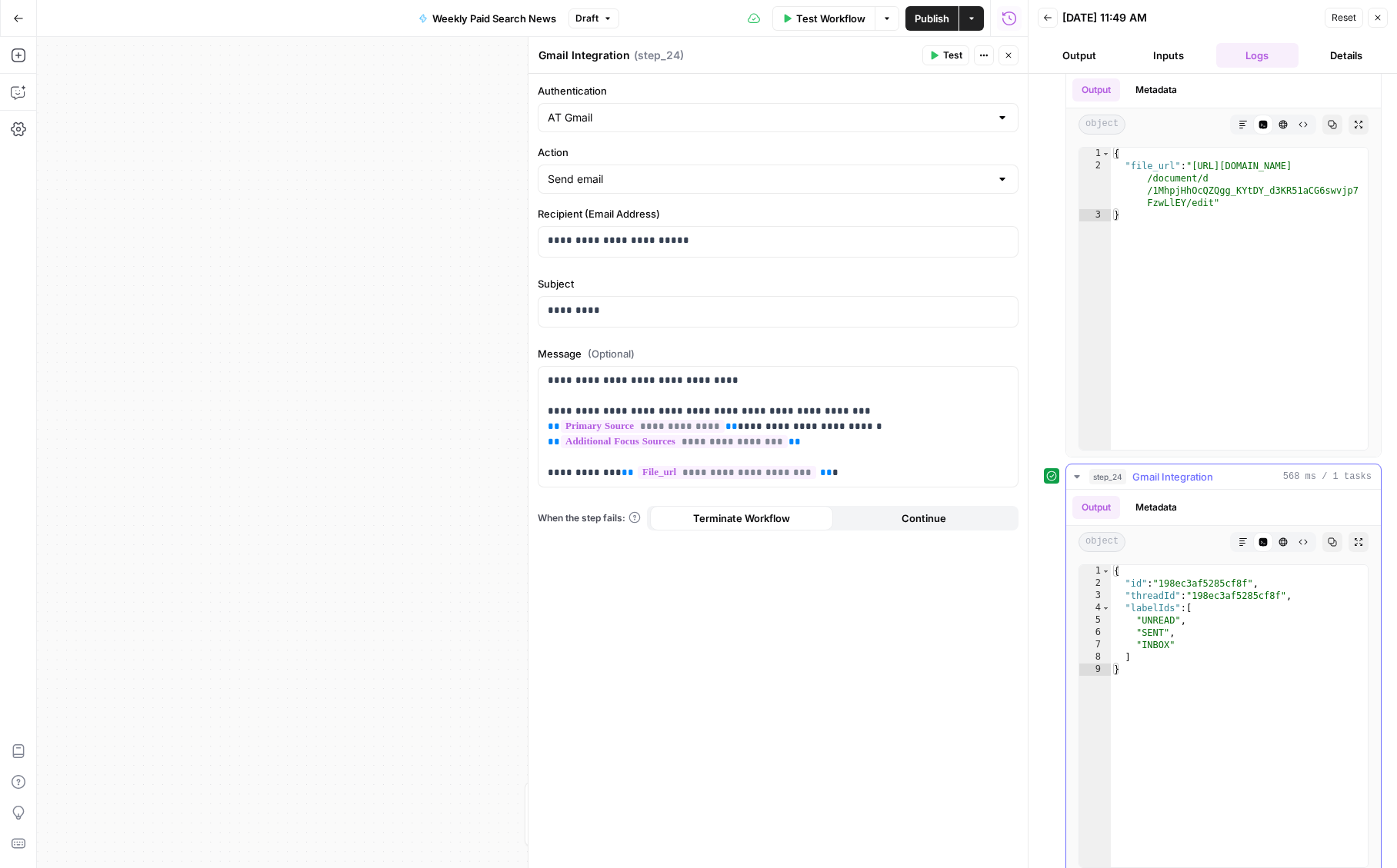
scroll to position [954, 0]
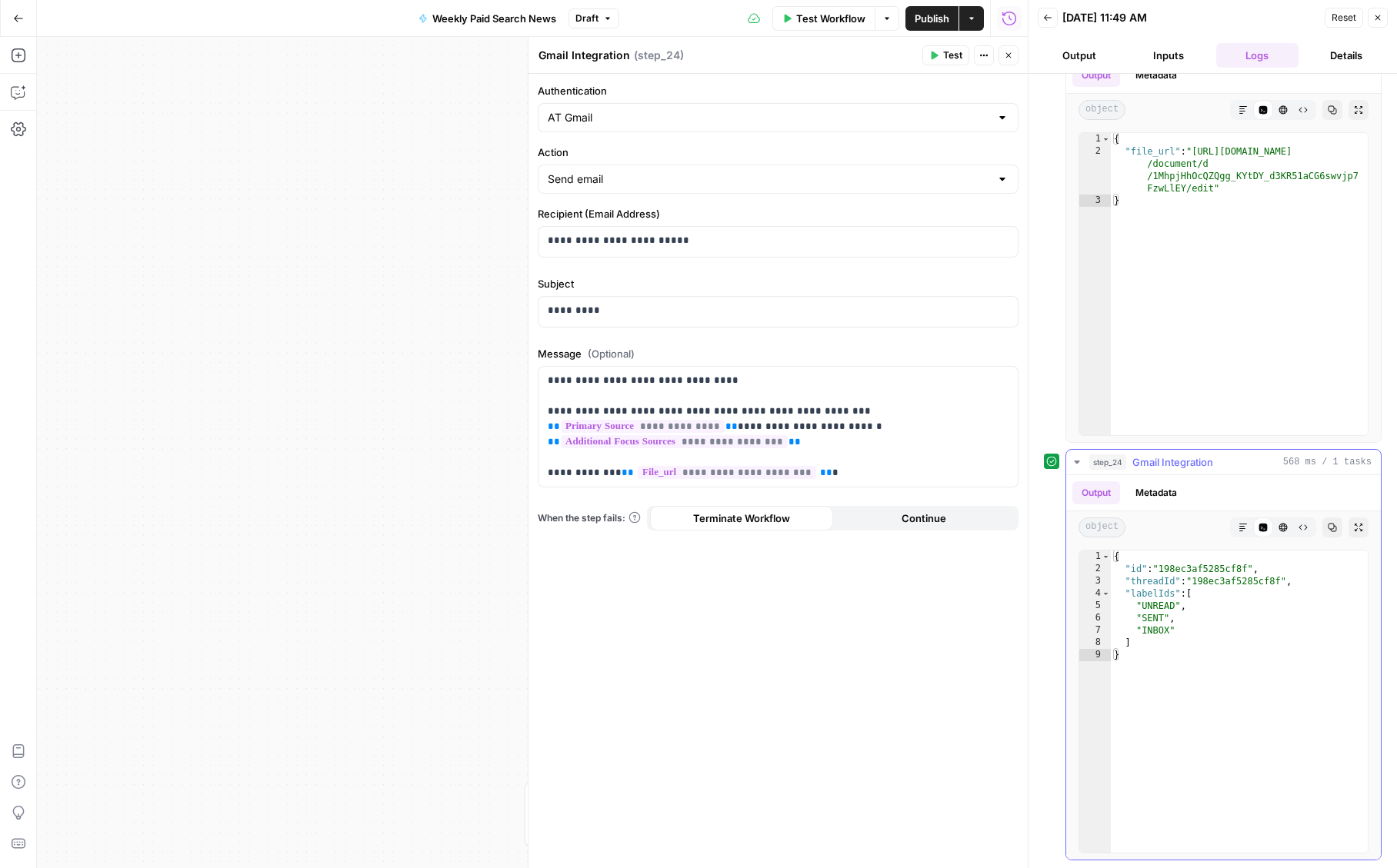
click at [1151, 457] on span "Gmail Integration" at bounding box center [1172, 462] width 81 height 16
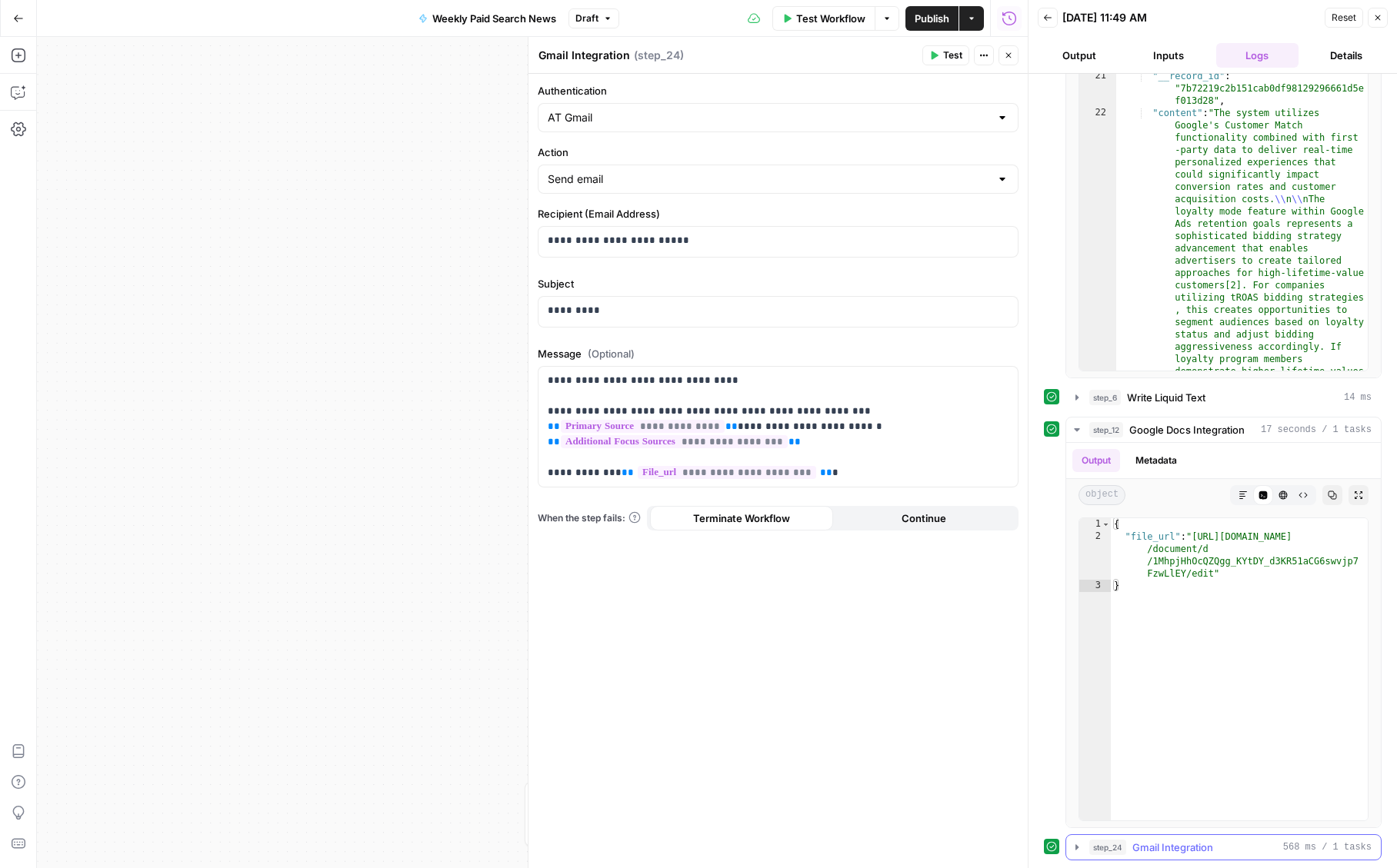
click at [1144, 845] on span "Gmail Integration" at bounding box center [1172, 847] width 81 height 16
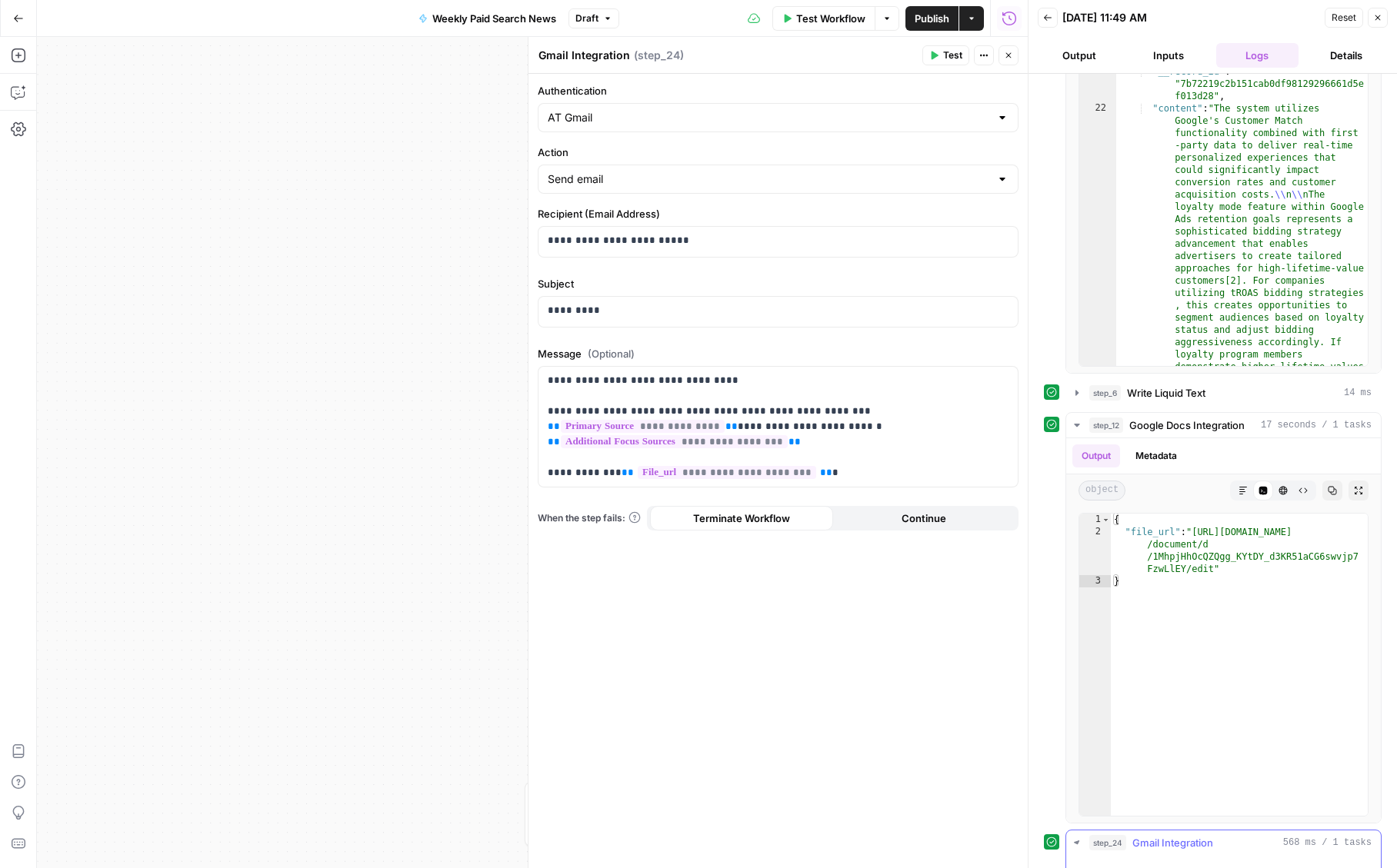
scroll to position [954, 0]
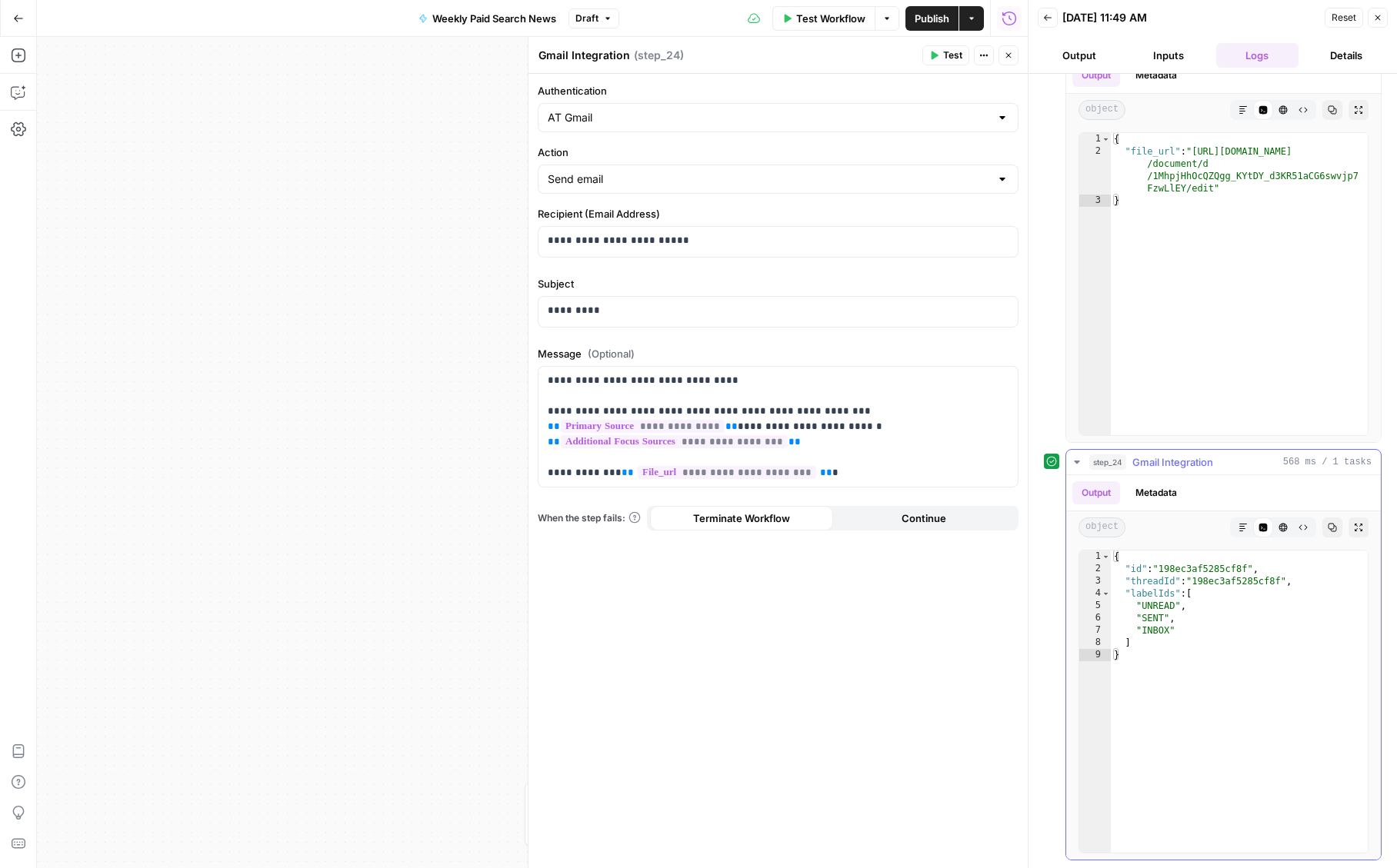
click at [1125, 461] on span "step_24" at bounding box center [1108, 462] width 37 height 16
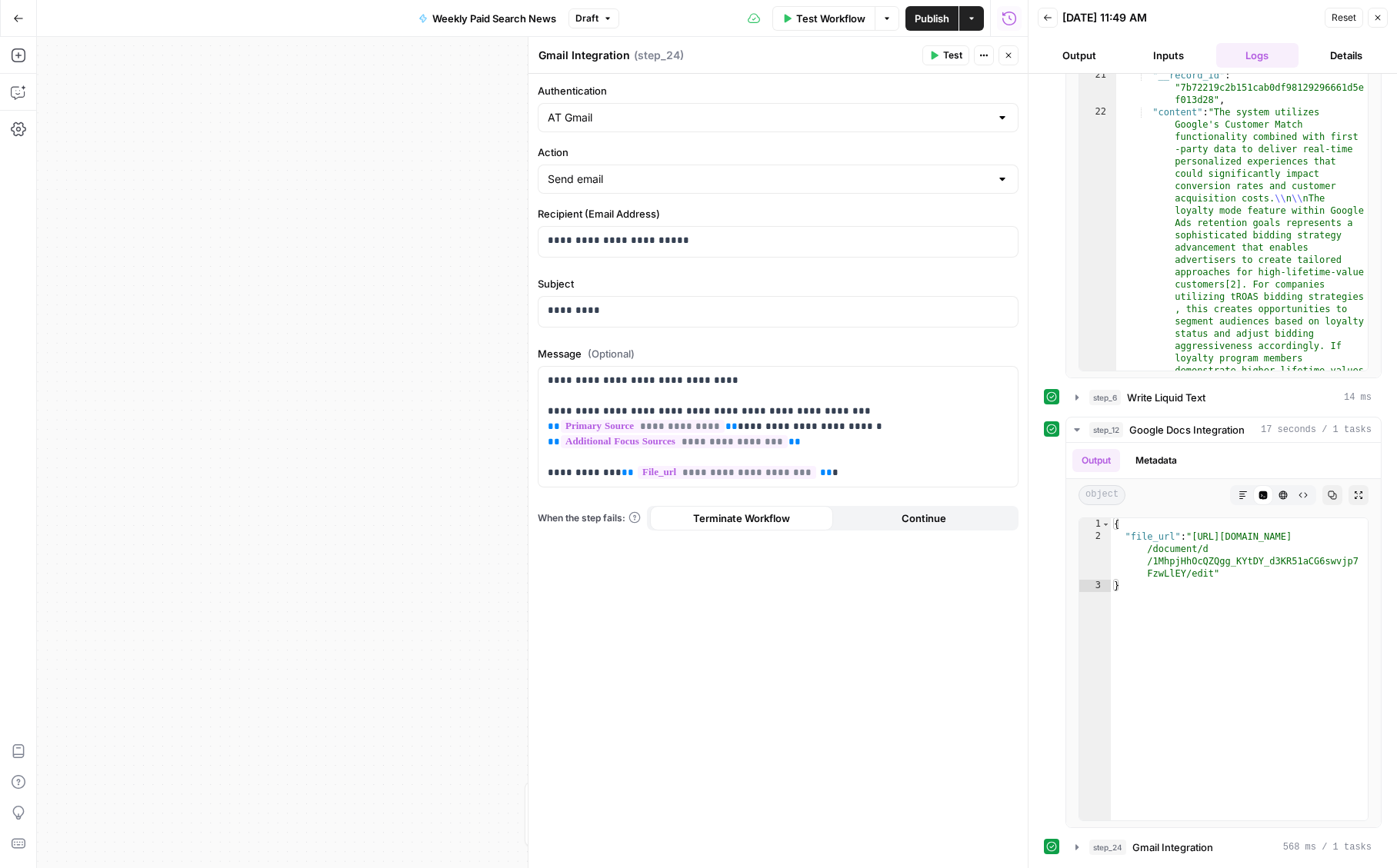
scroll to position [1868, 0]
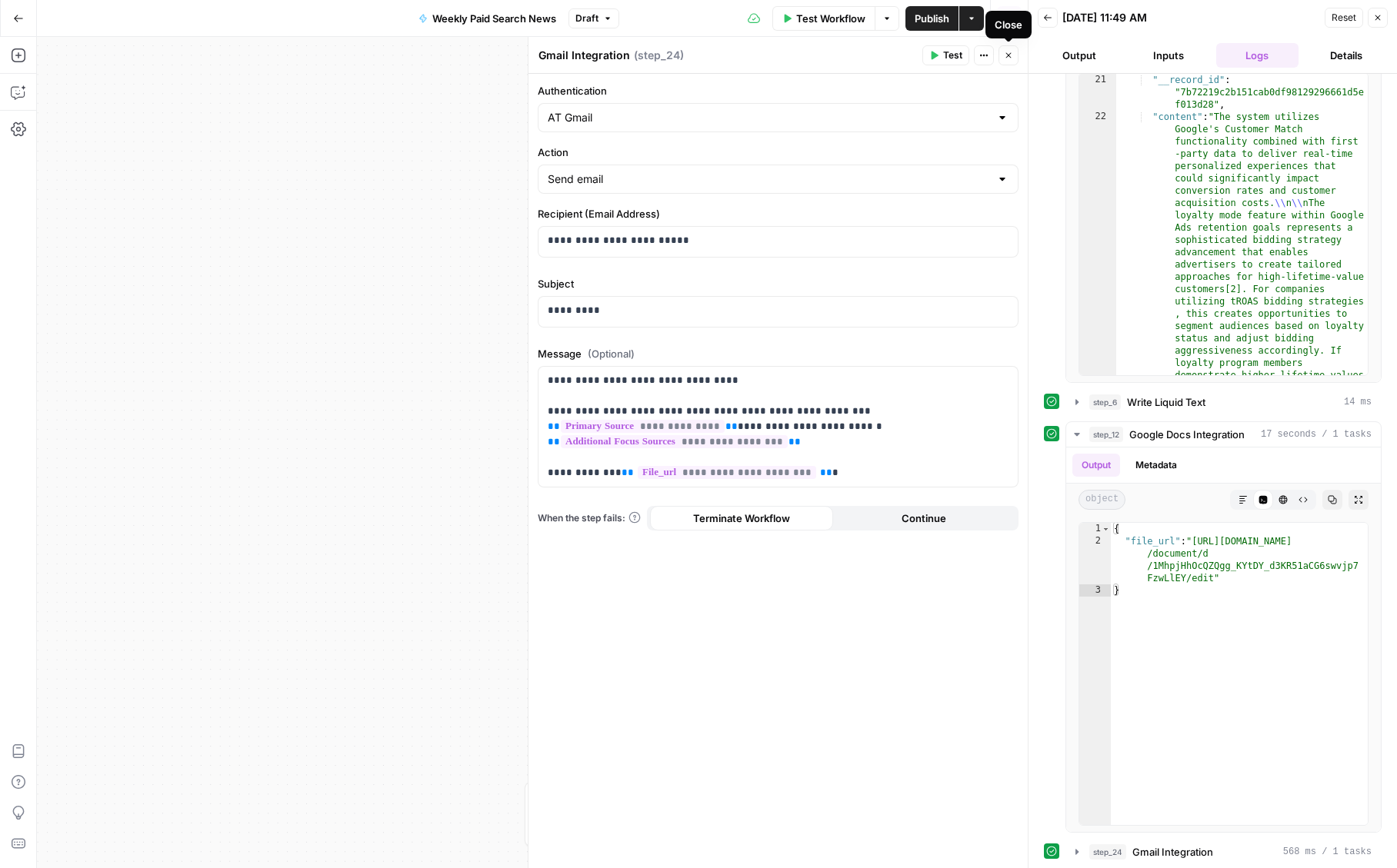
click at [1012, 56] on span "Close" at bounding box center [1012, 56] width 1 height 1
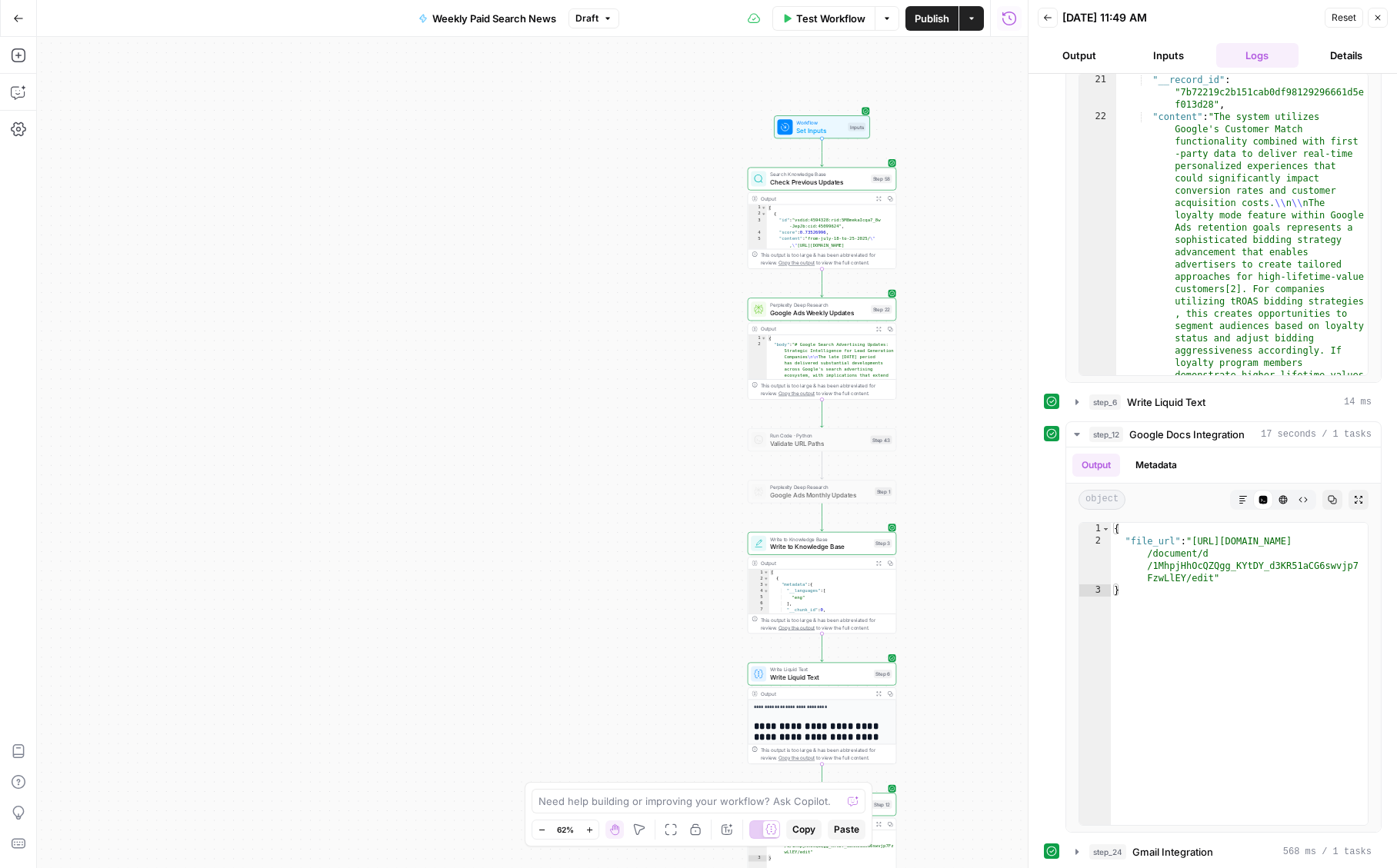
click at [790, 308] on span "Google Ads Weekly Updates" at bounding box center [818, 311] width 97 height 9
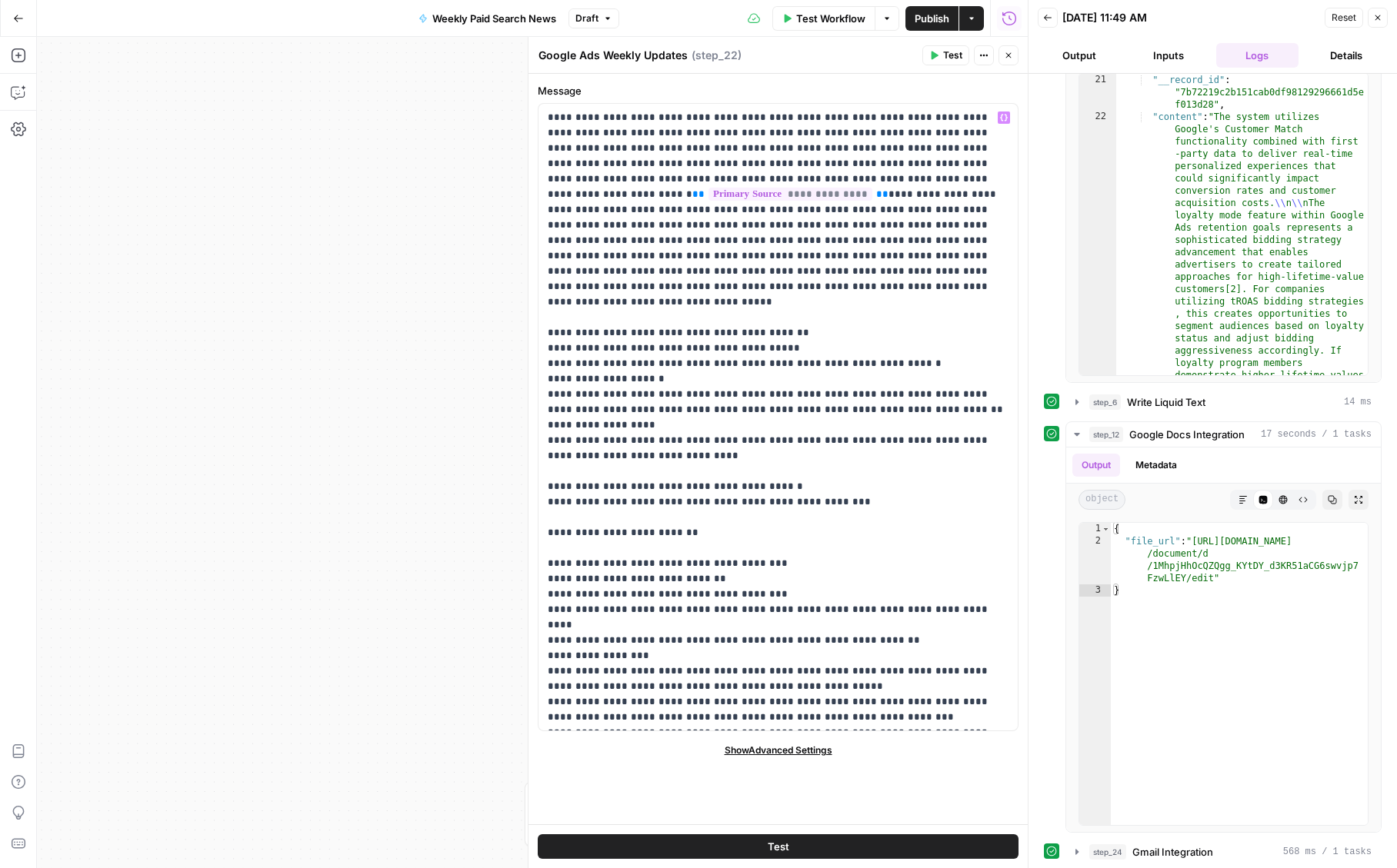
scroll to position [1, 0]
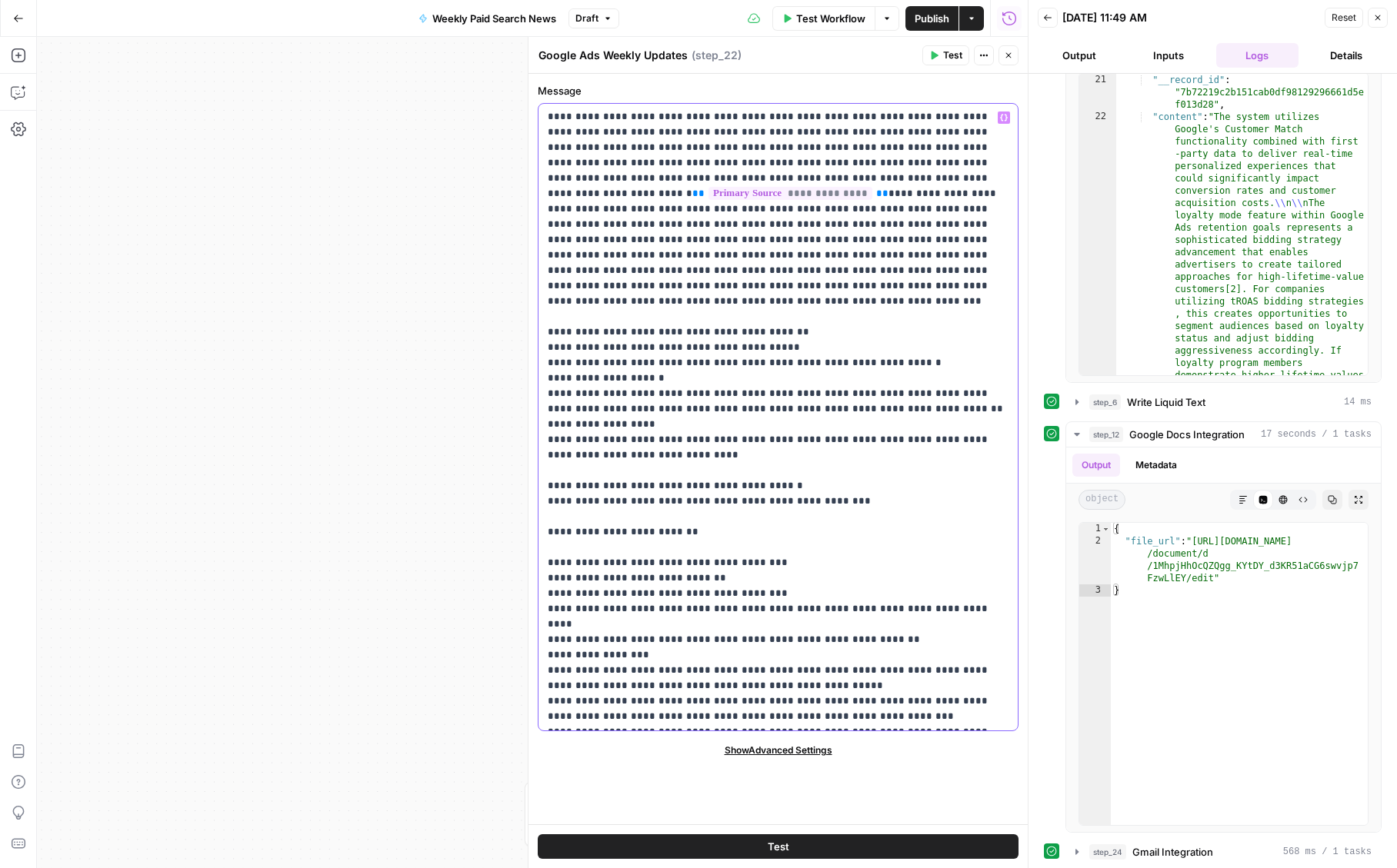
drag, startPoint x: 804, startPoint y: 272, endPoint x: 721, endPoint y: 268, distance: 83.1
drag, startPoint x: 882, startPoint y: 275, endPoint x: 786, endPoint y: 270, distance: 96.1
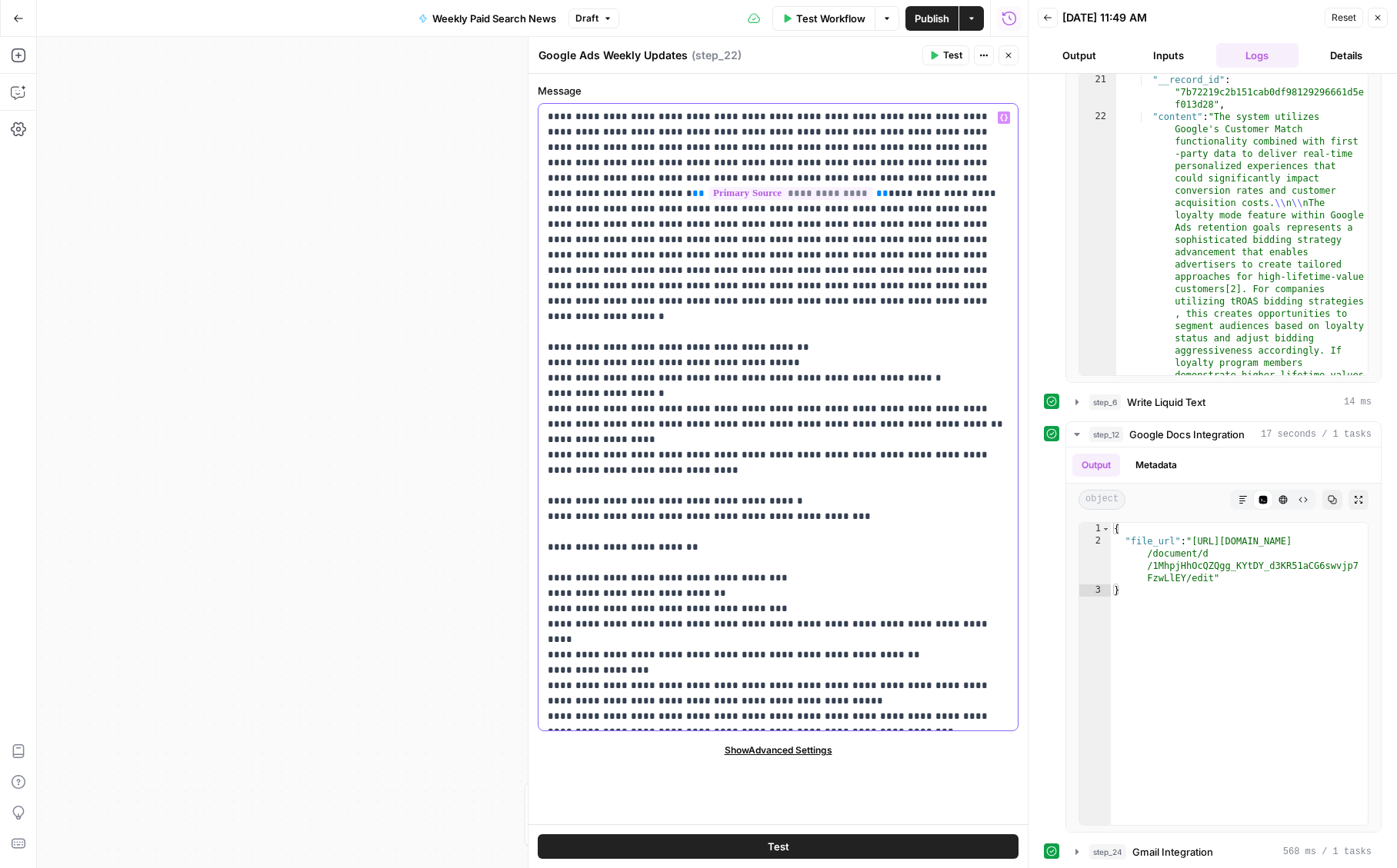
click at [293, 405] on div "Workflow Set Inputs Inputs Search Knowledge Base Check Previous Updates Step 58…" at bounding box center [532, 452] width 991 height 831
click at [833, 16] on span "Test Workflow" at bounding box center [830, 19] width 69 height 16
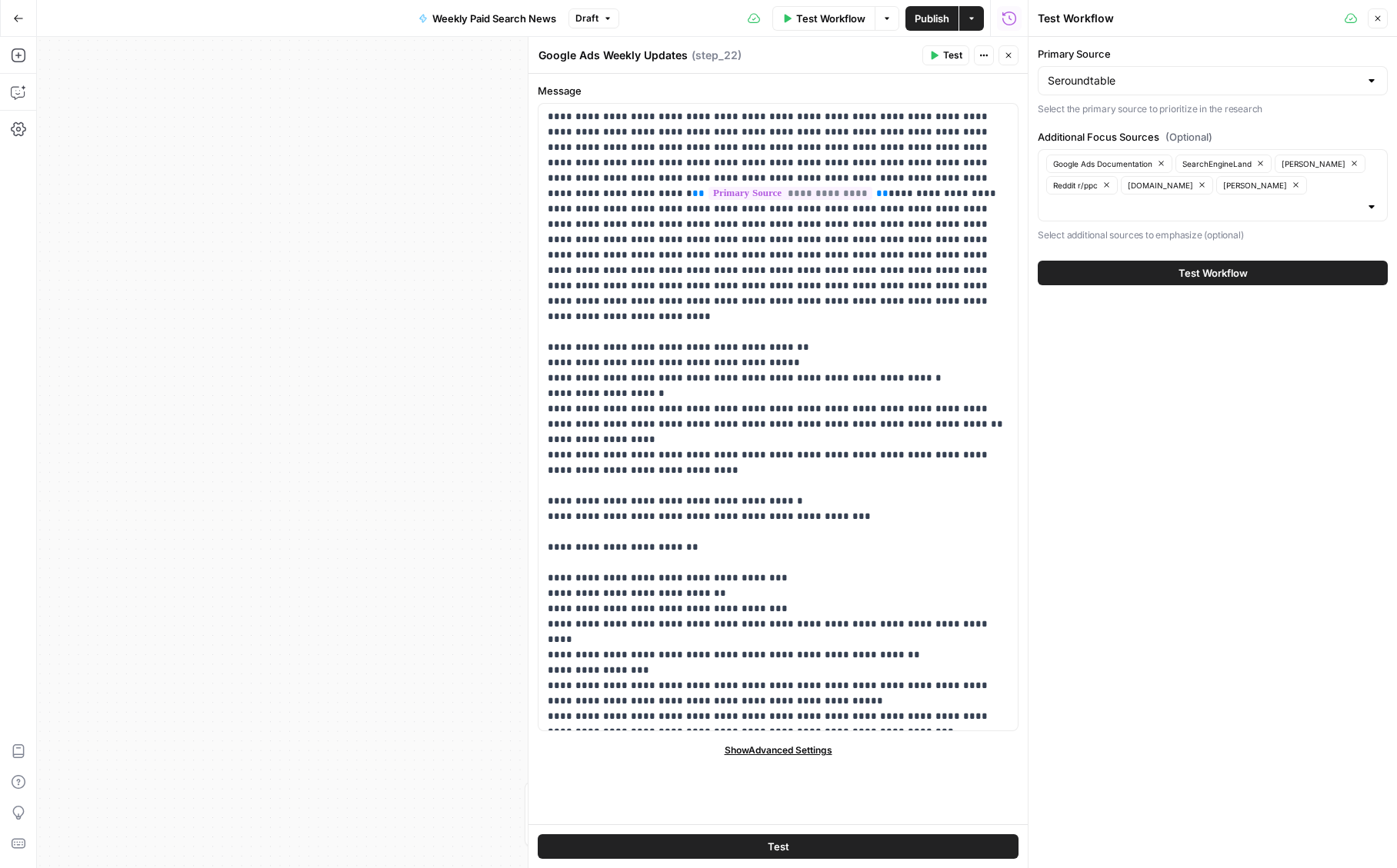
click at [1119, 280] on button "Test Workflow" at bounding box center [1212, 272] width 350 height 24
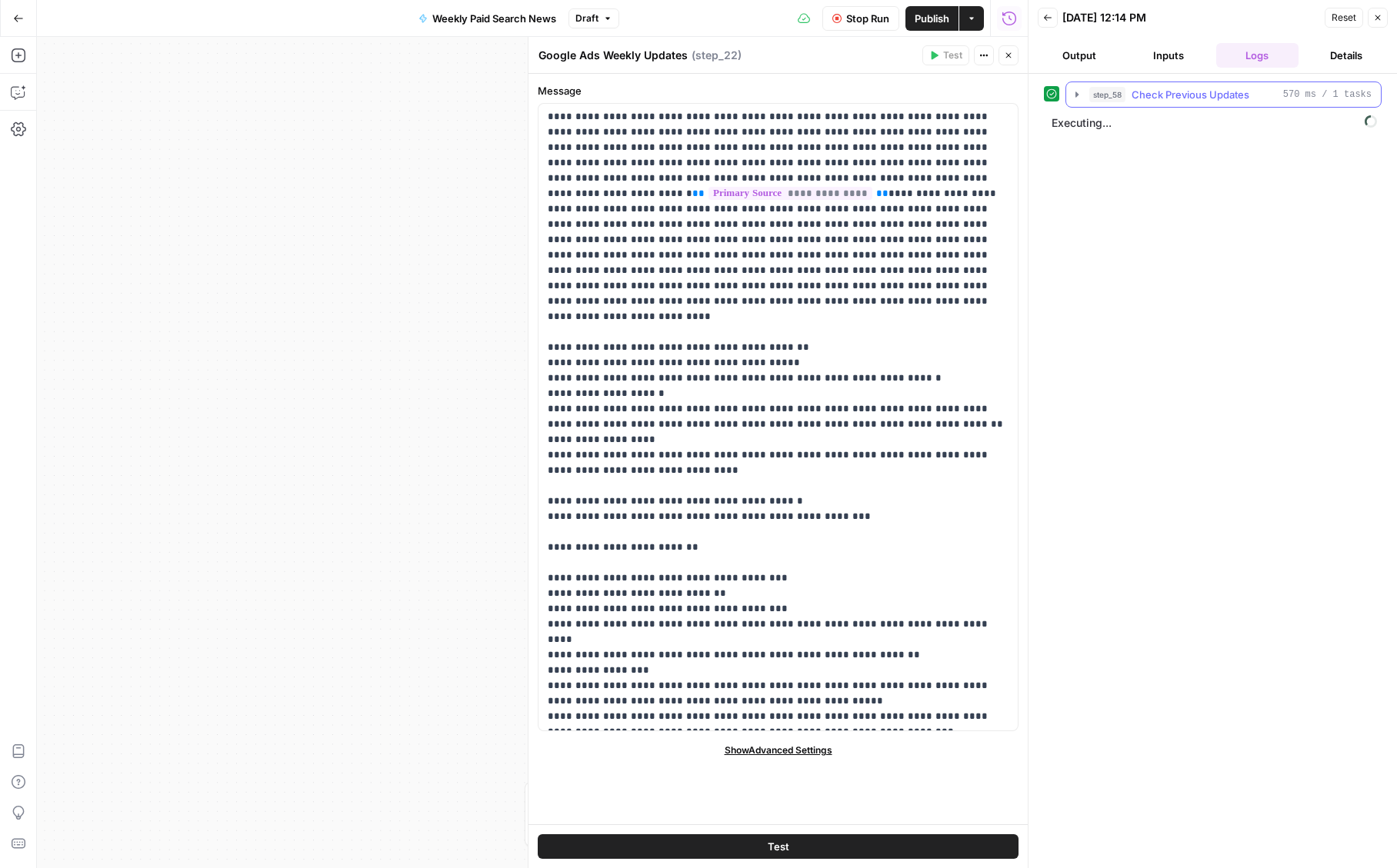
click at [1155, 92] on span "Check Previous Updates" at bounding box center [1190, 95] width 117 height 16
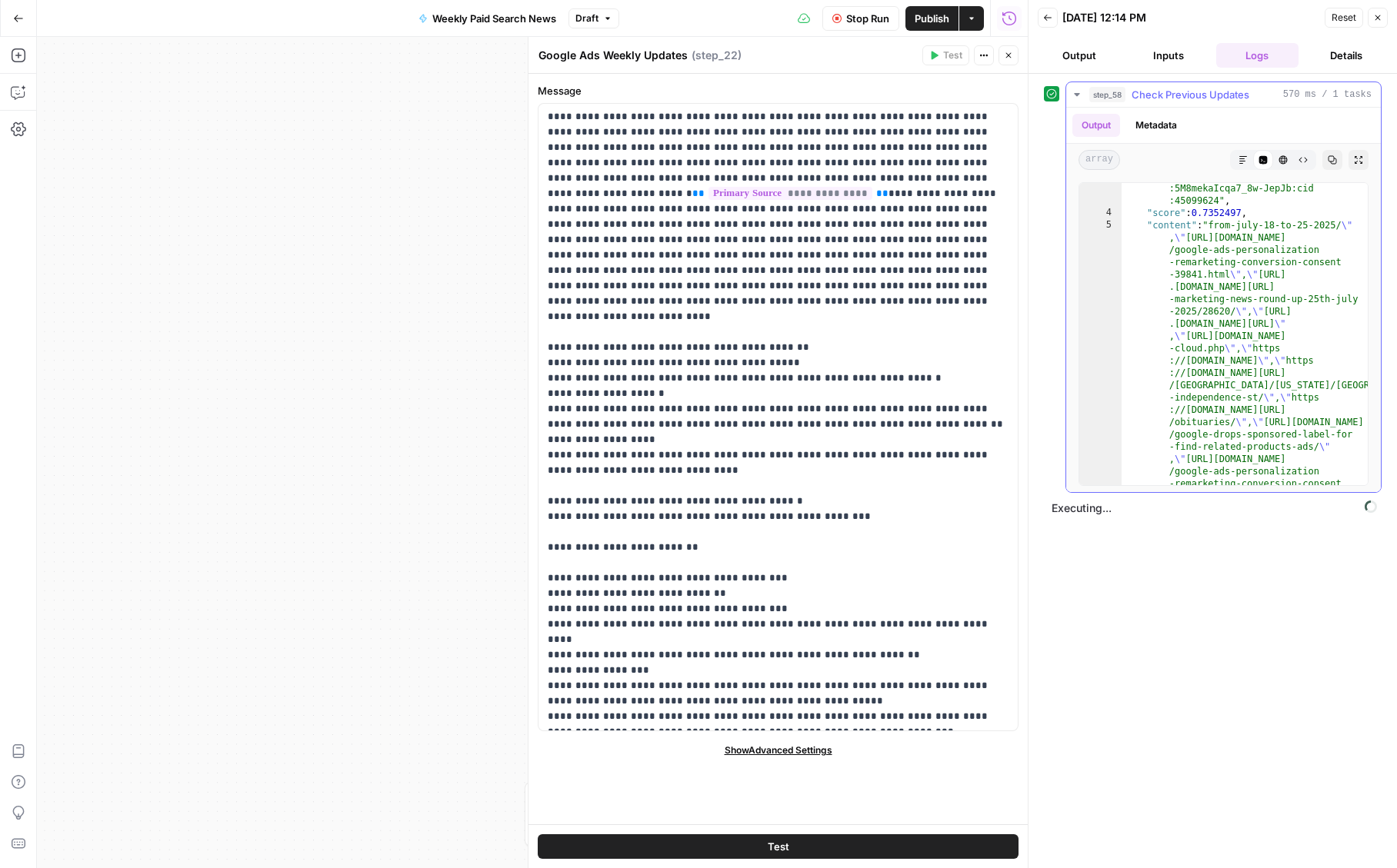
scroll to position [25, 0]
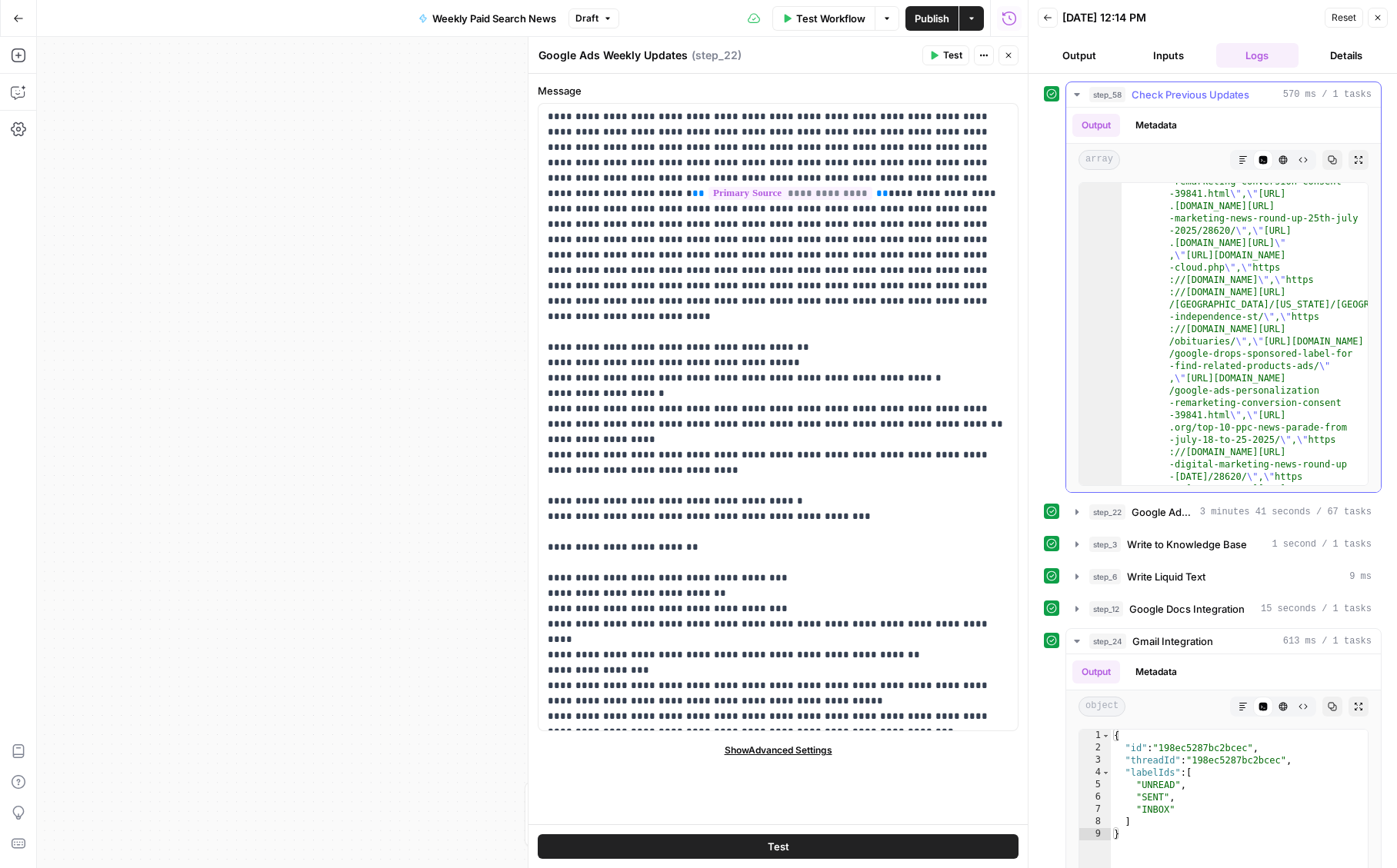
scroll to position [1, 0]
